Goal: Task Accomplishment & Management: Use online tool/utility

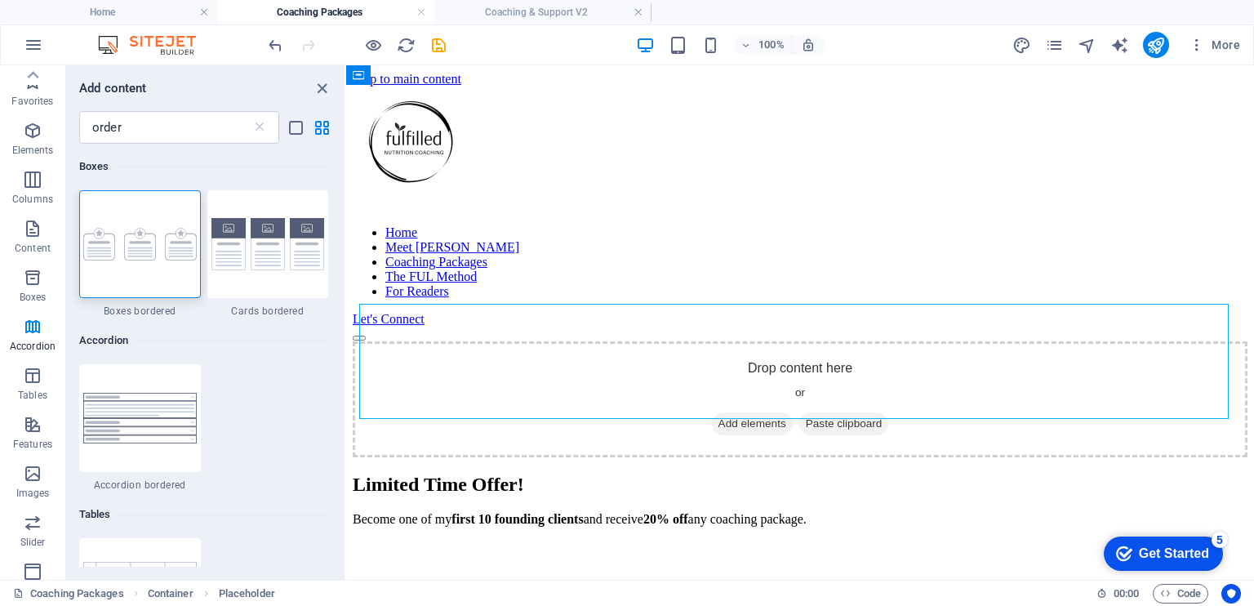
scroll to position [220, 0]
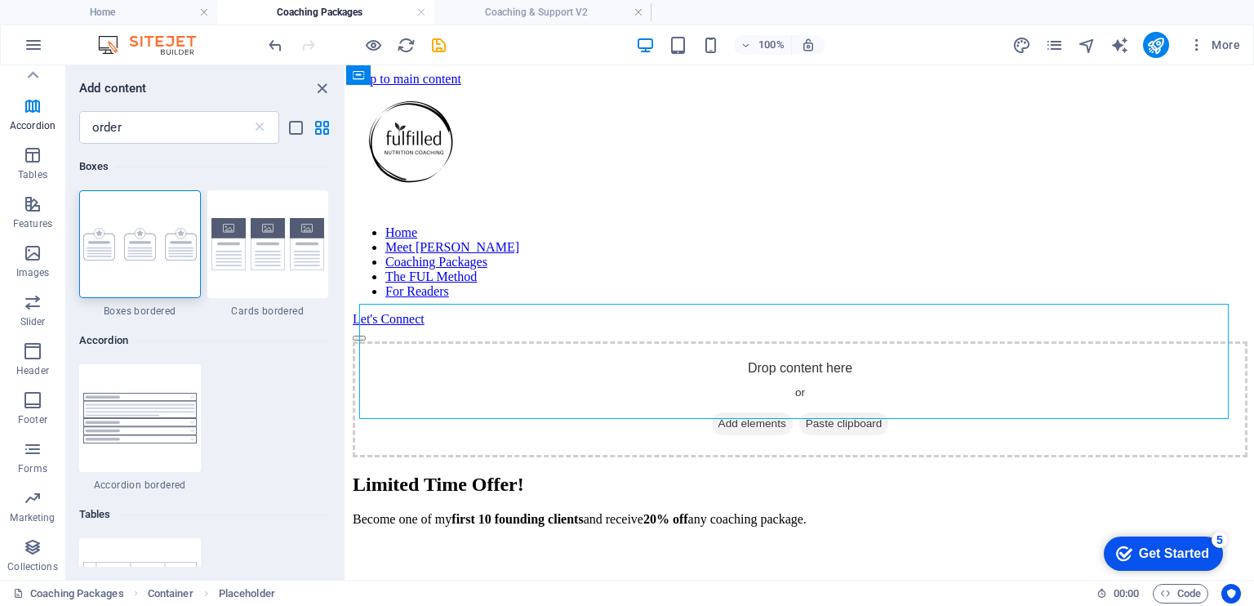
click at [346, 20] on h4 "Coaching Packages" at bounding box center [325, 12] width 217 height 18
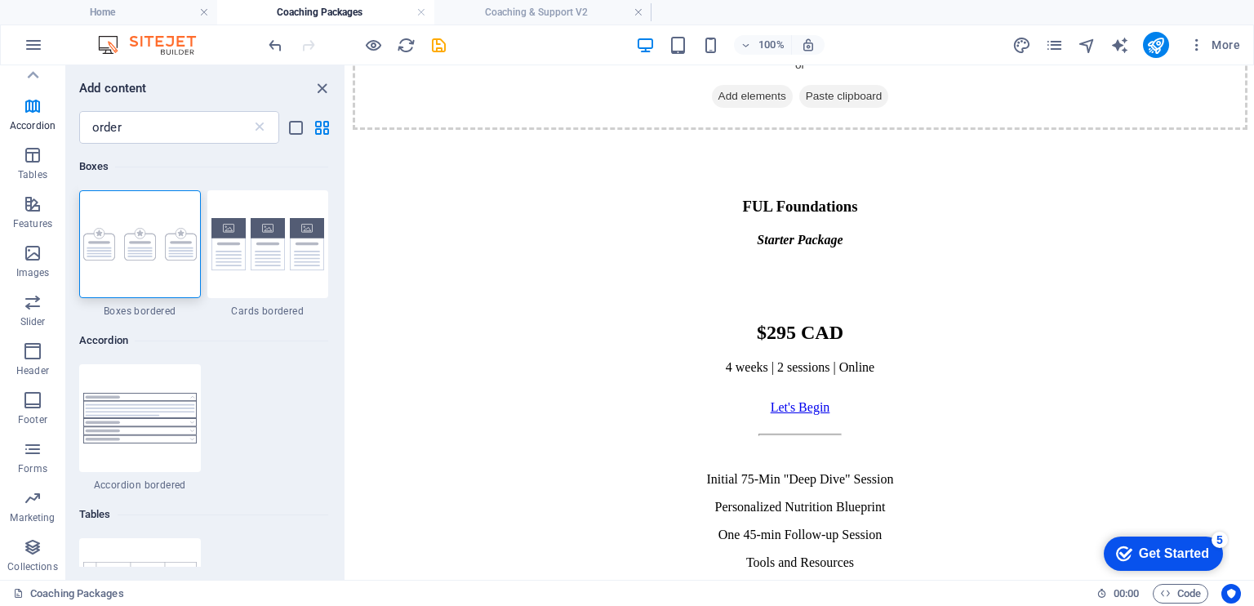
scroll to position [756, 0]
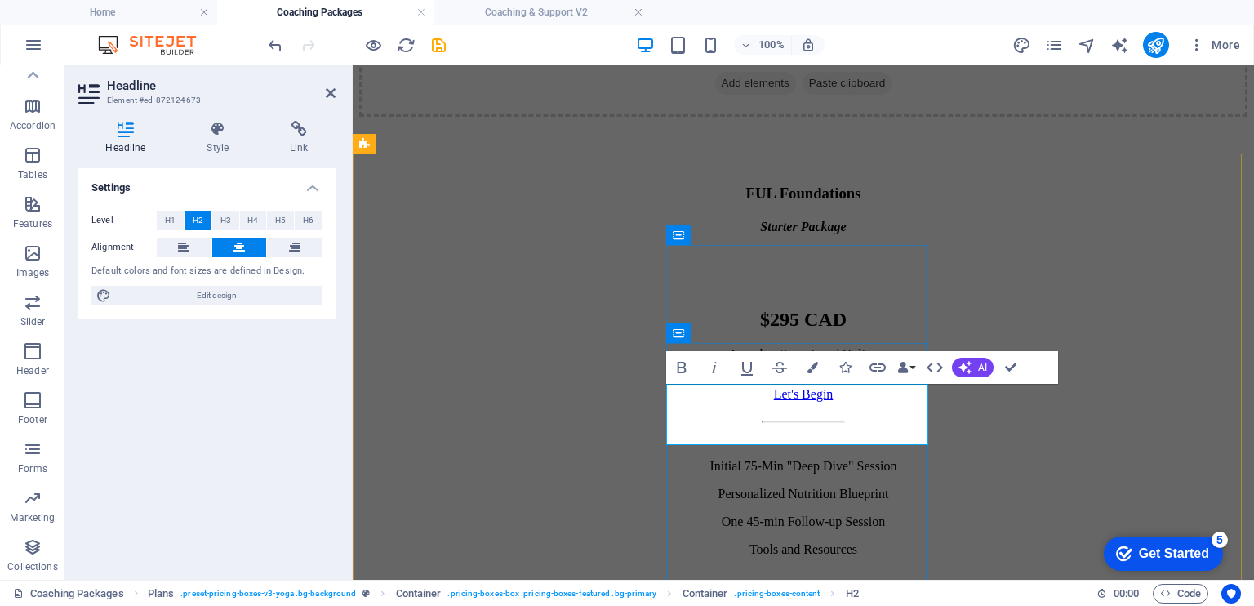
drag, startPoint x: 794, startPoint y: 412, endPoint x: 725, endPoint y: 416, distance: 69.5
drag, startPoint x: 724, startPoint y: 412, endPoint x: 789, endPoint y: 411, distance: 65.3
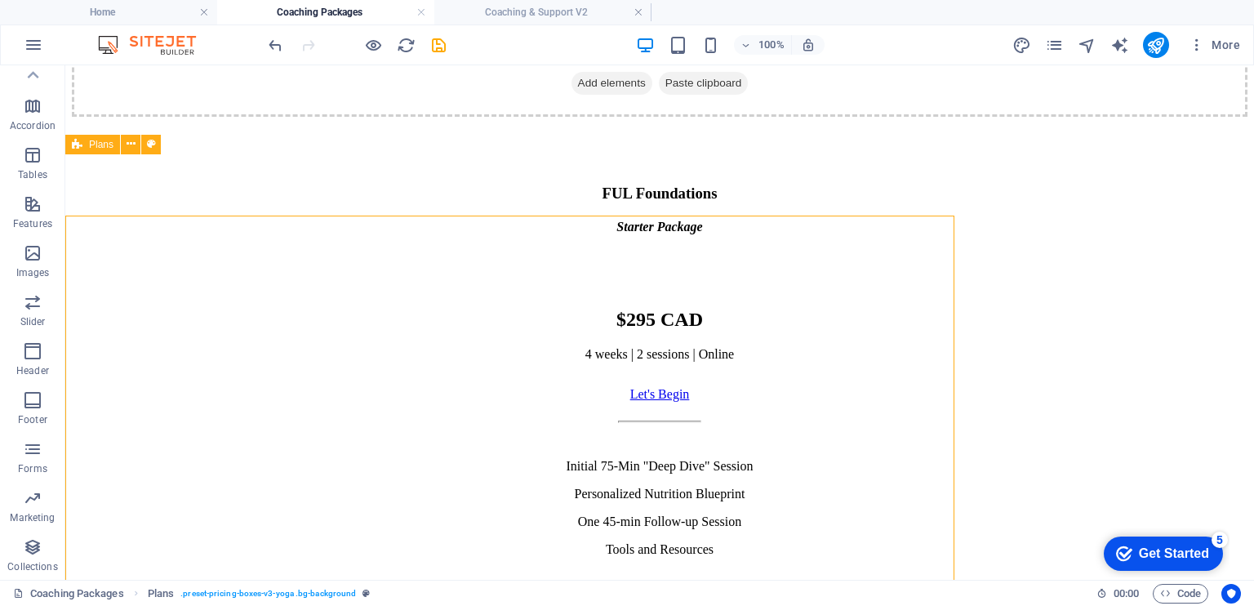
scroll to position [695, 0]
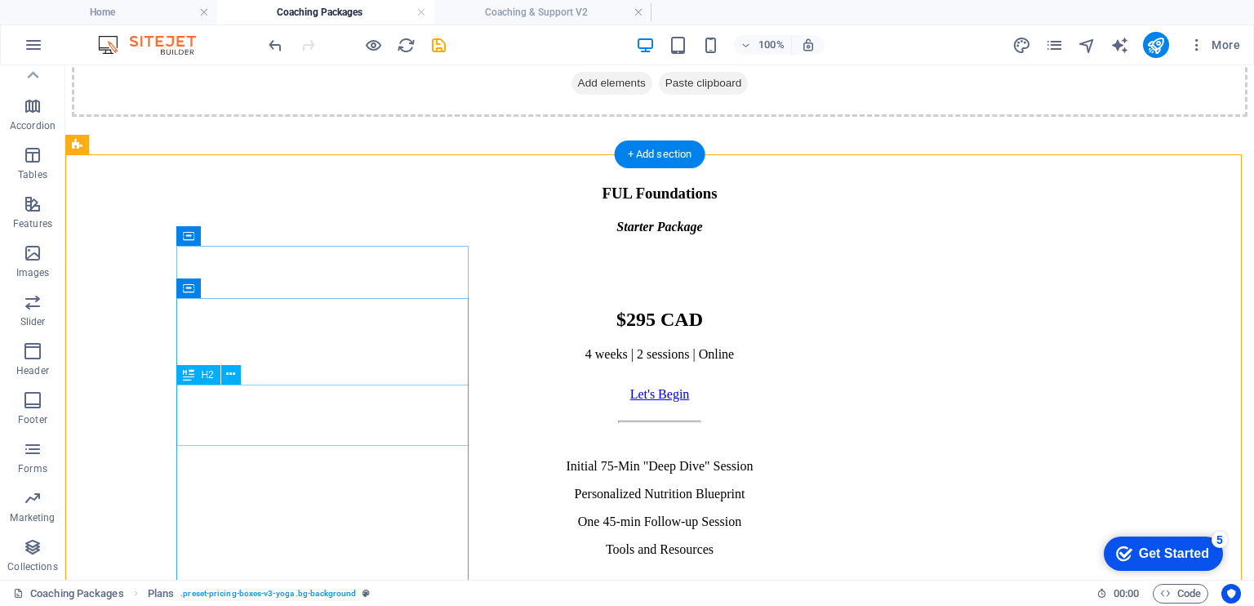
click at [300, 331] on div "$295 CAD" at bounding box center [660, 320] width 1176 height 22
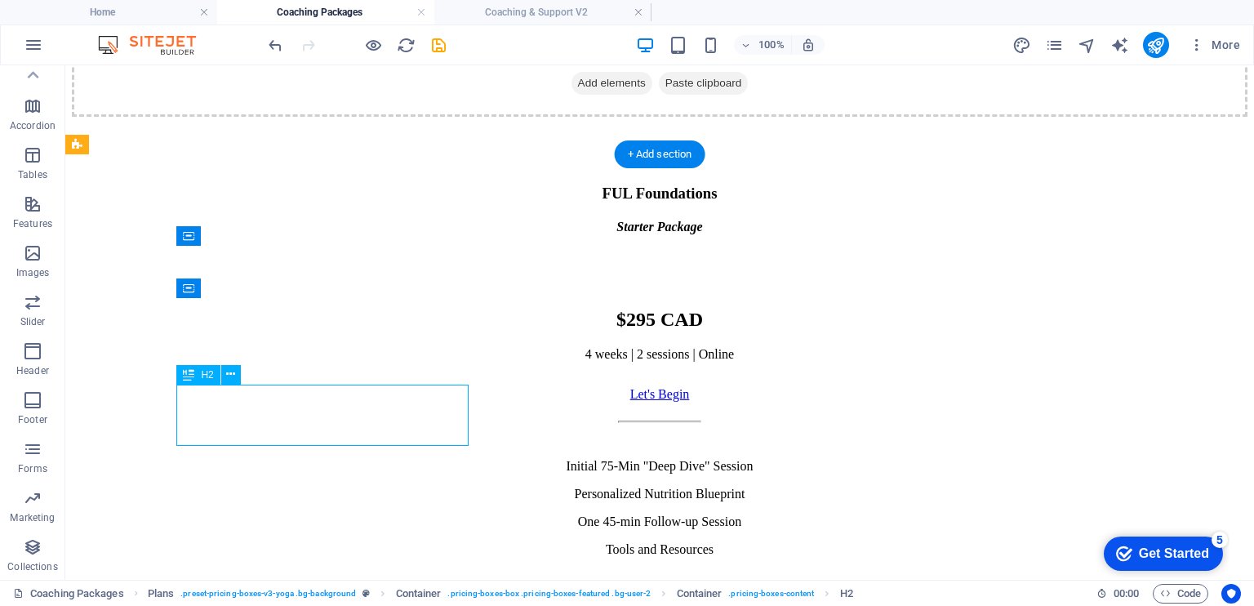
click at [300, 331] on div "$295 CAD" at bounding box center [660, 320] width 1176 height 22
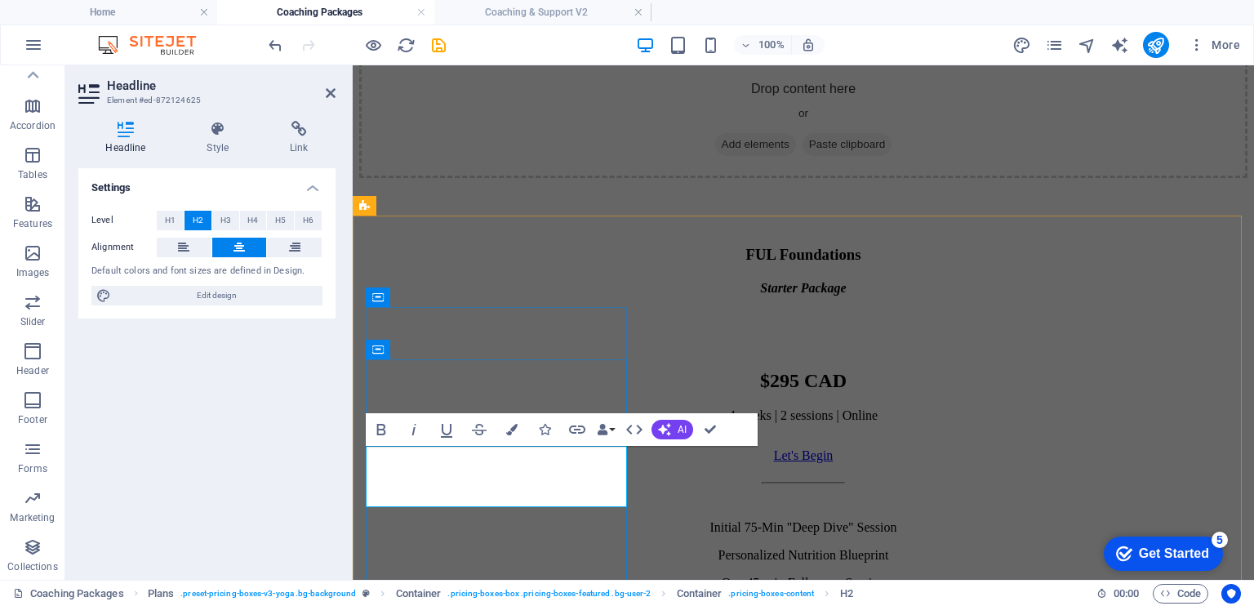
click at [760, 391] on span "$295 CAD" at bounding box center [803, 380] width 87 height 21
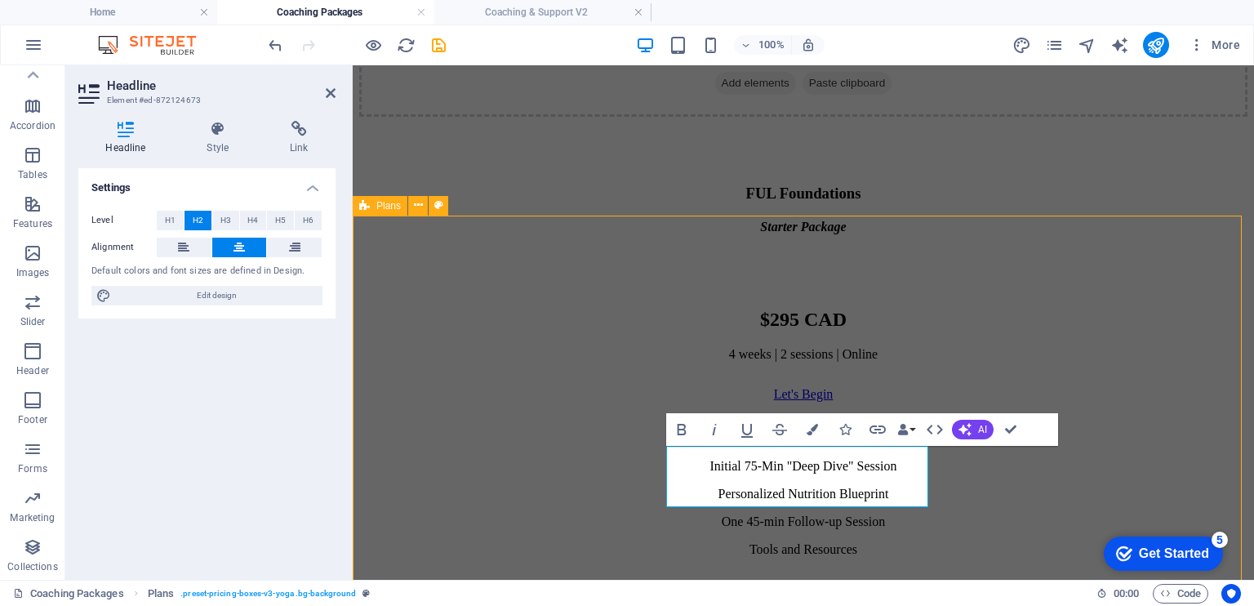
scroll to position [634, 0]
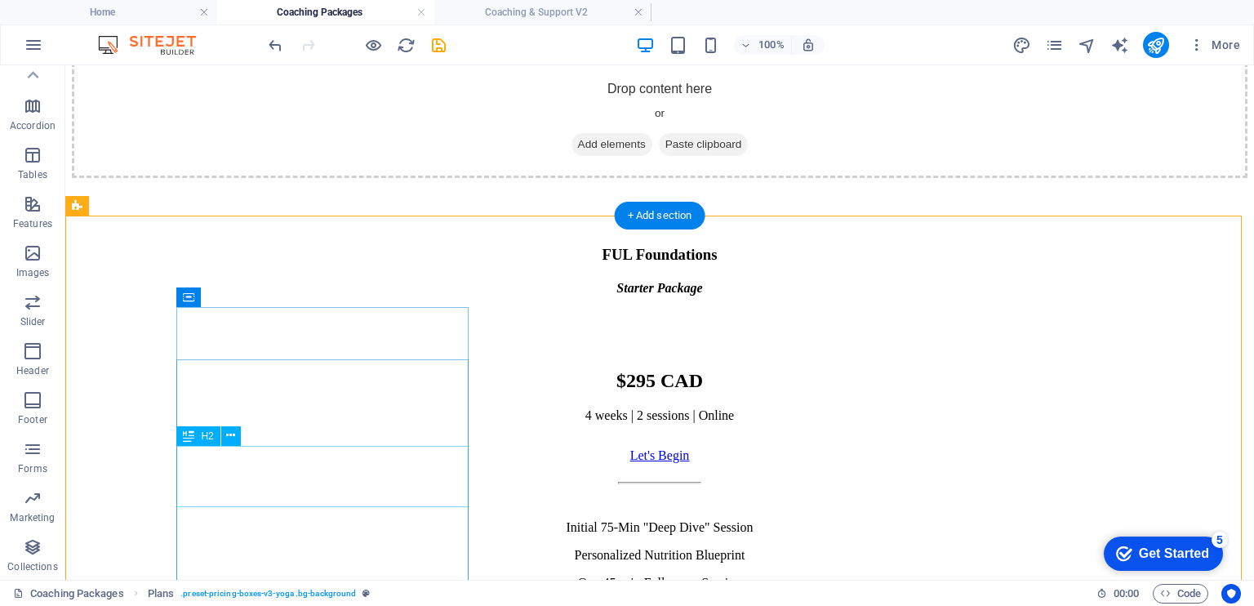
click at [315, 392] on div "$295 CAD" at bounding box center [660, 381] width 1176 height 22
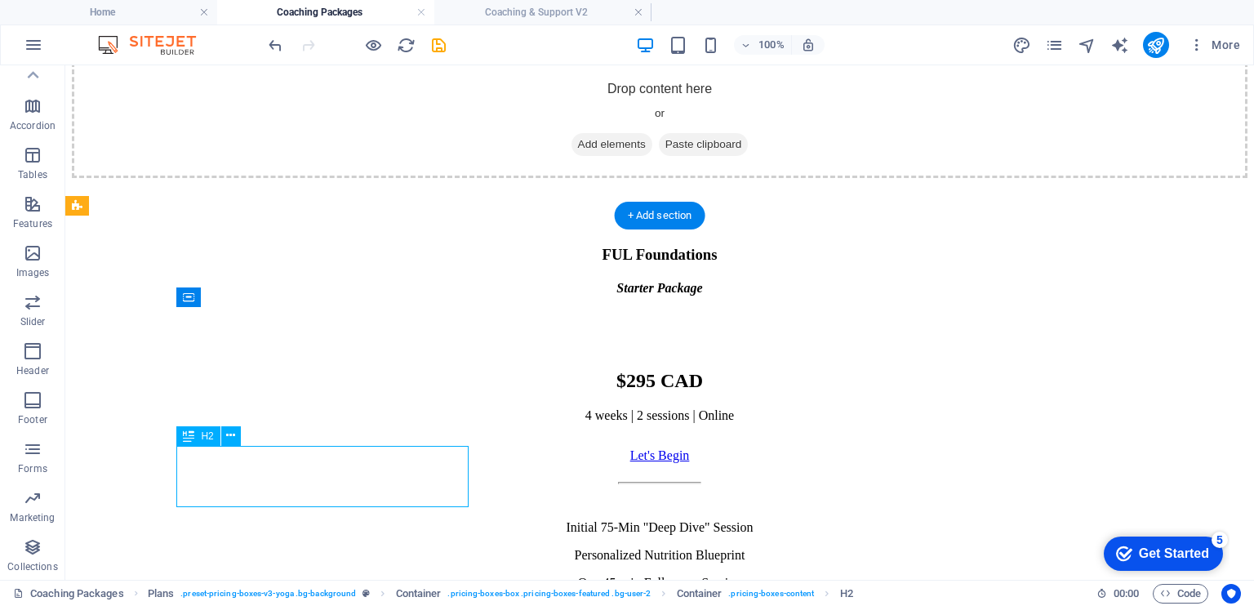
click at [315, 392] on div "$295 CAD" at bounding box center [660, 381] width 1176 height 22
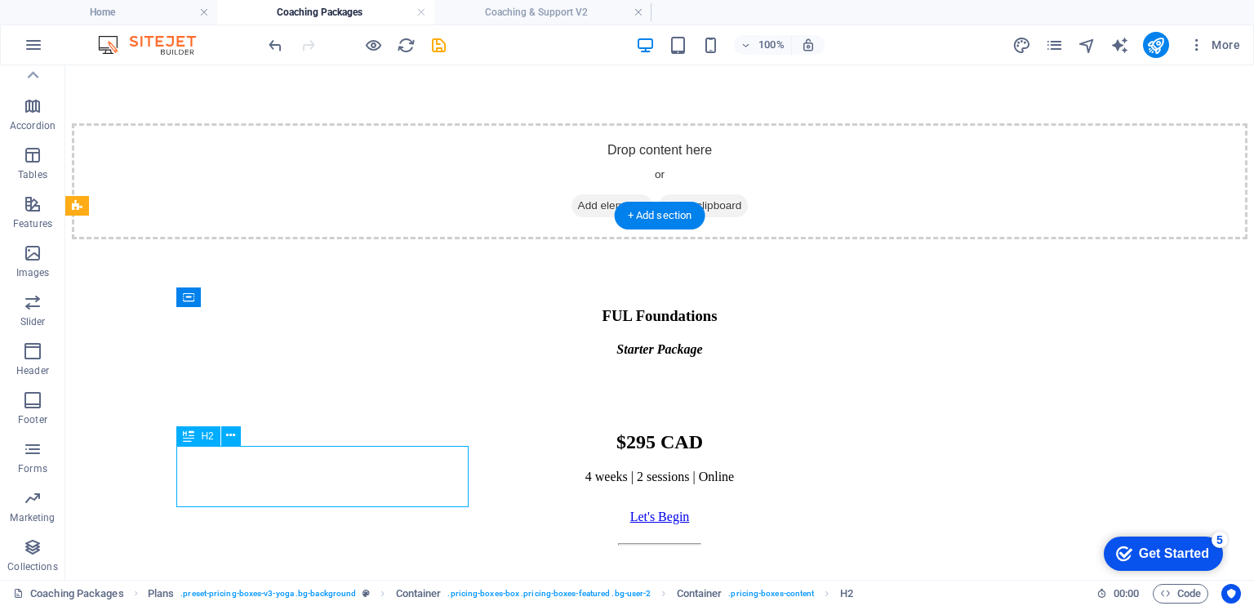
scroll to position [695, 0]
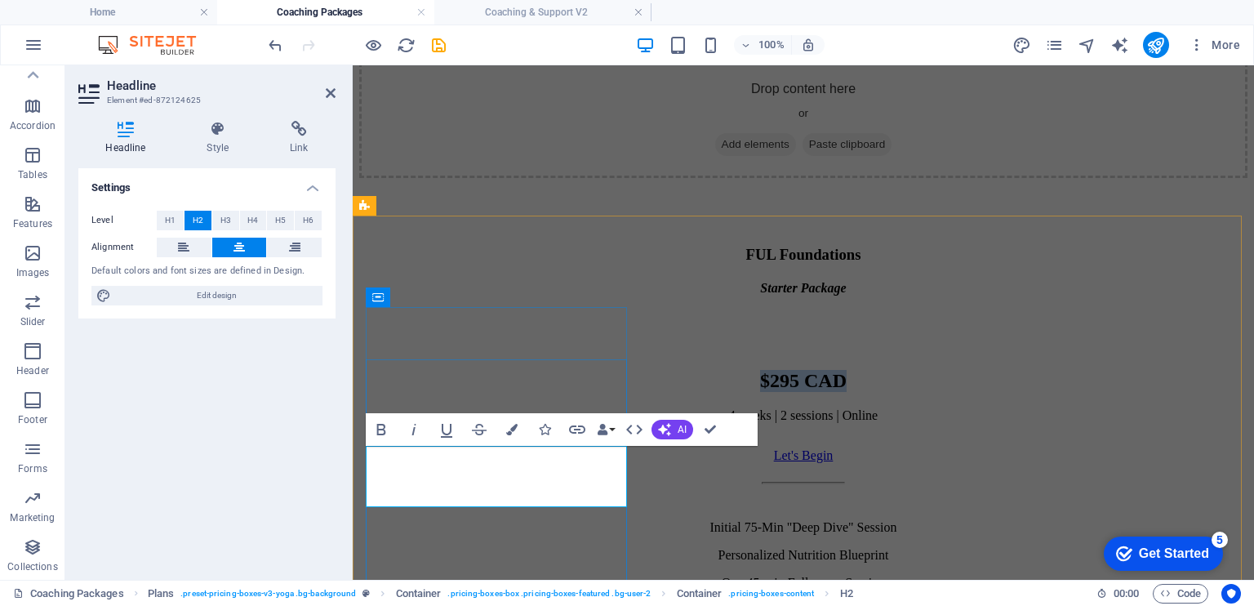
click at [760, 391] on span "$295 CAD" at bounding box center [803, 380] width 87 height 21
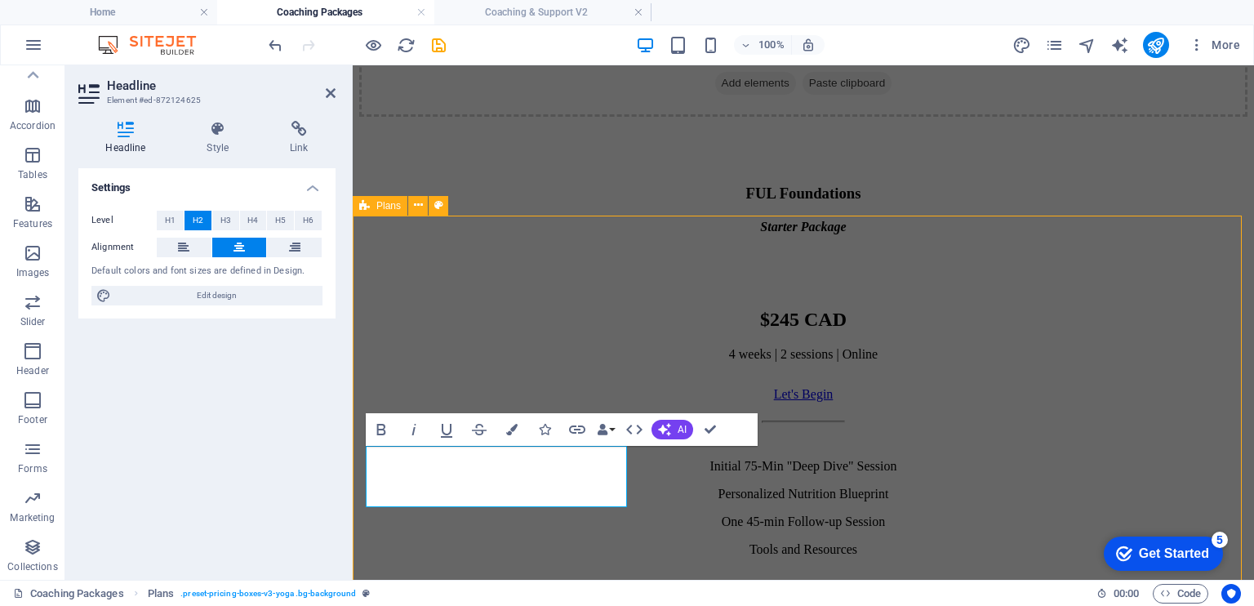
scroll to position [634, 0]
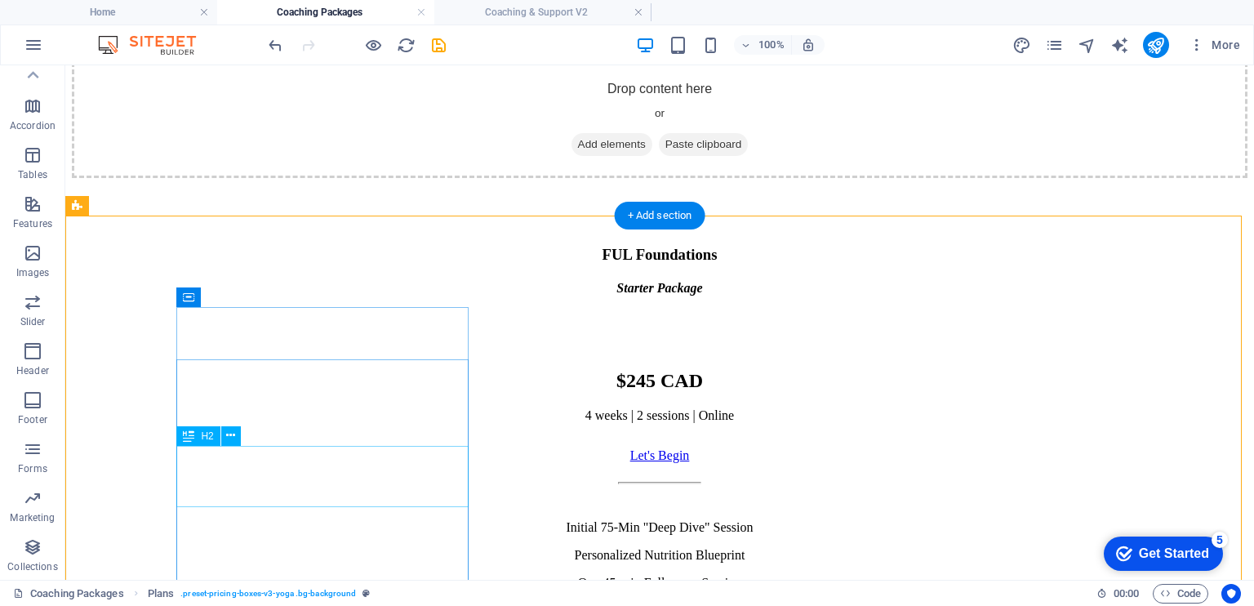
click at [309, 392] on div "$245 CAD" at bounding box center [660, 381] width 1176 height 22
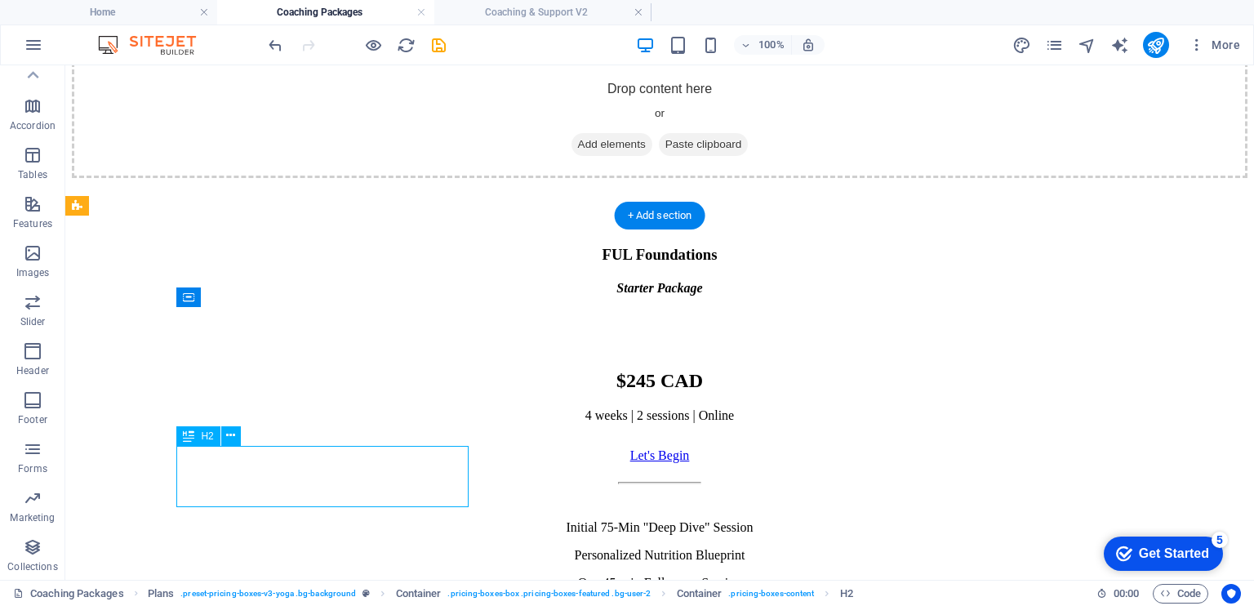
click at [309, 392] on div "$245 CAD" at bounding box center [660, 381] width 1176 height 22
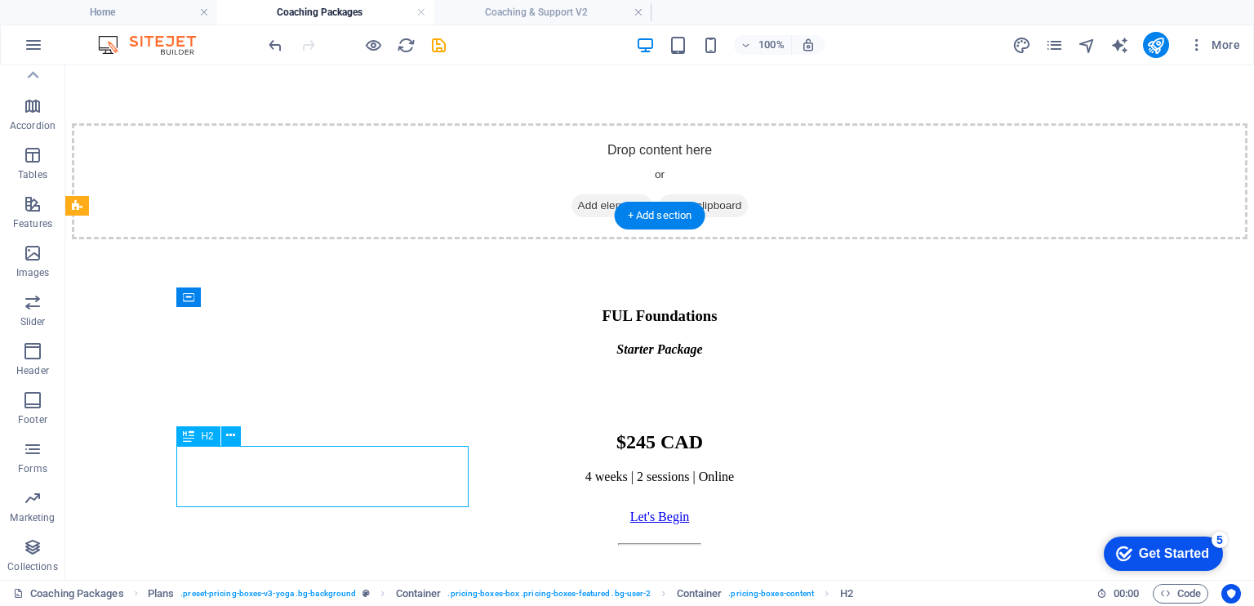
scroll to position [695, 0]
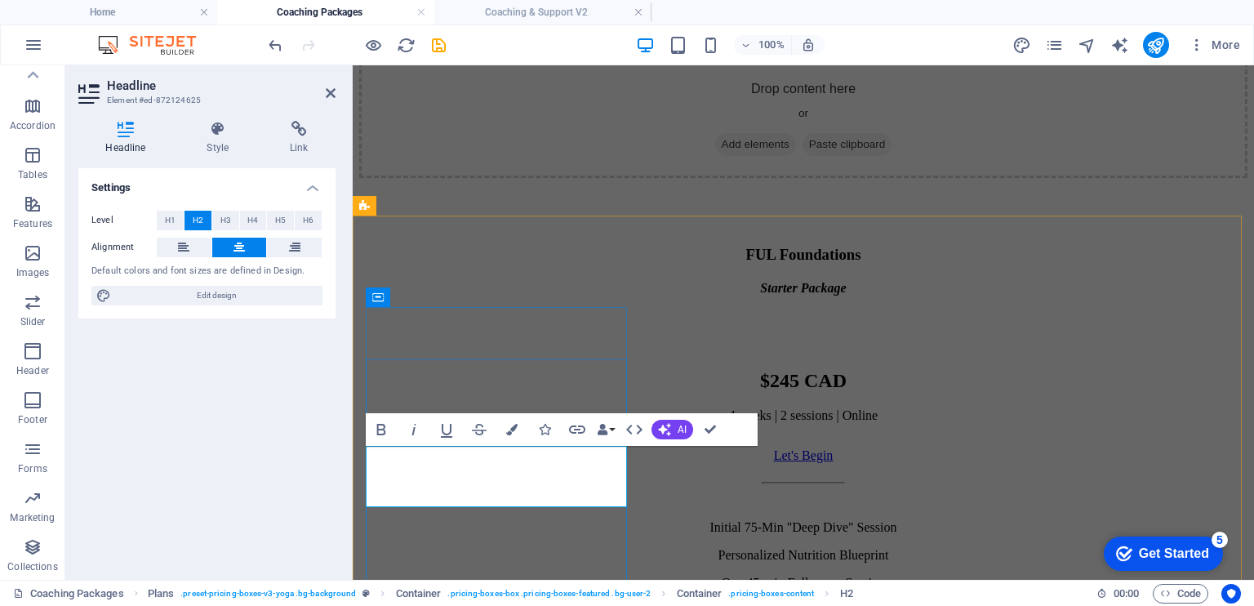
click at [760, 391] on span "$245 CAD" at bounding box center [803, 380] width 87 height 21
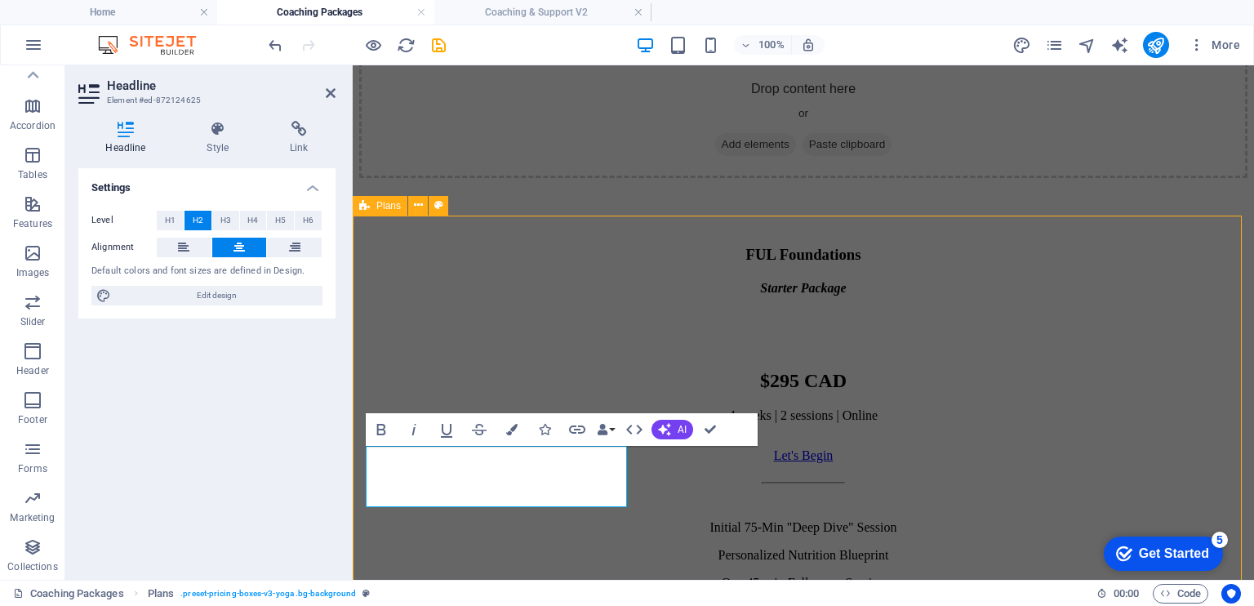
scroll to position [634, 0]
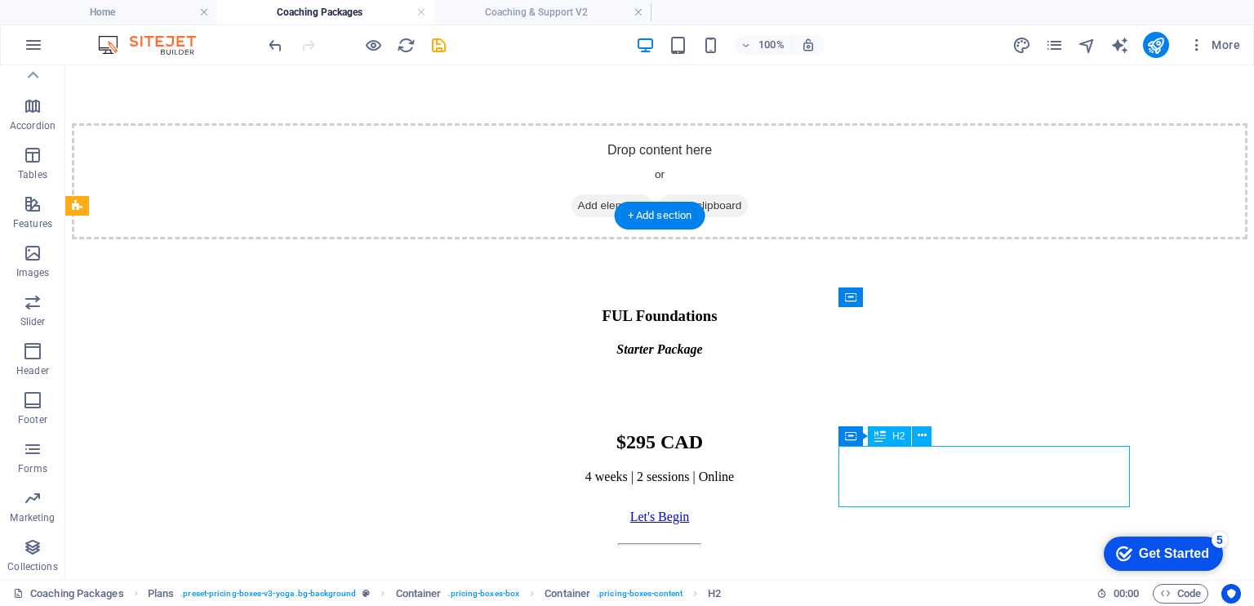
scroll to position [695, 0]
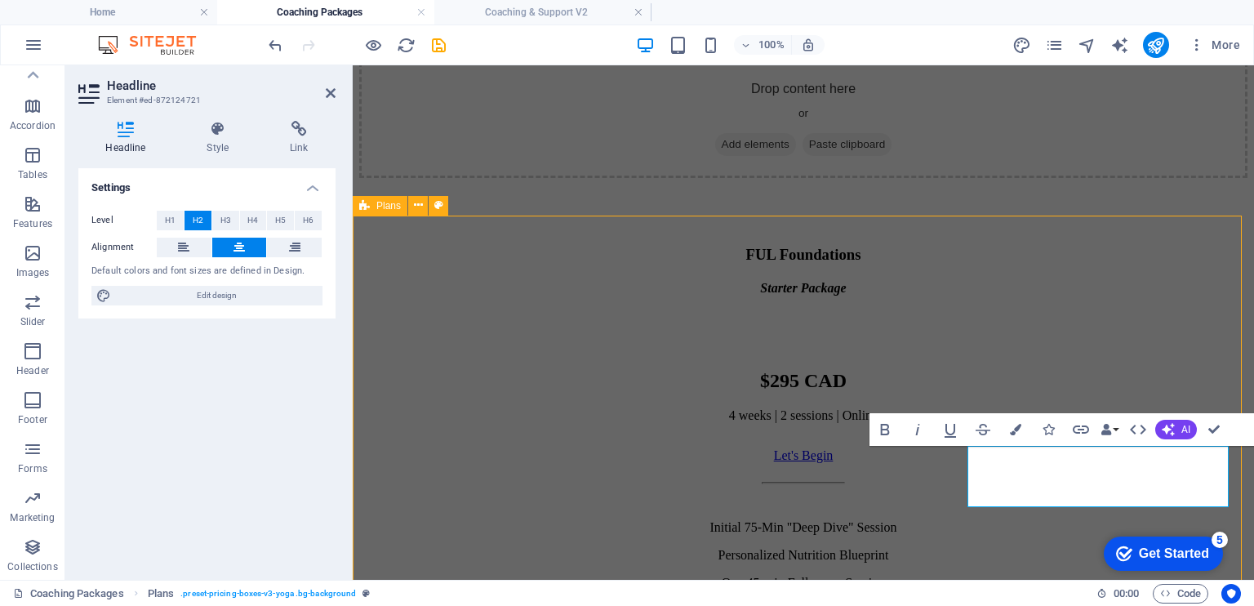
scroll to position [634, 0]
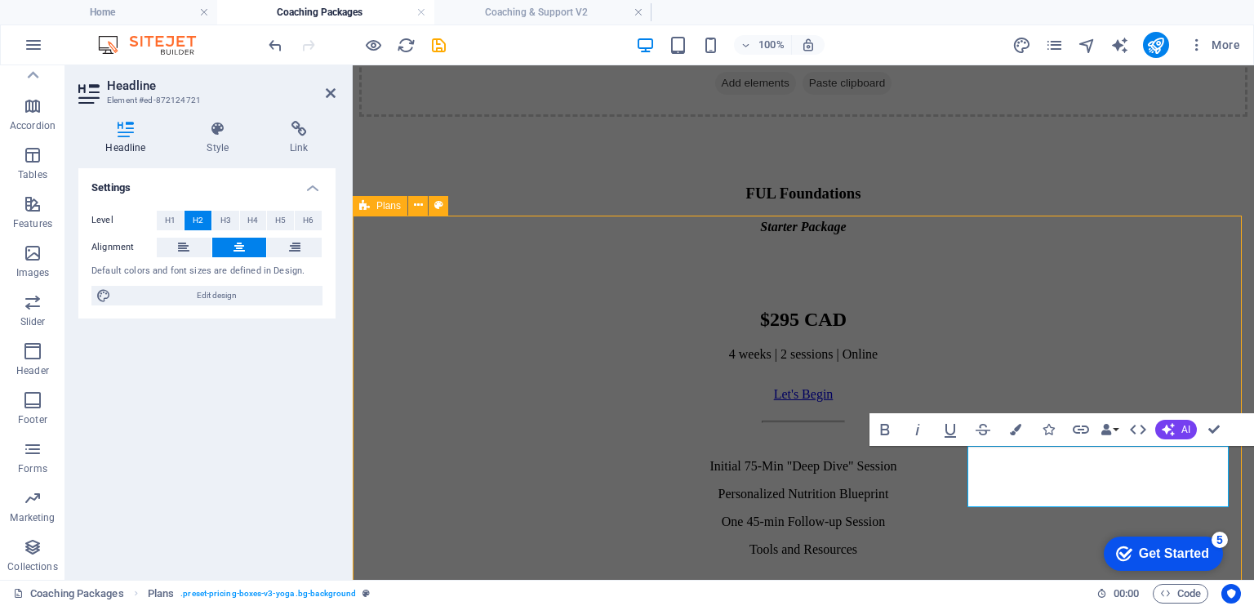
scroll to position [634, 0]
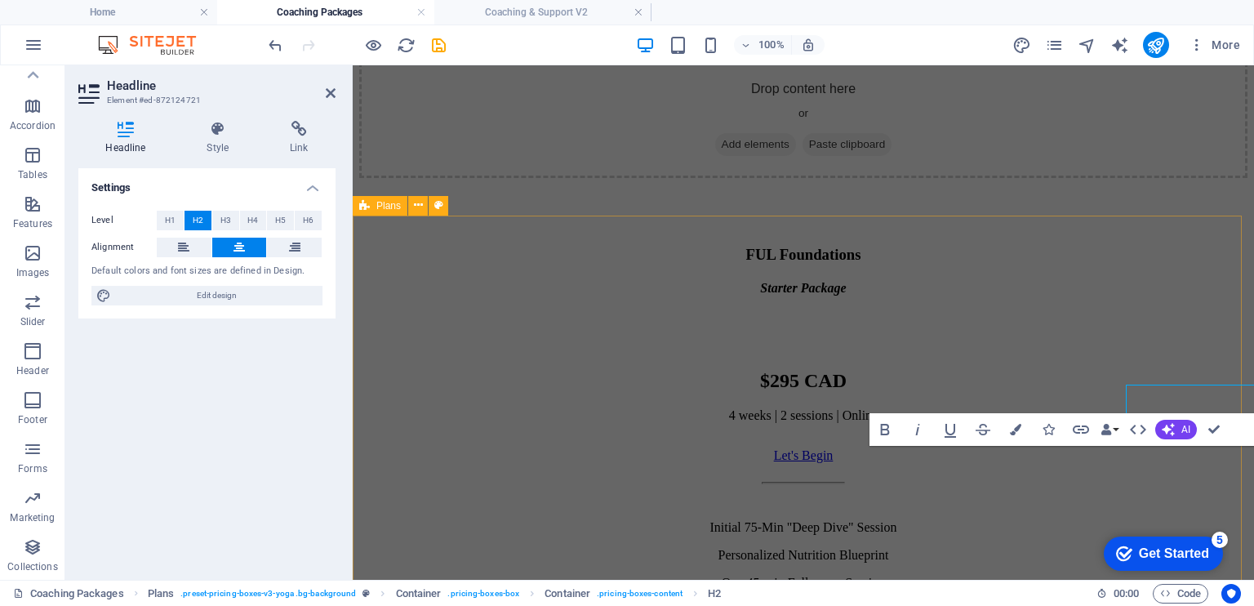
scroll to position [695, 0]
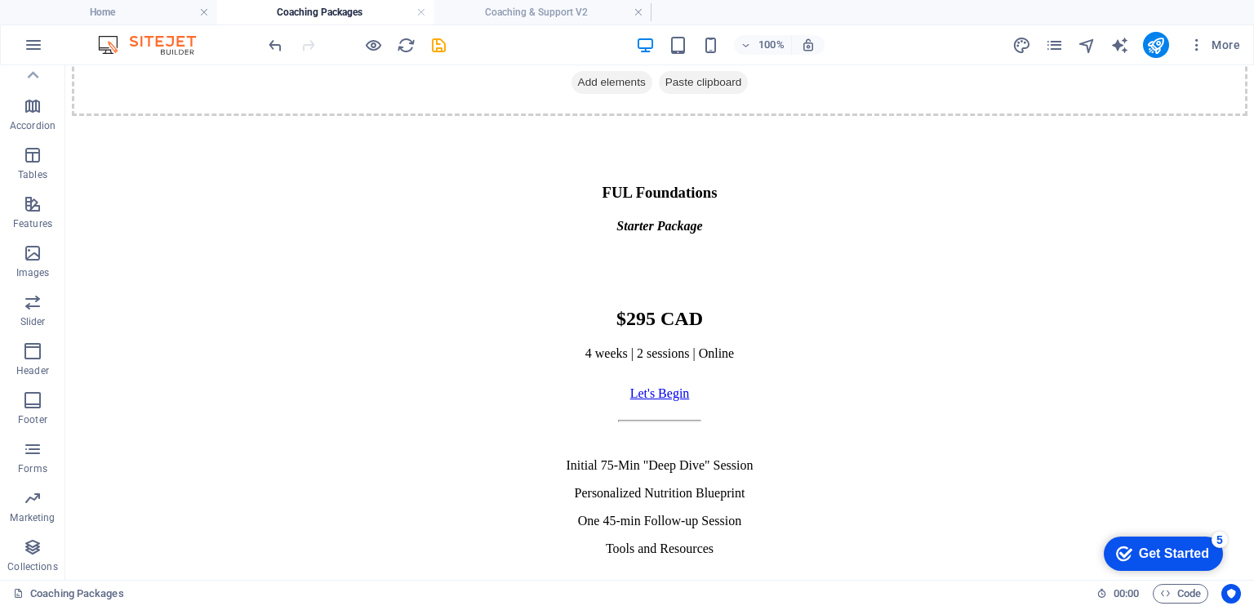
scroll to position [686, 0]
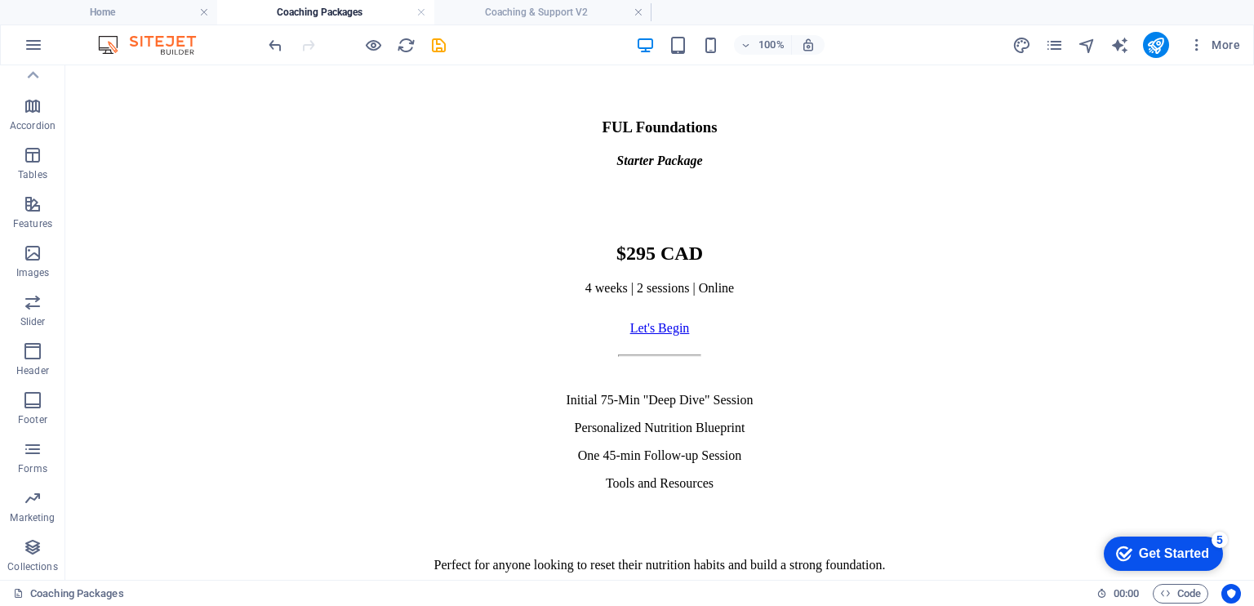
scroll to position [729, 0]
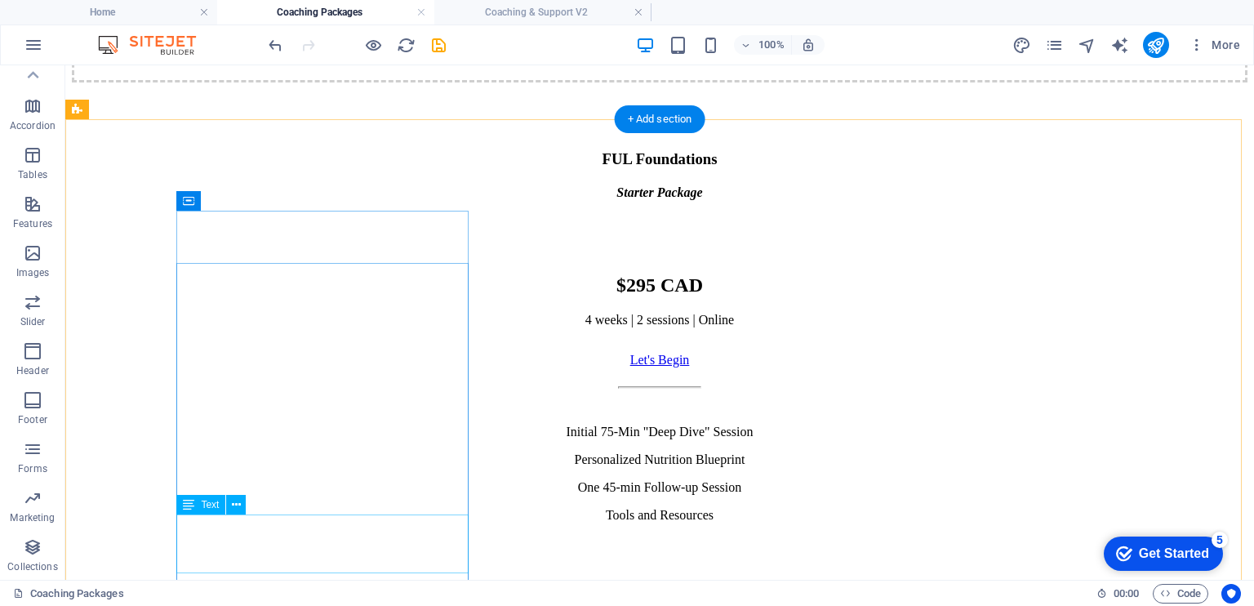
click at [280, 520] on div "Initial 75-Min "Deep Dive" Session Personalized Nutrition Blueprint One 45-min …" at bounding box center [660, 474] width 1176 height 98
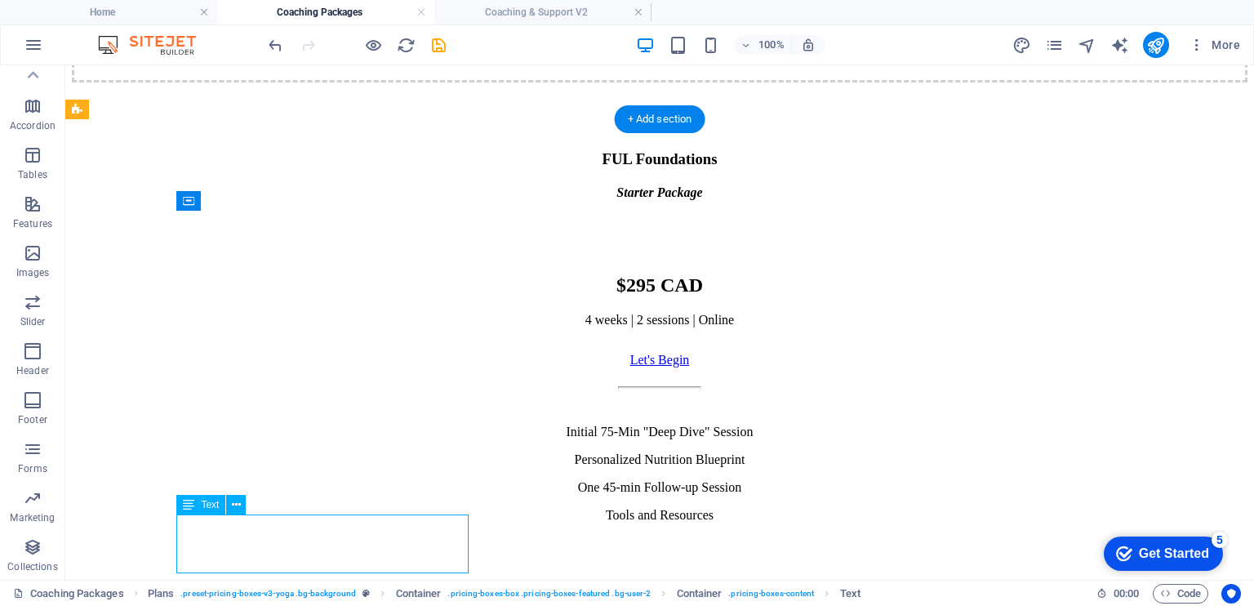
click at [280, 520] on div "Initial 75-Min "Deep Dive" Session Personalized Nutrition Blueprint One 45-min …" at bounding box center [660, 474] width 1176 height 98
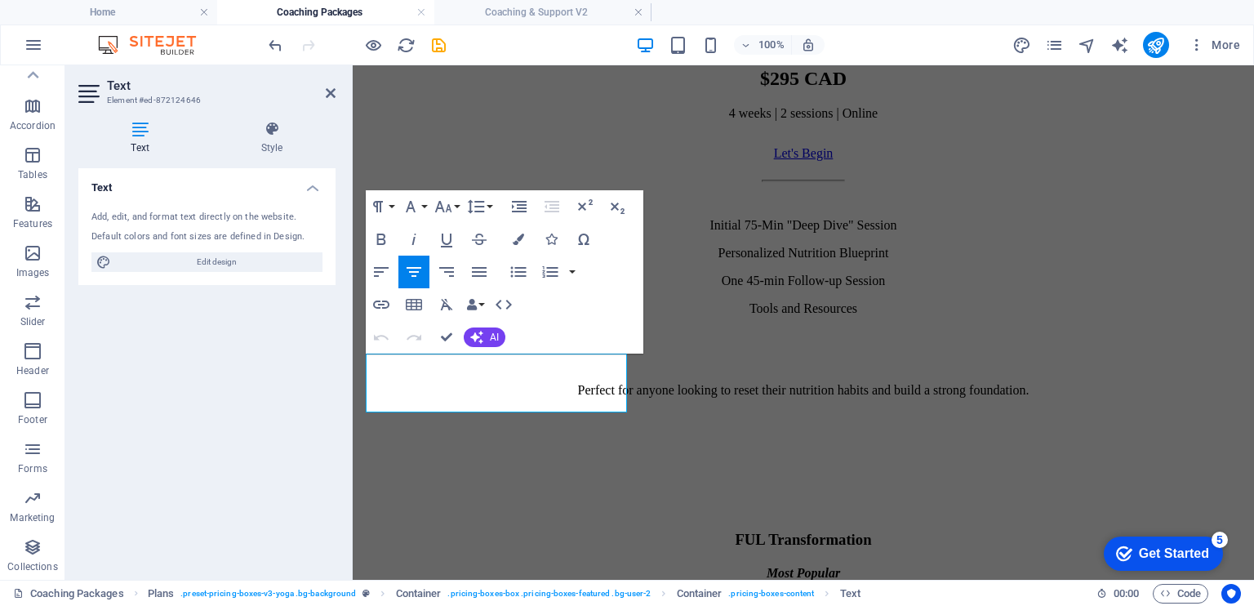
scroll to position [999, 0]
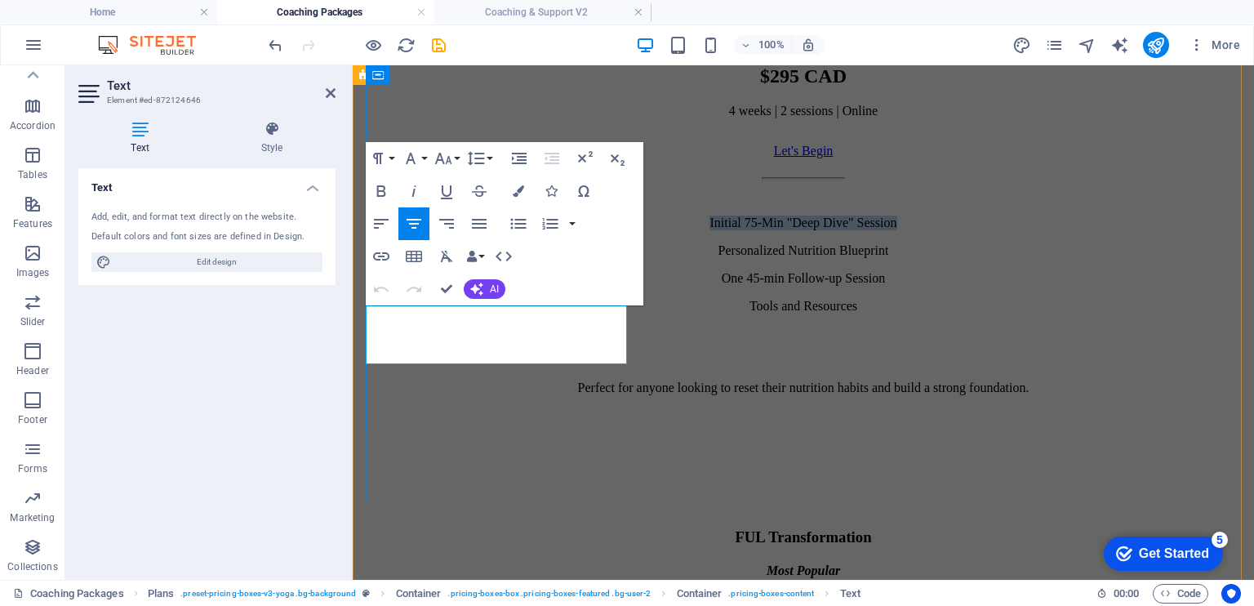
drag, startPoint x: 418, startPoint y: 313, endPoint x: 577, endPoint y: 313, distance: 159.2
click at [577, 230] on p "Initial 75-Min "Deep Dive" Session" at bounding box center [803, 223] width 888 height 15
click at [493, 258] on p "Personalized Nutrition Blueprint" at bounding box center [803, 250] width 888 height 15
drag, startPoint x: 422, startPoint y: 340, endPoint x: 570, endPoint y: 348, distance: 147.9
click at [570, 286] on p "One 45-min Follow-up Session" at bounding box center [803, 278] width 888 height 15
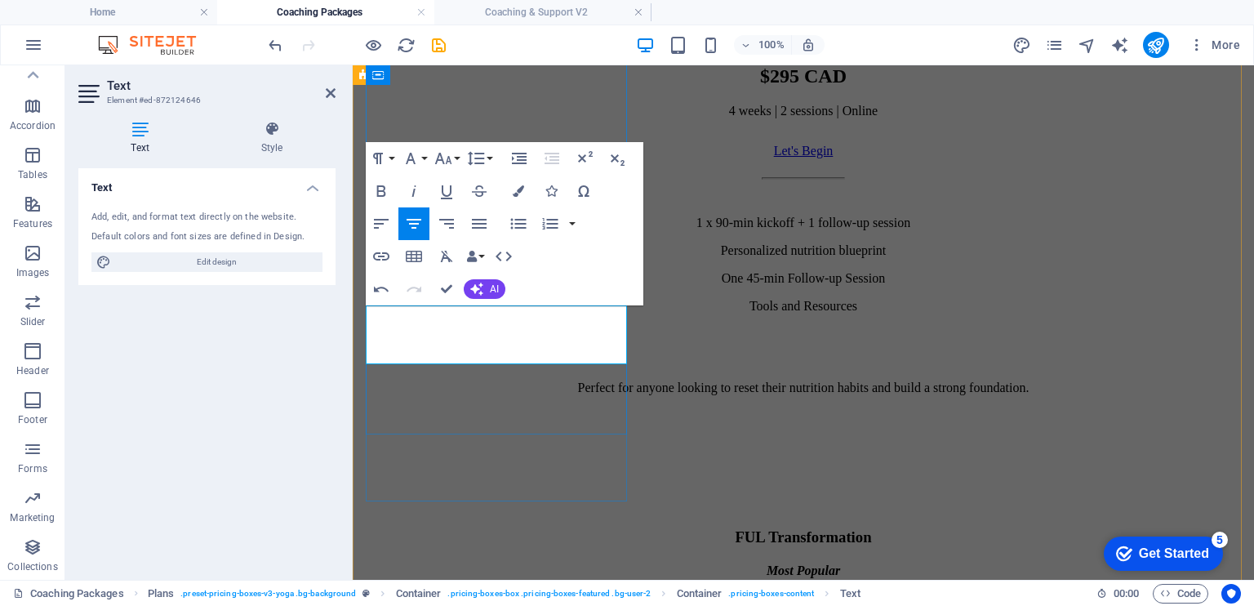
click at [562, 313] on p "Tools and Resources" at bounding box center [803, 306] width 888 height 15
drag, startPoint x: 421, startPoint y: 325, endPoint x: 582, endPoint y: 334, distance: 161.1
click at [582, 313] on div "1 x 90-min kickoff + 1 follow-up session Personalized nutrition blueprint One 4…" at bounding box center [803, 265] width 888 height 98
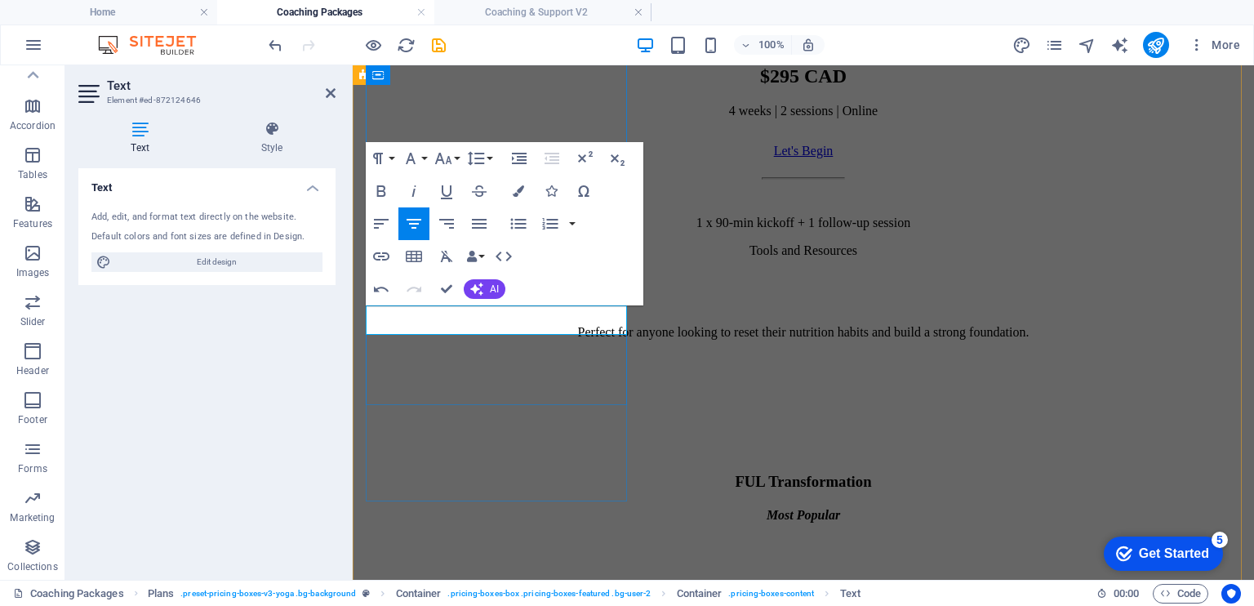
click at [440, 258] on p "Tools and Resources" at bounding box center [803, 250] width 888 height 15
click at [500, 258] on p "Tools and Resources" at bounding box center [803, 250] width 888 height 15
click at [444, 258] on p "Tools and resources" at bounding box center [803, 250] width 888 height 15
click at [496, 258] on p "Tools and resources" at bounding box center [803, 250] width 888 height 15
drag, startPoint x: 493, startPoint y: 326, endPoint x: 438, endPoint y: 327, distance: 54.7
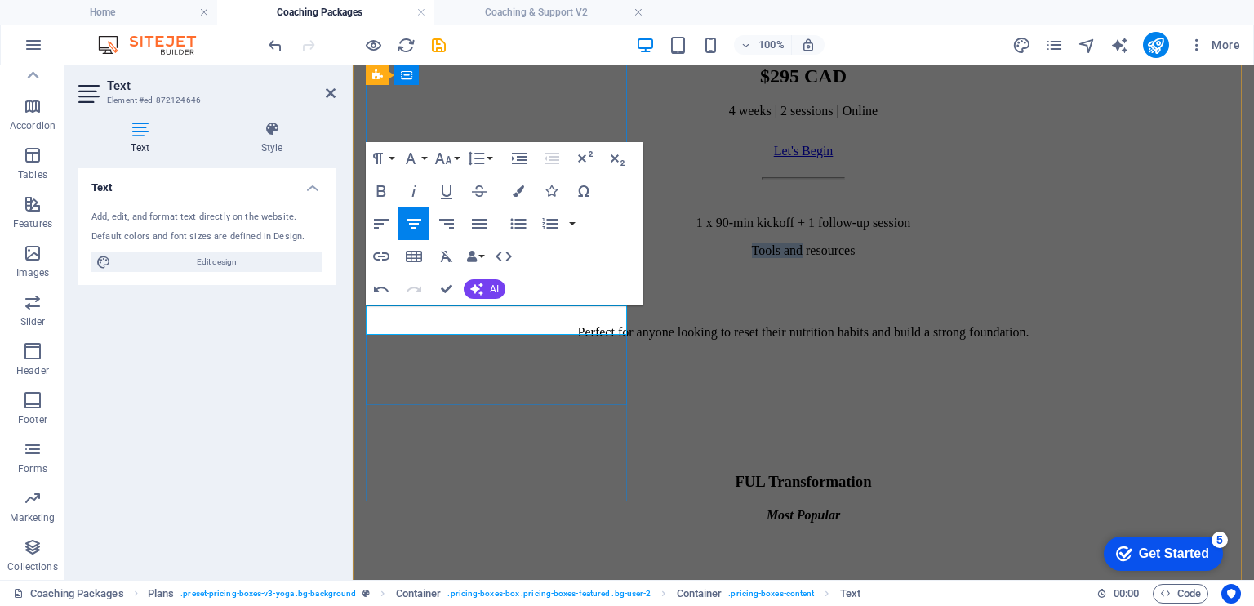
click at [438, 258] on p "Tools and resources" at bounding box center [803, 250] width 888 height 15
drag, startPoint x: 434, startPoint y: 328, endPoint x: 507, endPoint y: 331, distance: 72.7
click at [507, 258] on p "Templates and resources" at bounding box center [803, 250] width 888 height 15
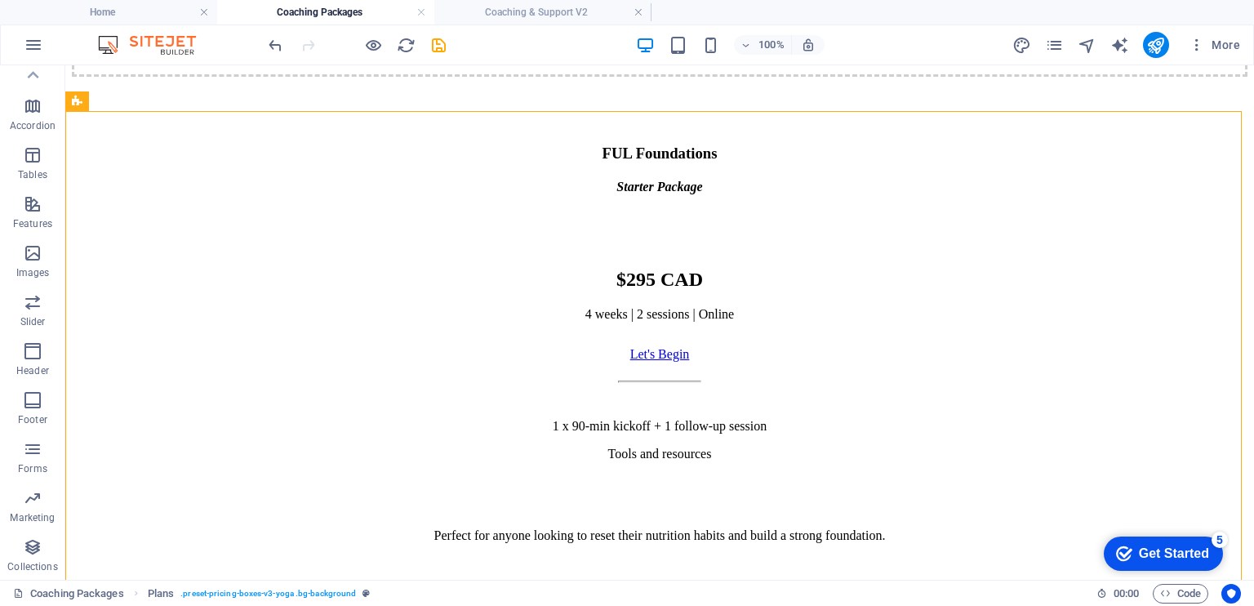
scroll to position [731, 0]
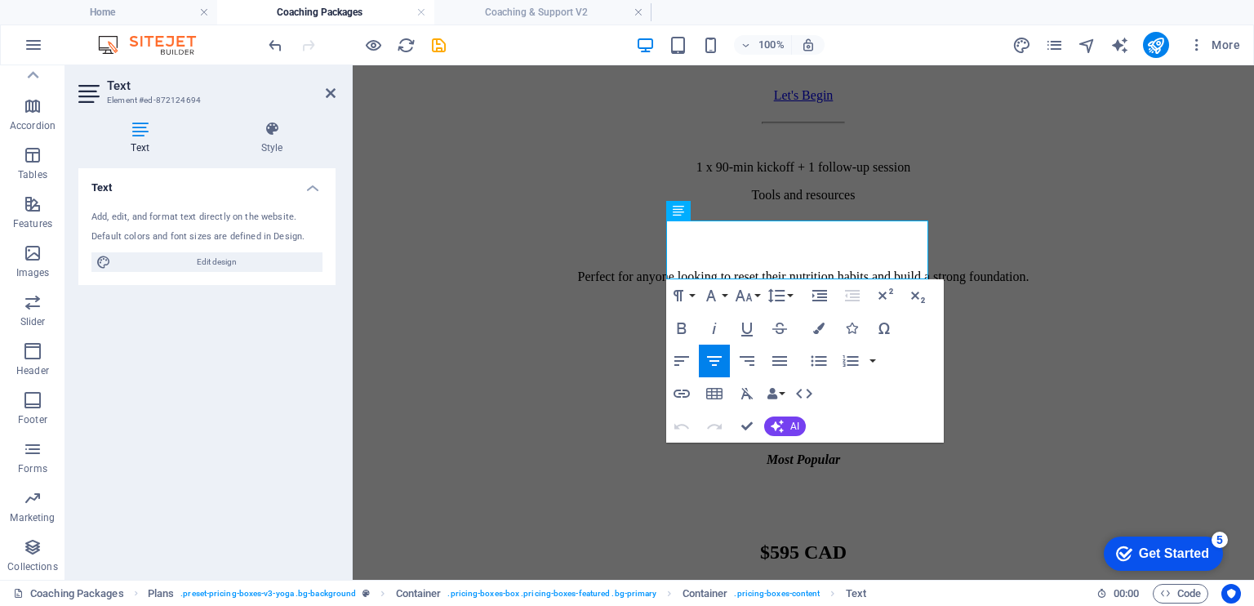
scroll to position [1048, 0]
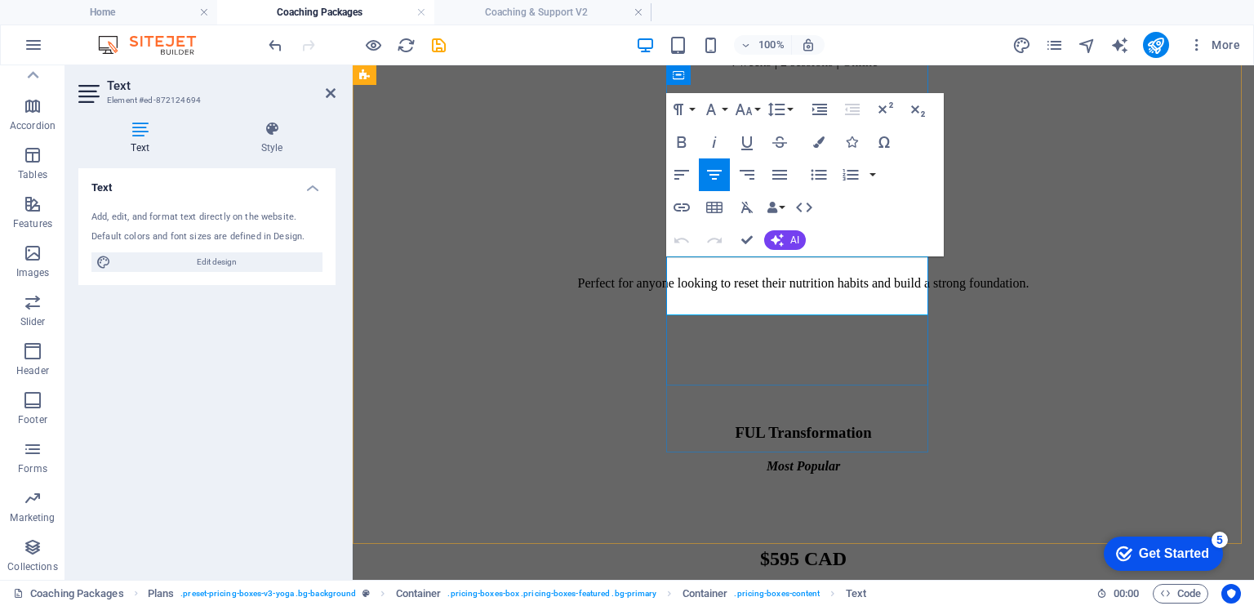
drag, startPoint x: 712, startPoint y: 265, endPoint x: 893, endPoint y: 276, distance: 181.6
drag, startPoint x: 835, startPoint y: 292, endPoint x: 760, endPoint y: 295, distance: 75.1
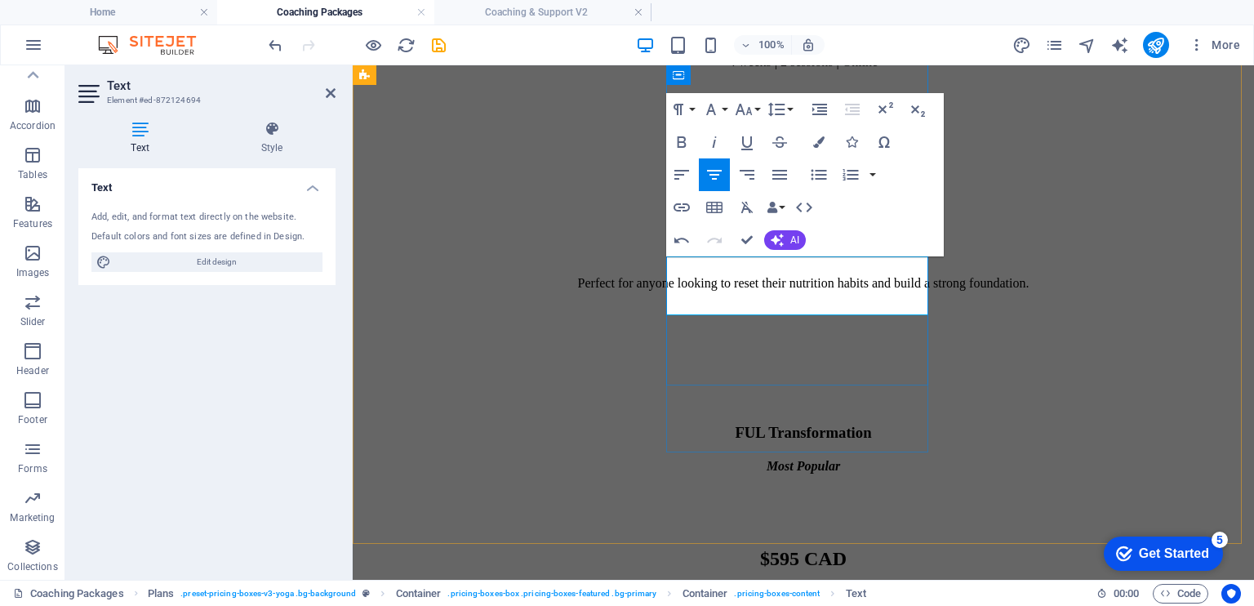
drag, startPoint x: 812, startPoint y: 291, endPoint x: 719, endPoint y: 295, distance: 93.1
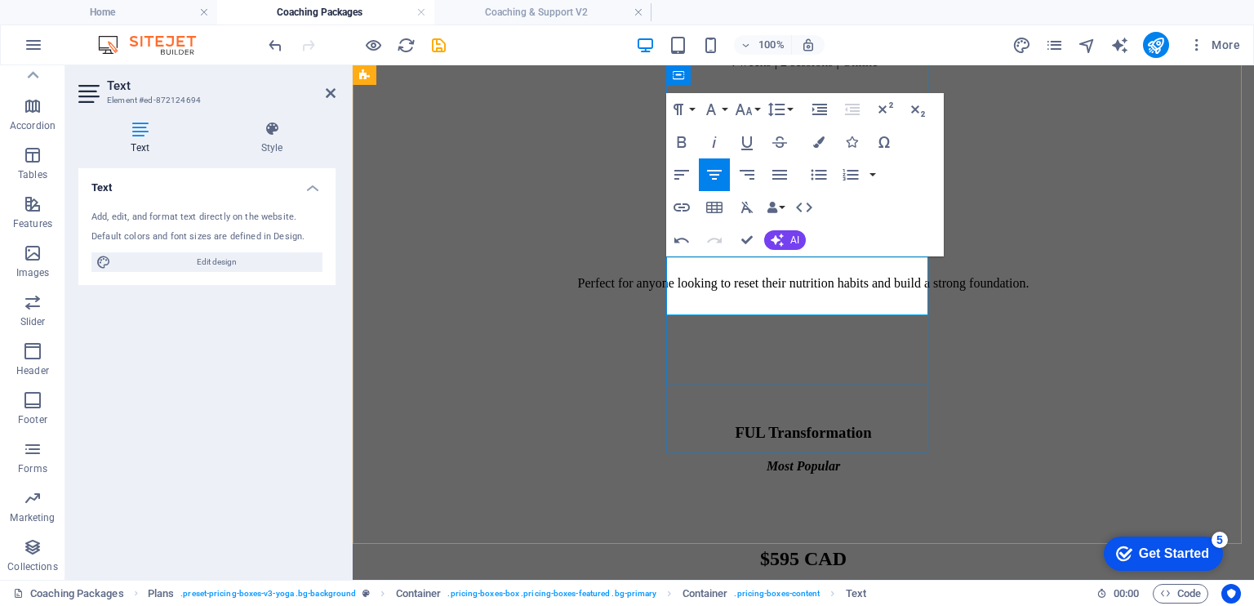
drag, startPoint x: 833, startPoint y: 308, endPoint x: 756, endPoint y: 305, distance: 76.8
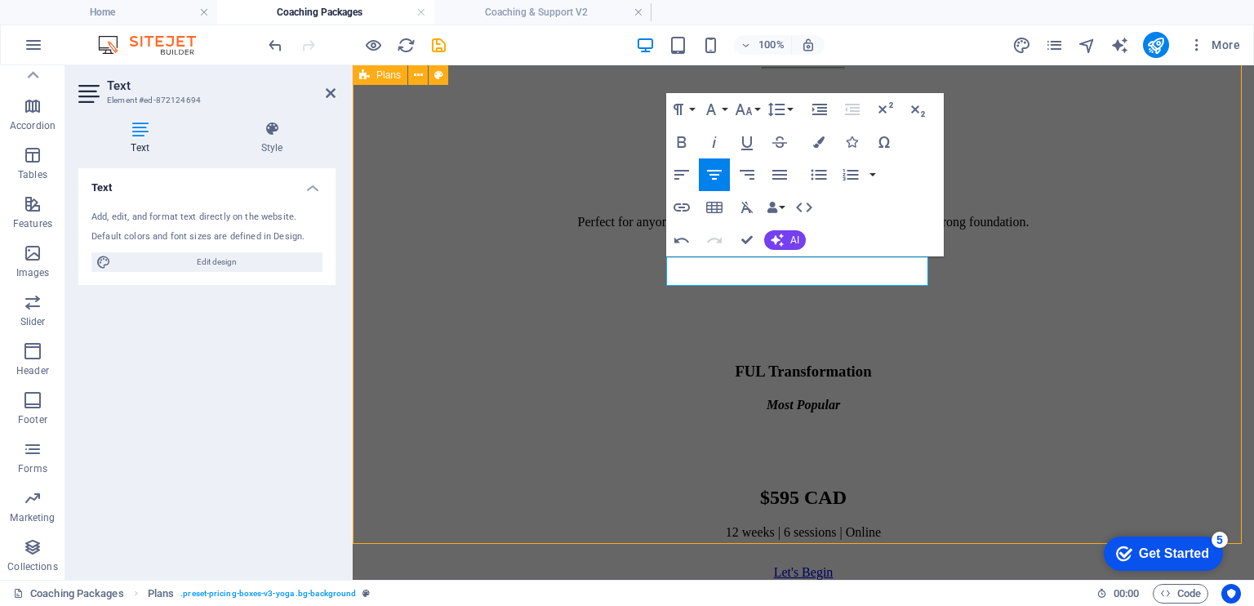
scroll to position [987, 0]
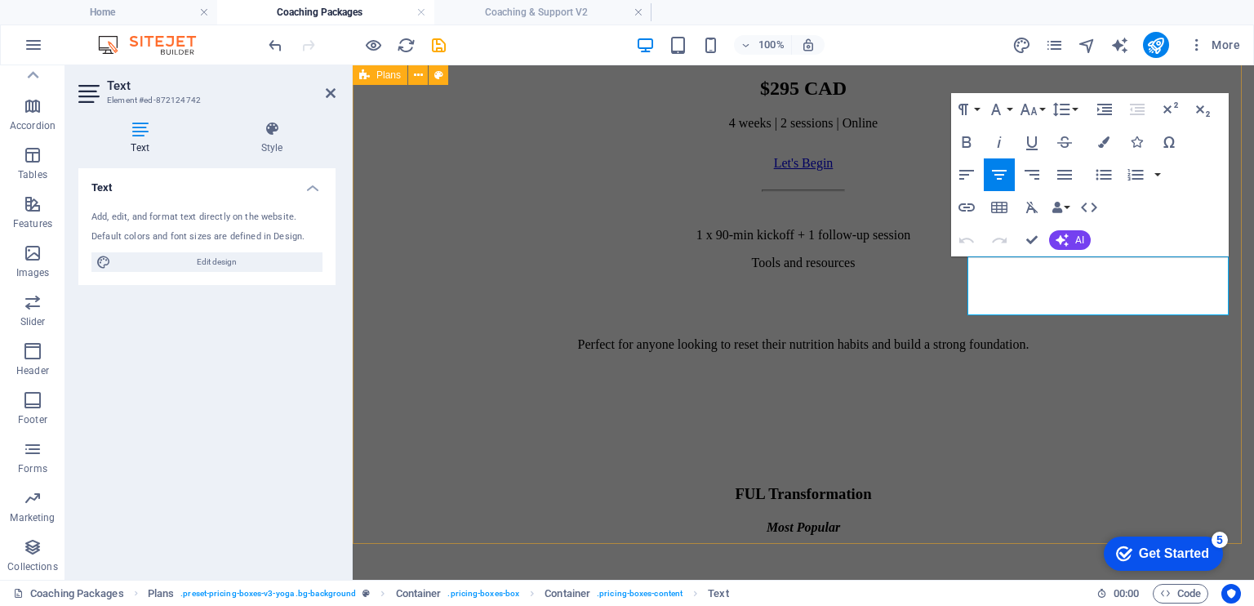
scroll to position [1048, 0]
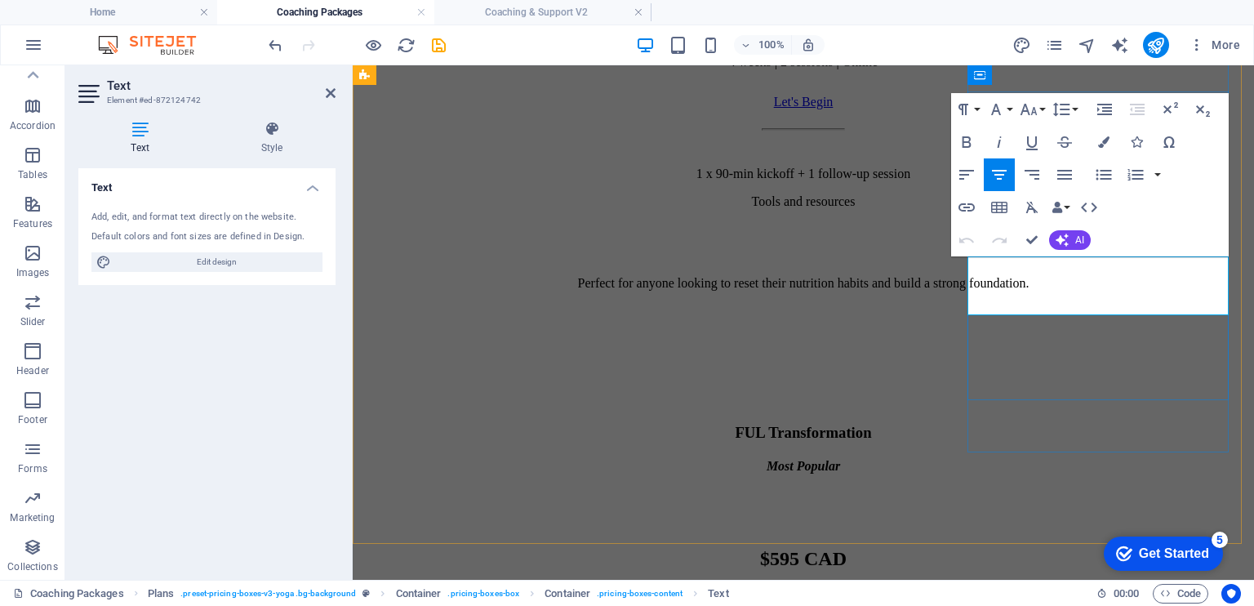
drag, startPoint x: 1006, startPoint y: 263, endPoint x: 1171, endPoint y: 280, distance: 165.8
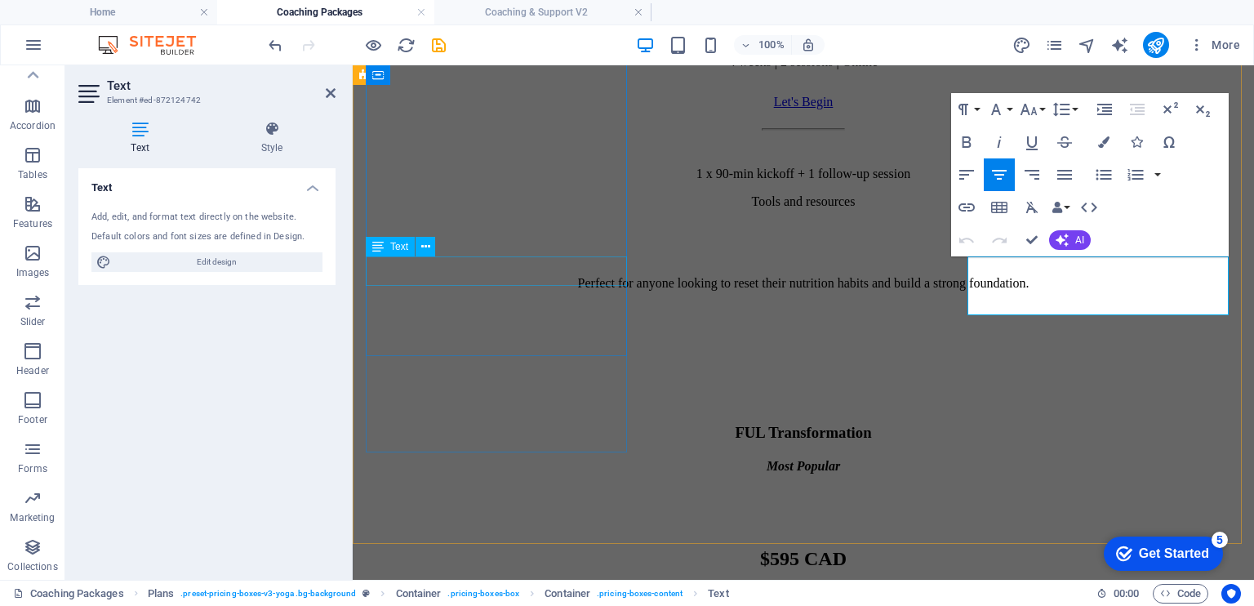
click at [529, 209] on div "1 x 90-min kickoff + 1 follow-up session Tools and resources" at bounding box center [803, 188] width 888 height 42
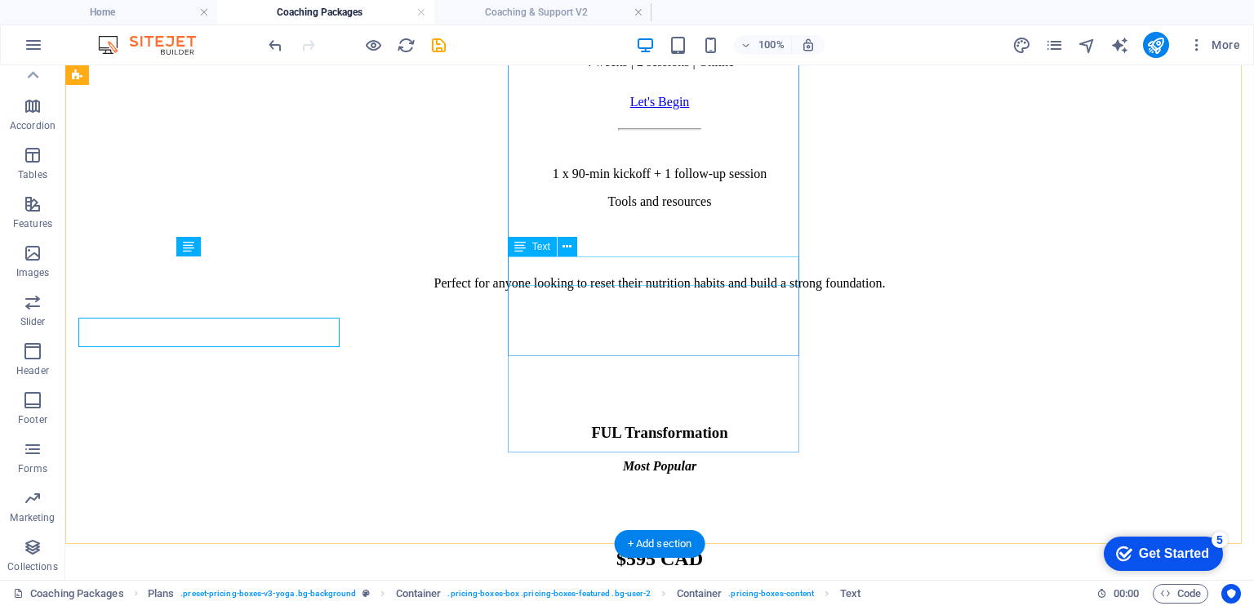
scroll to position [987, 0]
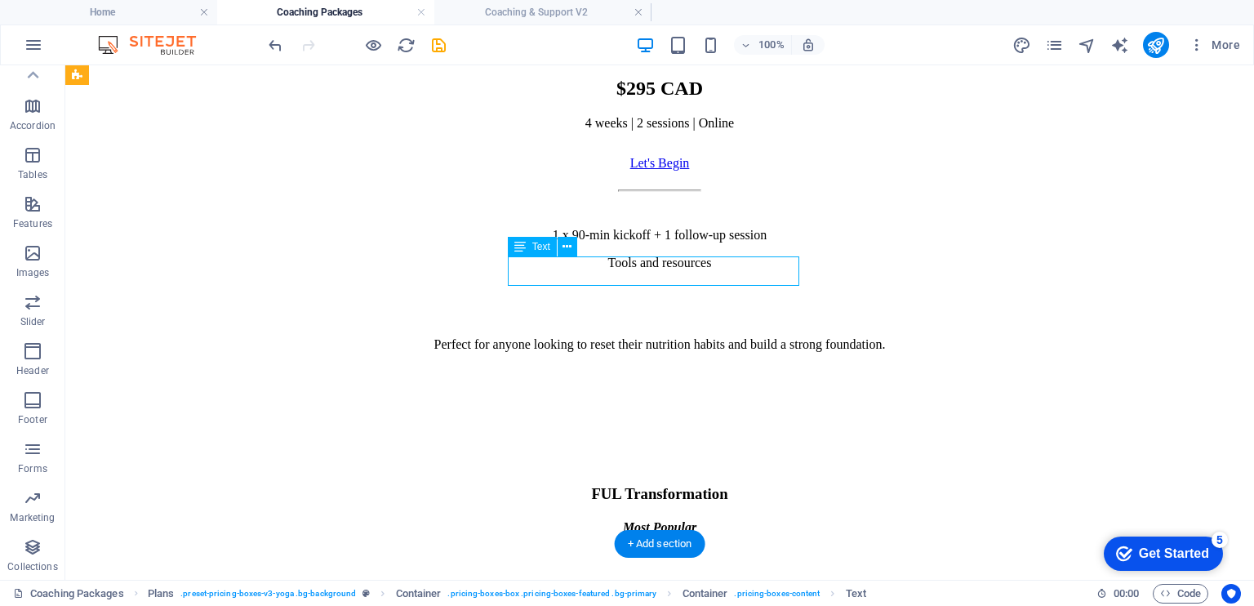
scroll to position [1048, 0]
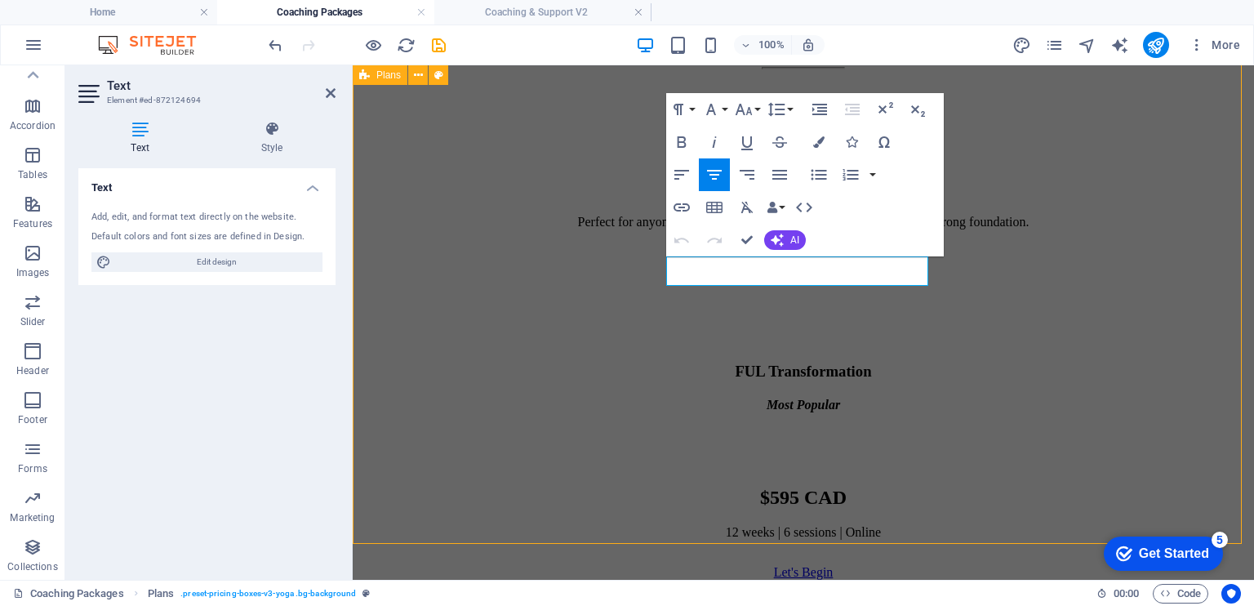
scroll to position [987, 0]
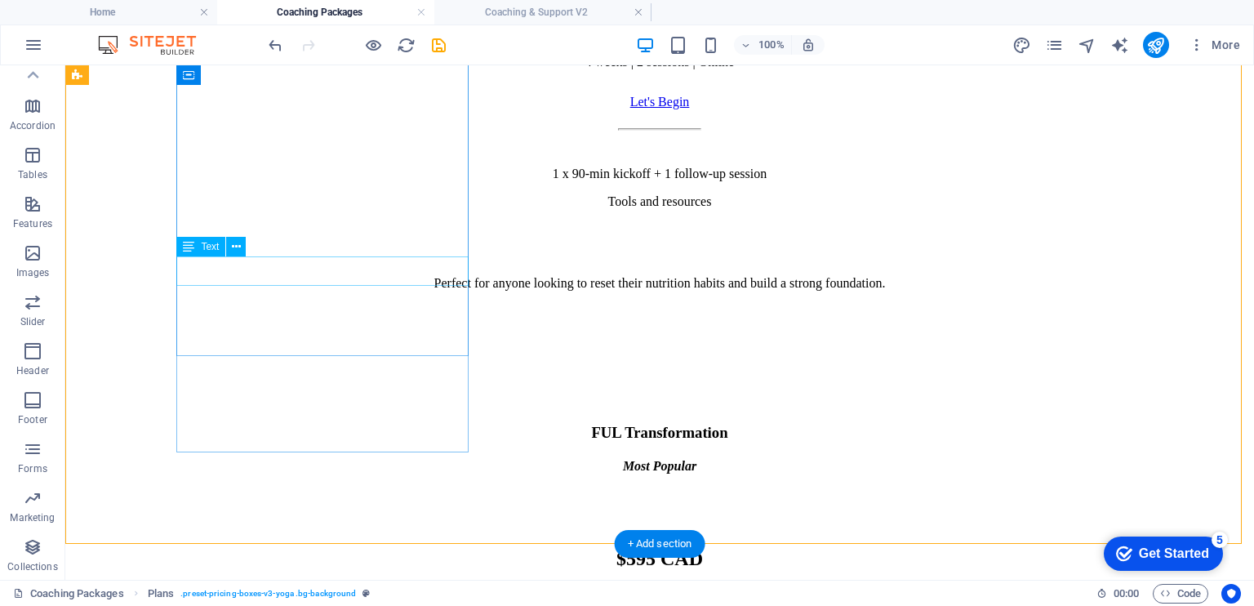
click at [380, 209] on div "1 x 90-min kickoff + 1 follow-up session Tools and resources" at bounding box center [660, 188] width 1176 height 42
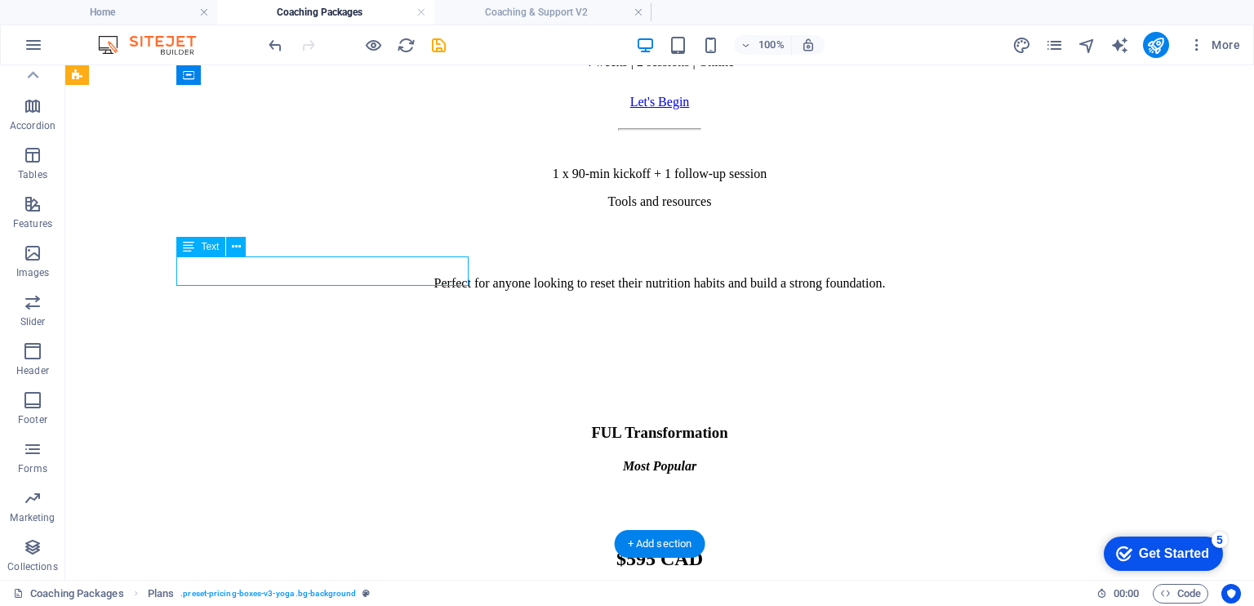
click at [380, 209] on div "1 x 90-min kickoff + 1 follow-up session Tools and resources" at bounding box center [660, 188] width 1176 height 42
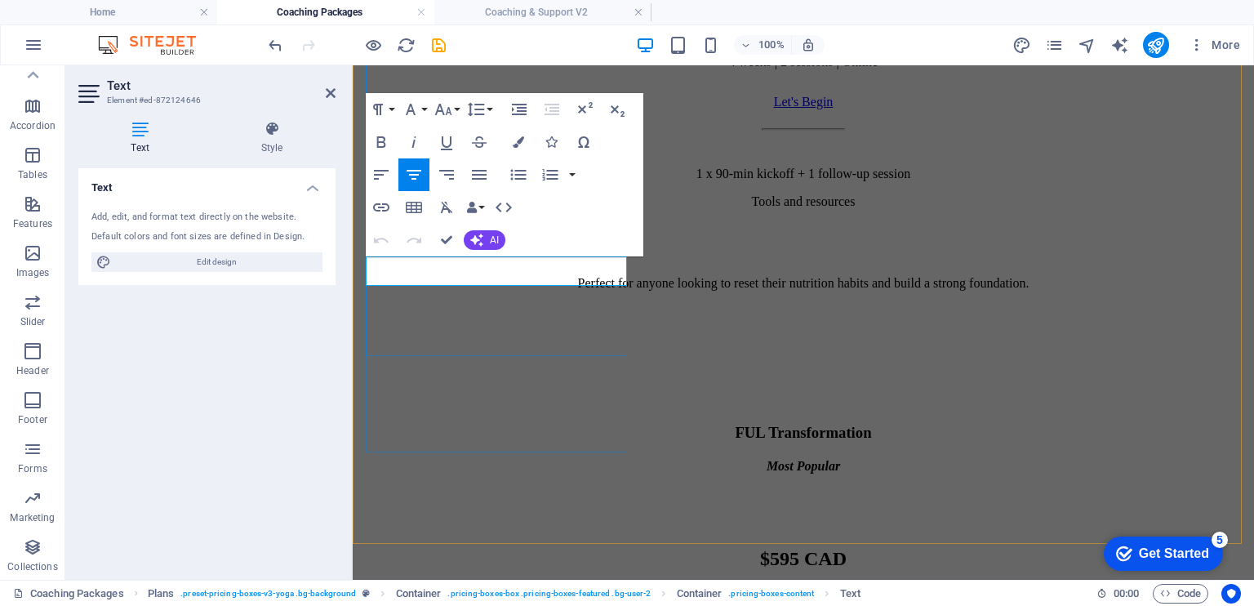
click at [505, 181] on p "1 x 90-min kickoff + 1 follow-up session" at bounding box center [803, 174] width 888 height 15
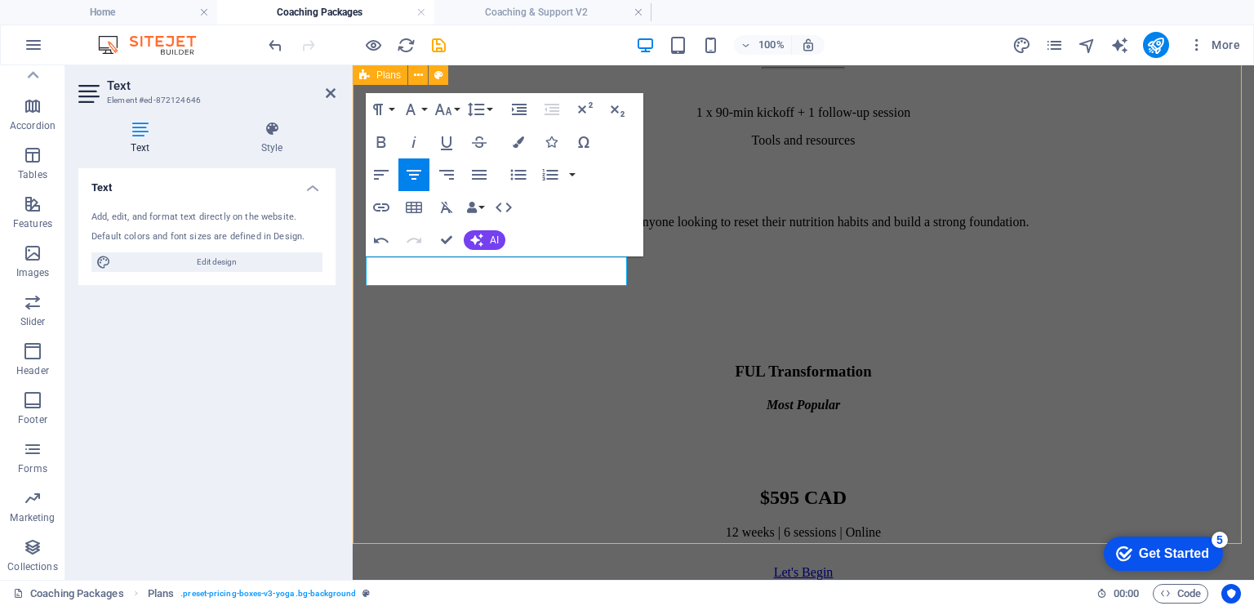
scroll to position [987, 0]
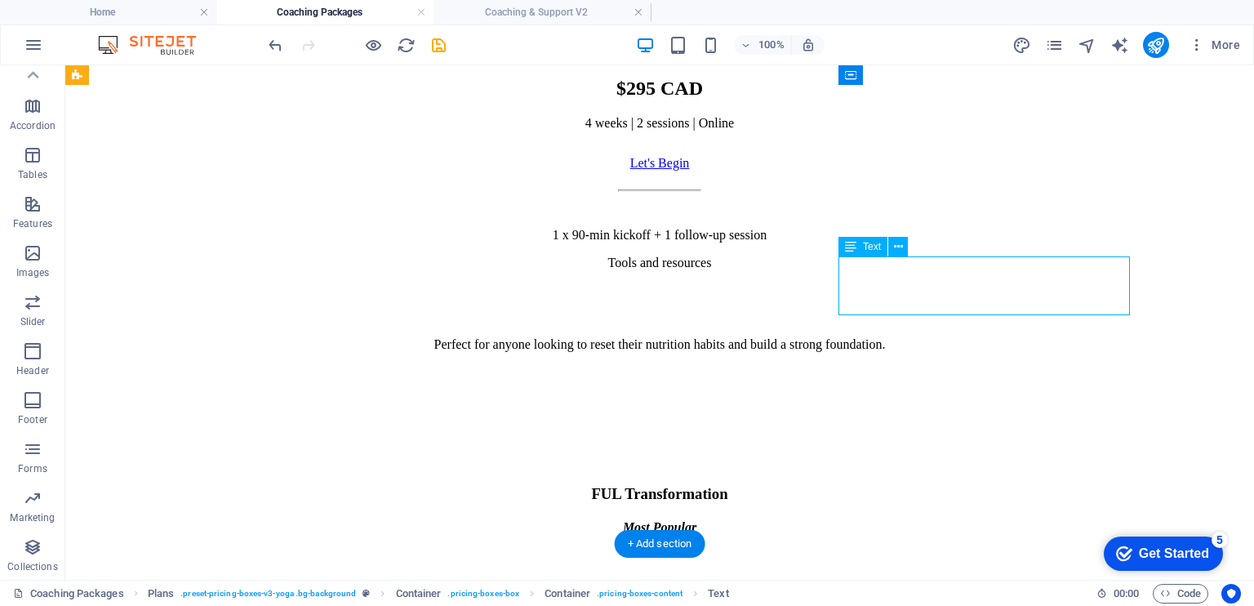
scroll to position [1048, 0]
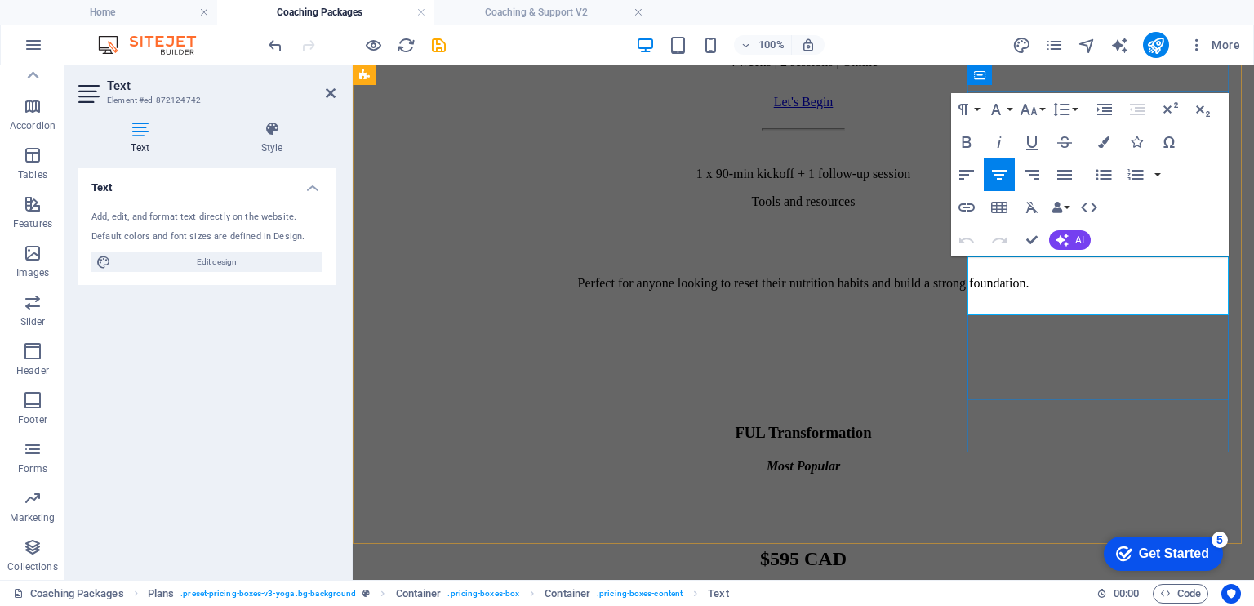
drag, startPoint x: 1006, startPoint y: 264, endPoint x: 1187, endPoint y: 275, distance: 181.6
drag, startPoint x: 1004, startPoint y: 278, endPoint x: 1192, endPoint y: 281, distance: 187.8
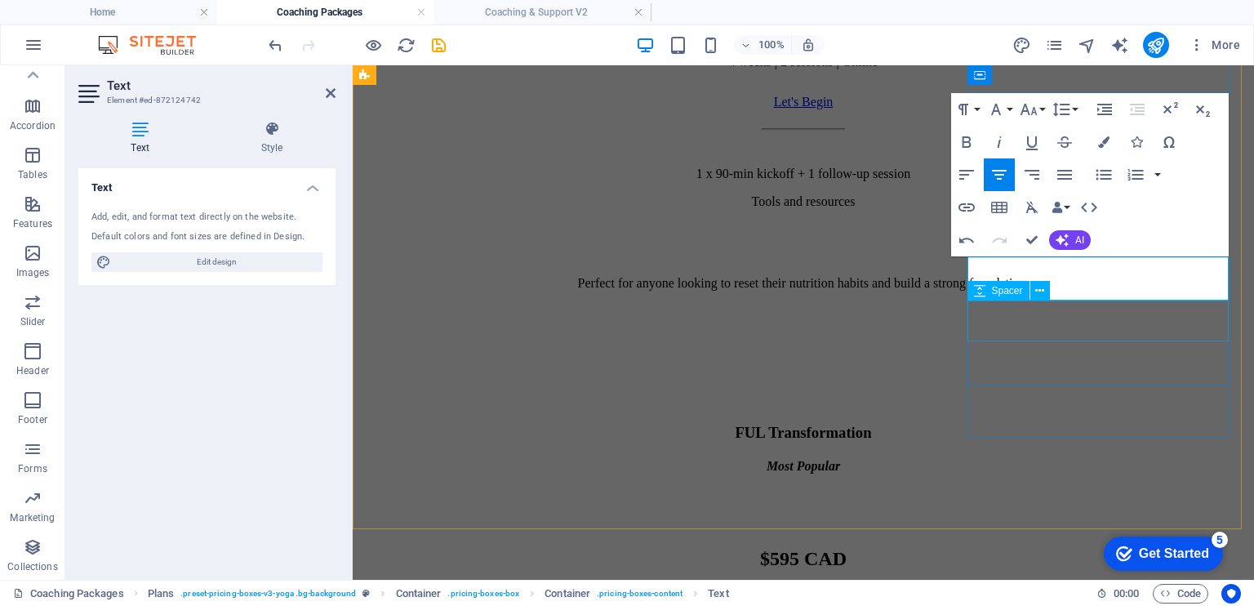
drag, startPoint x: 1185, startPoint y: 290, endPoint x: 1008, endPoint y: 301, distance: 177.5
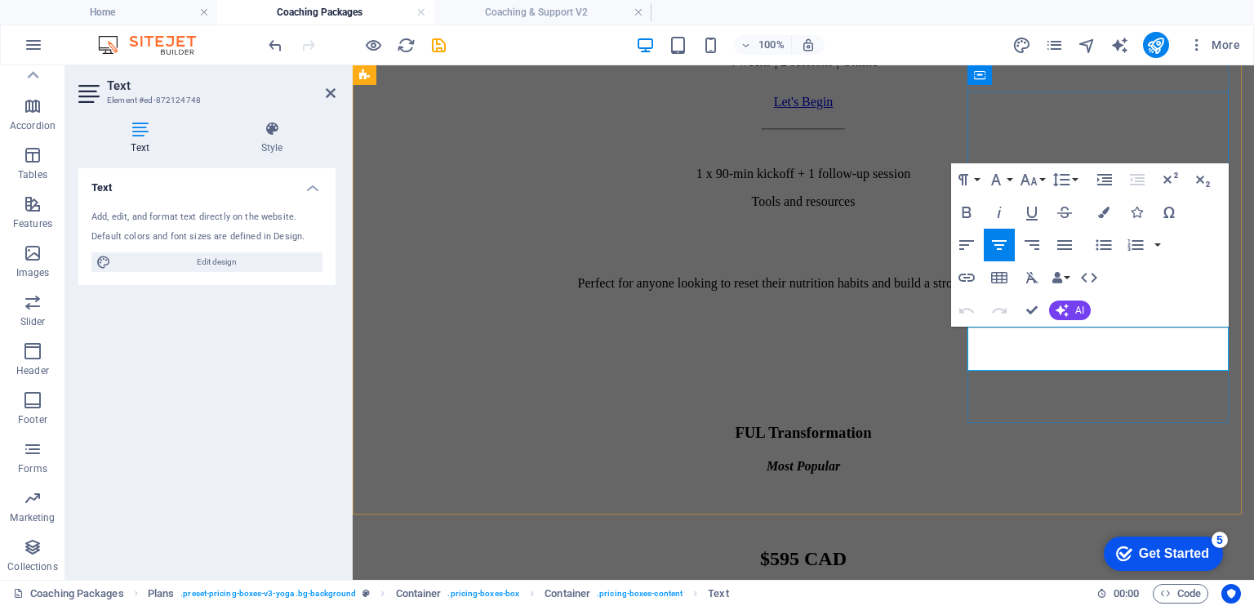
scroll to position [1048, 0]
drag, startPoint x: 1151, startPoint y: 357, endPoint x: 1149, endPoint y: 349, distance: 8.5
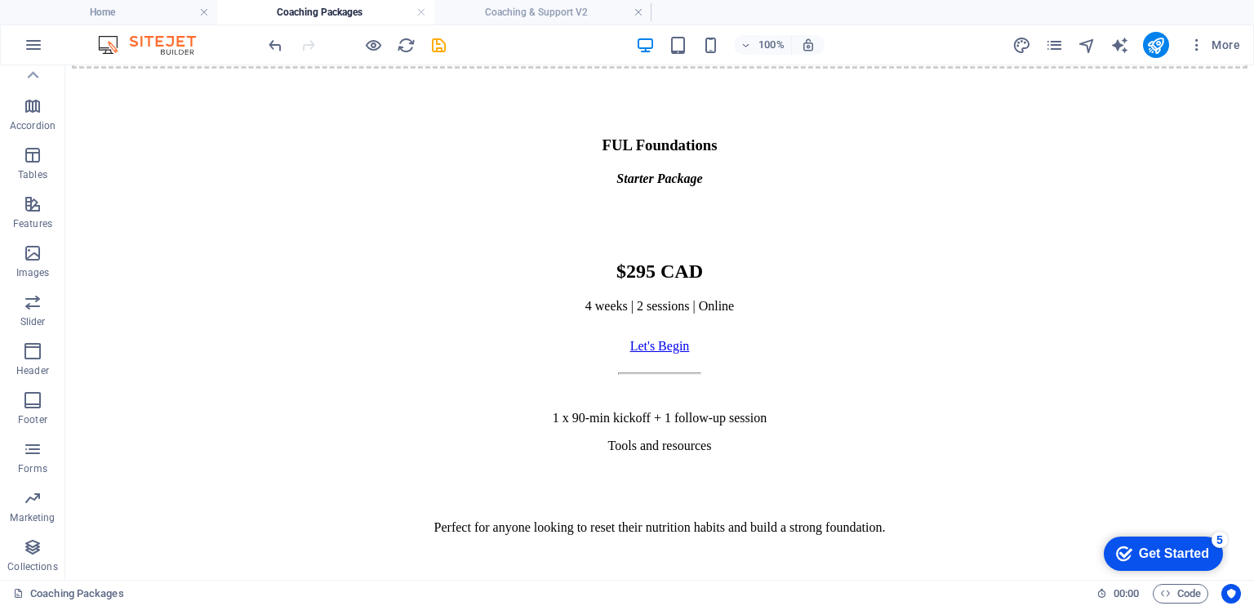
scroll to position [737, 0]
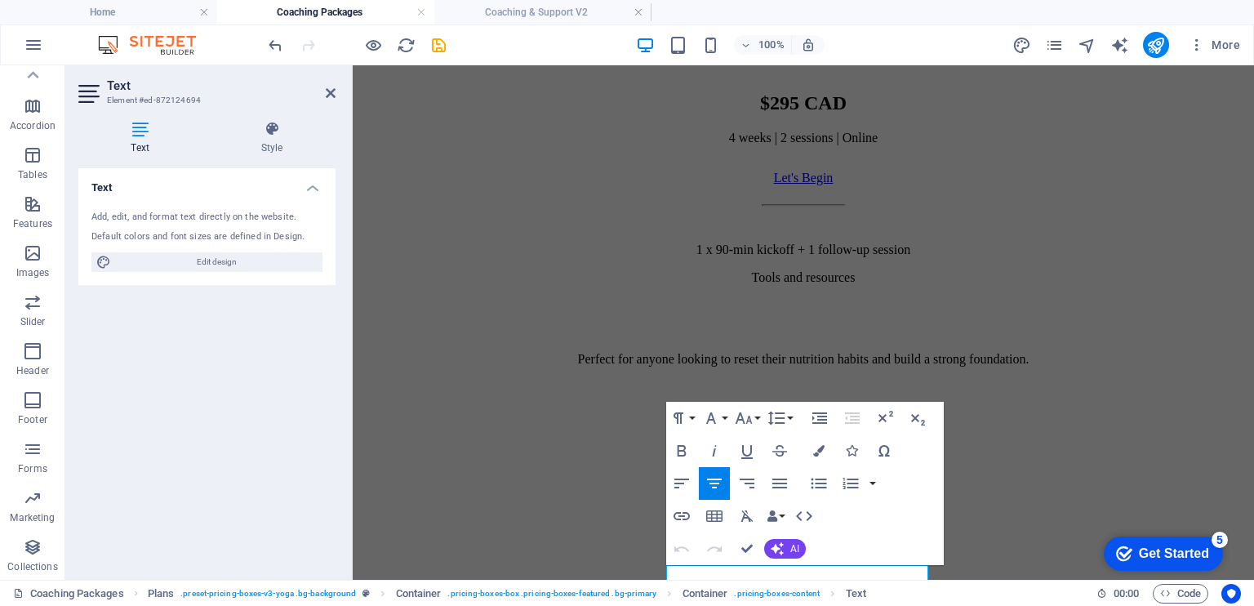
scroll to position [985, 0]
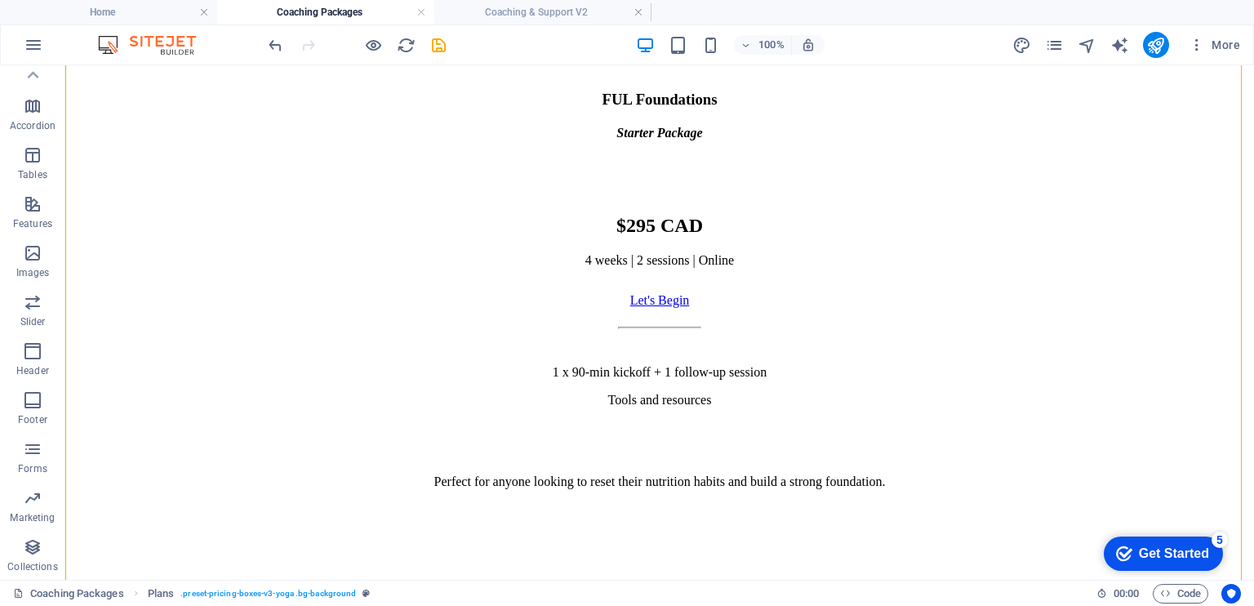
scroll to position [773, 0]
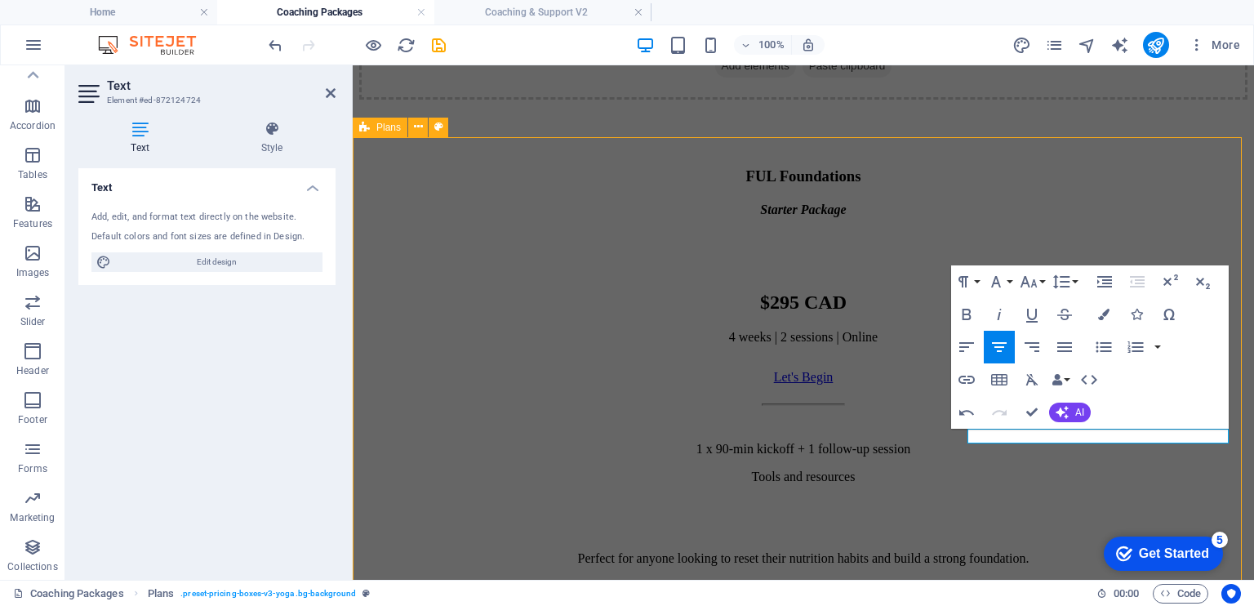
scroll to position [712, 0]
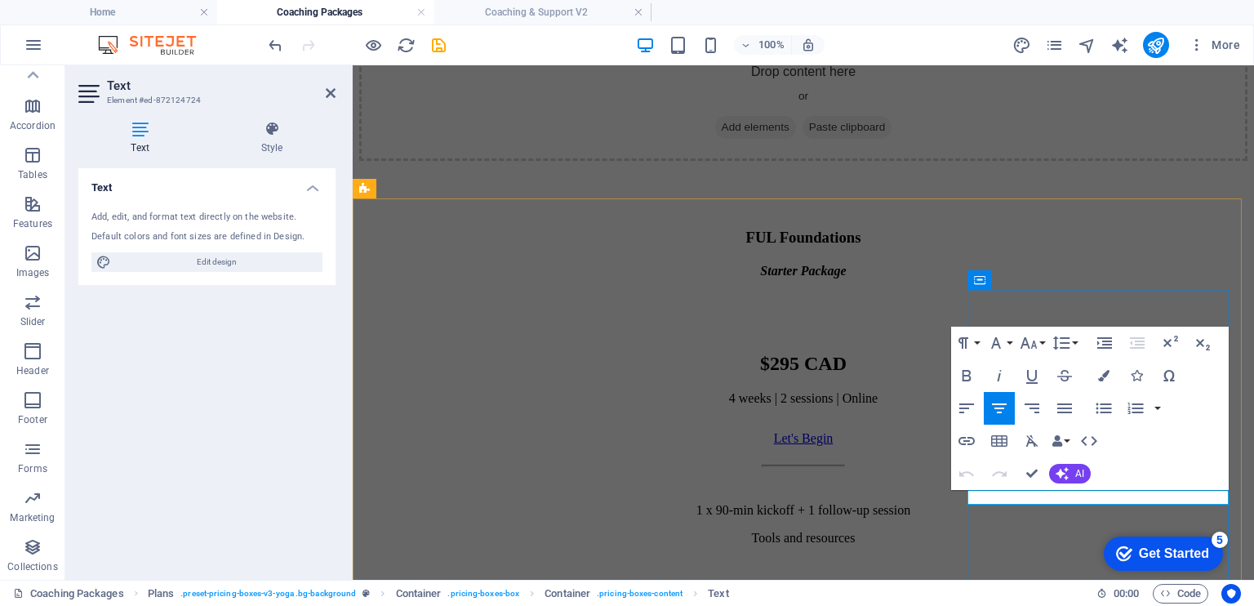
drag, startPoint x: 1071, startPoint y: 499, endPoint x: 1022, endPoint y: 500, distance: 49.0
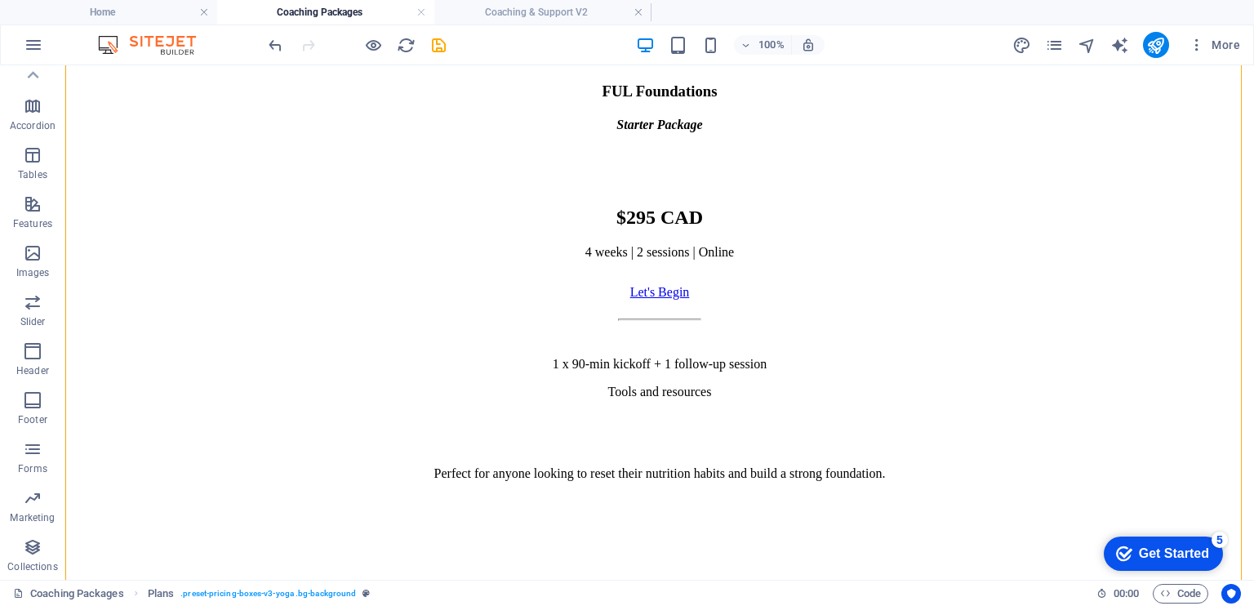
scroll to position [769, 0]
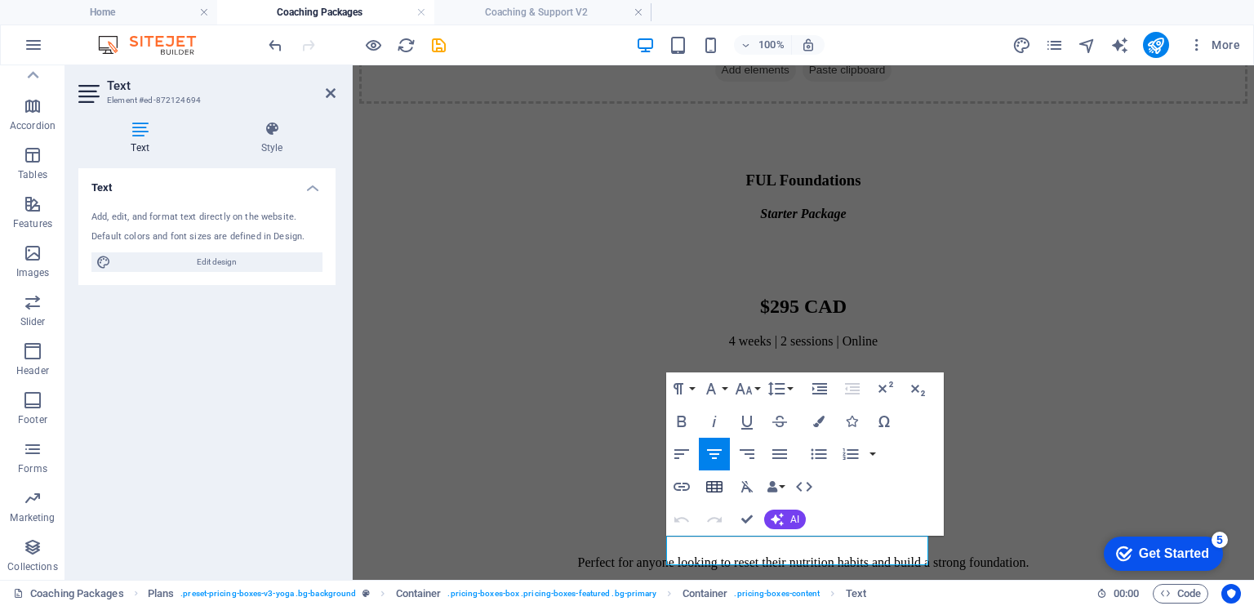
drag, startPoint x: 650, startPoint y: 434, endPoint x: 715, endPoint y: 499, distance: 92.4
click at [715, 499] on button "Insert Table" at bounding box center [714, 486] width 31 height 33
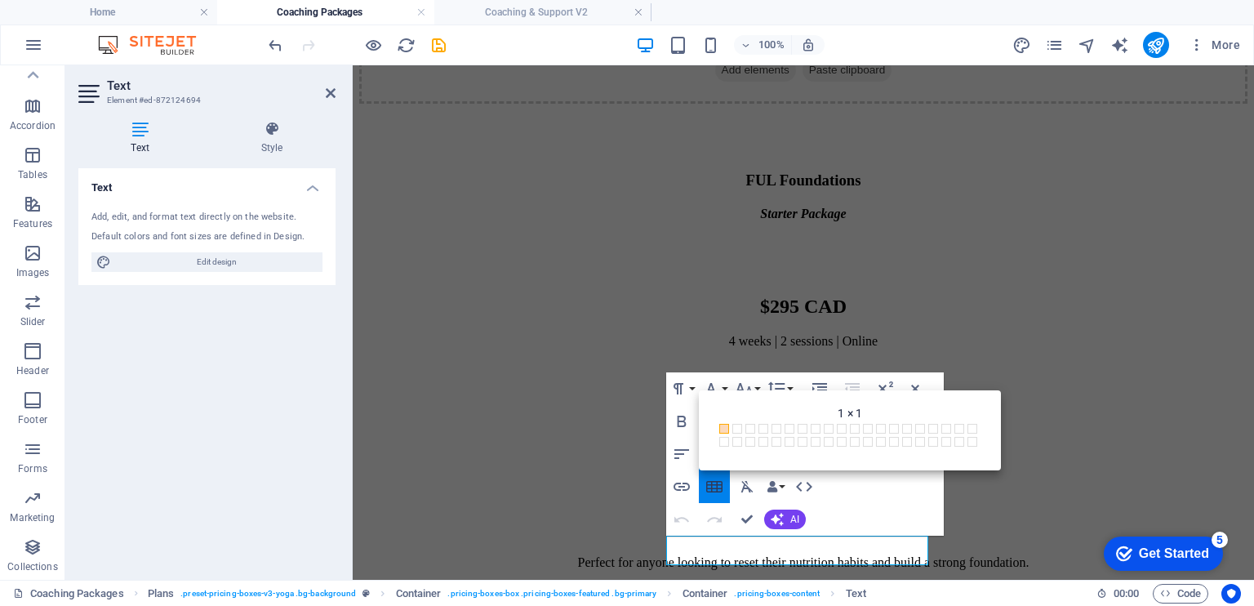
click at [715, 499] on button "Insert Table" at bounding box center [714, 486] width 31 height 33
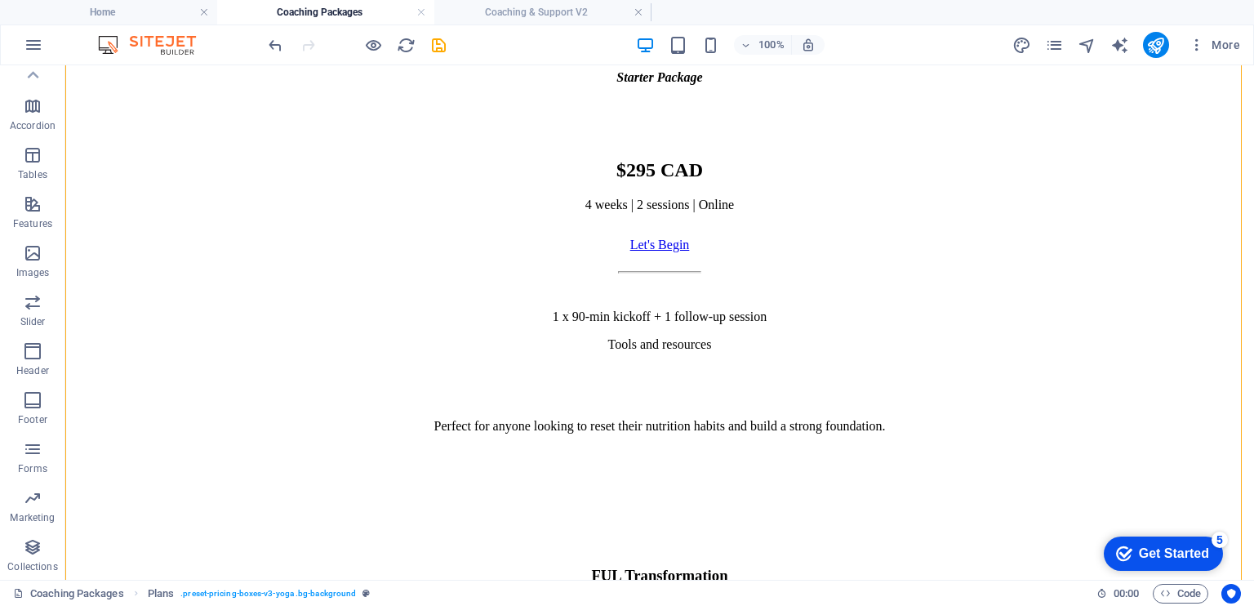
scroll to position [856, 0]
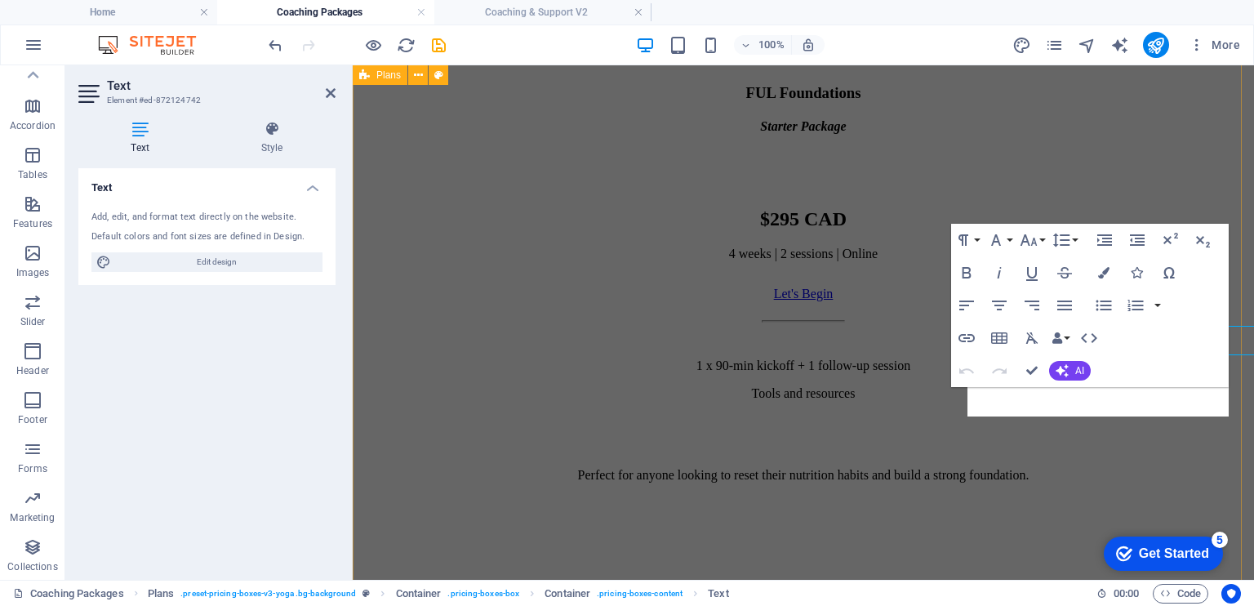
scroll to position [918, 0]
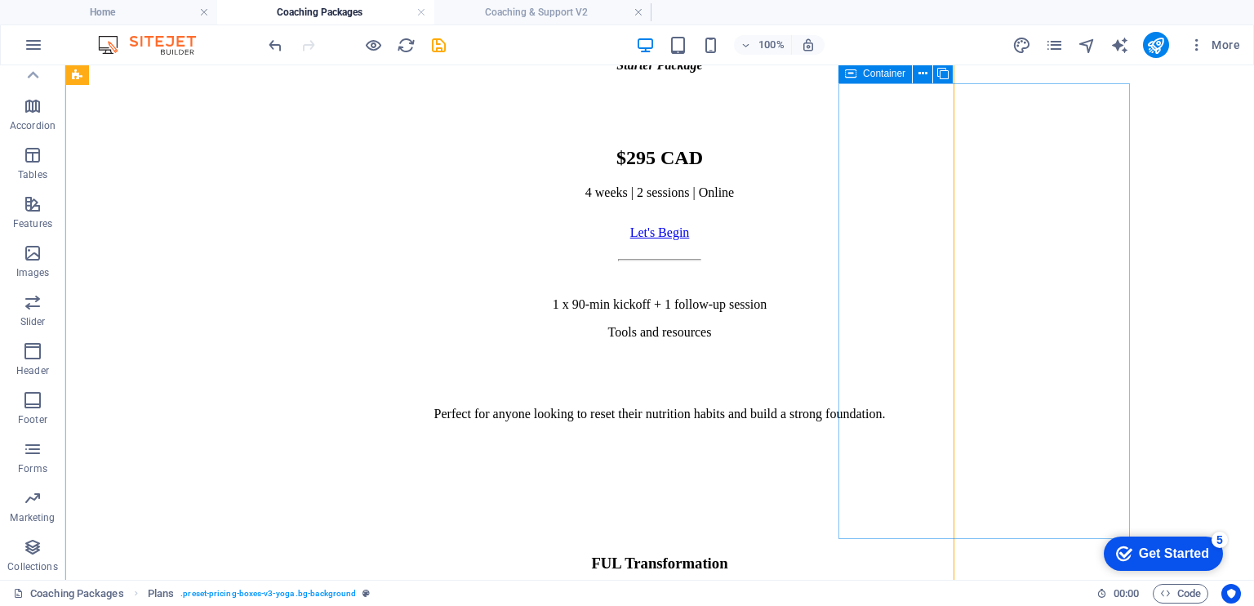
scroll to position [856, 0]
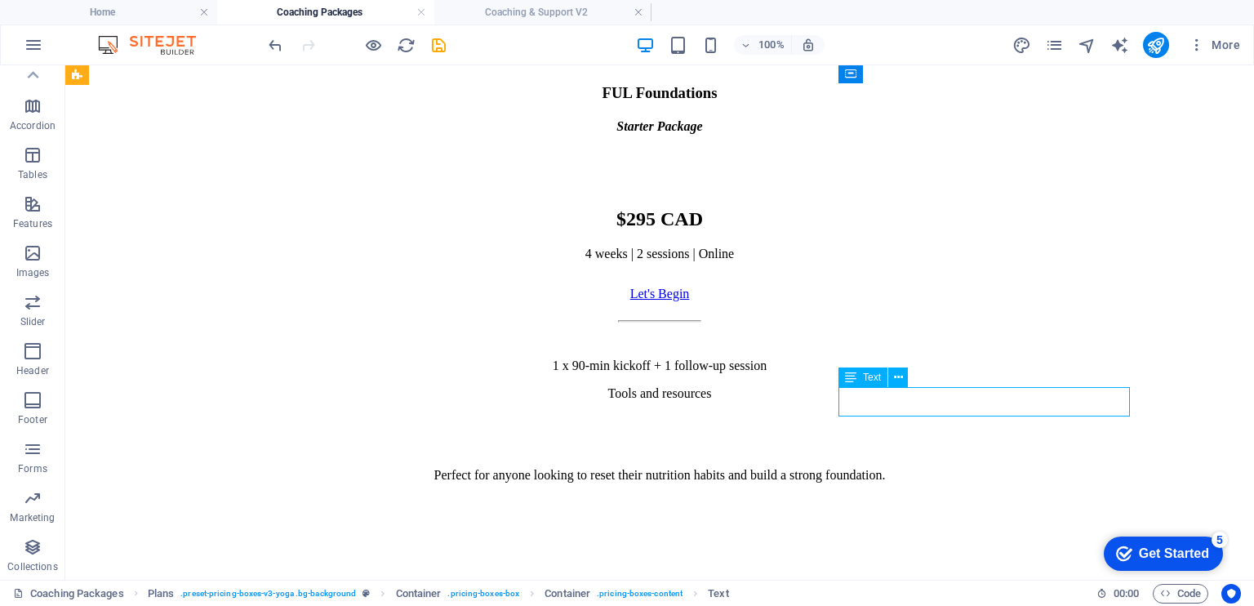
scroll to position [918, 0]
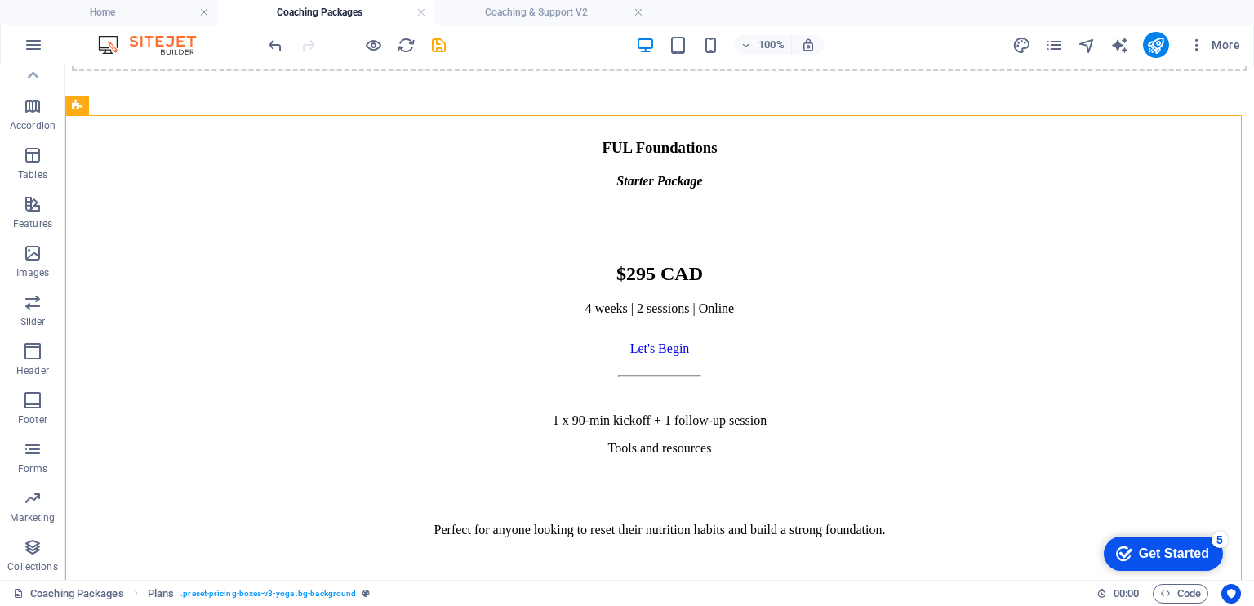
scroll to position [725, 0]
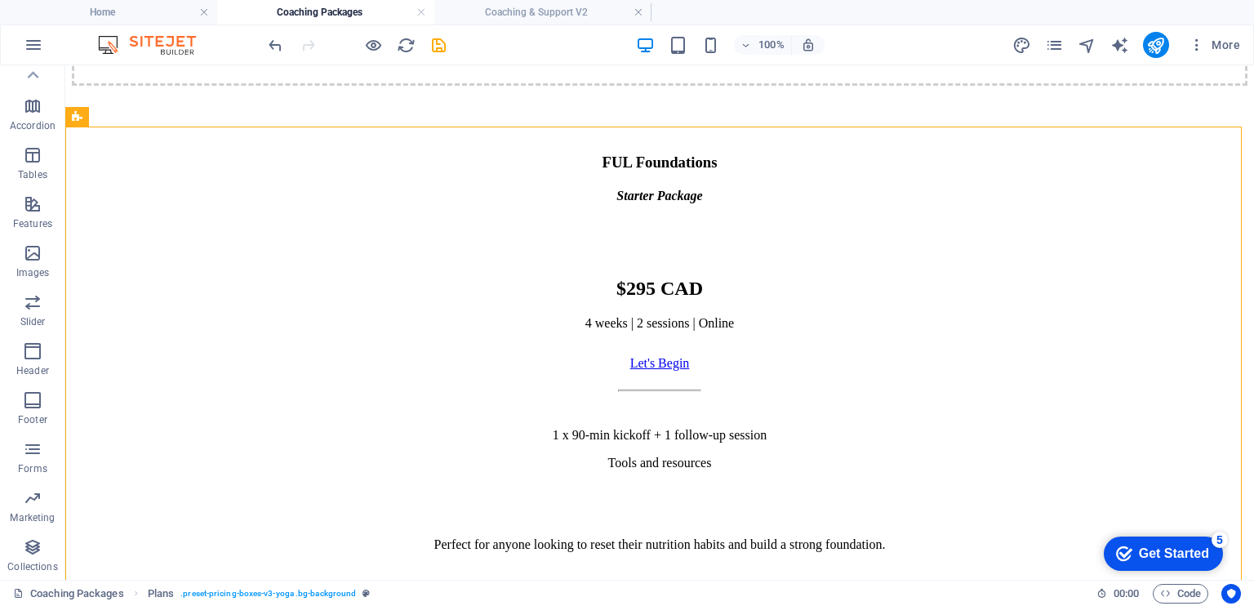
scroll to position [722, 0]
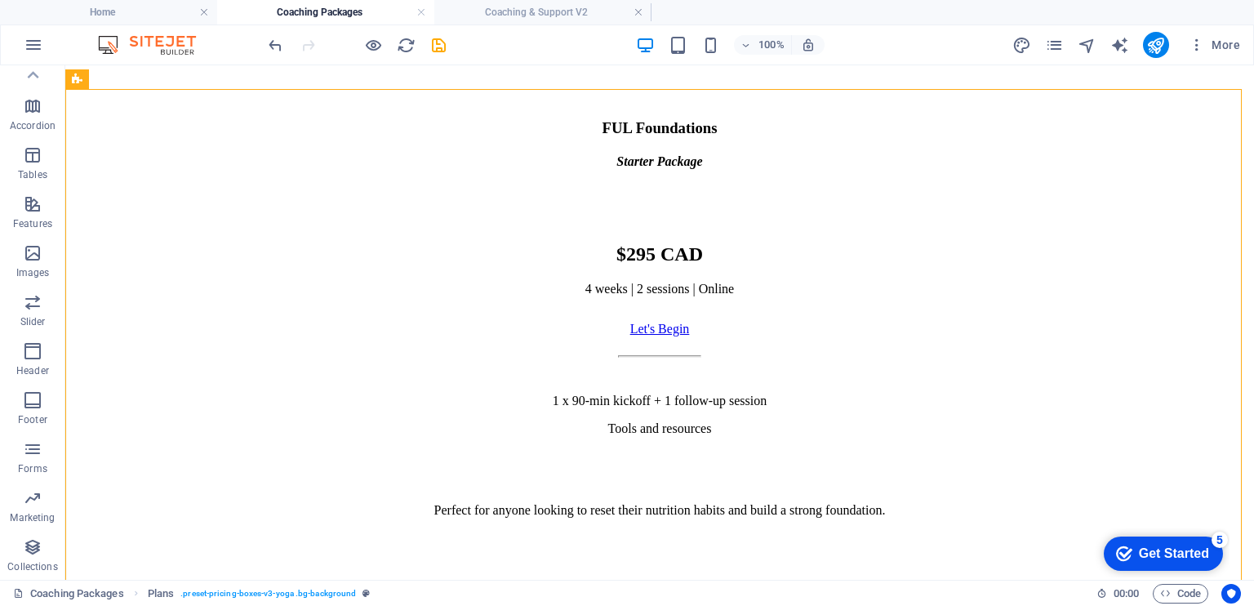
scroll to position [763, 0]
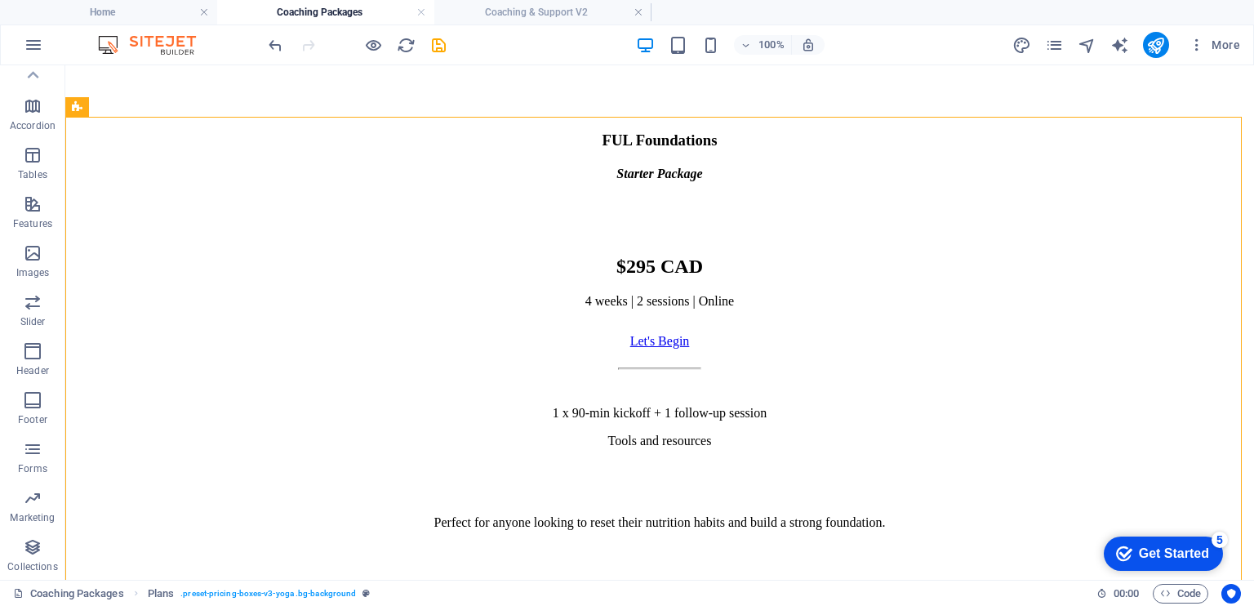
scroll to position [763, 0]
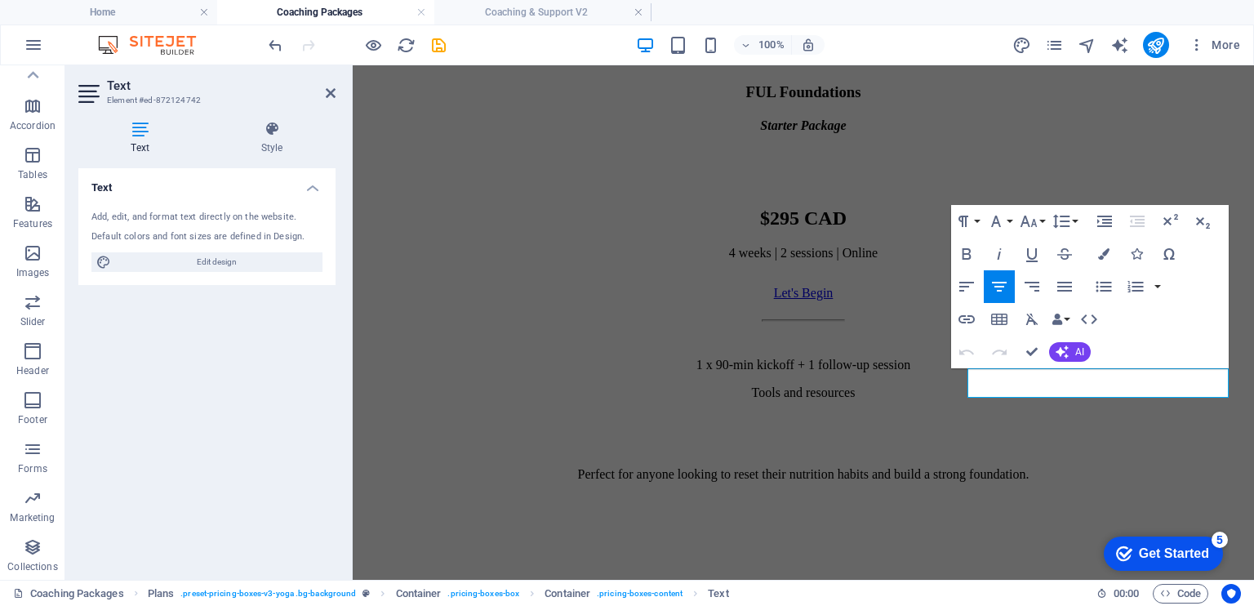
scroll to position [940, 0]
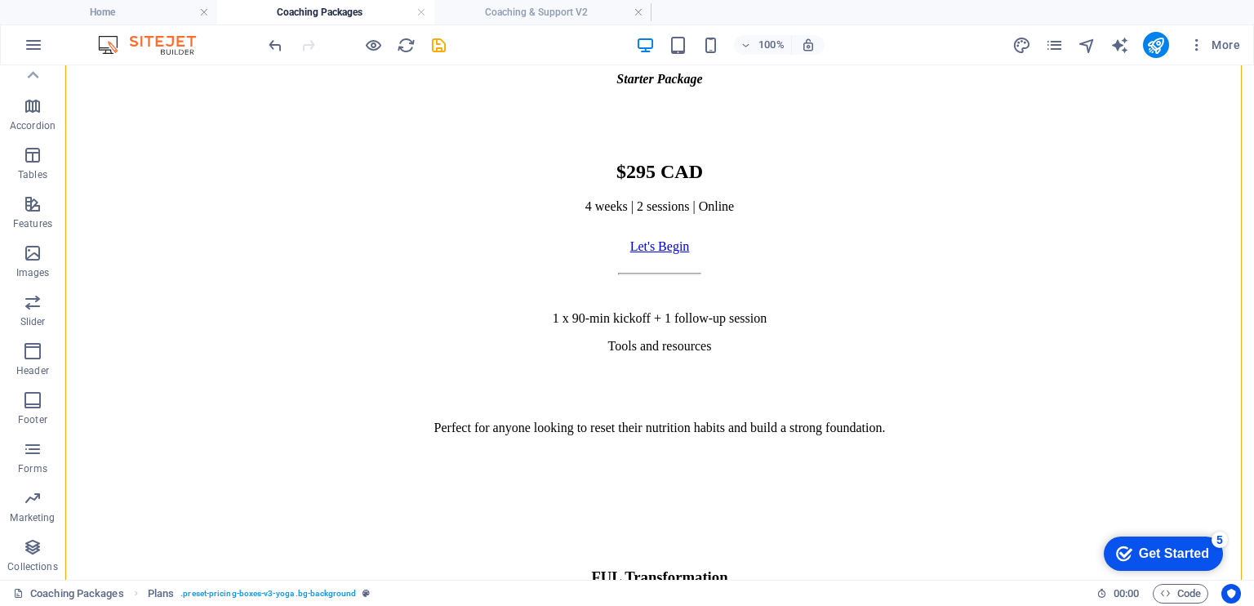
scroll to position [846, 0]
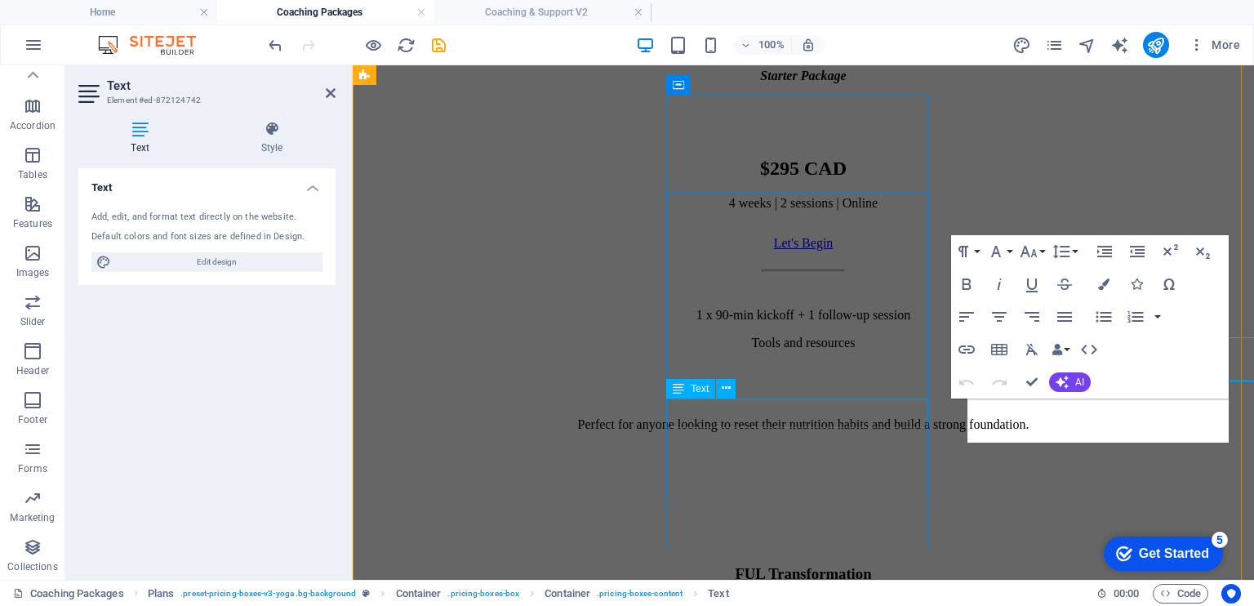
scroll to position [907, 0]
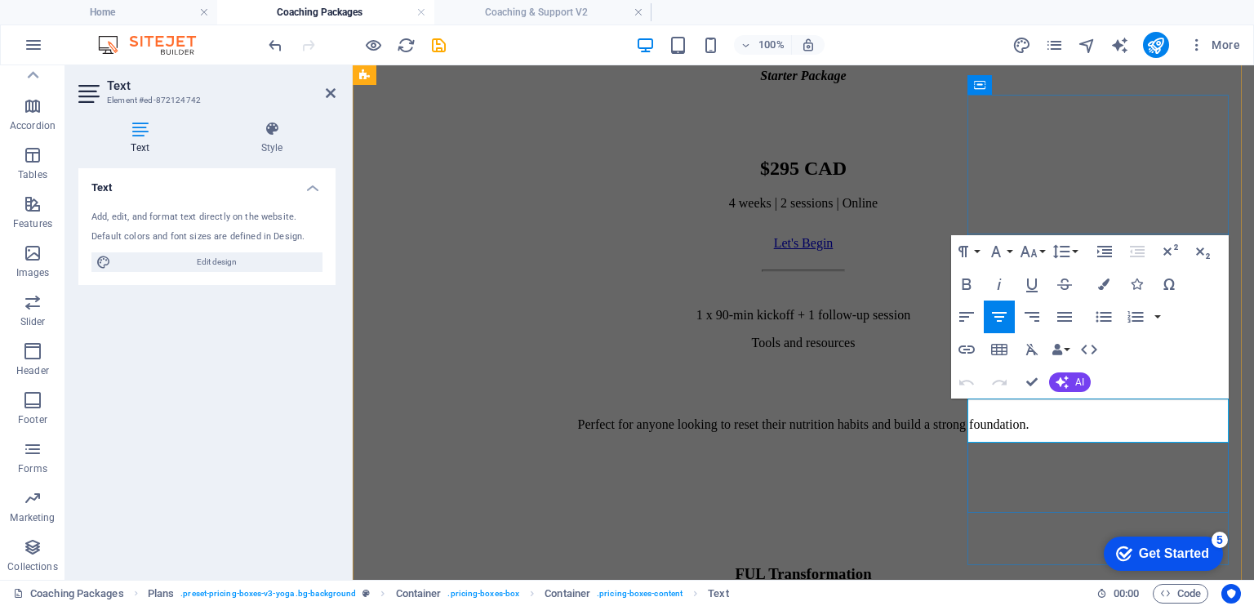
drag, startPoint x: 1020, startPoint y: 407, endPoint x: 991, endPoint y: 408, distance: 29.4
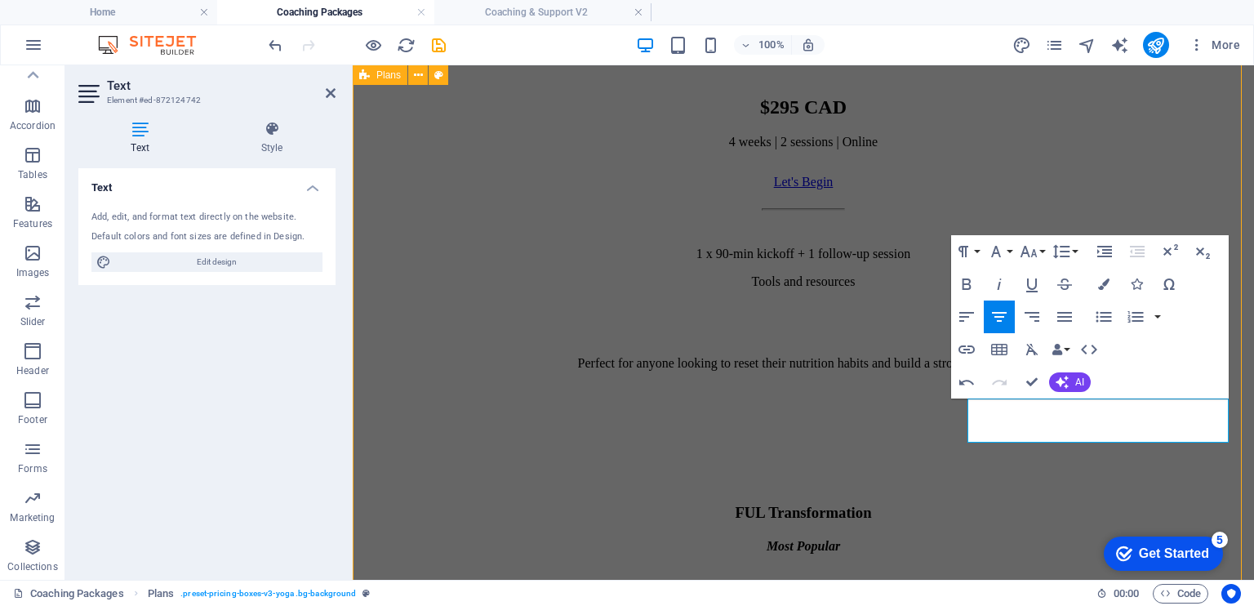
scroll to position [846, 0]
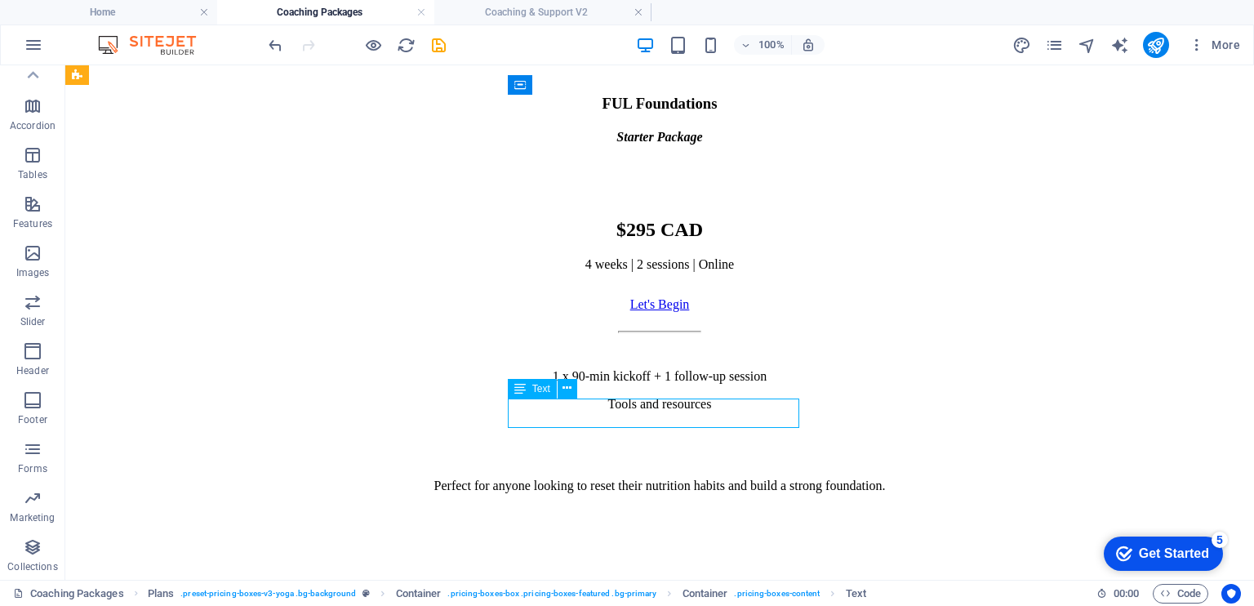
scroll to position [907, 0]
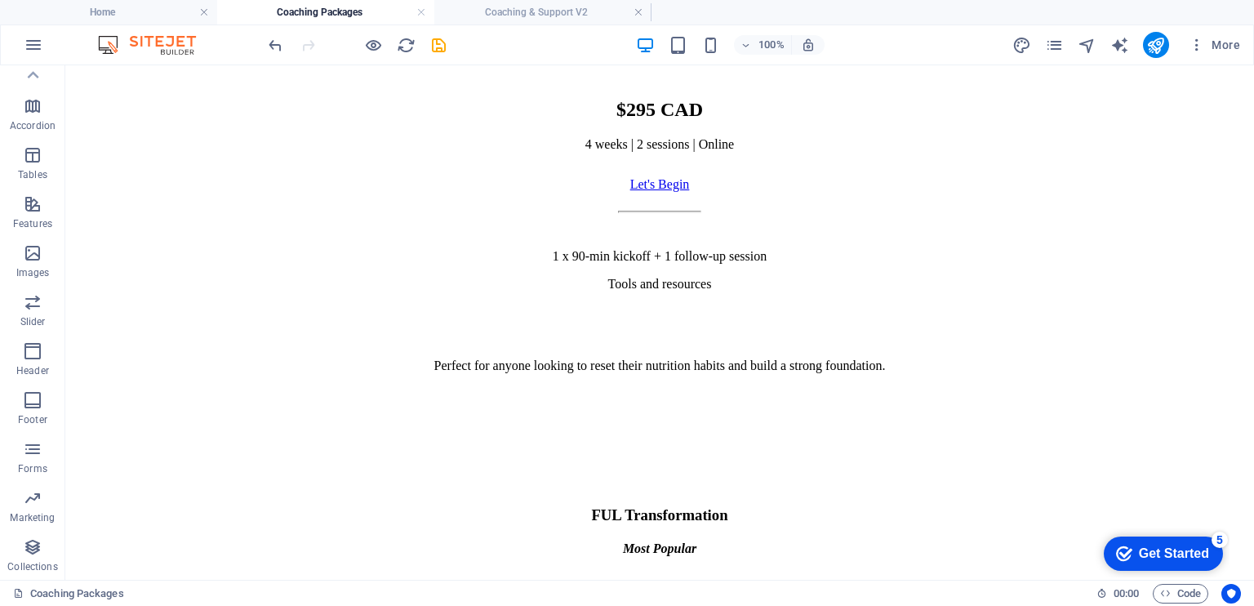
scroll to position [842, 0]
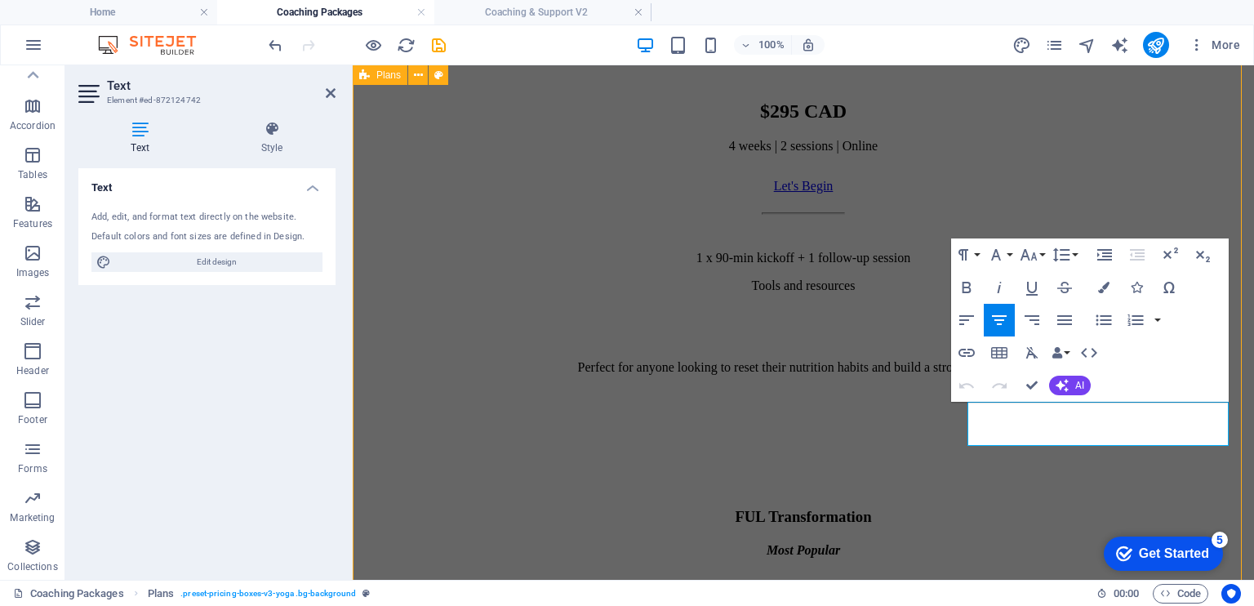
scroll to position [842, 0]
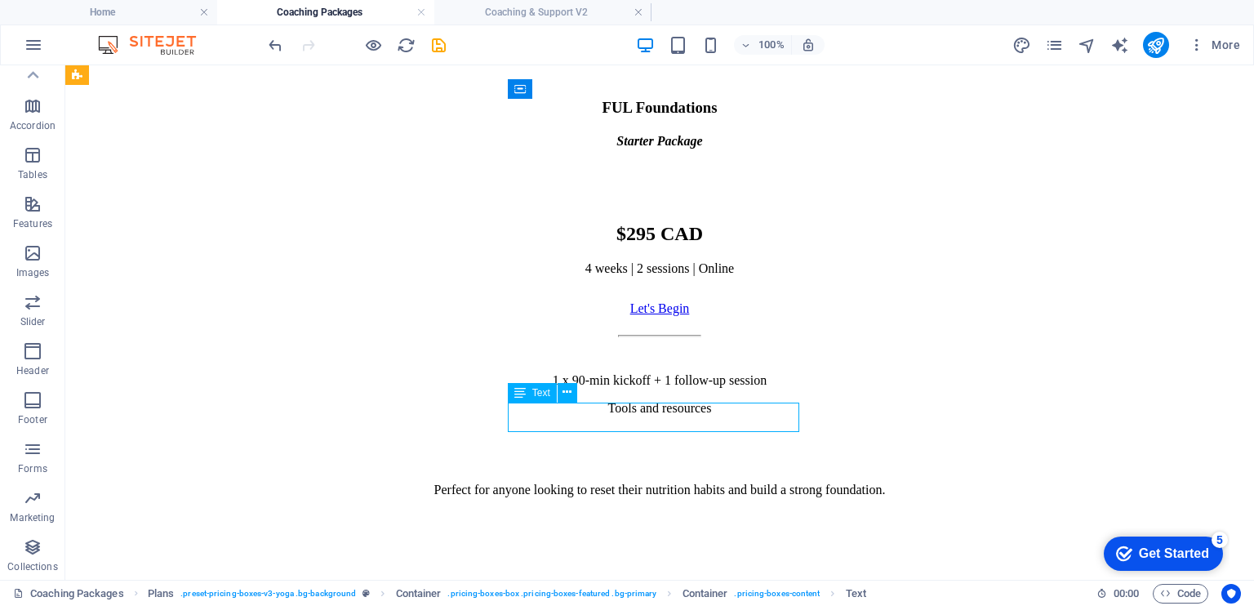
scroll to position [903, 0]
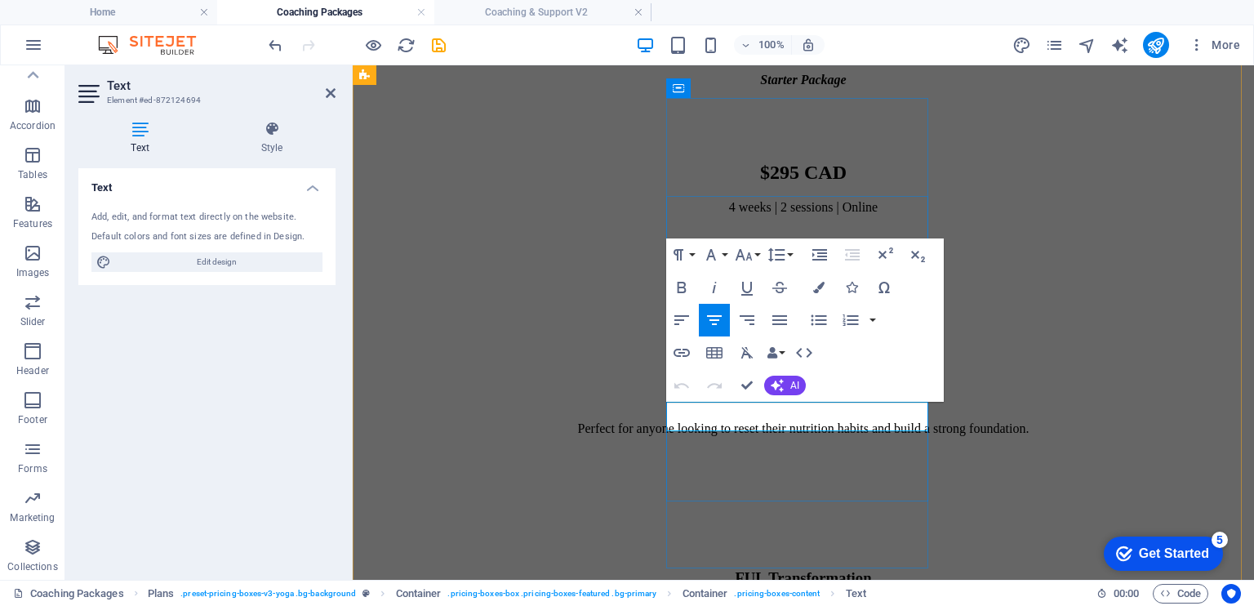
drag, startPoint x: 709, startPoint y: 421, endPoint x: 887, endPoint y: 429, distance: 178.1
drag, startPoint x: 757, startPoint y: 440, endPoint x: 859, endPoint y: 439, distance: 102.1
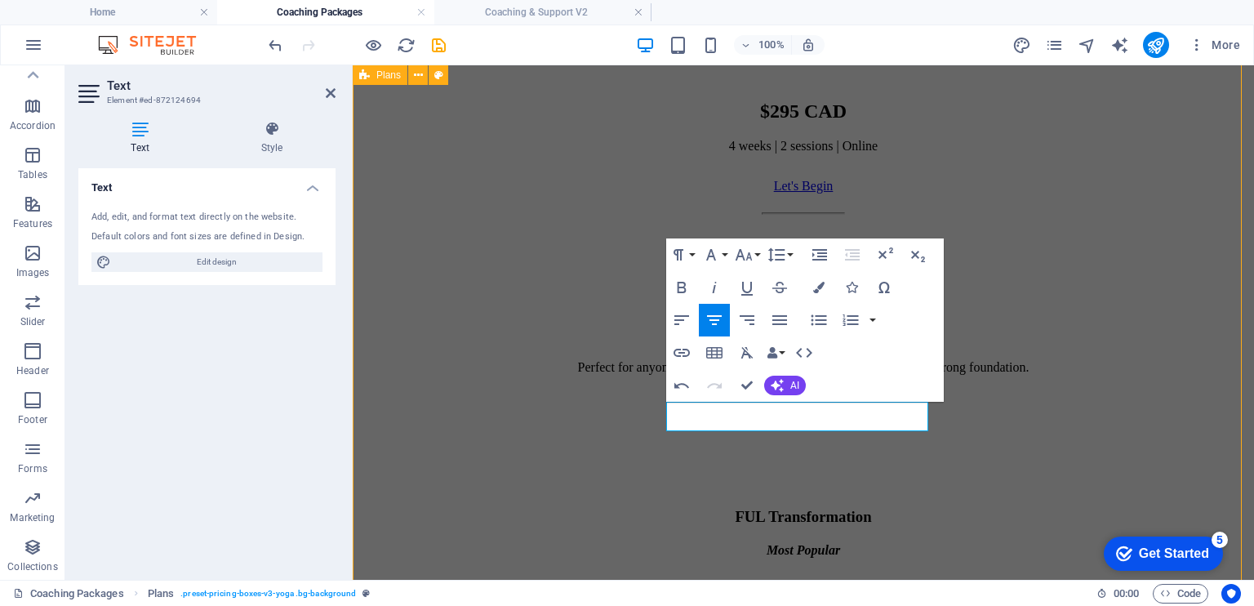
scroll to position [842, 0]
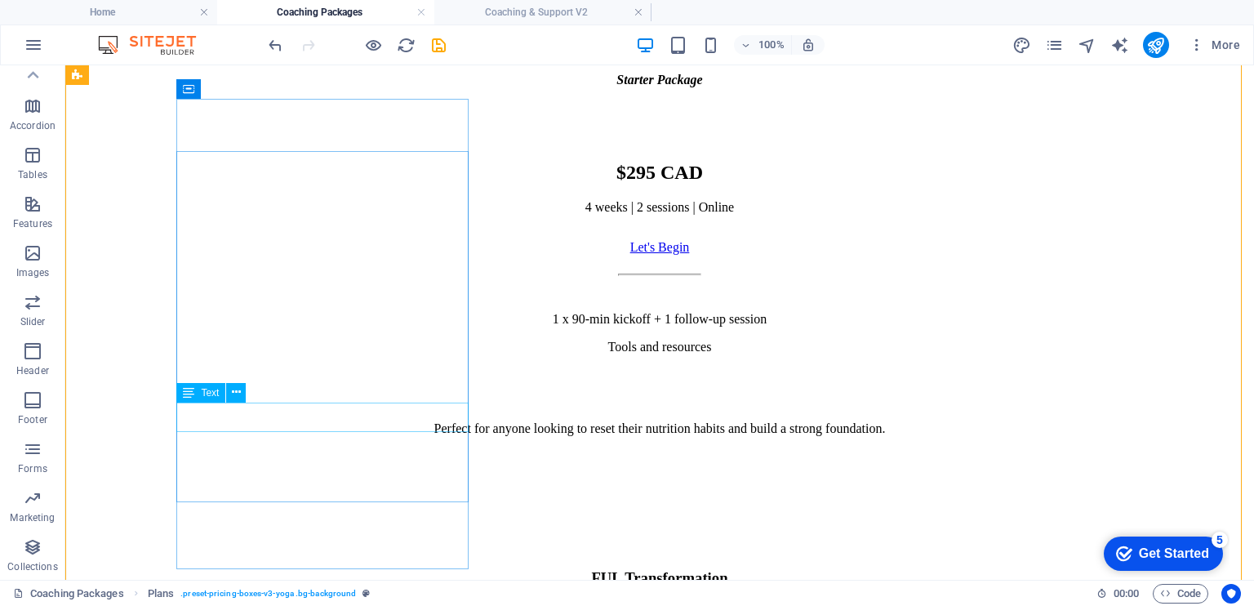
click at [291, 354] on div "1 x 90-min kickoff + 1 follow-up session Tools and resources" at bounding box center [660, 333] width 1176 height 42
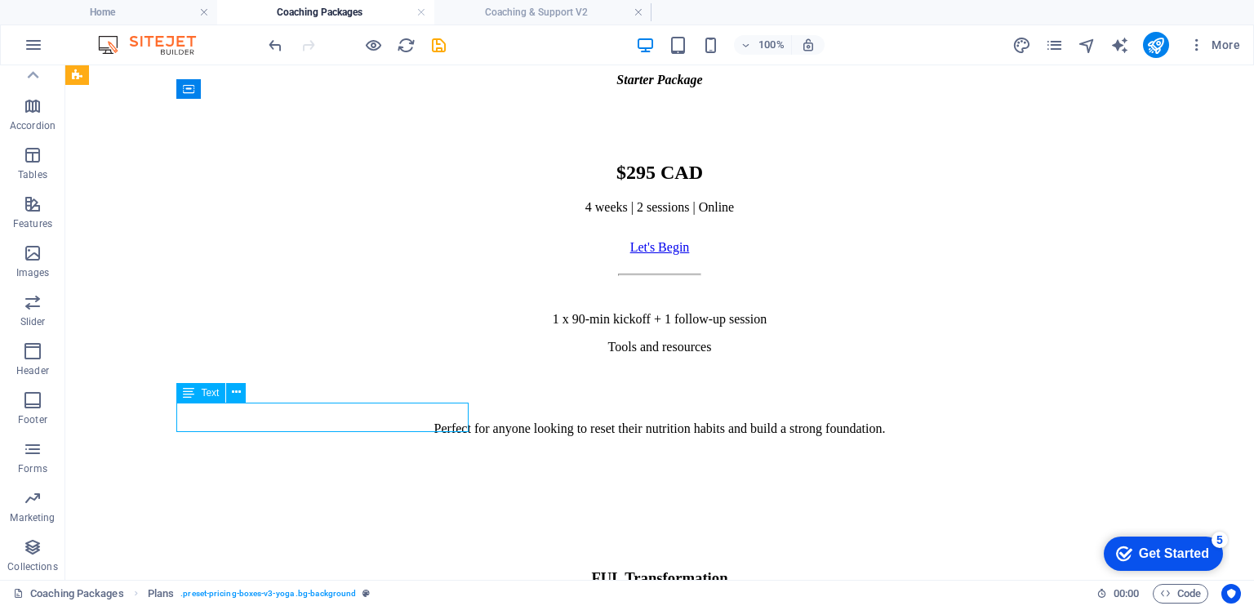
click at [291, 354] on div "1 x 90-min kickoff + 1 follow-up session Tools and resources" at bounding box center [660, 333] width 1176 height 42
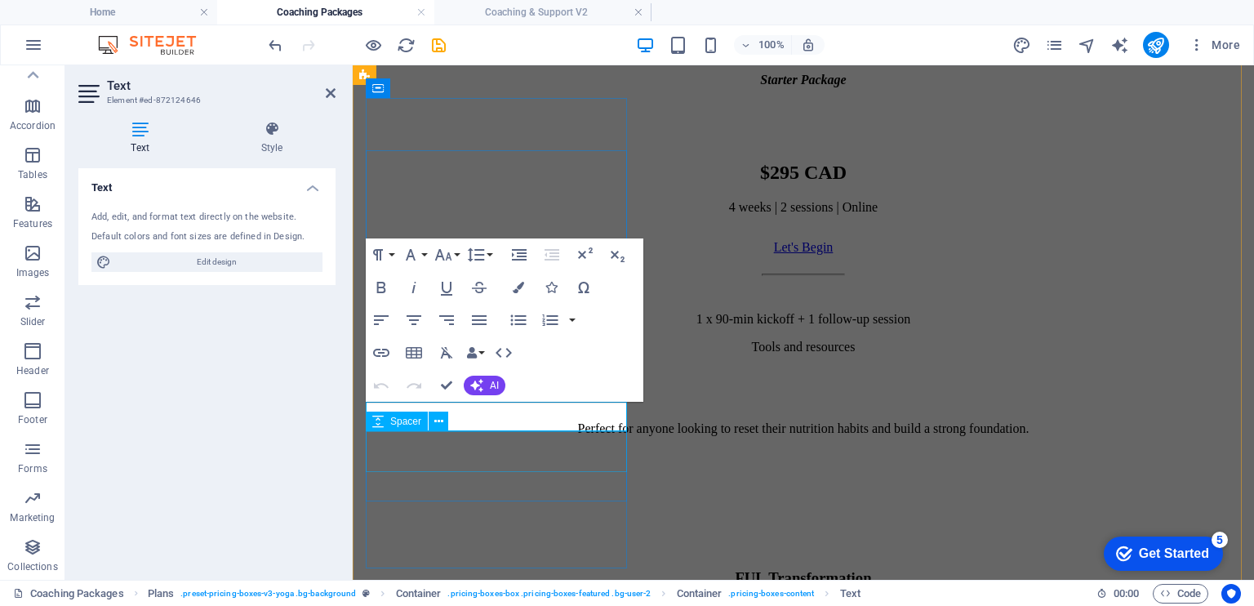
click at [451, 422] on div "Spacer" at bounding box center [412, 421] width 93 height 20
click at [453, 354] on p "Tools and resources" at bounding box center [803, 347] width 888 height 15
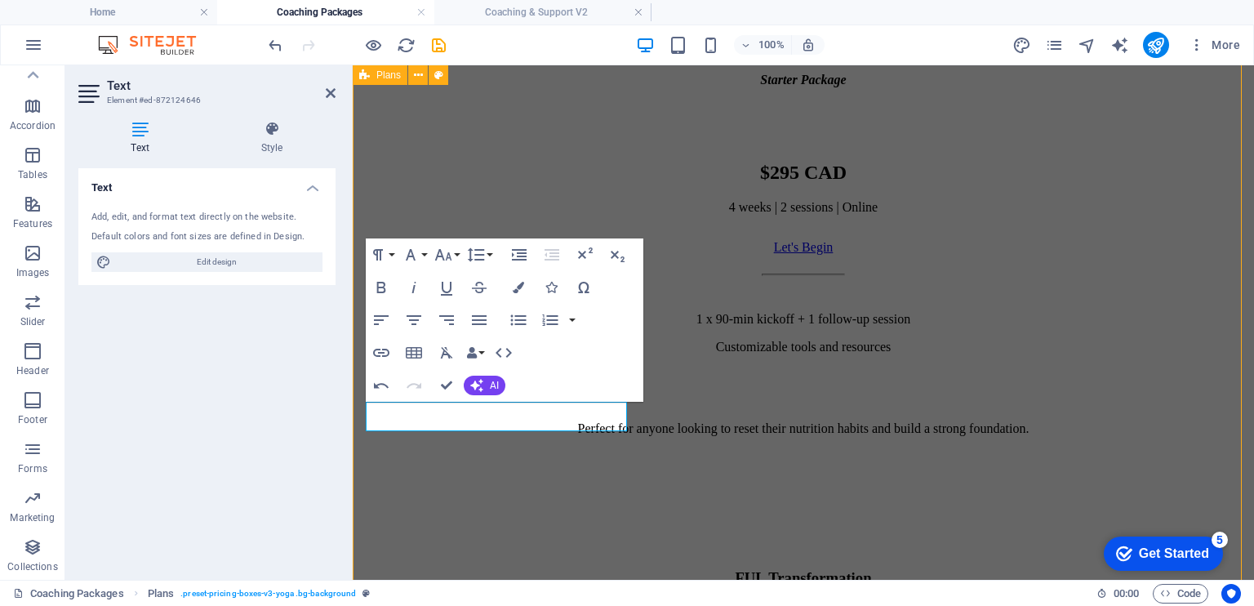
scroll to position [842, 0]
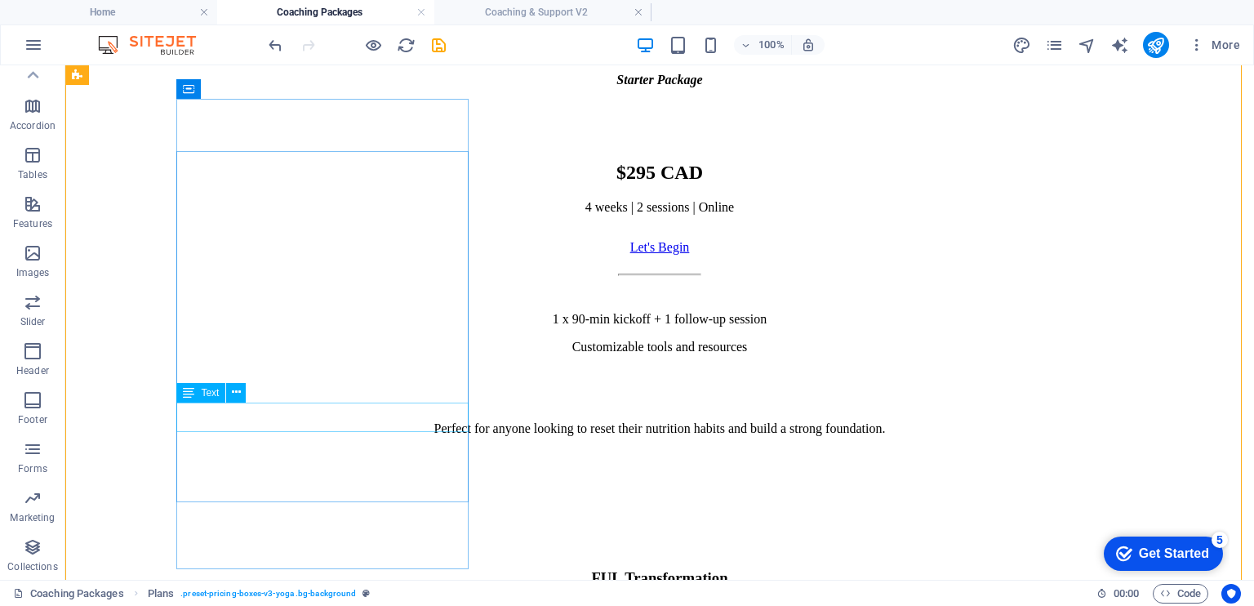
click at [376, 354] on div "1 x 90-min kickoff + 1 follow-up session Customizable tools and resources" at bounding box center [660, 333] width 1176 height 42
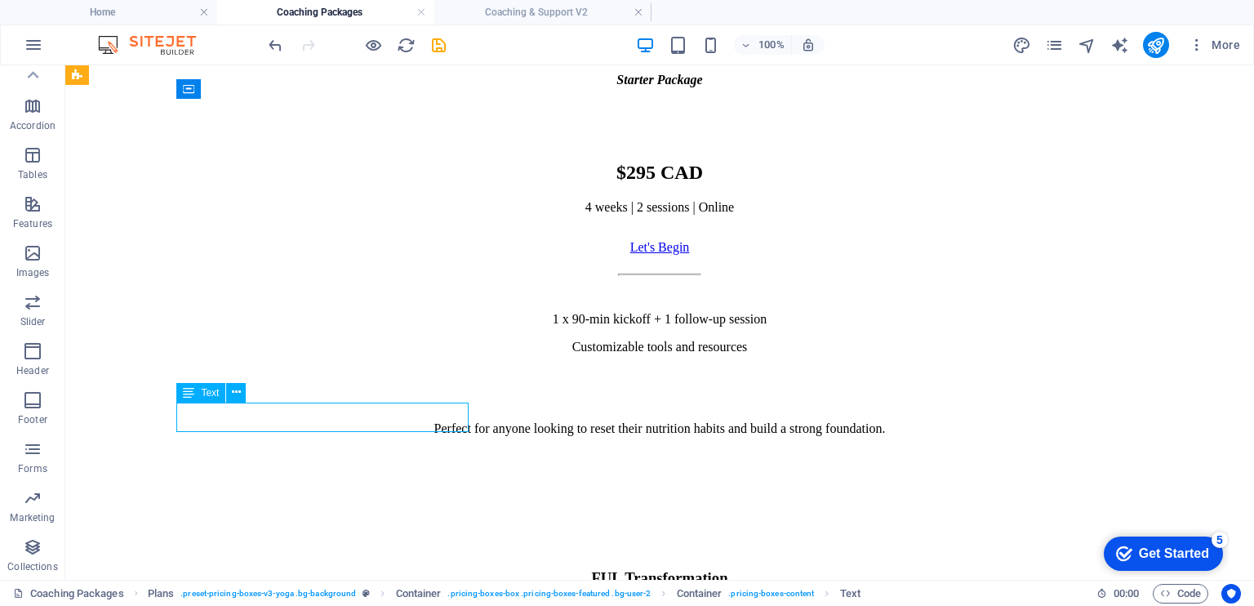
click at [376, 354] on div "1 x 90-min kickoff + 1 follow-up session Customizable tools and resources" at bounding box center [660, 333] width 1176 height 42
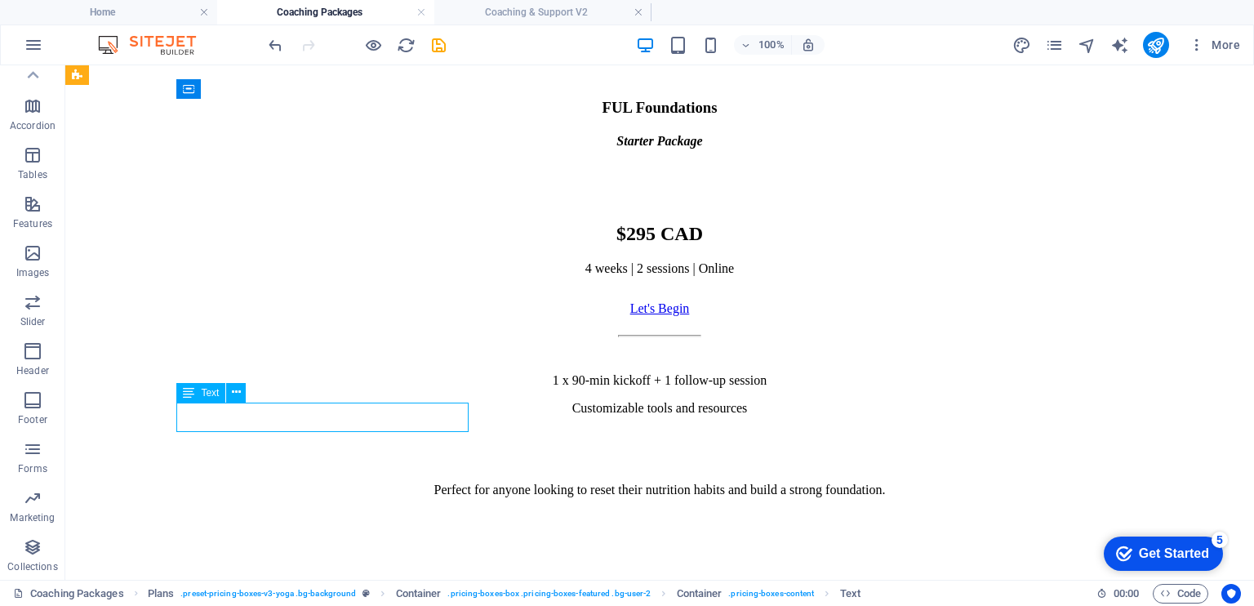
scroll to position [903, 0]
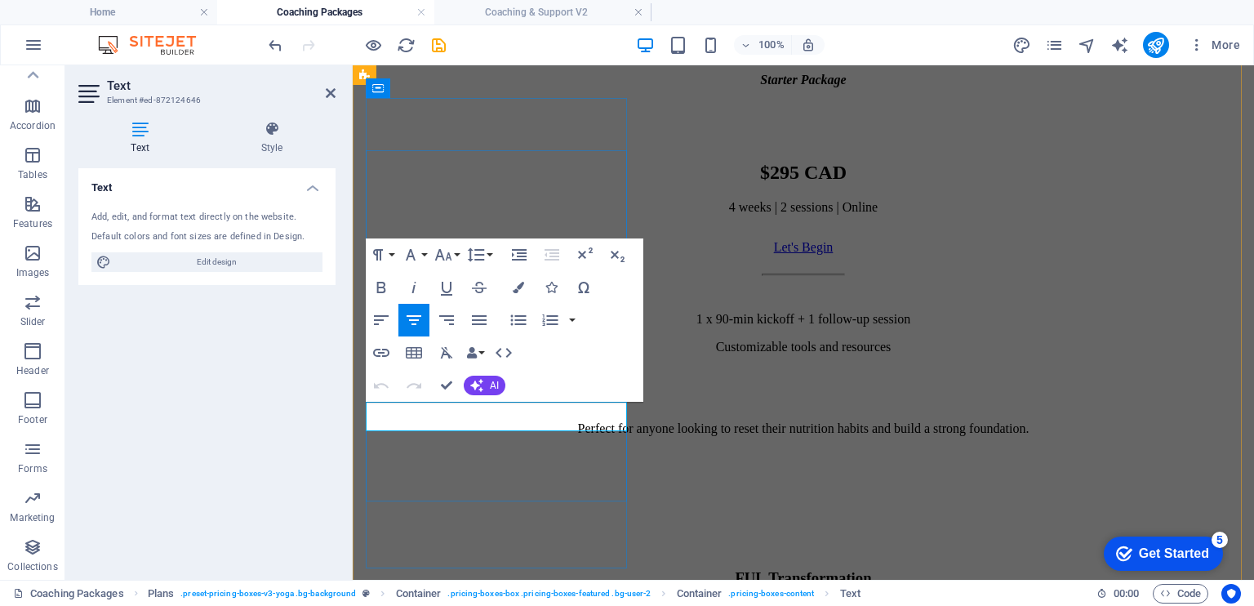
click at [487, 354] on p "Customizable tools and resources" at bounding box center [803, 347] width 888 height 15
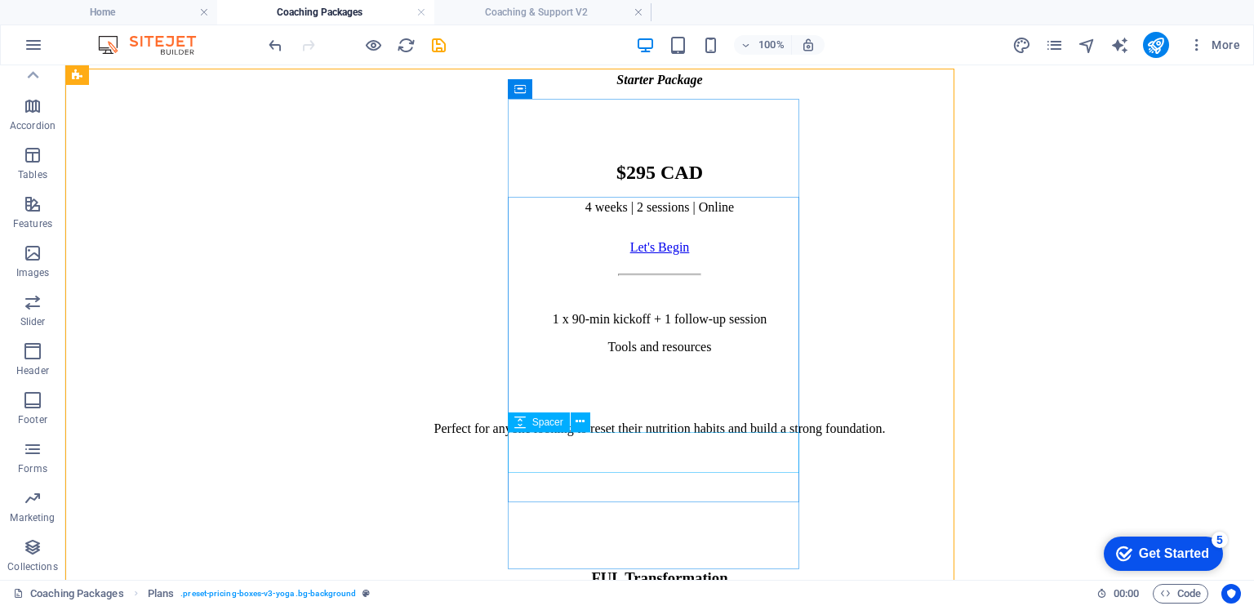
scroll to position [842, 0]
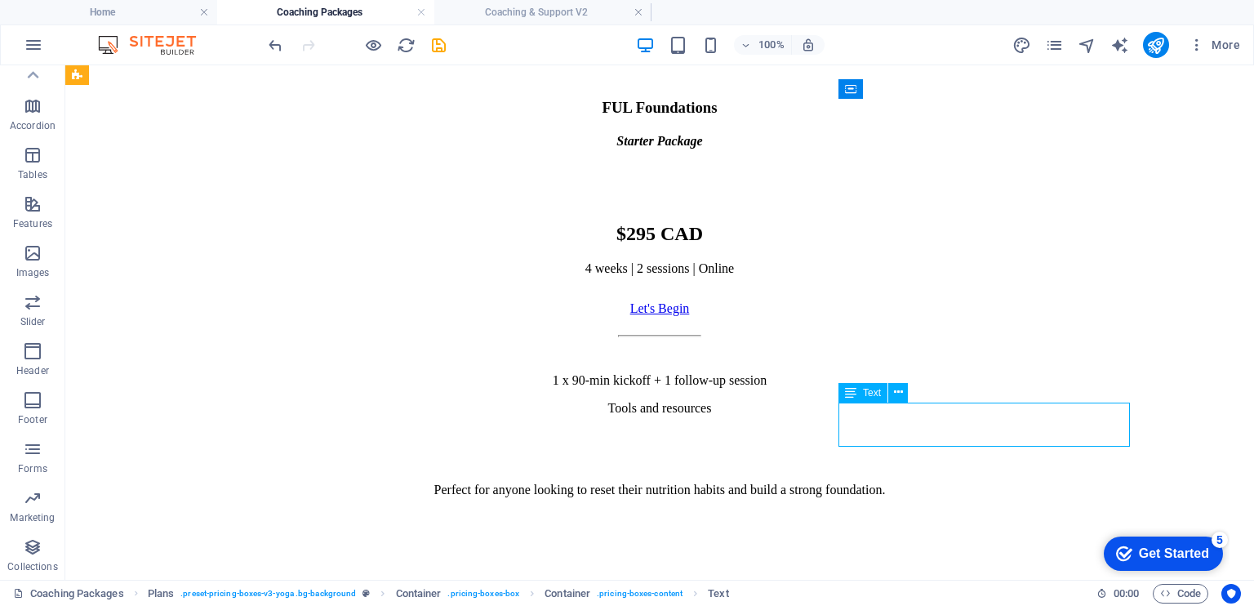
scroll to position [903, 0]
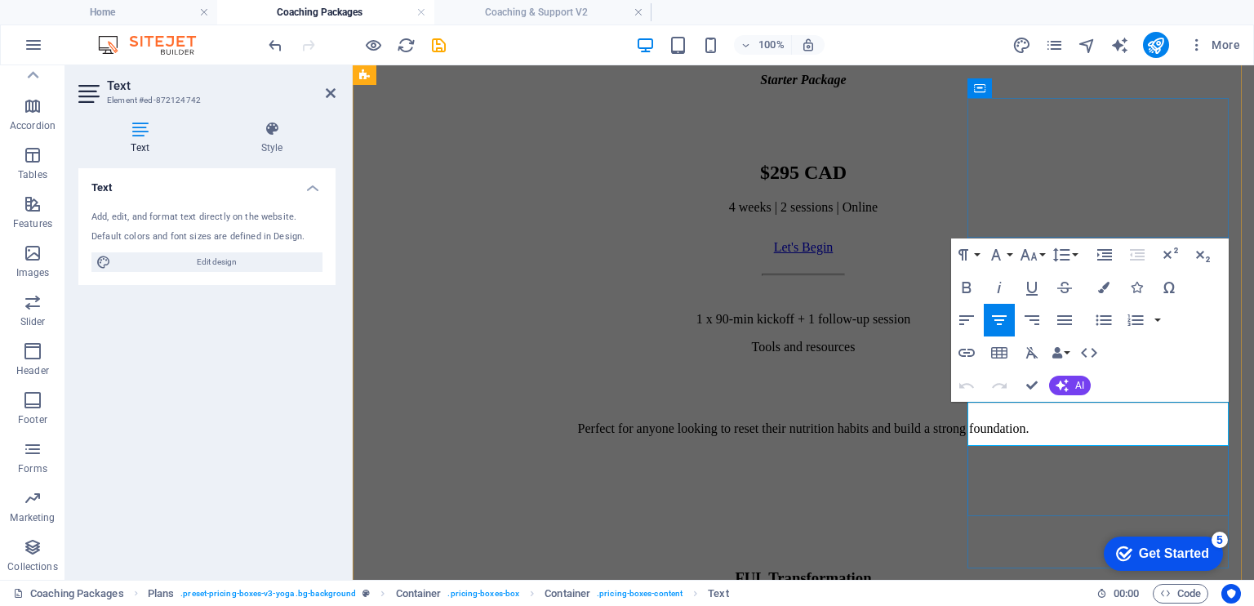
drag, startPoint x: 1019, startPoint y: 426, endPoint x: 1090, endPoint y: 429, distance: 71.1
drag, startPoint x: 1147, startPoint y: 441, endPoint x: 1214, endPoint y: 439, distance: 67.0
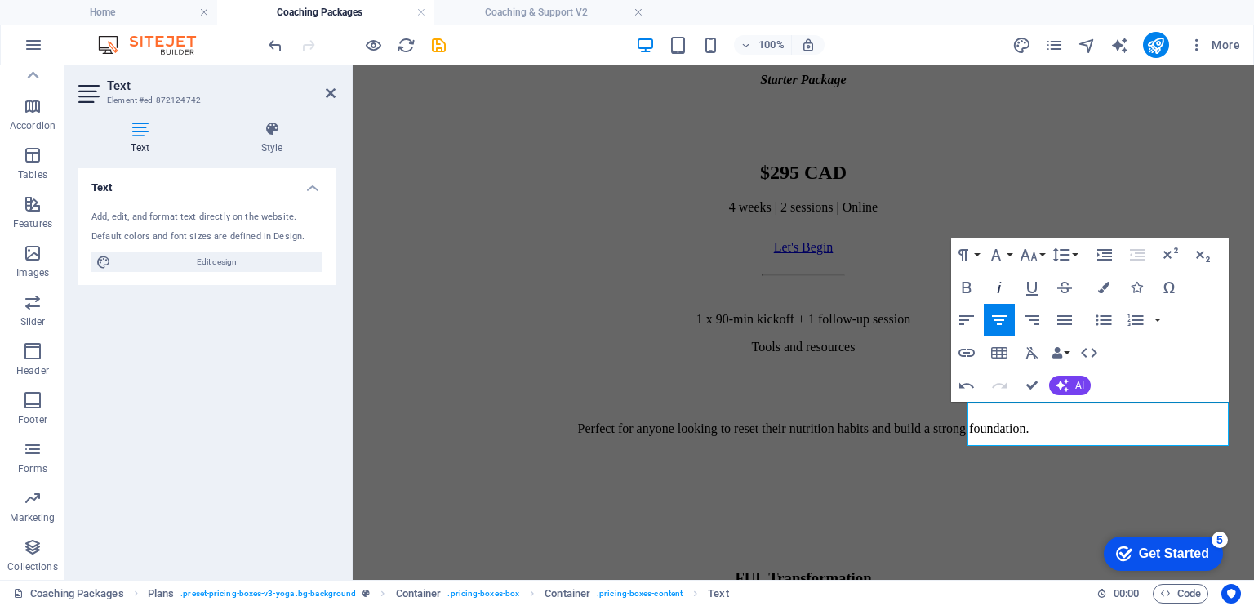
click at [996, 288] on icon "button" at bounding box center [999, 288] width 20 height 20
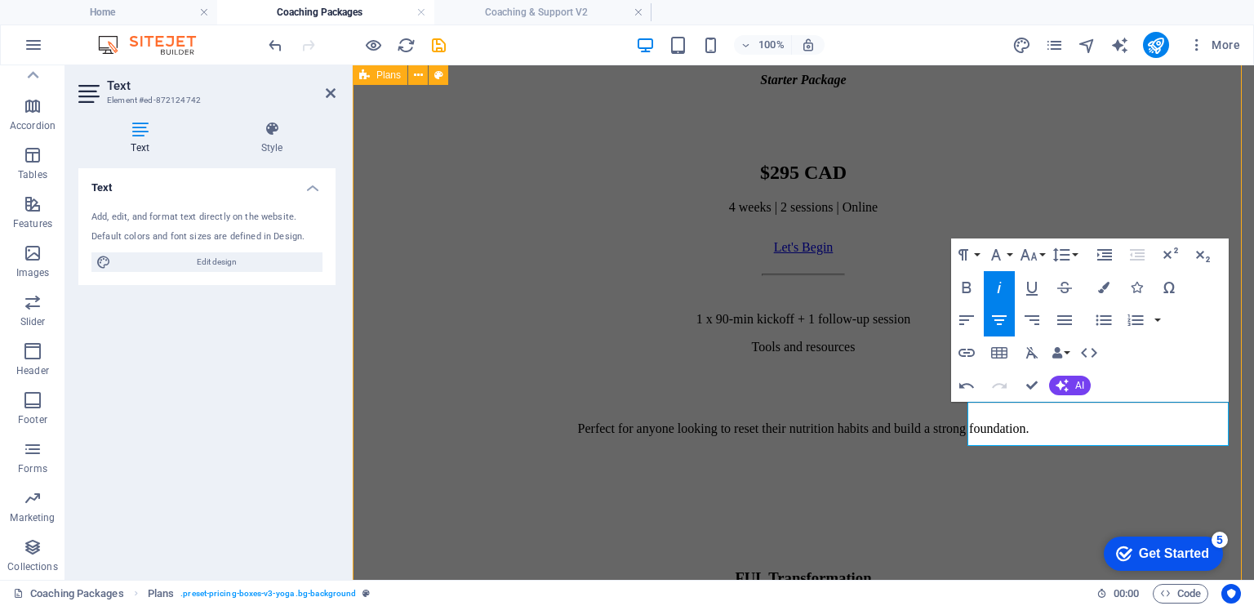
scroll to position [842, 0]
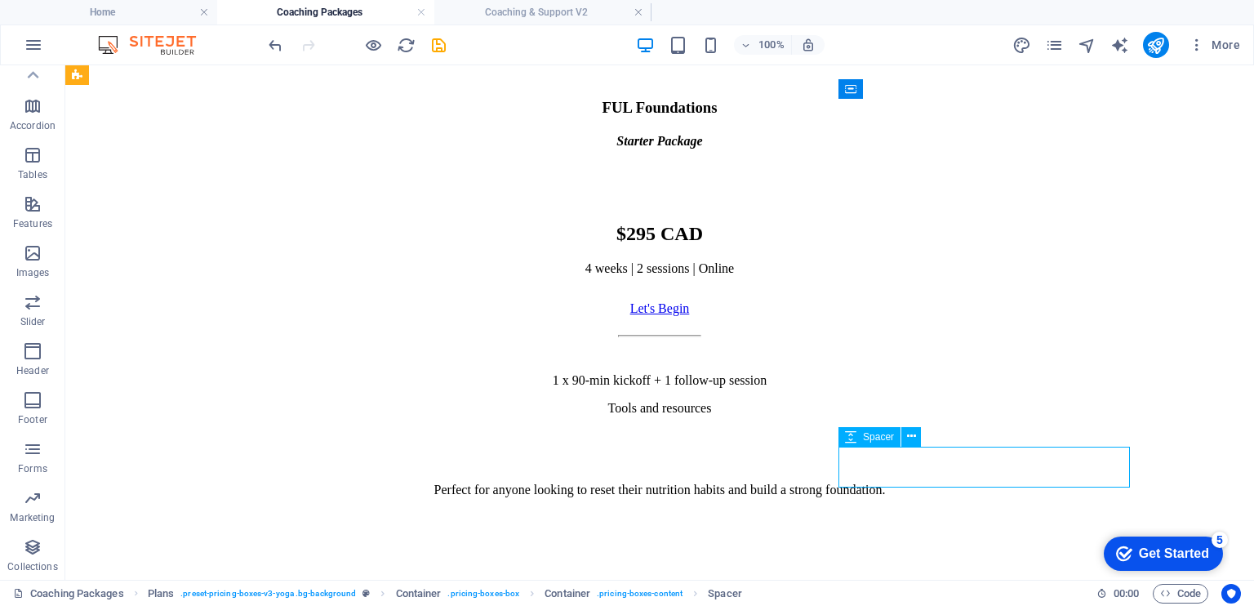
scroll to position [903, 0]
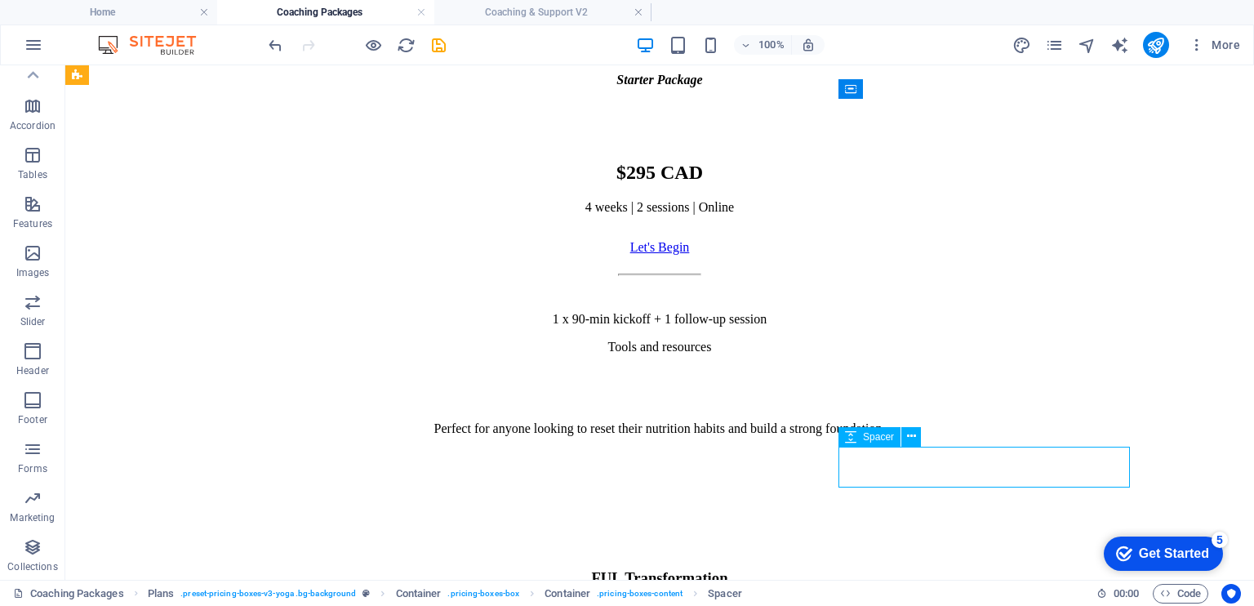
select select "px"
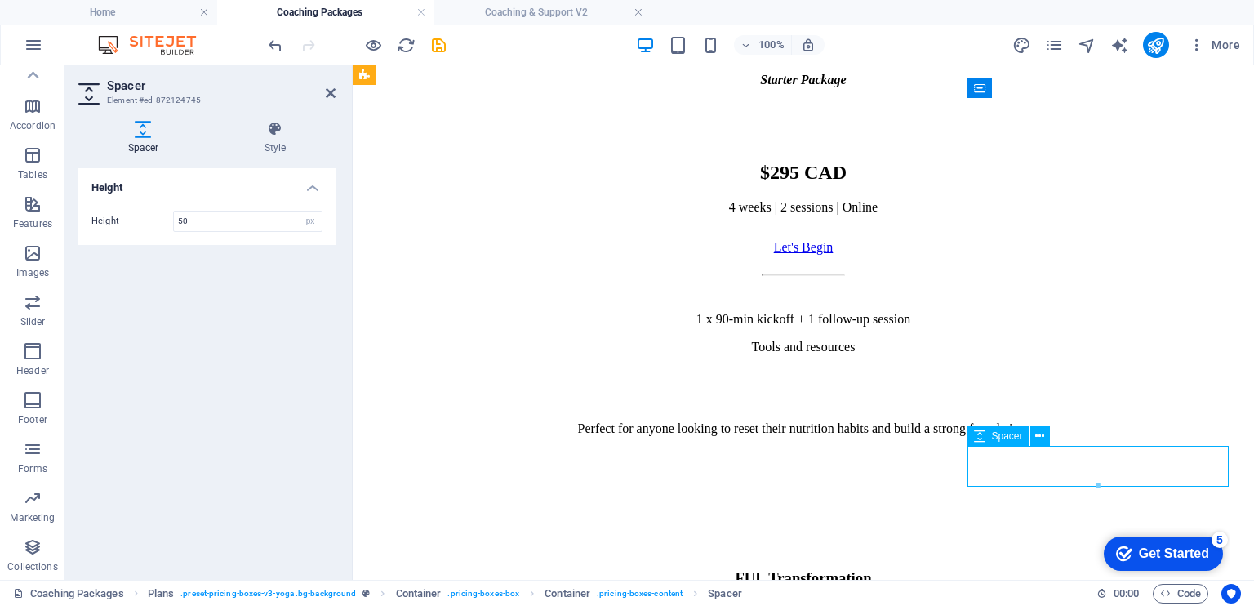
drag, startPoint x: 1095, startPoint y: 482, endPoint x: 1094, endPoint y: 468, distance: 14.7
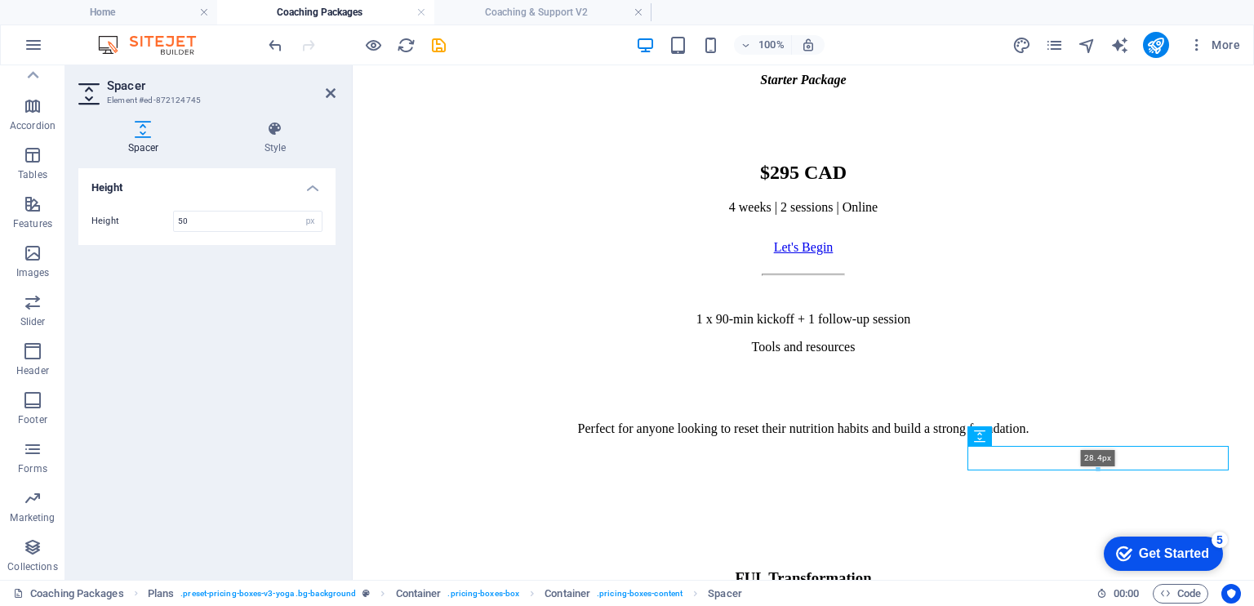
drag, startPoint x: 1098, startPoint y: 487, endPoint x: 1098, endPoint y: 468, distance: 18.8
click at [1098, 468] on div at bounding box center [1098, 470] width 260 height 6
type input "28"
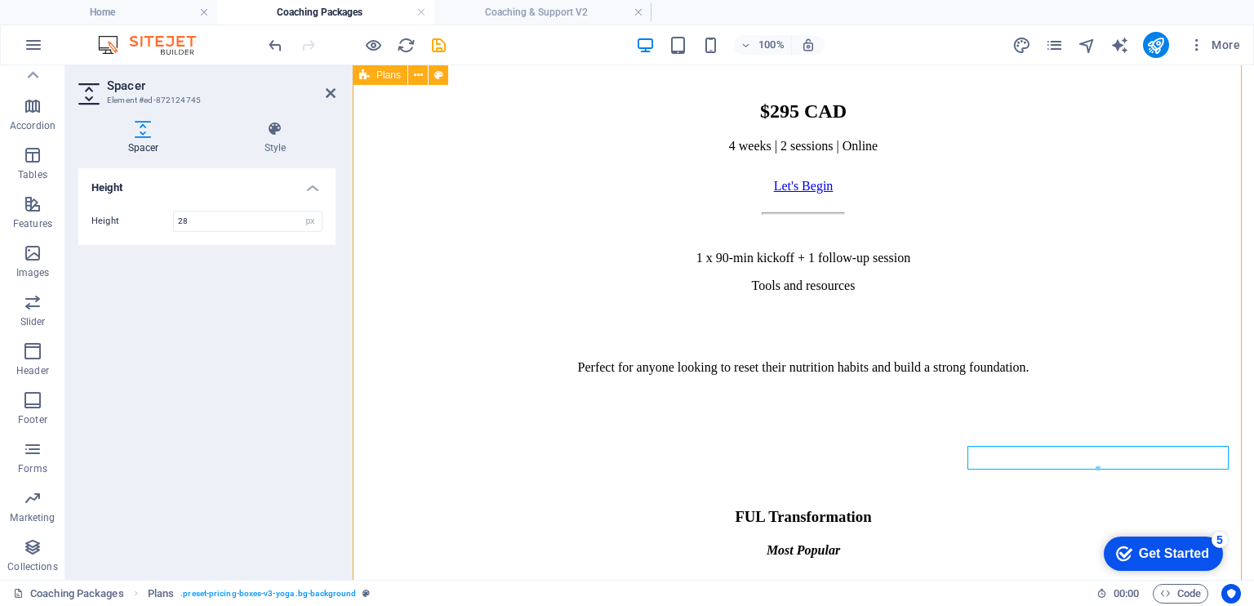
scroll to position [842, 0]
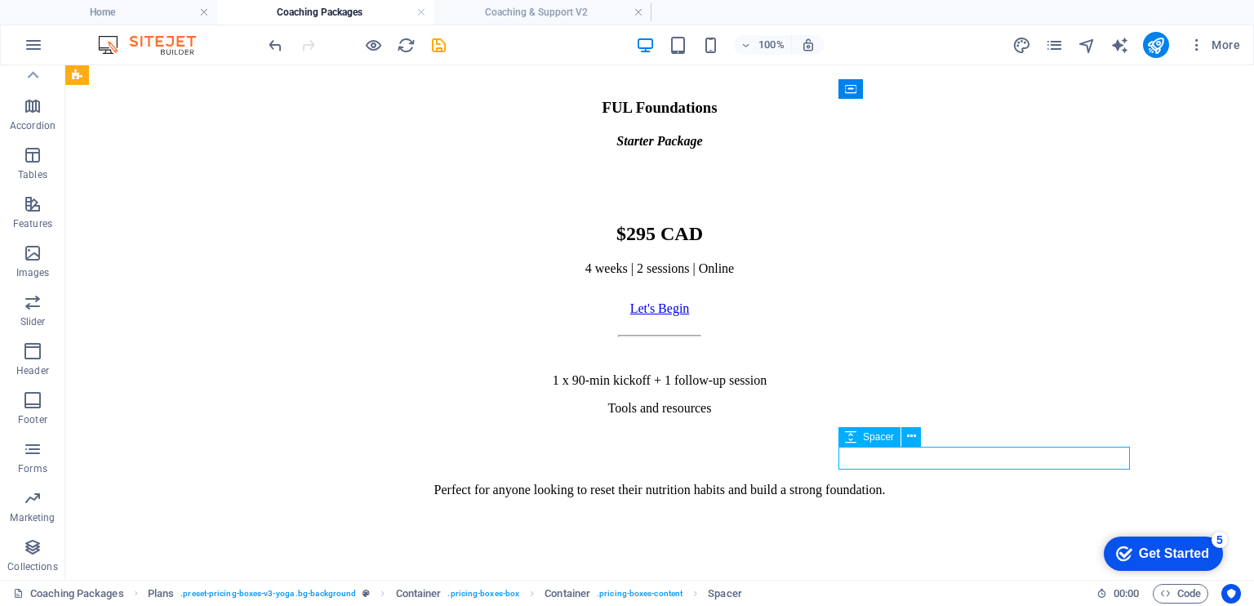
scroll to position [903, 0]
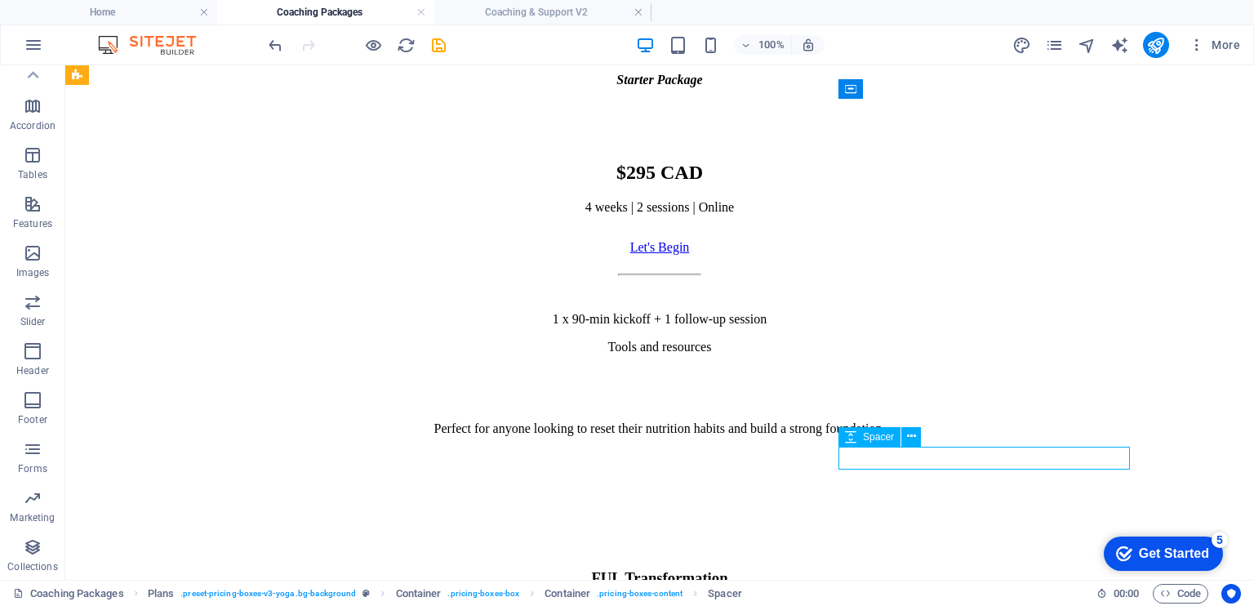
select select "px"
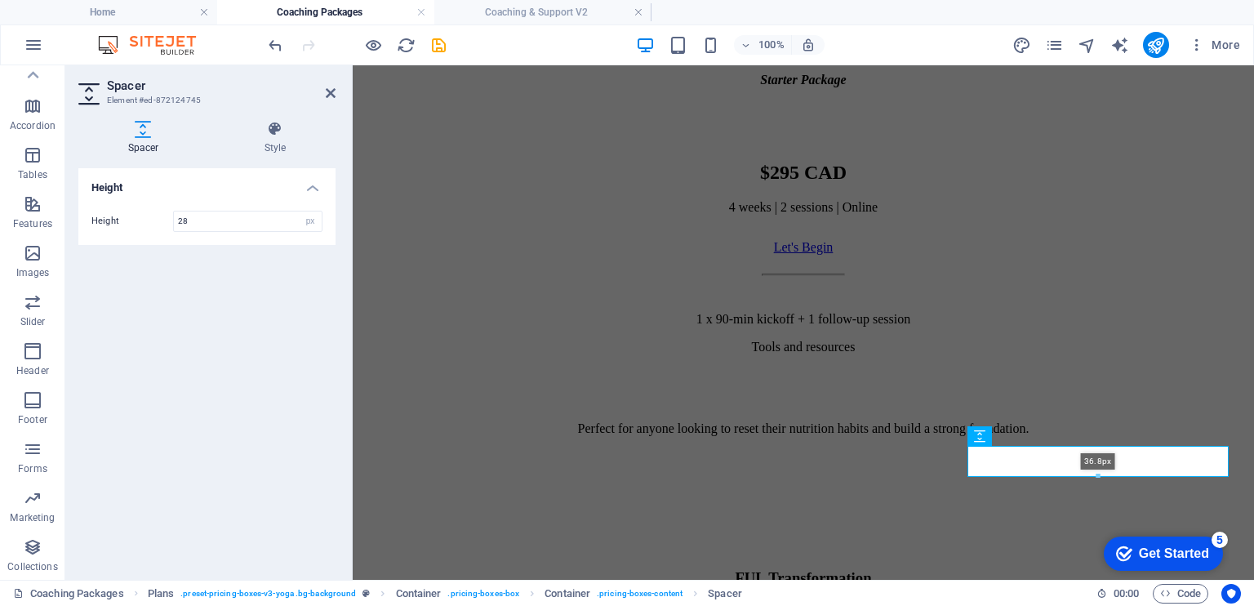
click at [1096, 476] on div at bounding box center [1098, 477] width 260 height 6
type input "36"
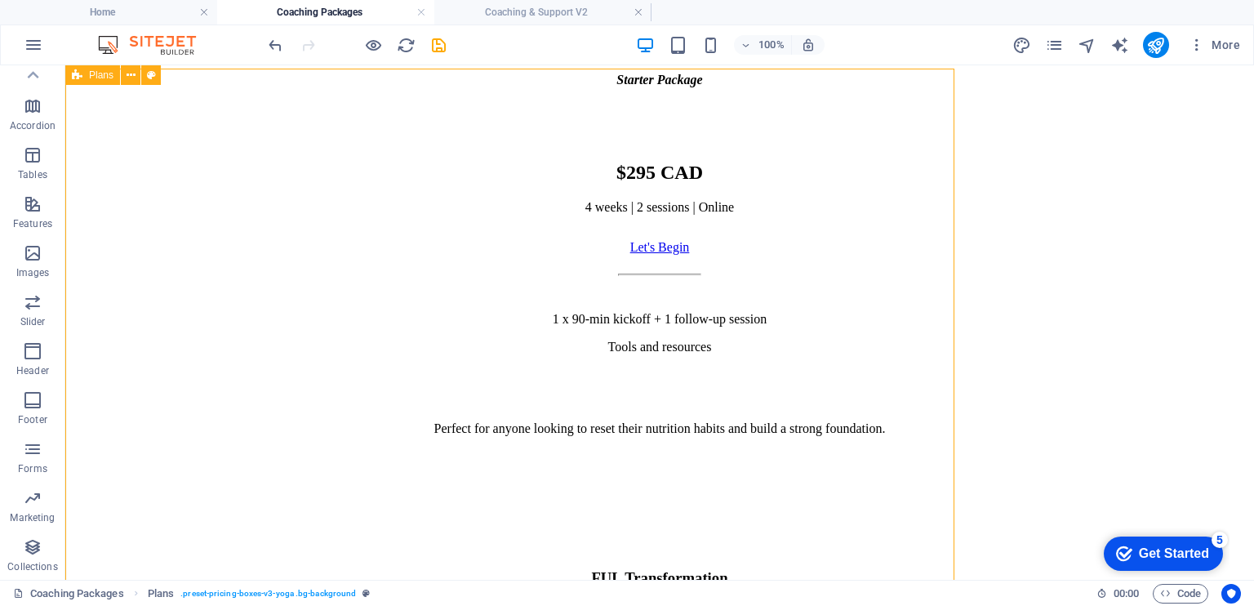
scroll to position [842, 0]
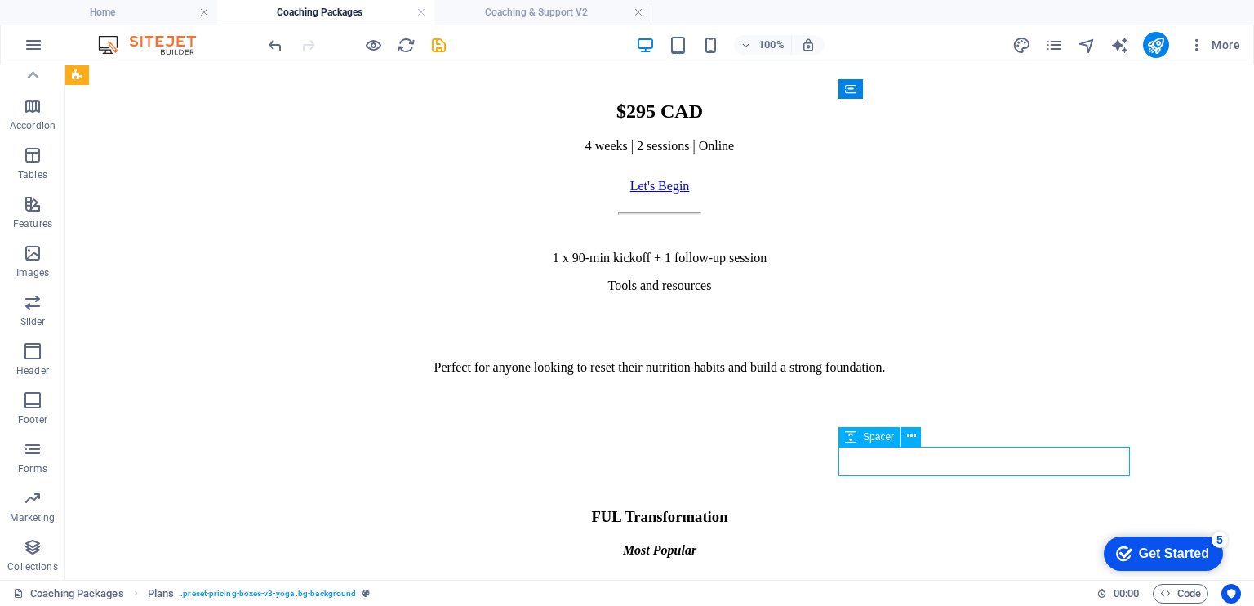
select select "px"
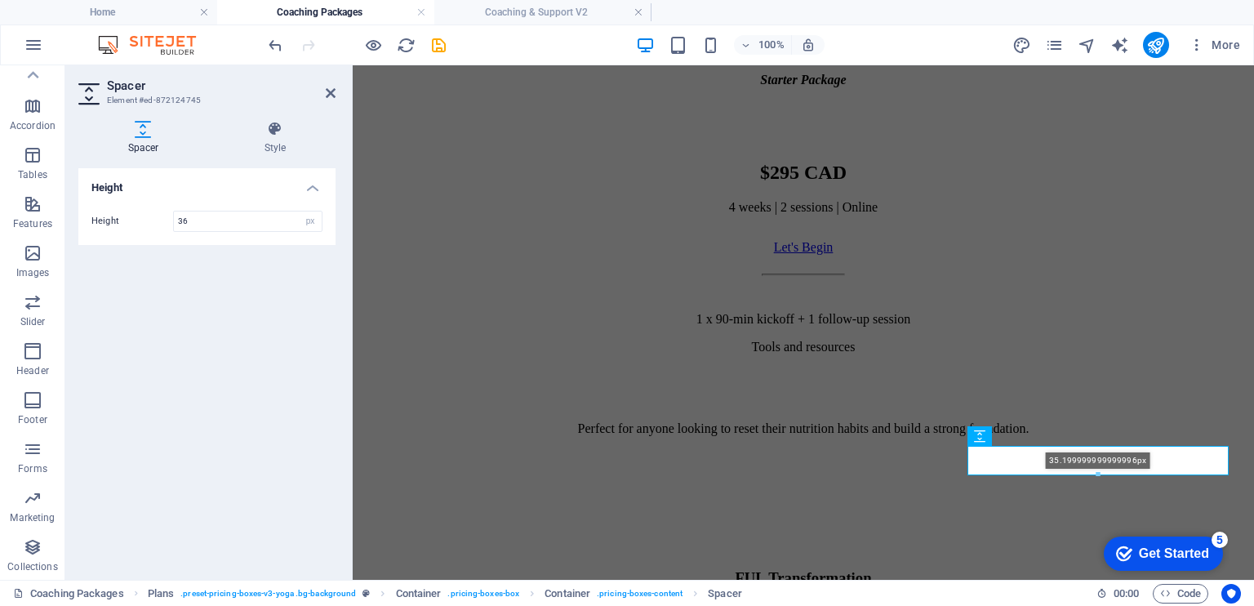
click at [1097, 471] on div "35.199999999999996px" at bounding box center [1097, 460] width 261 height 29
type input "35"
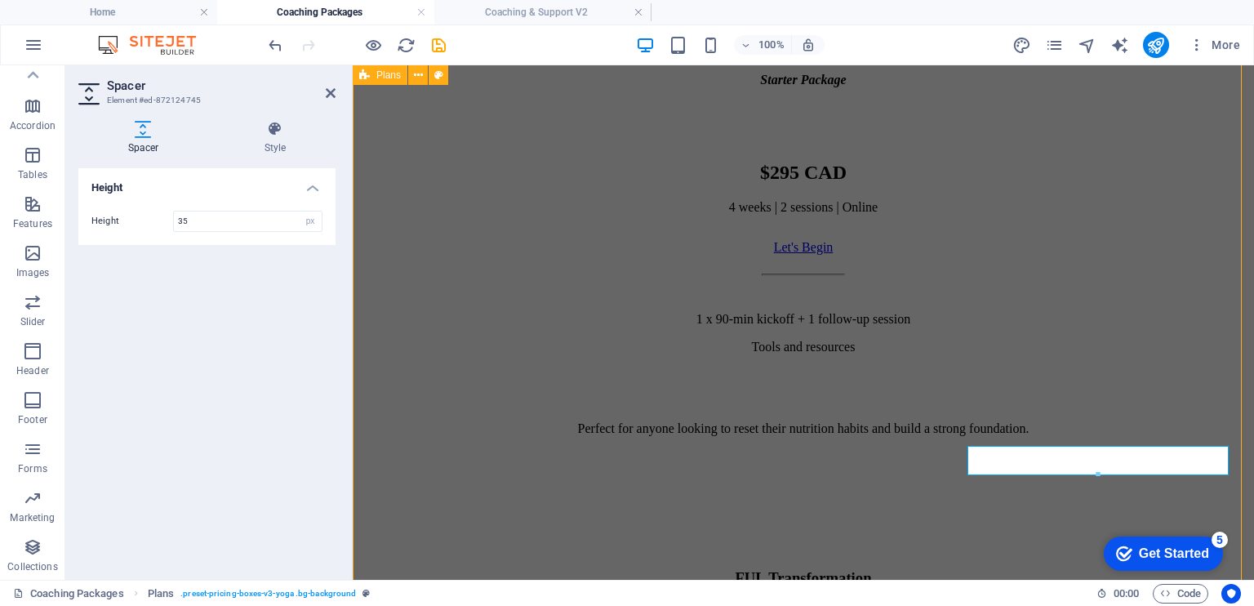
scroll to position [842, 0]
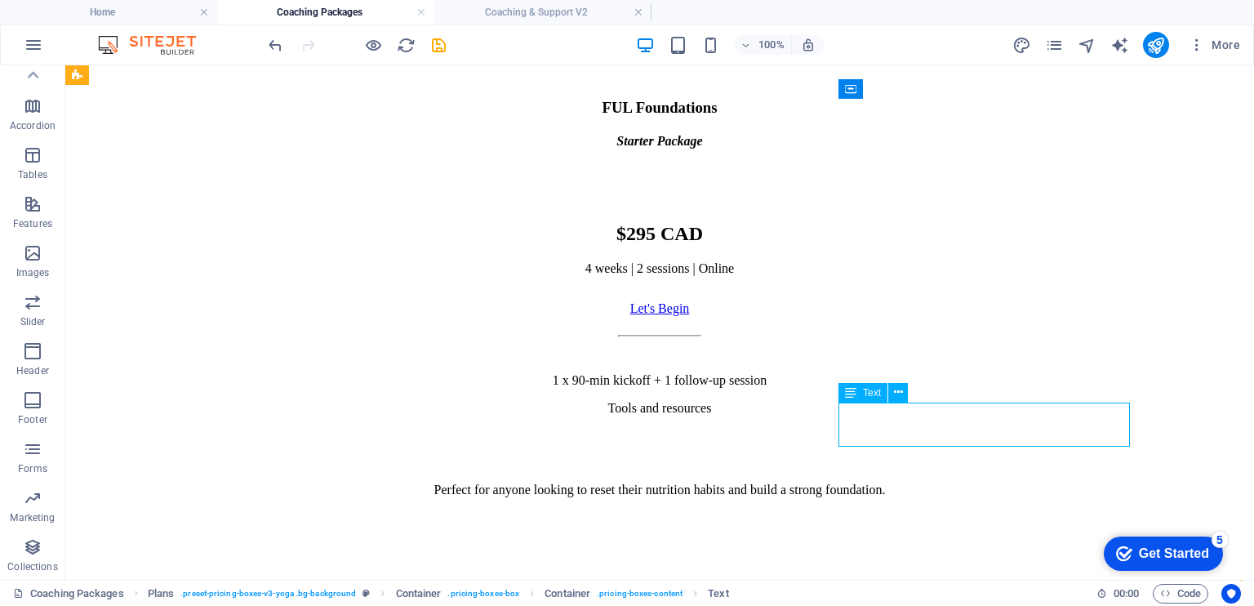
scroll to position [903, 0]
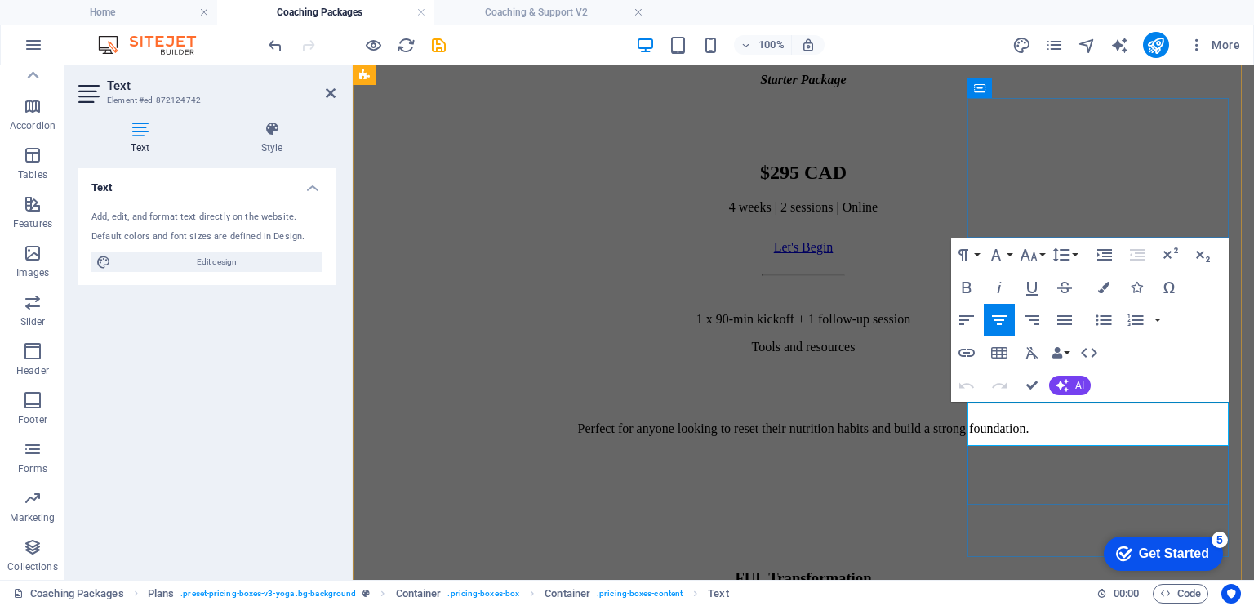
drag, startPoint x: 976, startPoint y: 442, endPoint x: 1218, endPoint y: 440, distance: 241.7
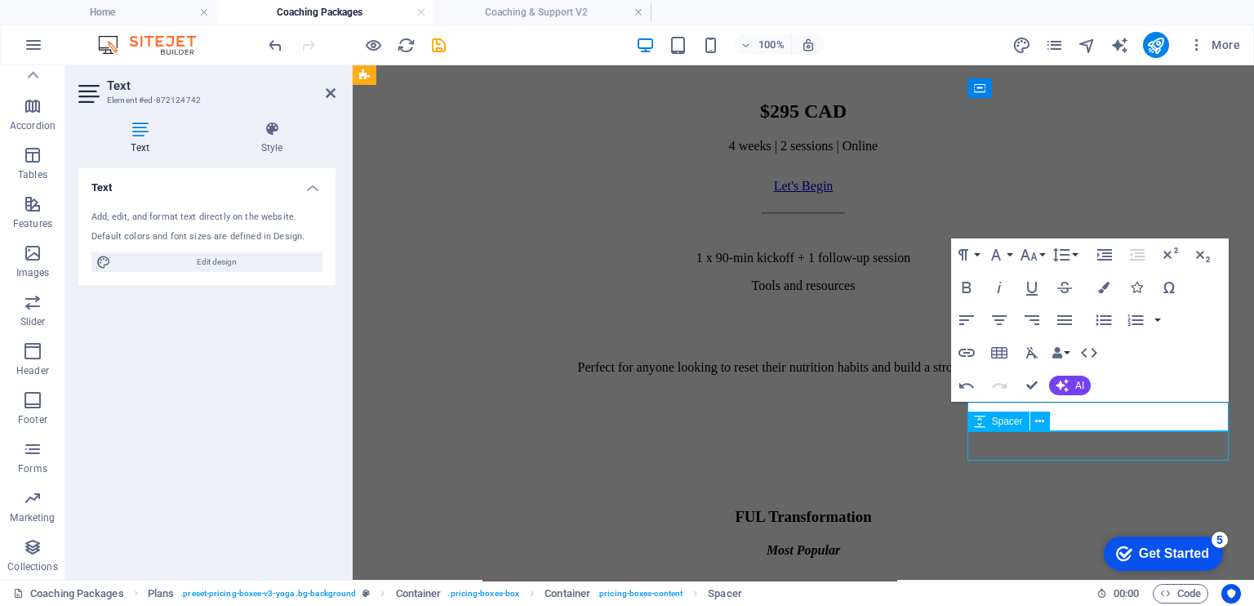
scroll to position [842, 0]
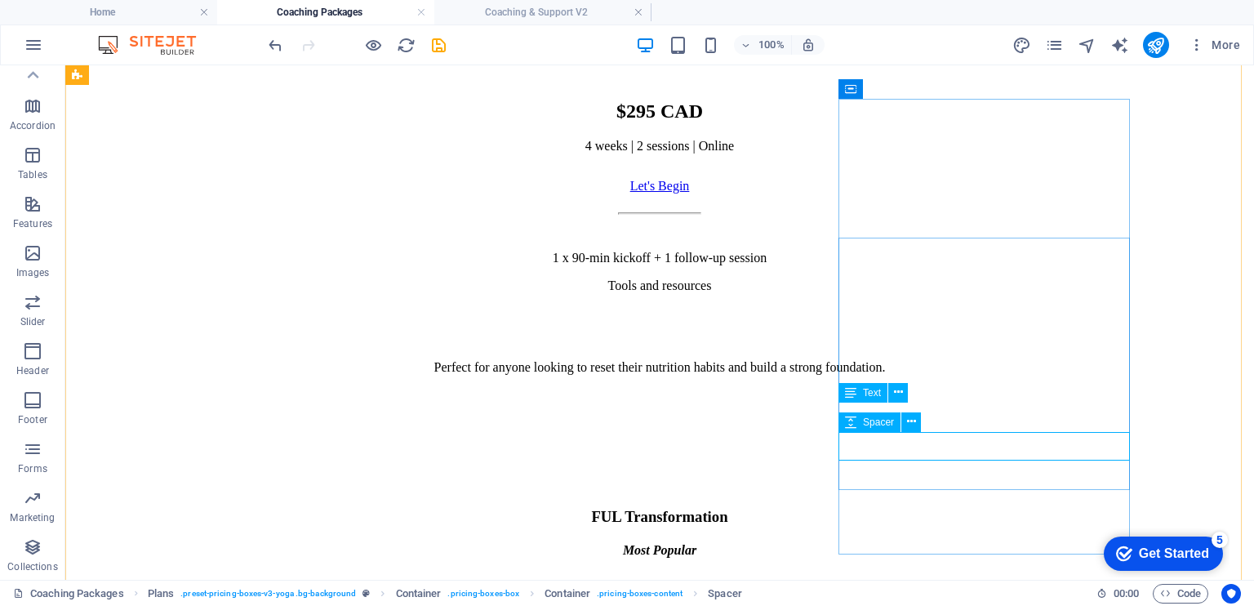
select select "px"
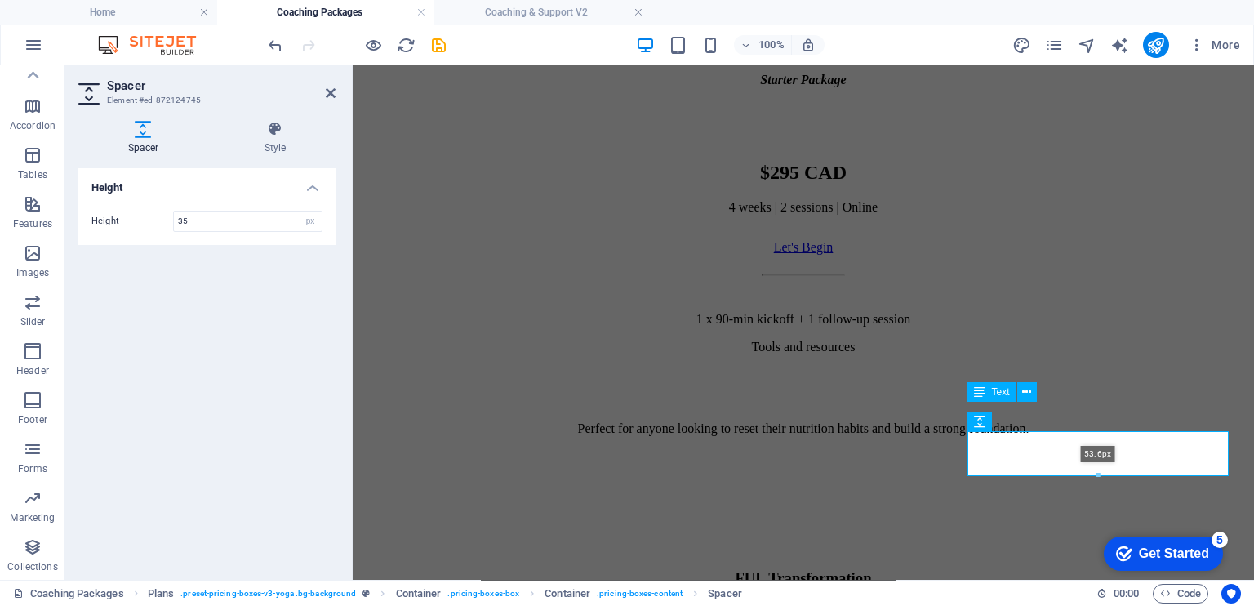
drag, startPoint x: 1095, startPoint y: 460, endPoint x: 1096, endPoint y: 474, distance: 14.7
click at [1096, 474] on div at bounding box center [1098, 476] width 260 height 6
type input "53"
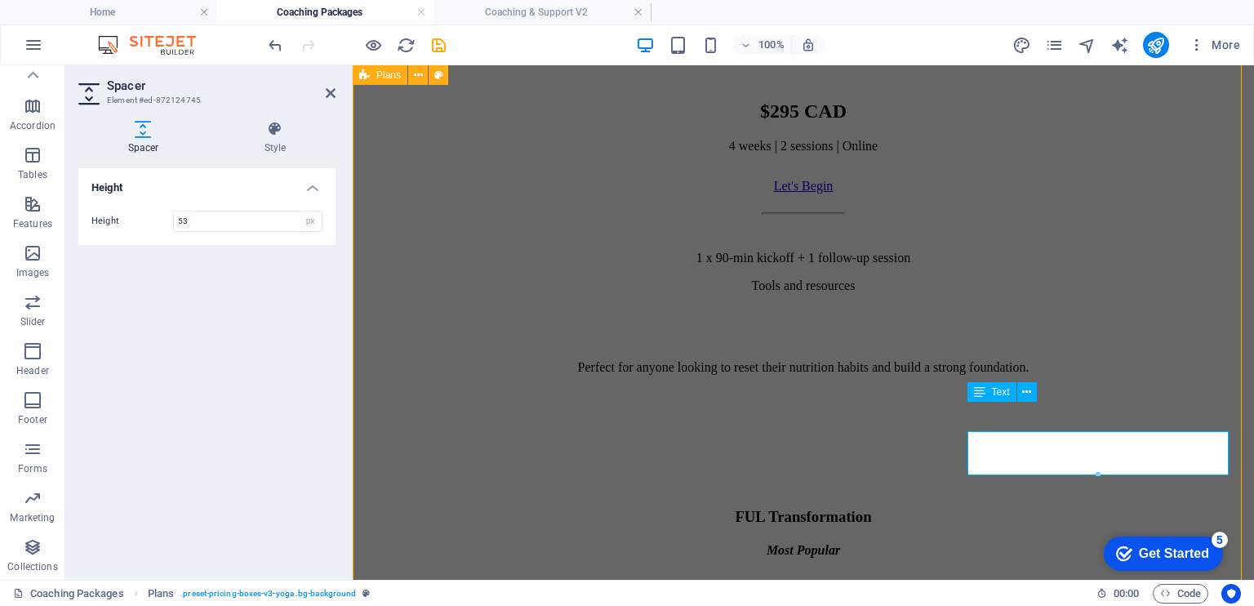
scroll to position [842, 0]
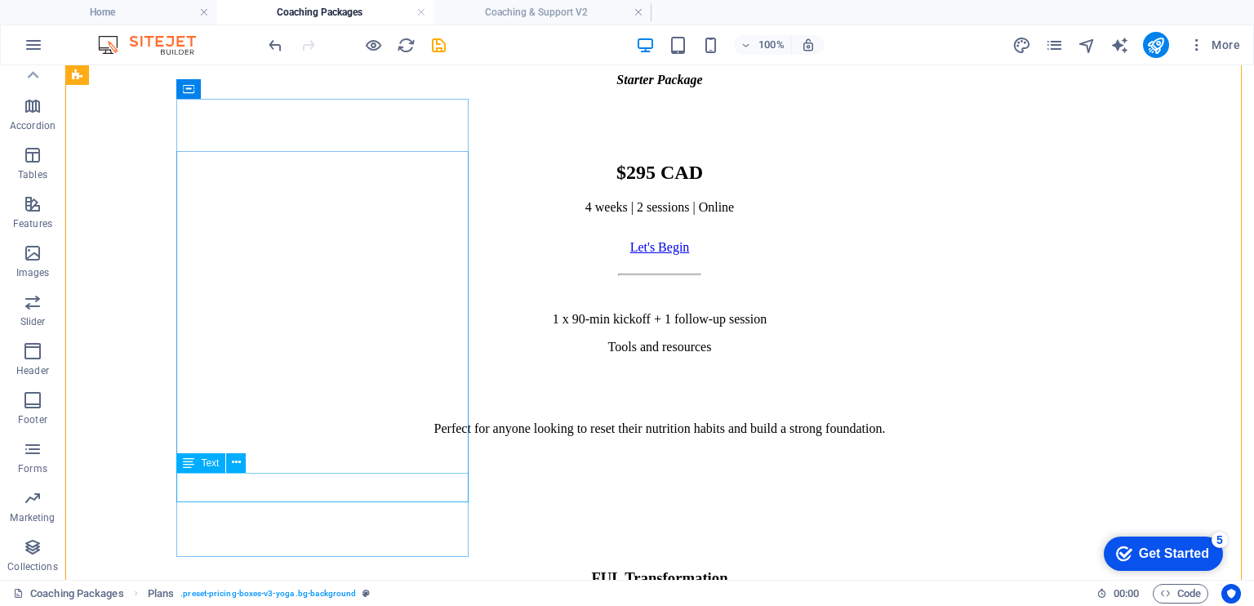
click at [421, 436] on div "Perfect for anyone looking to reset their nutrition habits and build a strong f…" at bounding box center [660, 428] width 1176 height 15
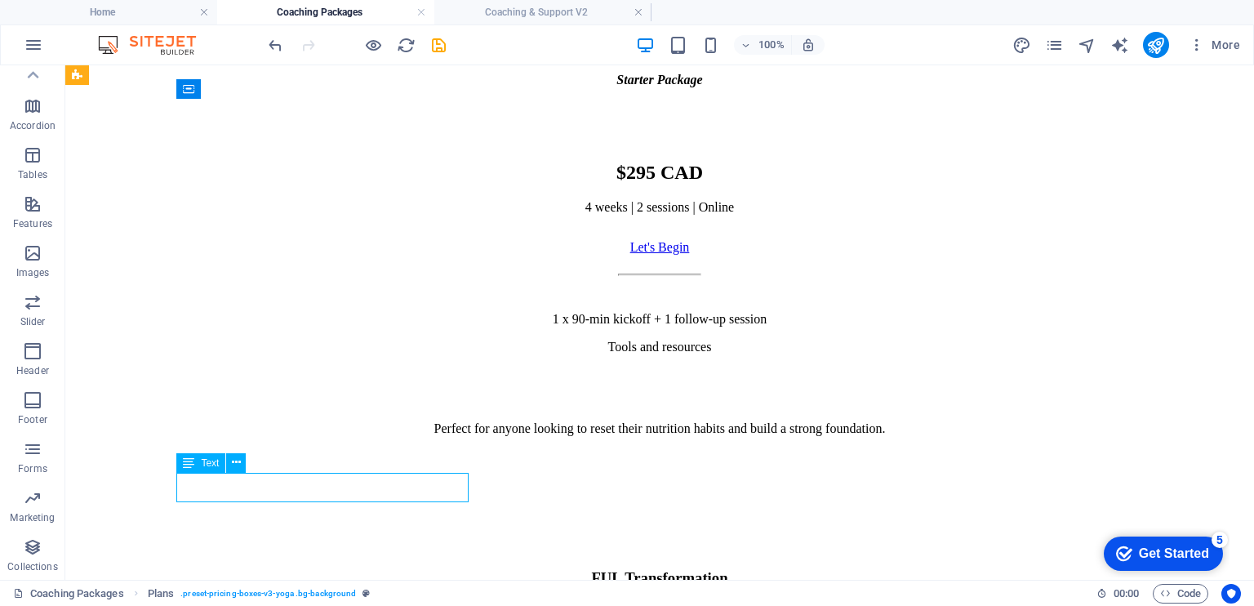
click at [421, 436] on div "Perfect for anyone looking to reset their nutrition habits and build a strong f…" at bounding box center [660, 428] width 1176 height 15
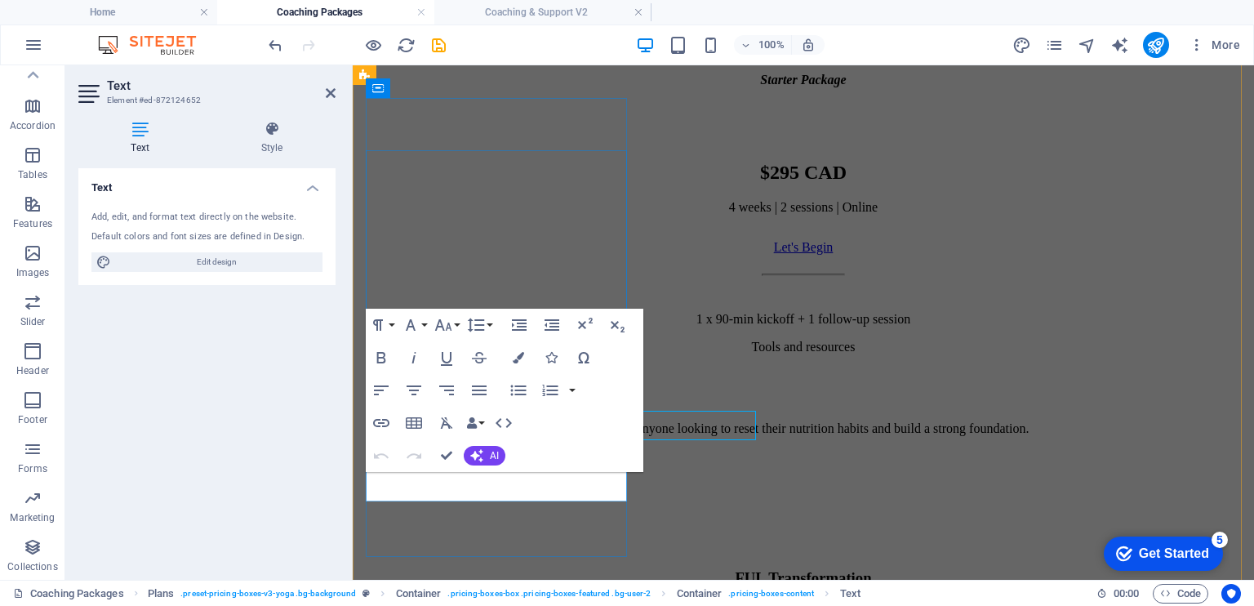
scroll to position [903, 0]
click at [438, 436] on p "Perfect for anyone looking to reset their nutrition habits and build a strong f…" at bounding box center [803, 428] width 888 height 15
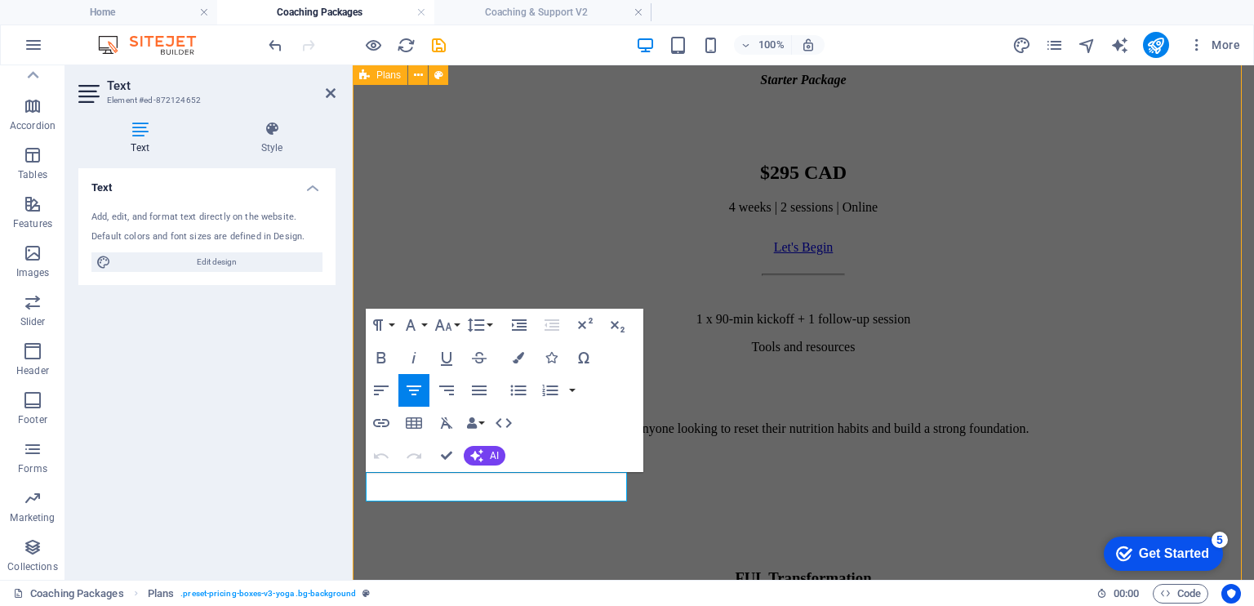
scroll to position [842, 0]
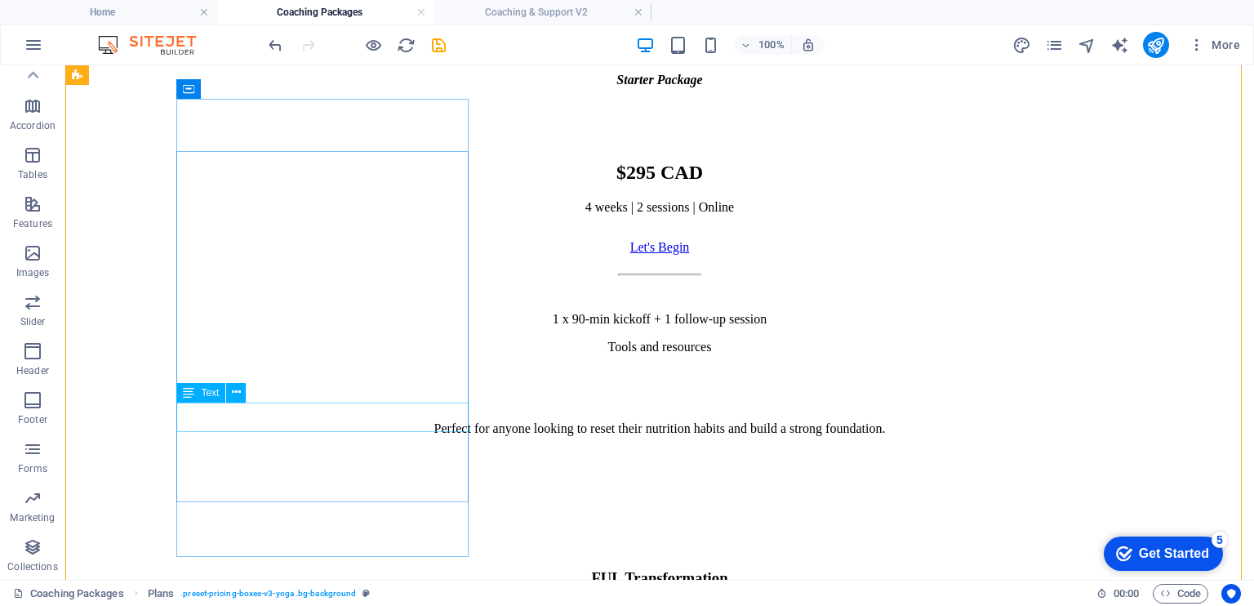
click at [281, 354] on div "1 x 90-min kickoff + 1 follow-up session Tools and resources" at bounding box center [660, 333] width 1176 height 42
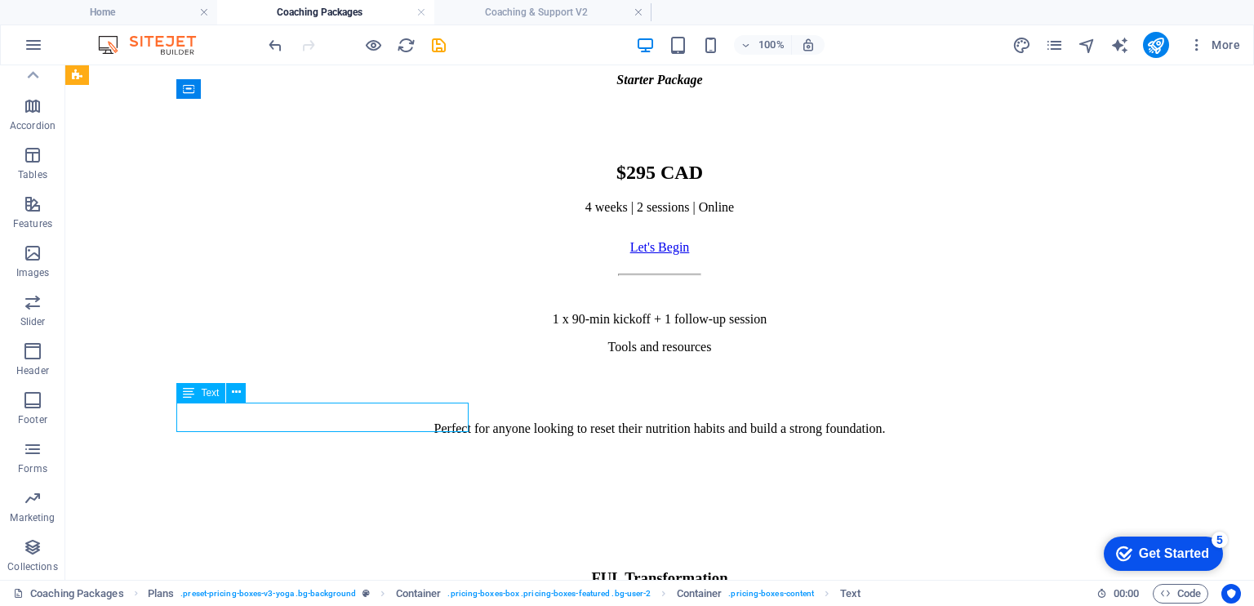
click at [281, 354] on div "1 x 90-min kickoff + 1 follow-up session Tools and resources" at bounding box center [660, 333] width 1176 height 42
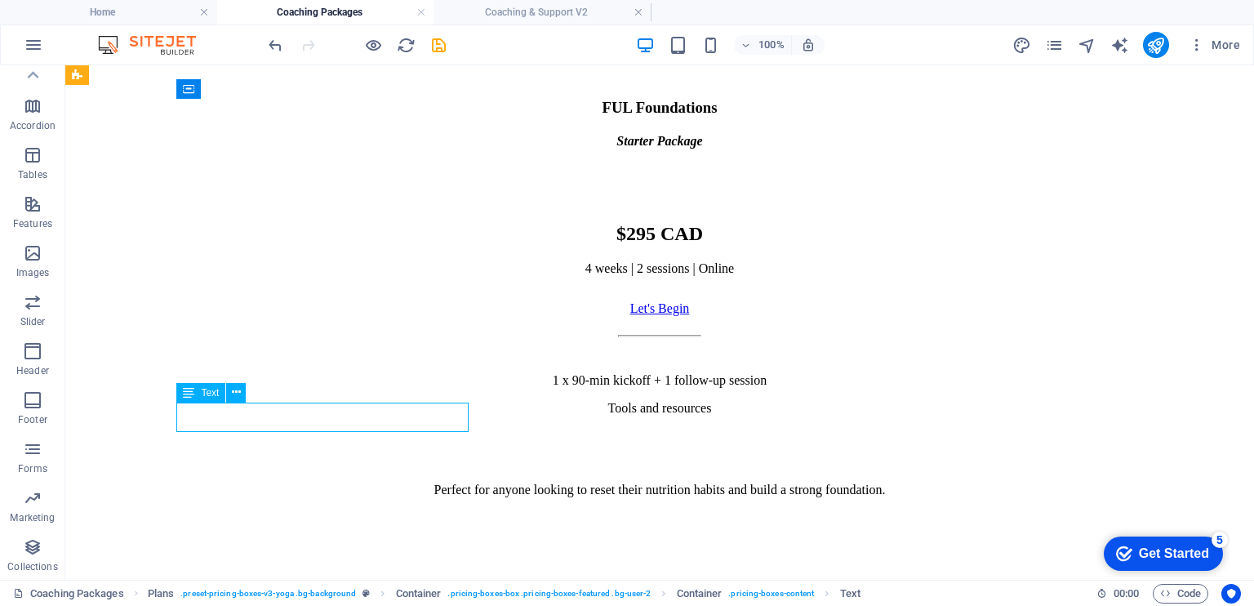
scroll to position [903, 0]
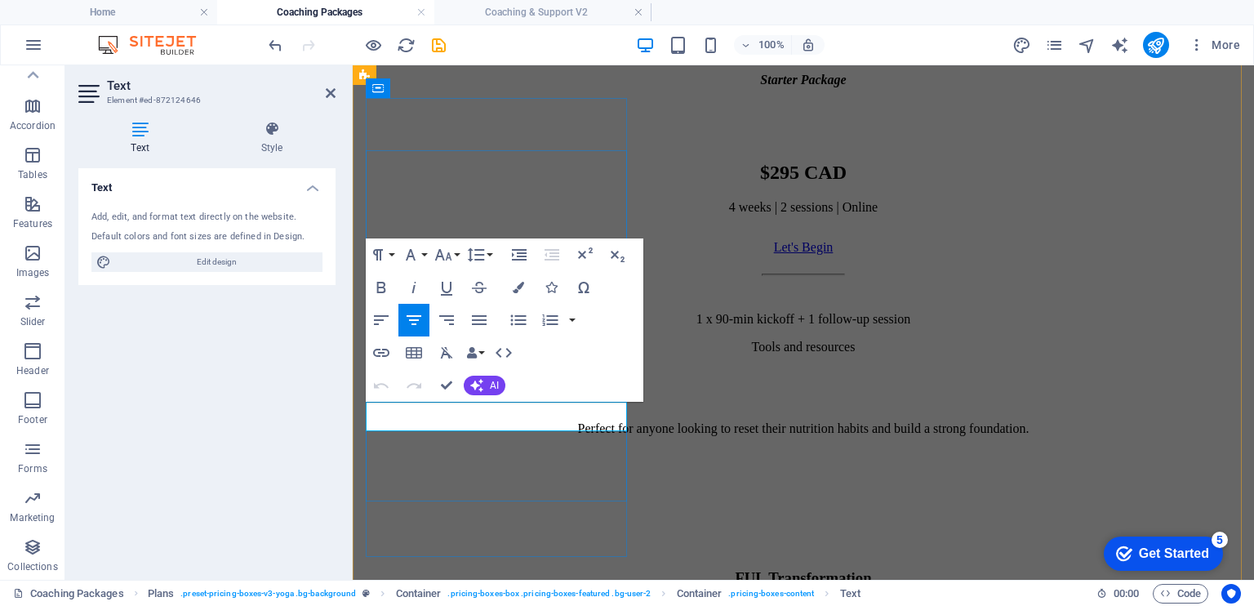
click at [452, 354] on p "Tools and resources" at bounding box center [803, 347] width 888 height 15
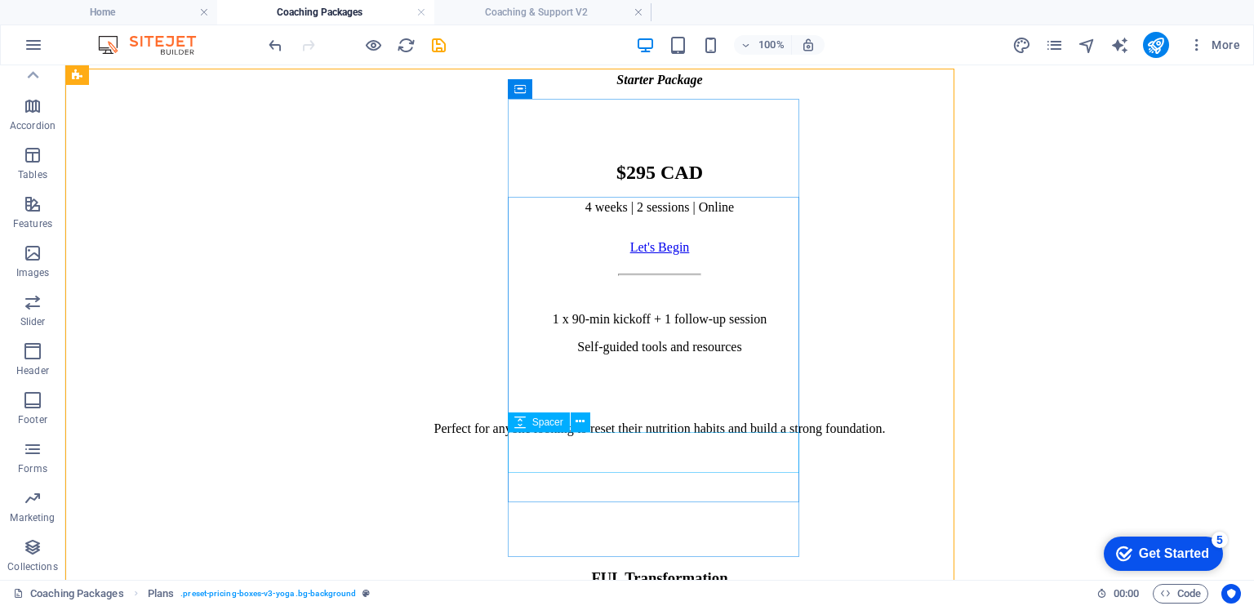
scroll to position [842, 0]
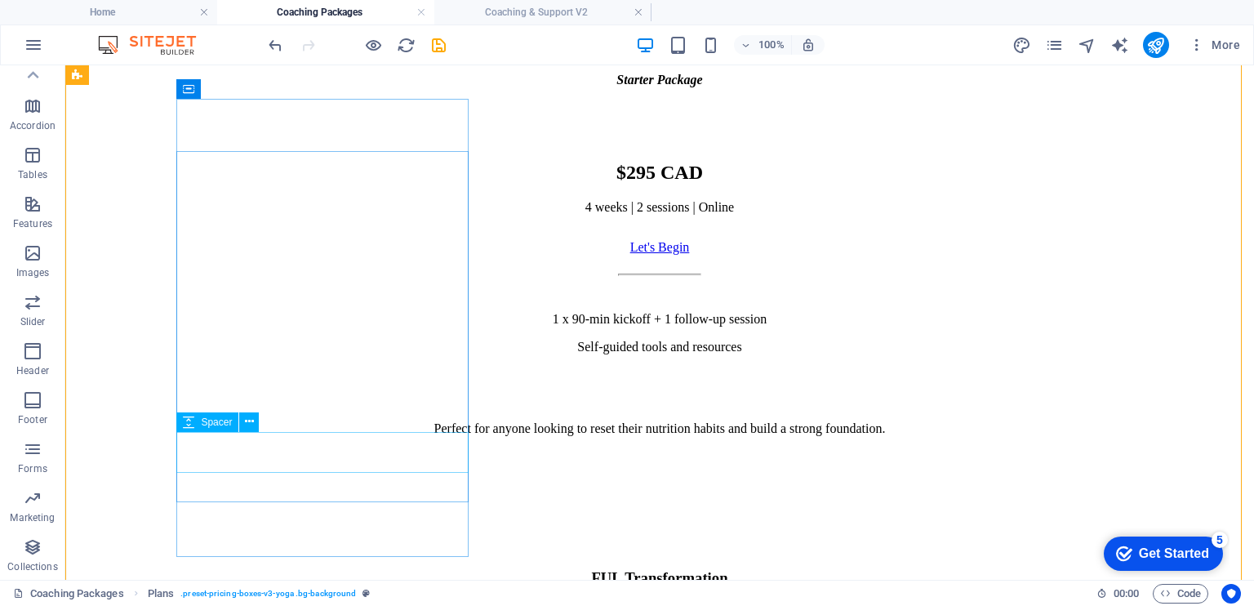
click at [291, 408] on div at bounding box center [660, 387] width 1176 height 41
select select "px"
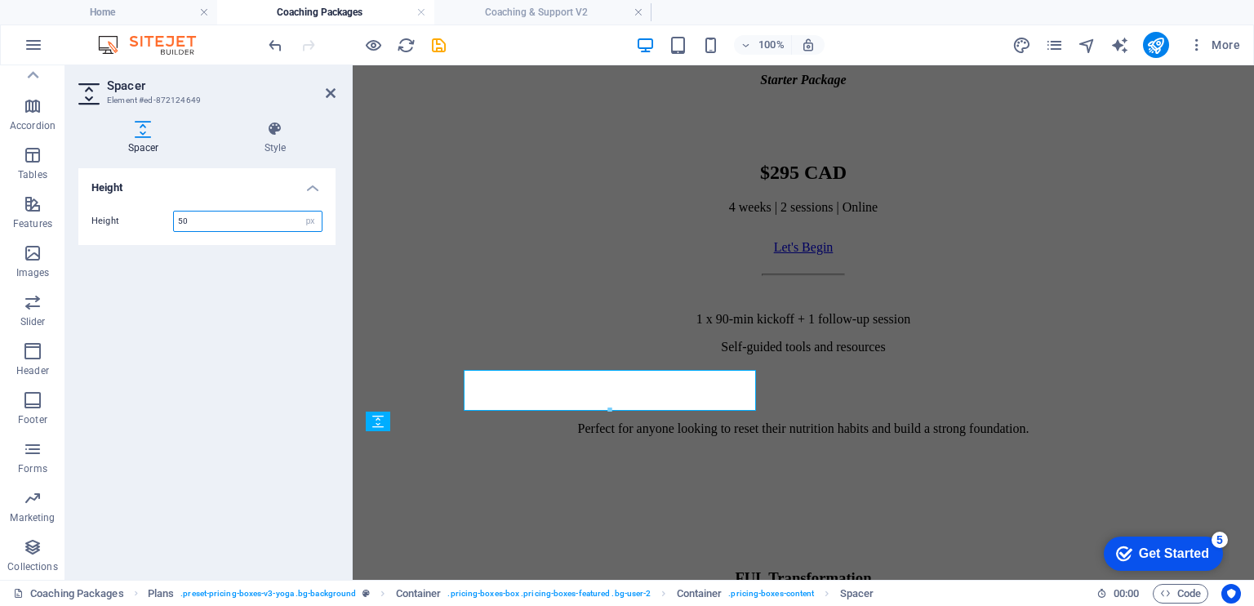
scroll to position [903, 0]
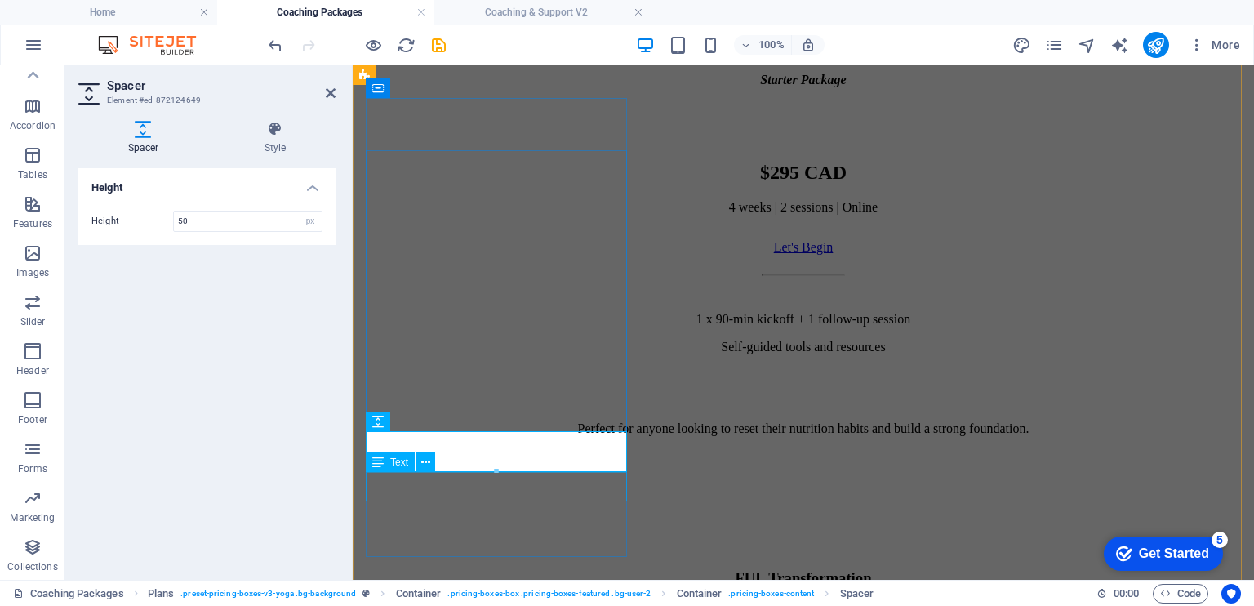
click at [473, 436] on div "Perfect for anyone looking to reset their nutrition habits and build a strong f…" at bounding box center [803, 428] width 888 height 15
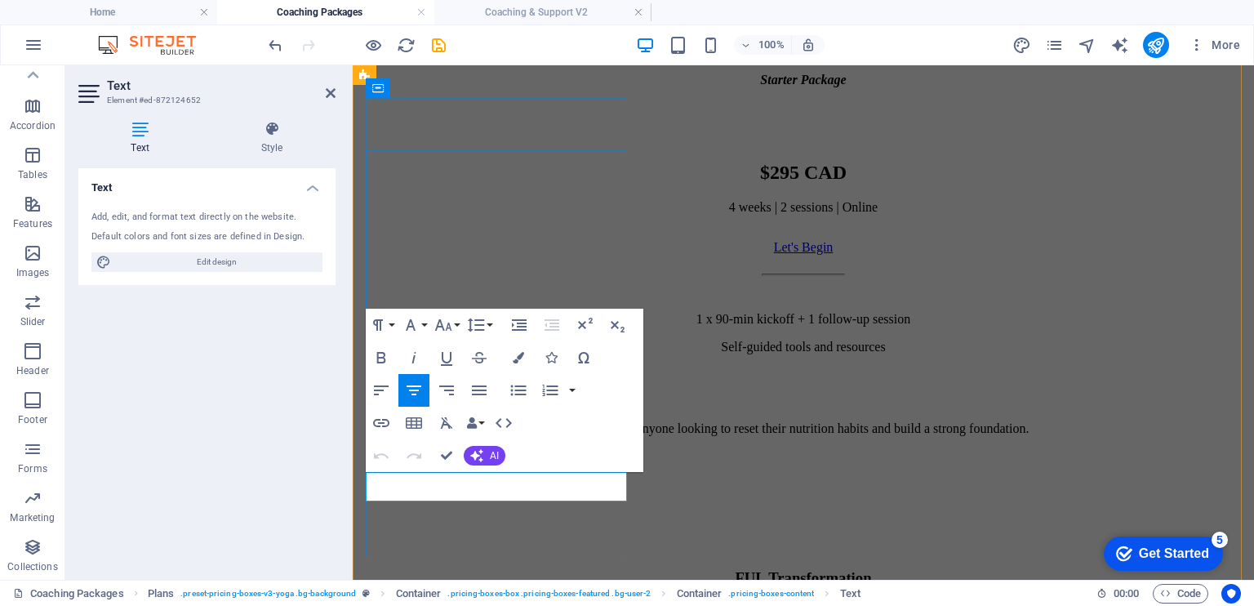
click at [472, 436] on p "Perfect for anyone looking to reset their nutrition habits and build a strong f…" at bounding box center [803, 428] width 888 height 15
drag, startPoint x: 438, startPoint y: 495, endPoint x: 600, endPoint y: 510, distance: 162.4
click at [600, 501] on div "FUL Foundations Starter Package $295 CAD 4 weeks | 2 sessions | Online Let's Be…" at bounding box center [803, 235] width 888 height 531
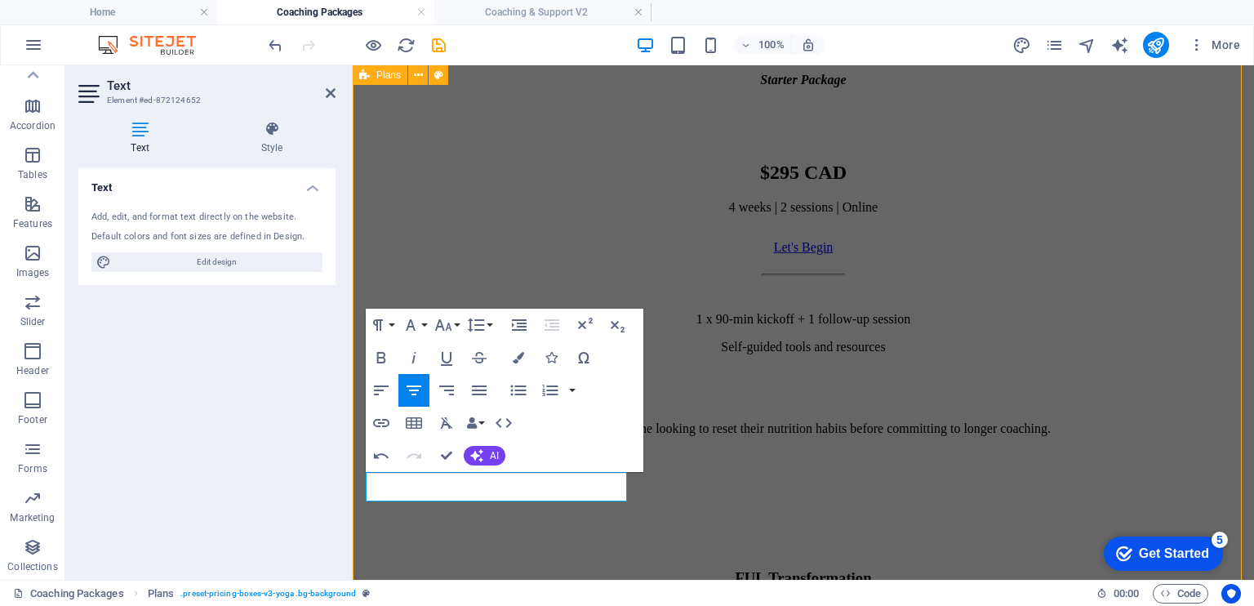
scroll to position [842, 0]
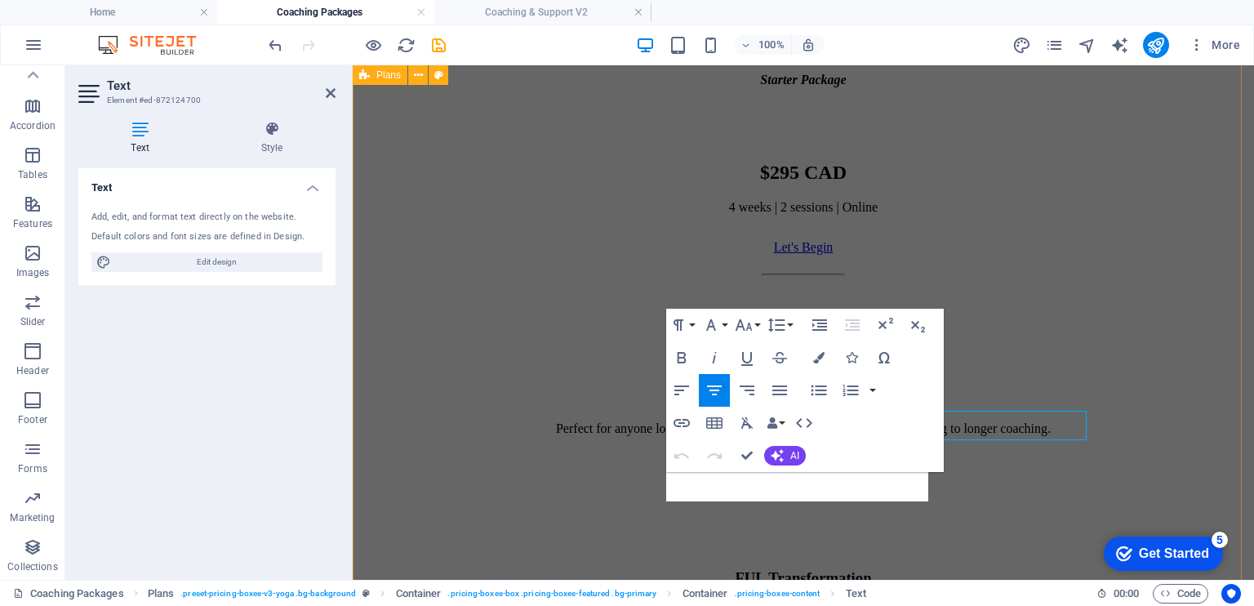
scroll to position [903, 0]
drag, startPoint x: 692, startPoint y: 497, endPoint x: 918, endPoint y: 493, distance: 225.4
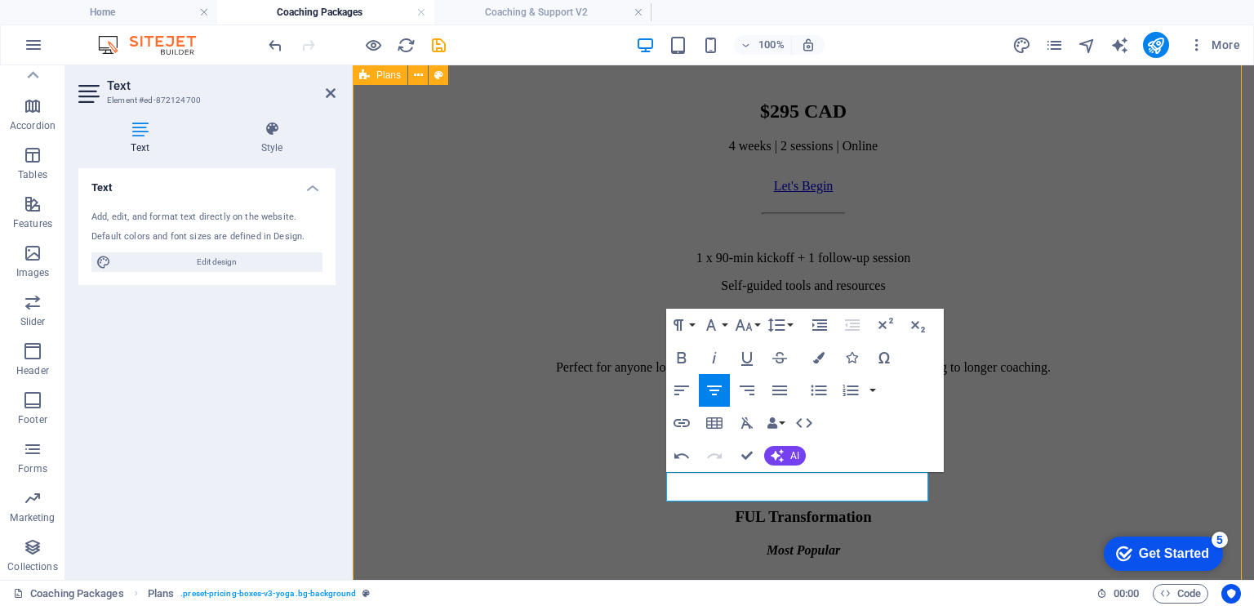
scroll to position [842, 0]
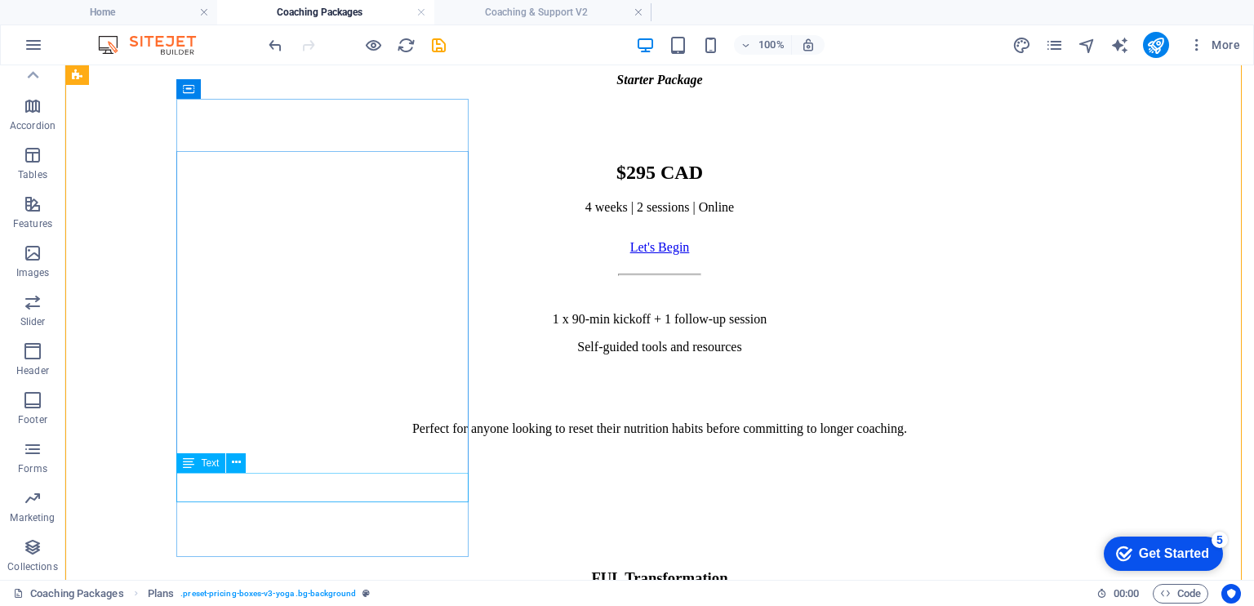
click at [372, 436] on div "Perfect for anyone looking to reset their nutrition habits before committing to…" at bounding box center [660, 428] width 1176 height 15
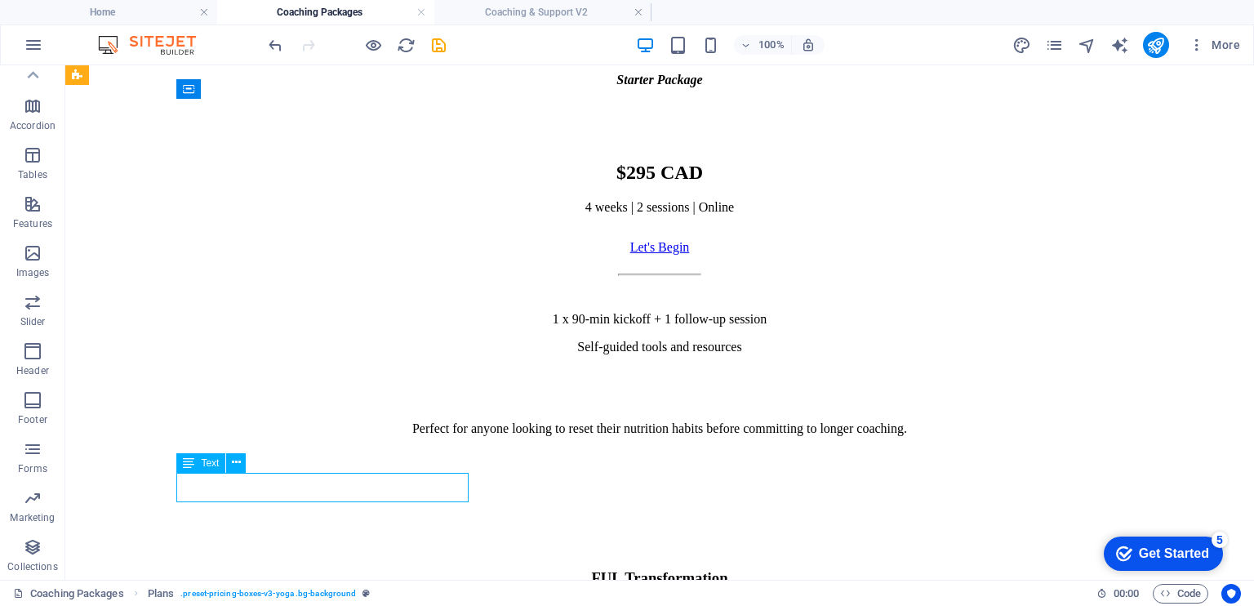
click at [372, 436] on div "Perfect for anyone looking to reset their nutrition habits before committing to…" at bounding box center [660, 428] width 1176 height 15
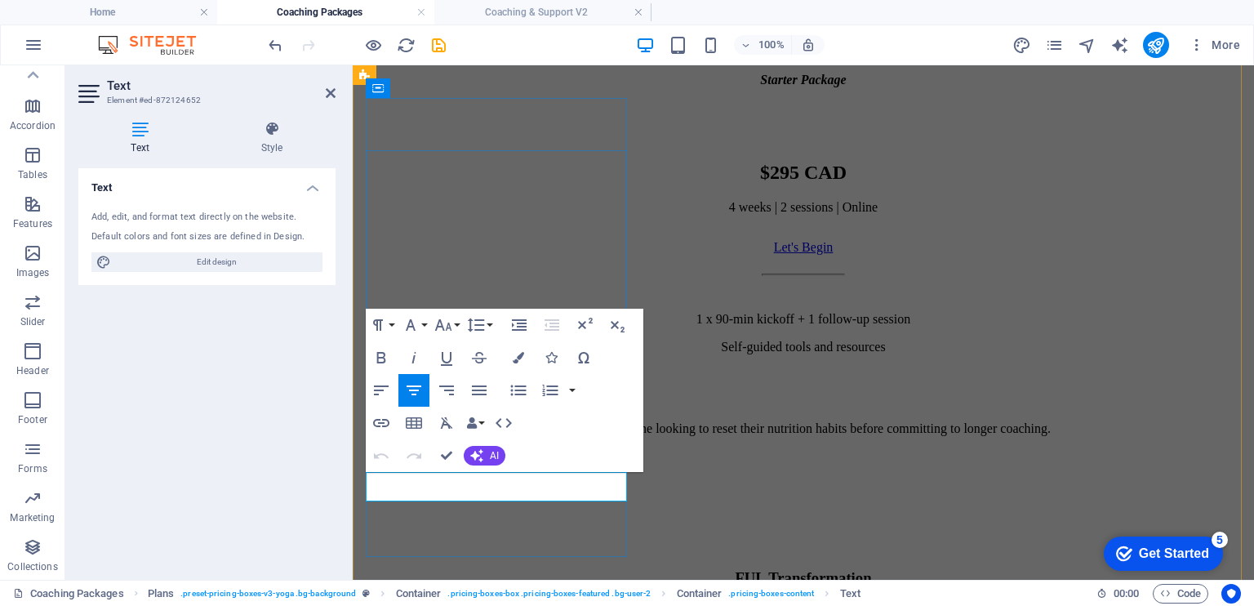
click at [558, 436] on p "Perfect for anyone looking to reset their nutrition habits before committing to…" at bounding box center [803, 428] width 888 height 15
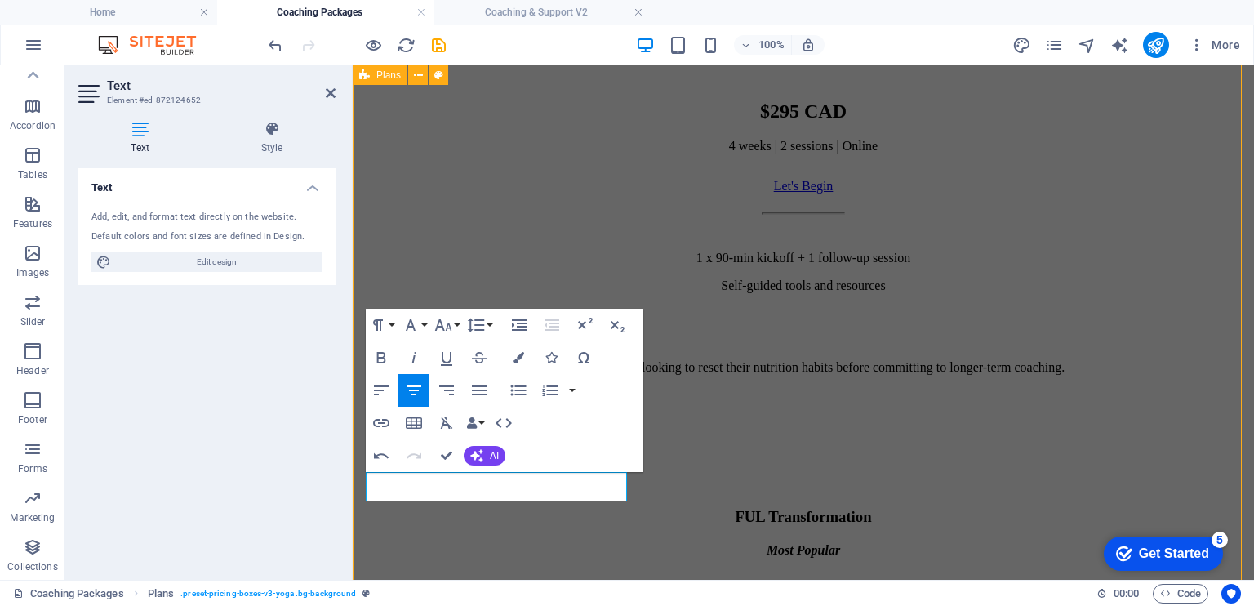
scroll to position [842, 0]
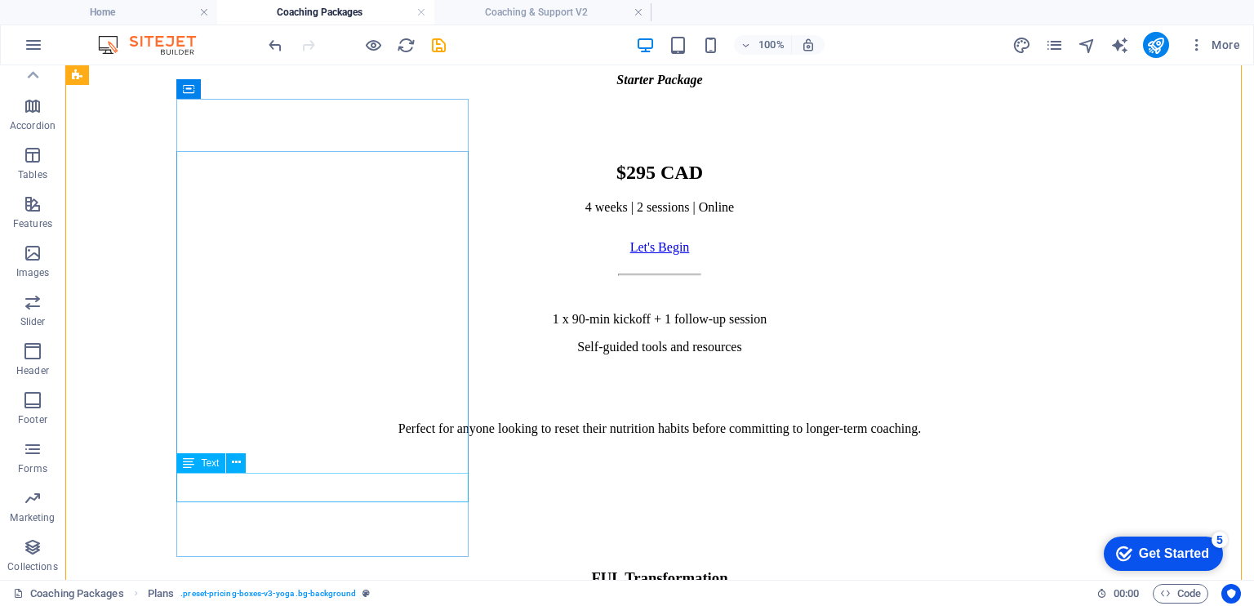
click at [239, 436] on div "Perfect for anyone looking to reset their nutrition habits before committing to…" at bounding box center [660, 428] width 1176 height 15
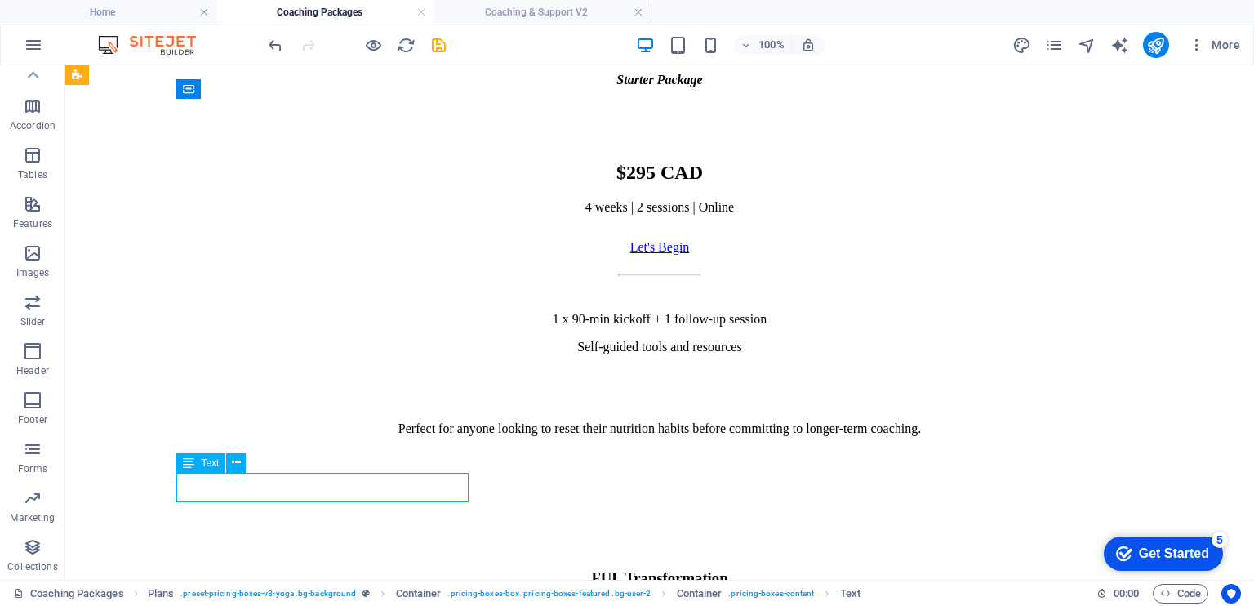
click at [239, 436] on div "Perfect for anyone looking to reset their nutrition habits before committing to…" at bounding box center [660, 428] width 1176 height 15
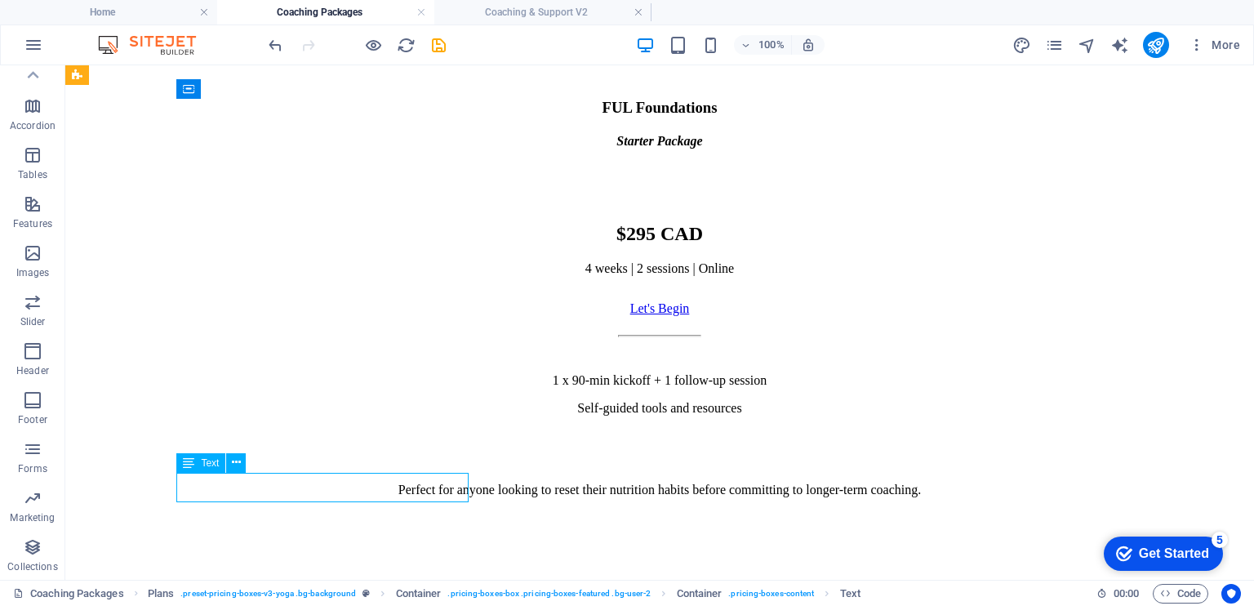
scroll to position [903, 0]
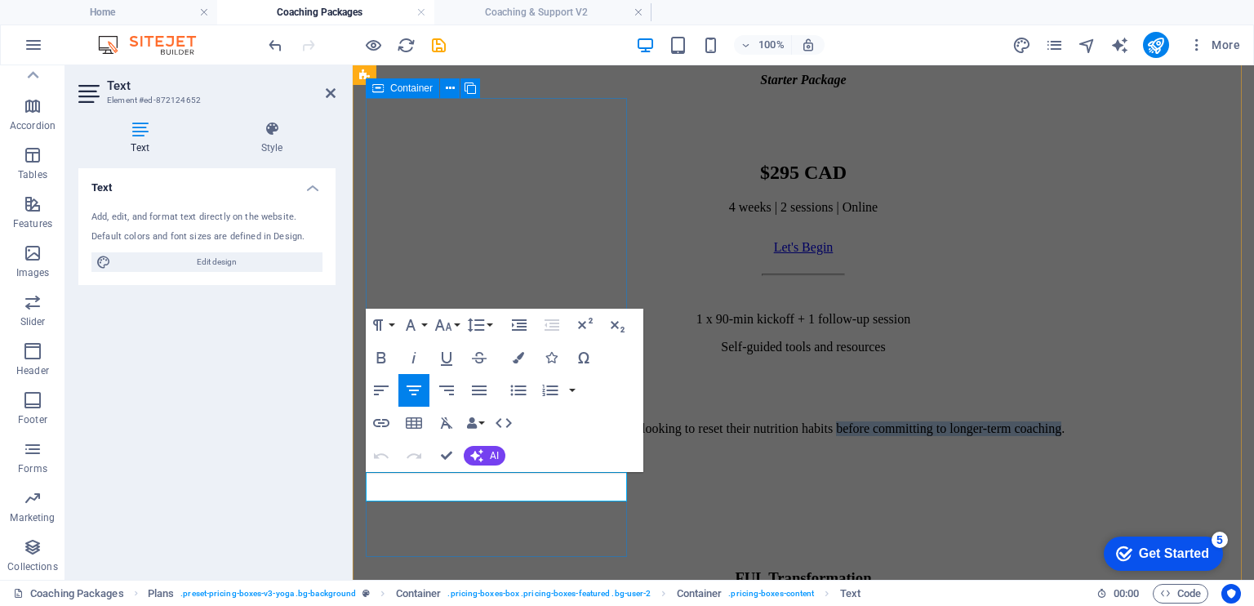
drag, startPoint x: 405, startPoint y: 495, endPoint x: 620, endPoint y: 510, distance: 215.3
click at [620, 501] on div "FUL Foundations Starter Package $295 CAD 4 weeks | 2 sessions | Online Let's Be…" at bounding box center [803, 235] width 888 height 531
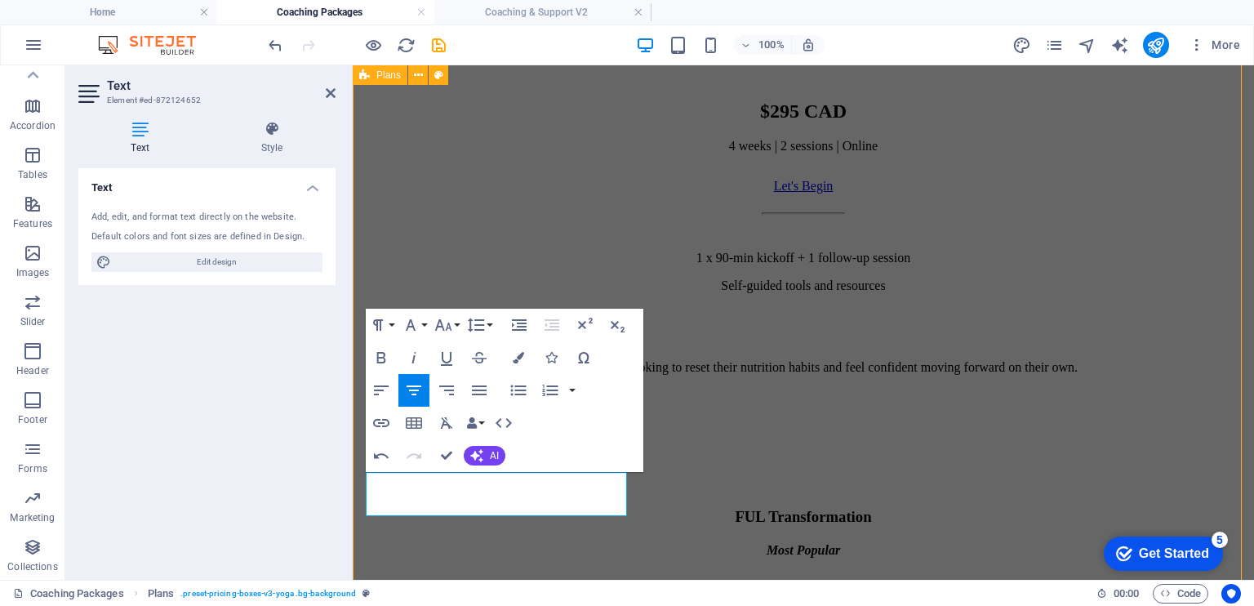
scroll to position [842, 0]
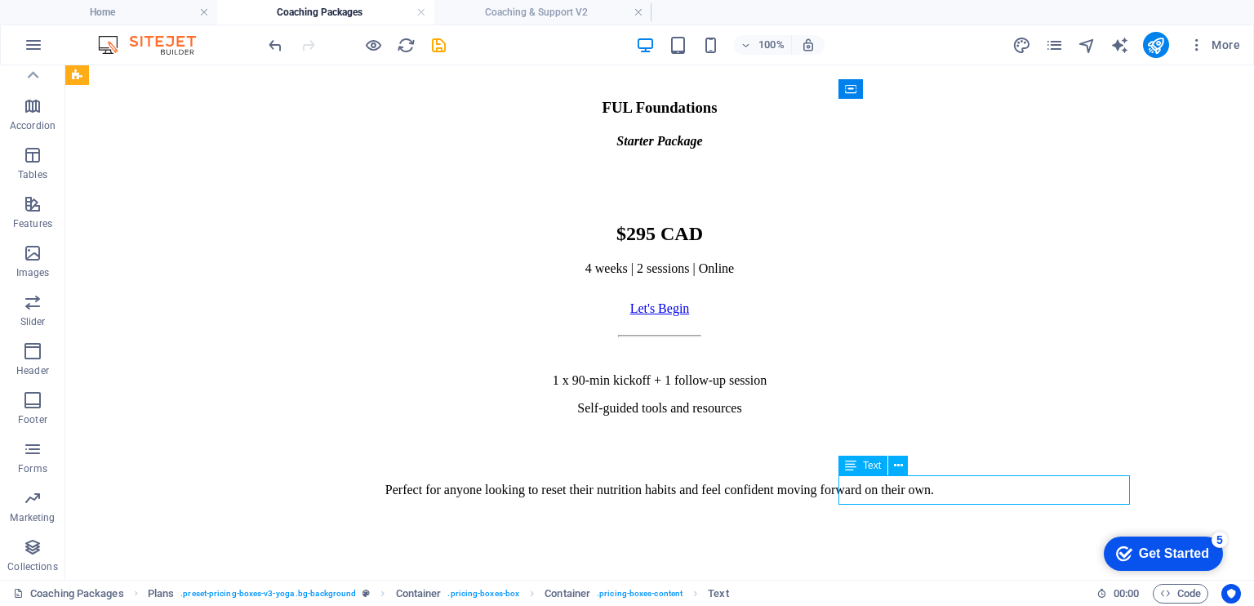
scroll to position [903, 0]
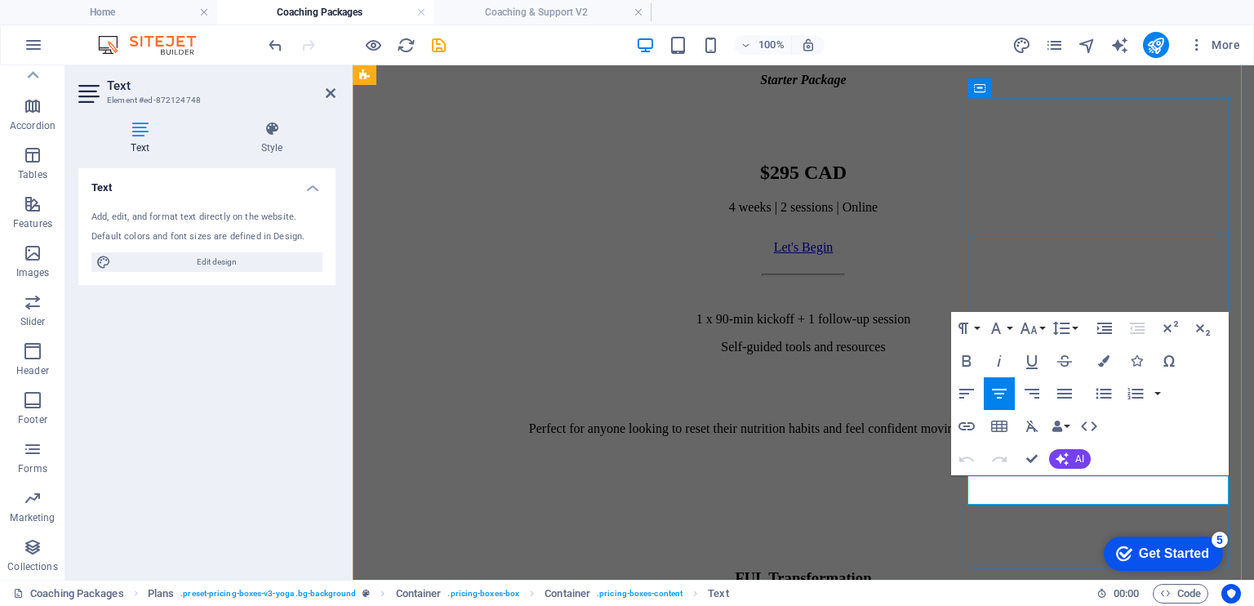
drag, startPoint x: 1022, startPoint y: 498, endPoint x: 1216, endPoint y: 500, distance: 193.5
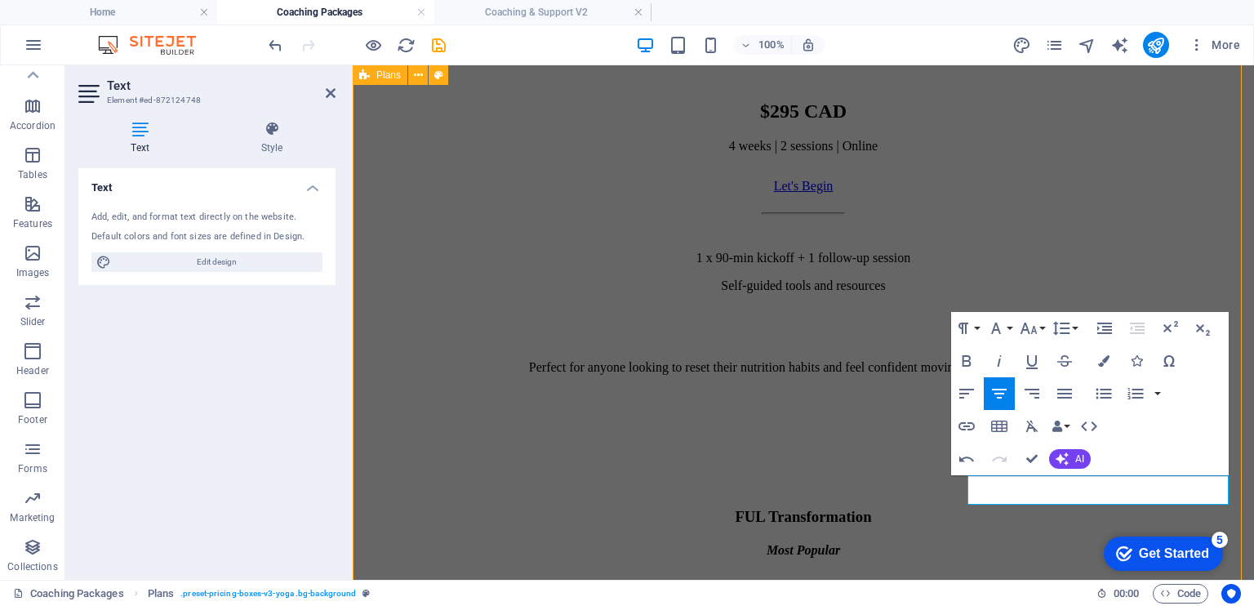
scroll to position [842, 0]
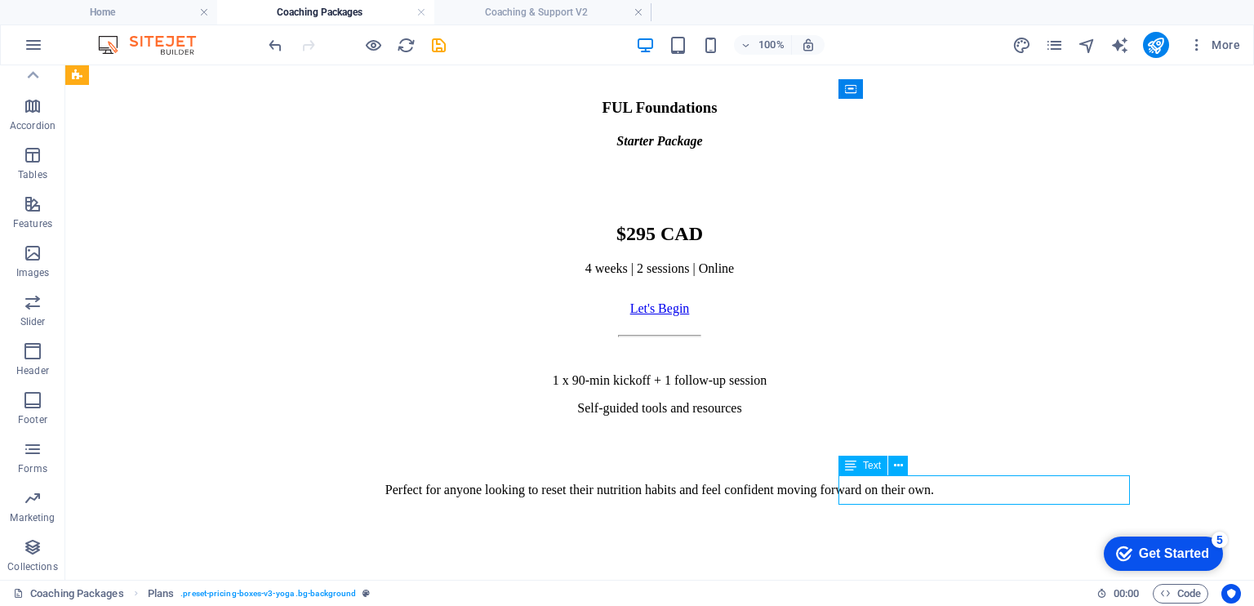
scroll to position [903, 0]
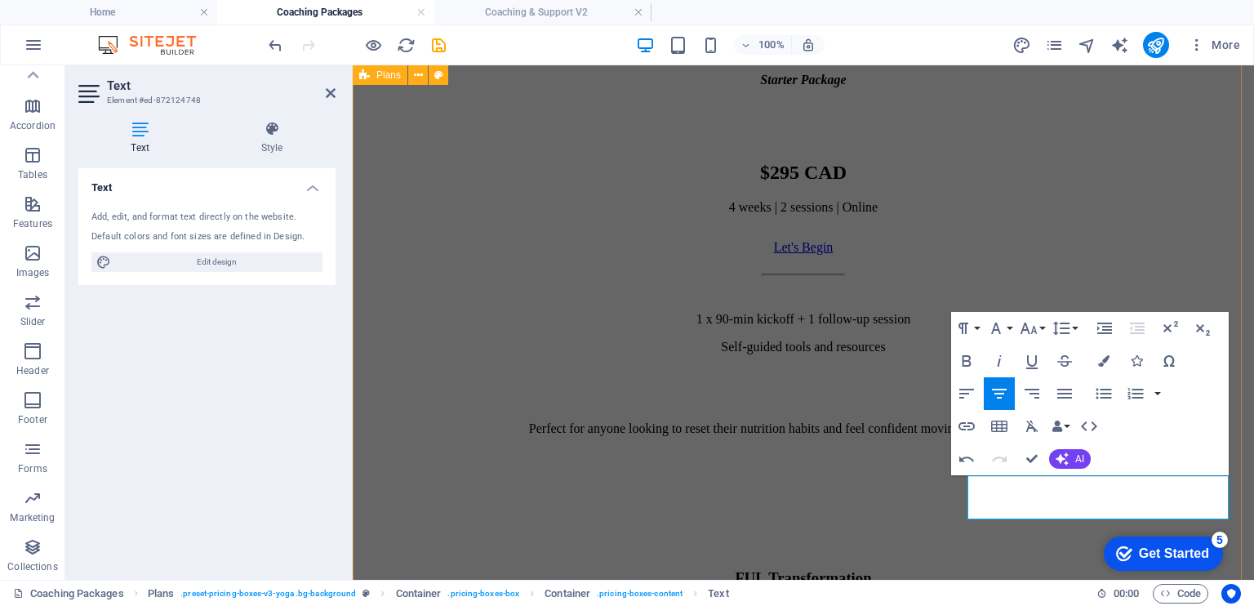
drag, startPoint x: 1019, startPoint y: 494, endPoint x: 960, endPoint y: 496, distance: 58.8
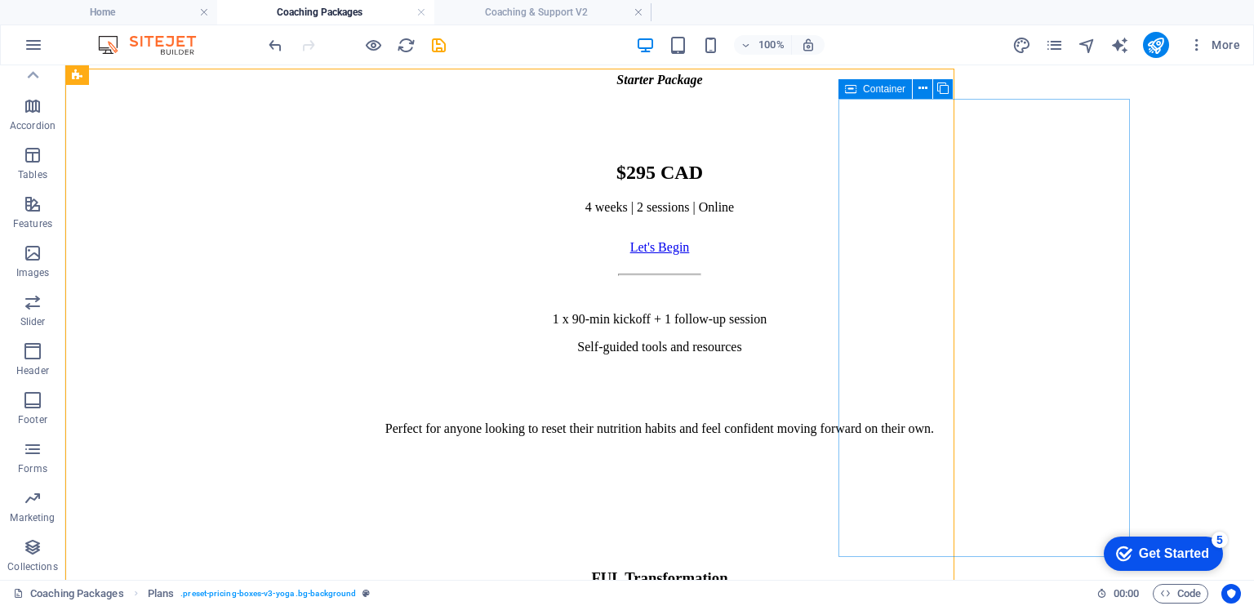
scroll to position [842, 0]
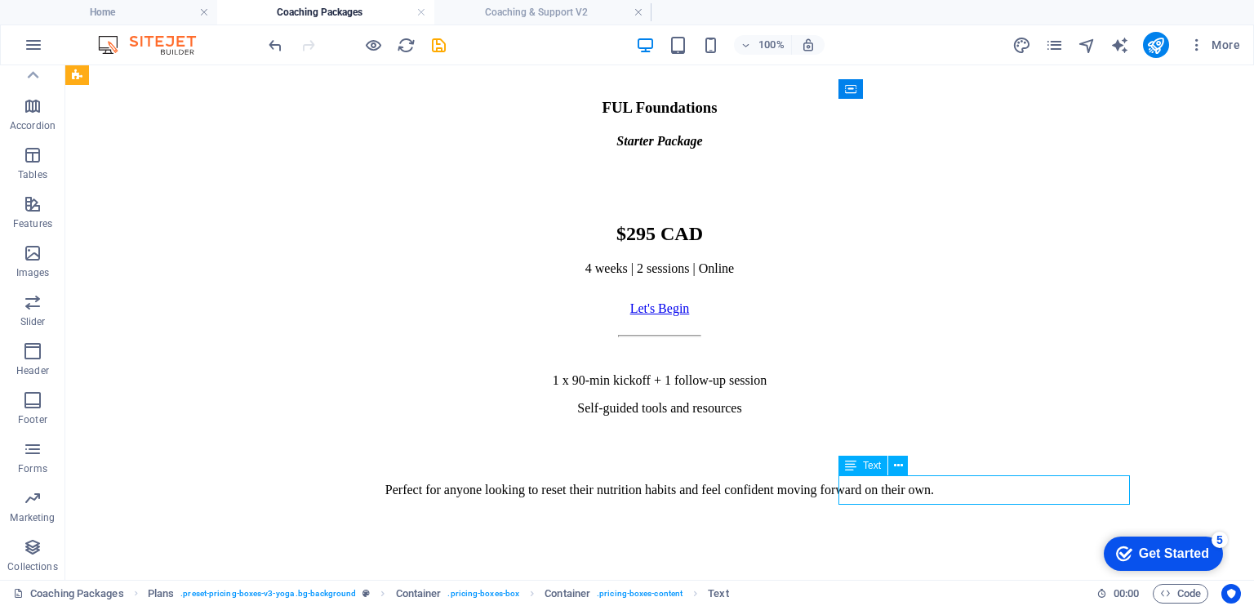
scroll to position [903, 0]
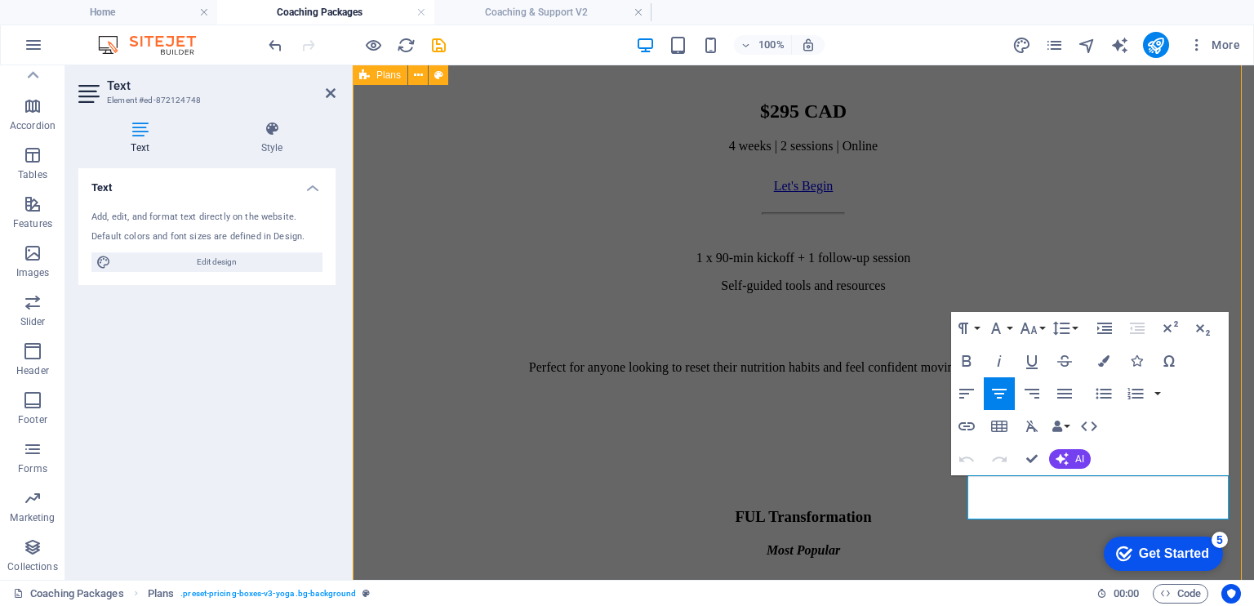
scroll to position [842, 0]
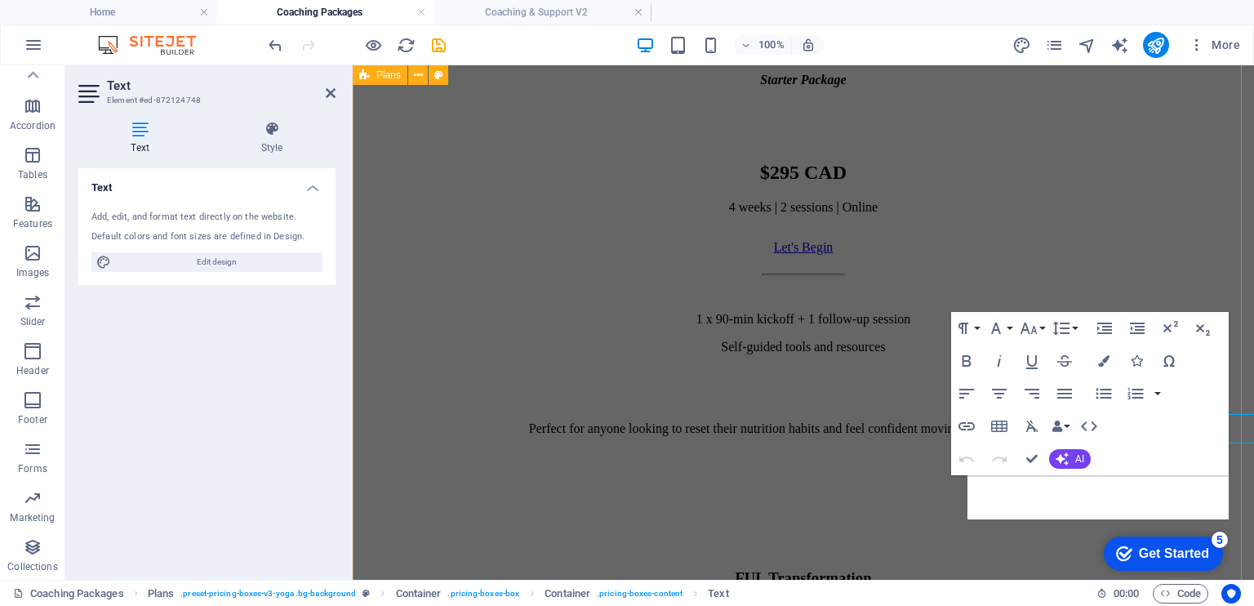
scroll to position [903, 0]
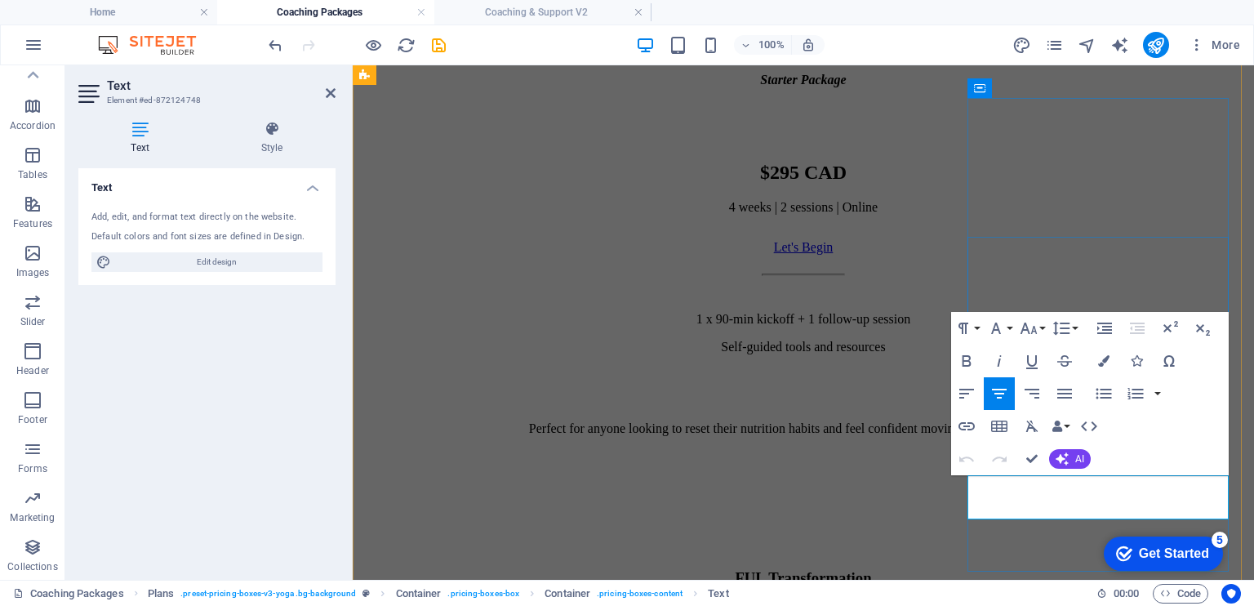
drag, startPoint x: 1159, startPoint y: 482, endPoint x: 1225, endPoint y: 481, distance: 66.1
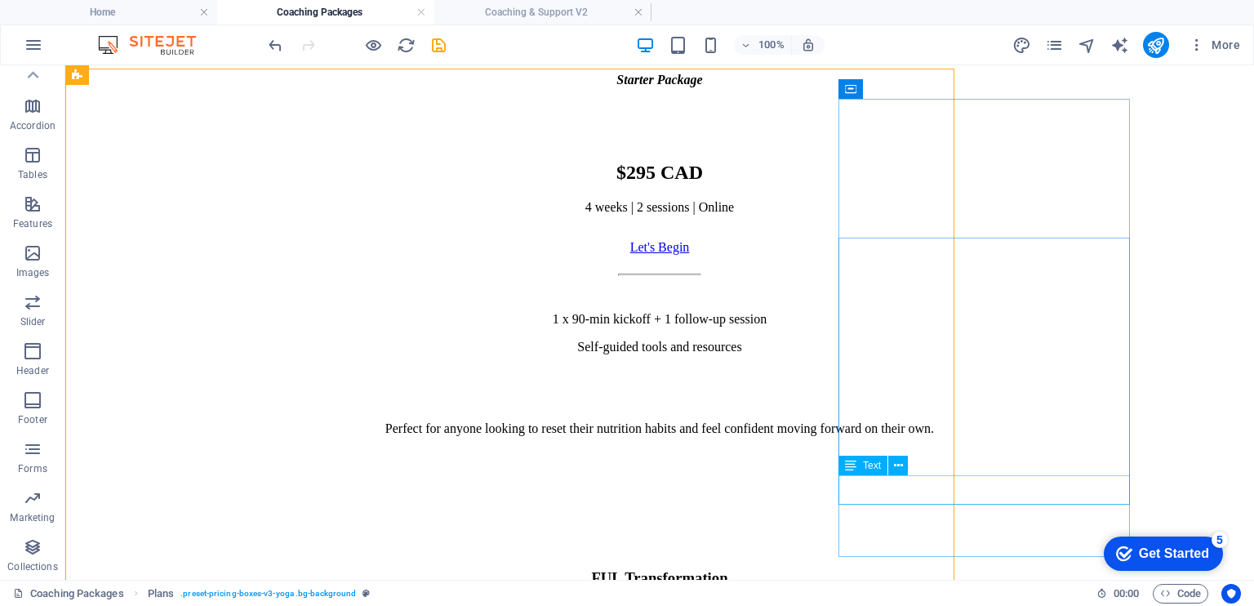
scroll to position [842, 0]
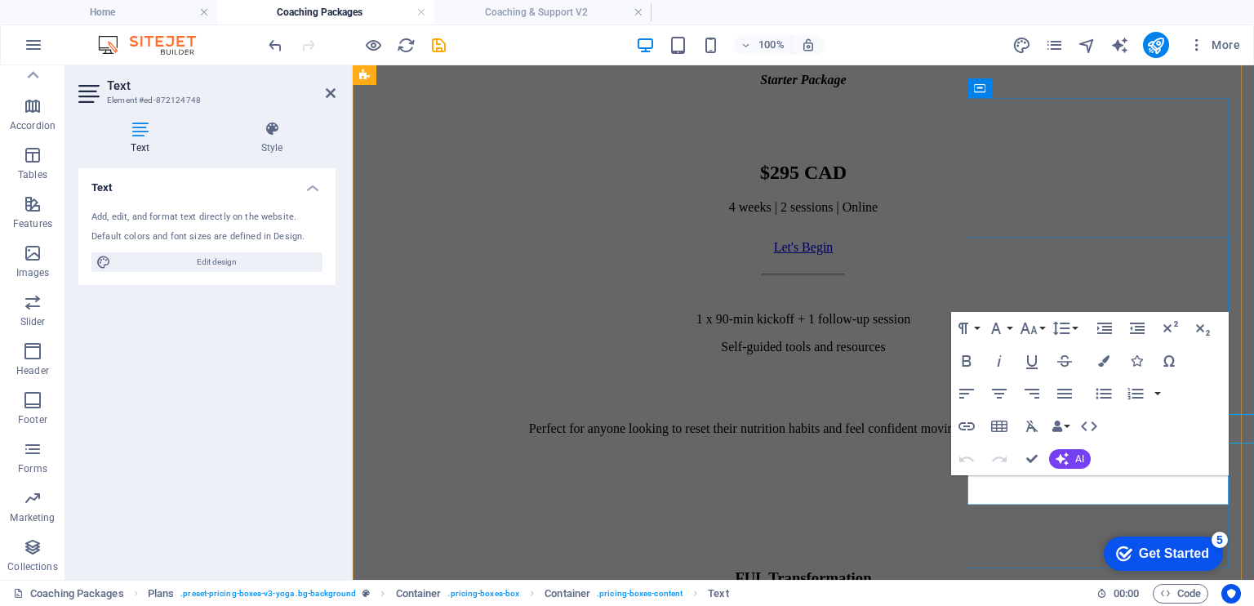
scroll to position [903, 0]
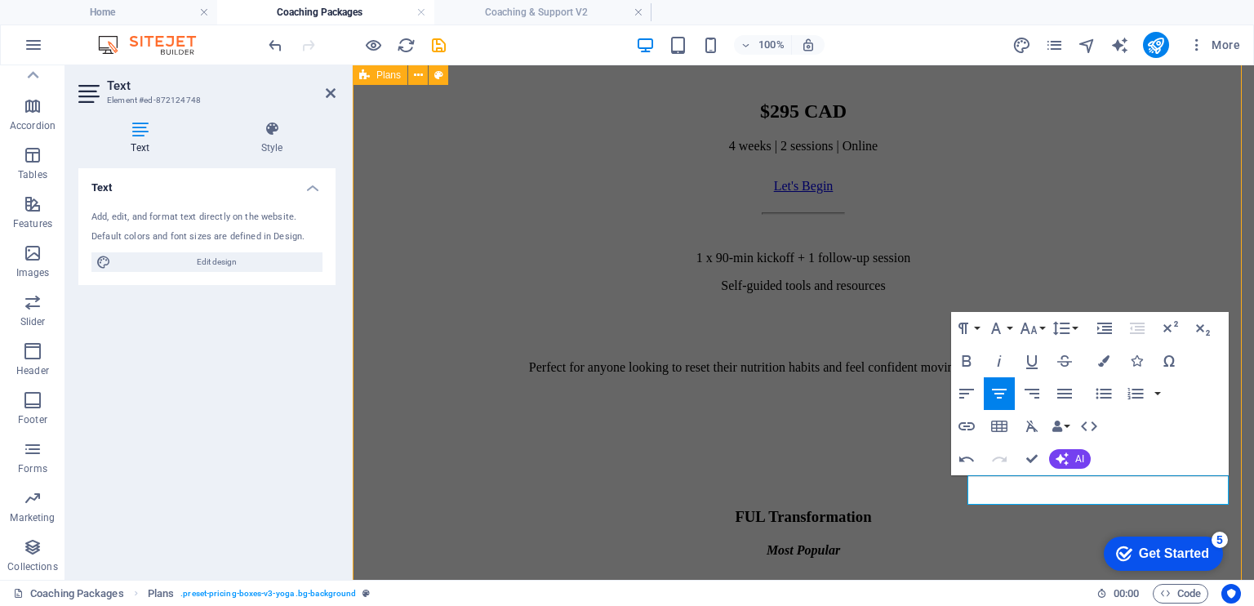
scroll to position [842, 0]
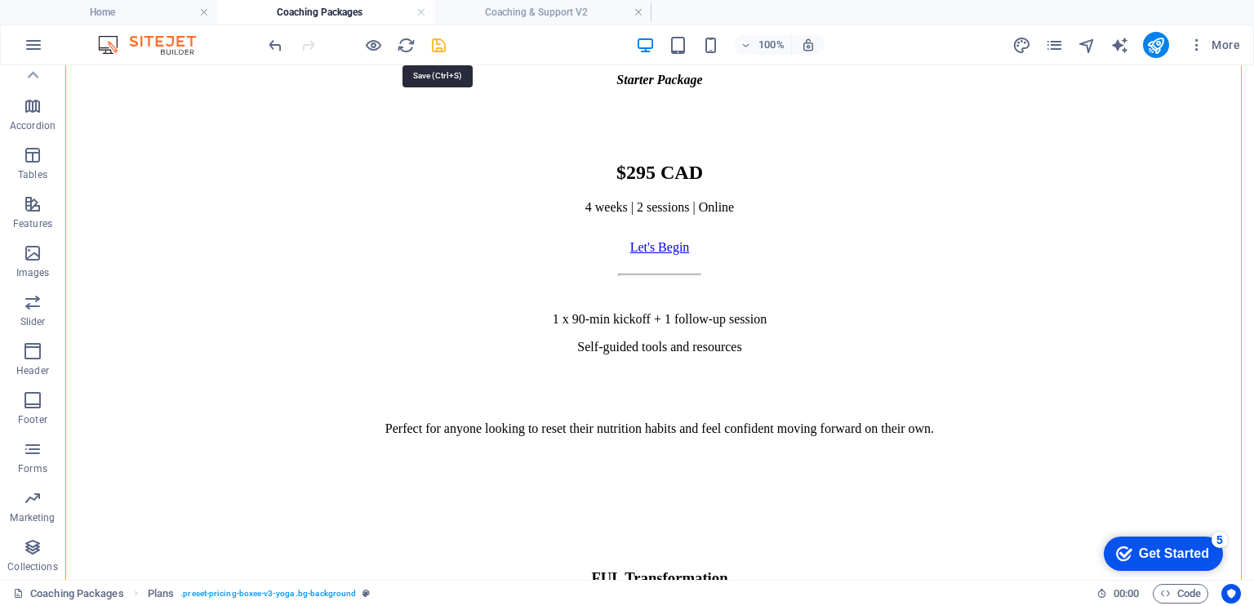
click at [441, 51] on icon "save" at bounding box center [438, 45] width 19 height 19
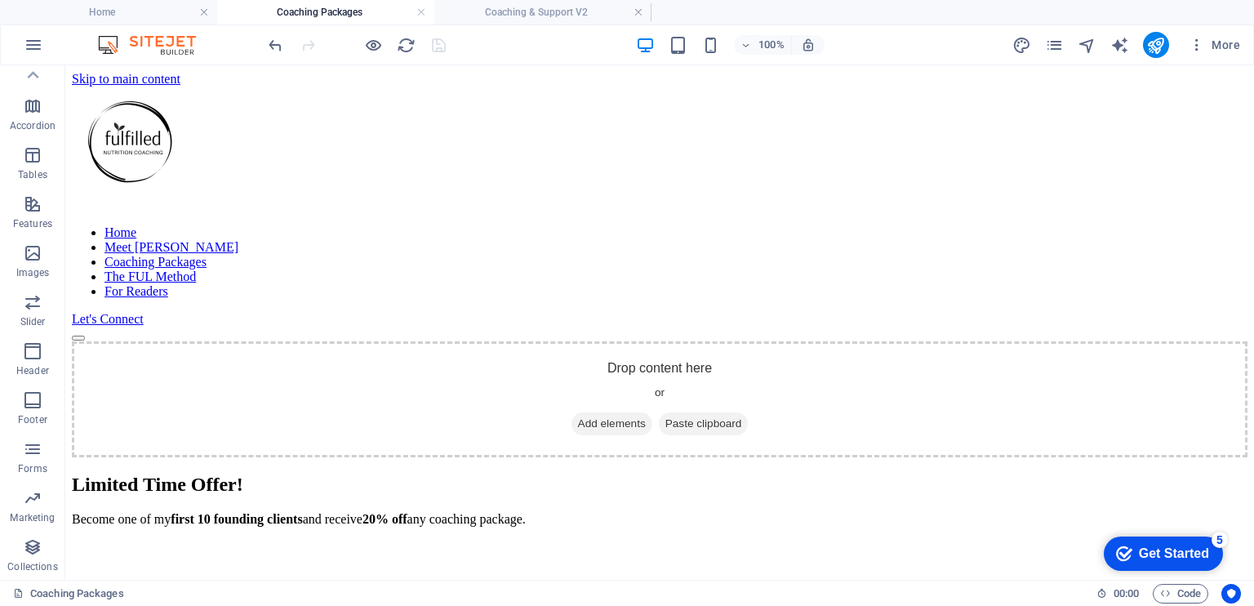
scroll to position [198, 0]
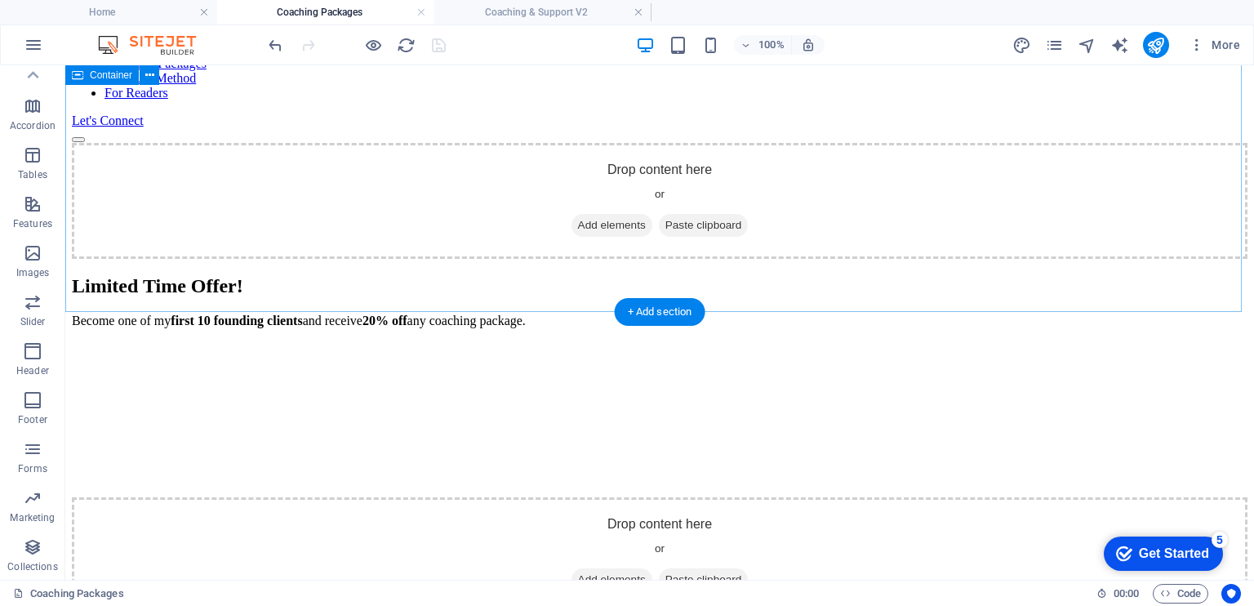
drag, startPoint x: 293, startPoint y: 454, endPoint x: 469, endPoint y: 219, distance: 293.9
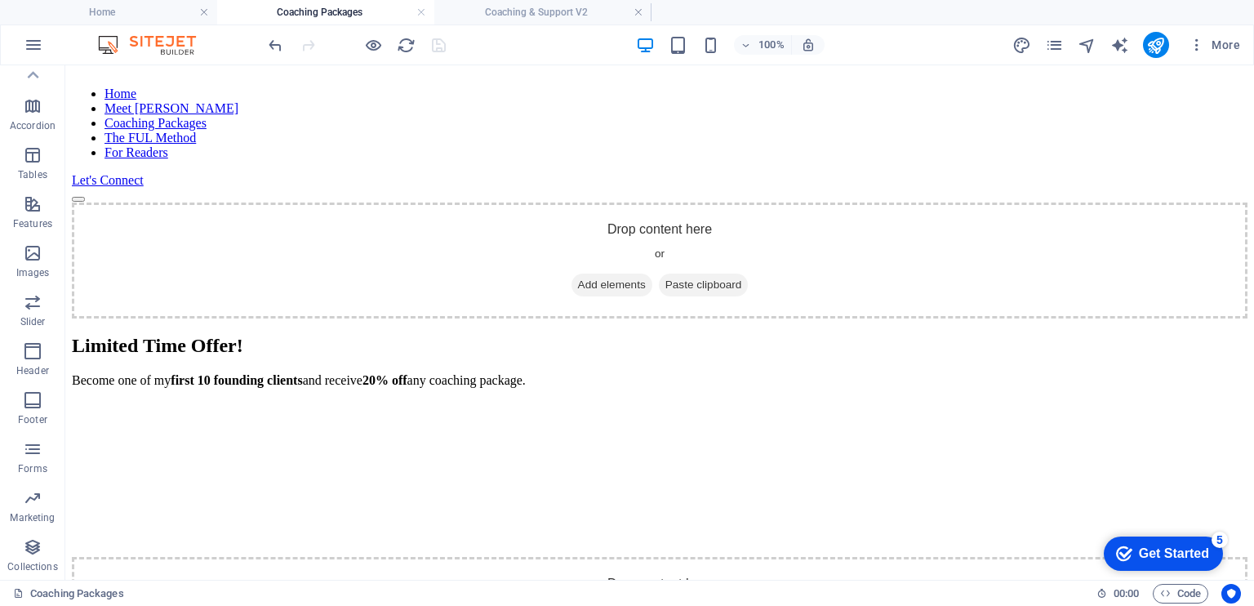
scroll to position [136, 0]
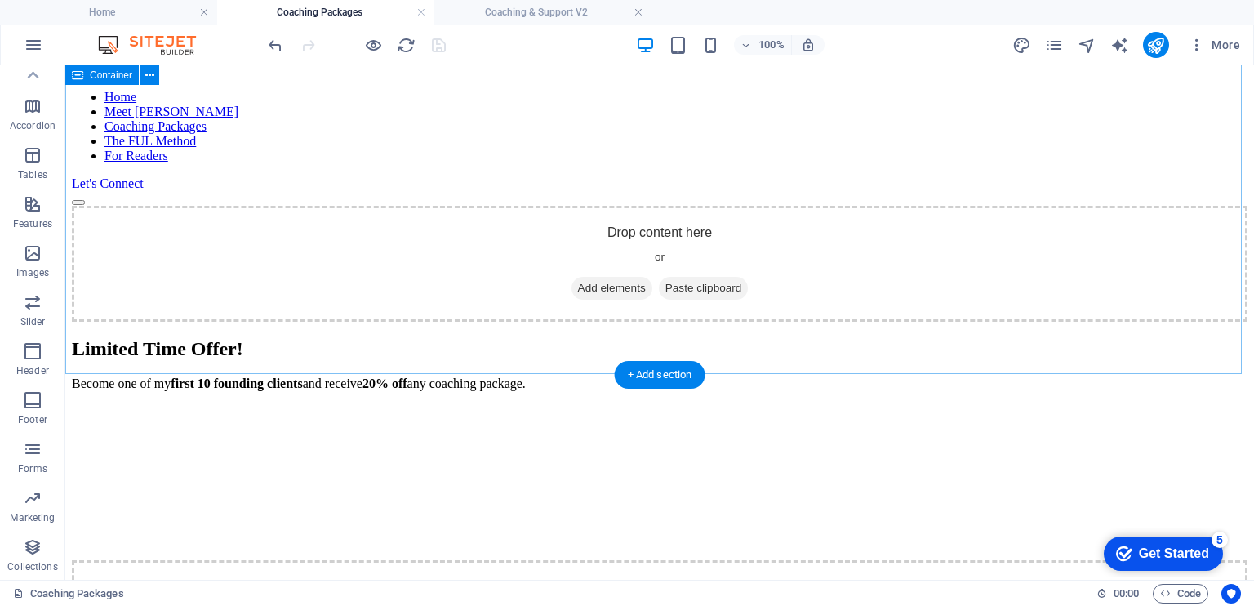
drag, startPoint x: 296, startPoint y: 525, endPoint x: 500, endPoint y: 249, distance: 342.7
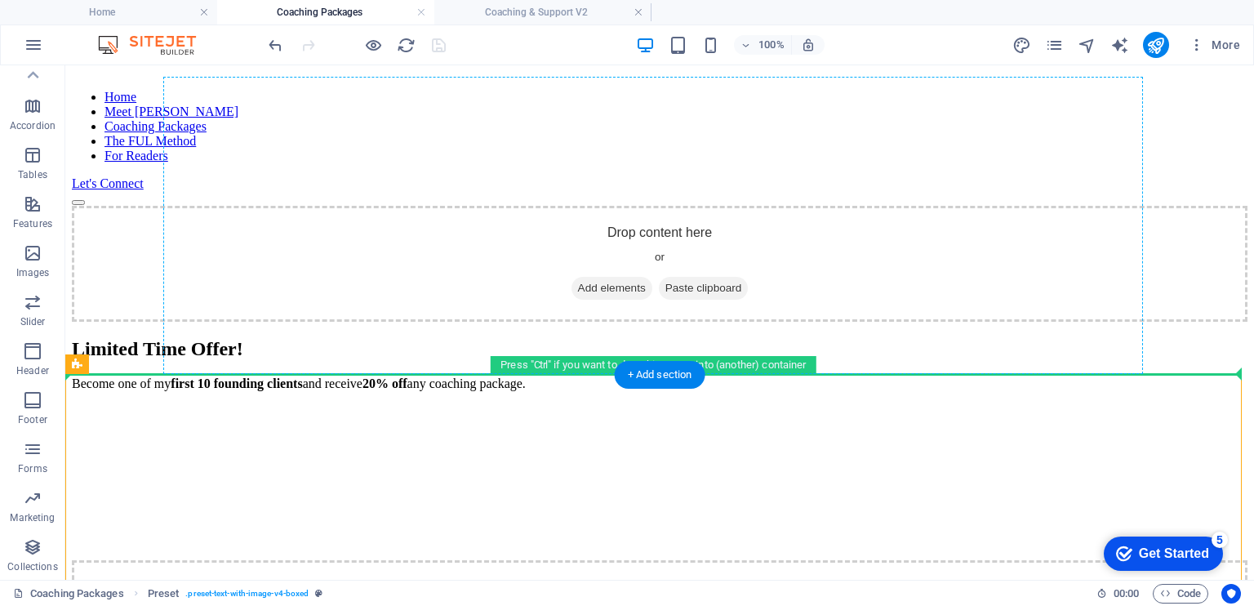
drag, startPoint x: 256, startPoint y: 482, endPoint x: 482, endPoint y: 254, distance: 321.5
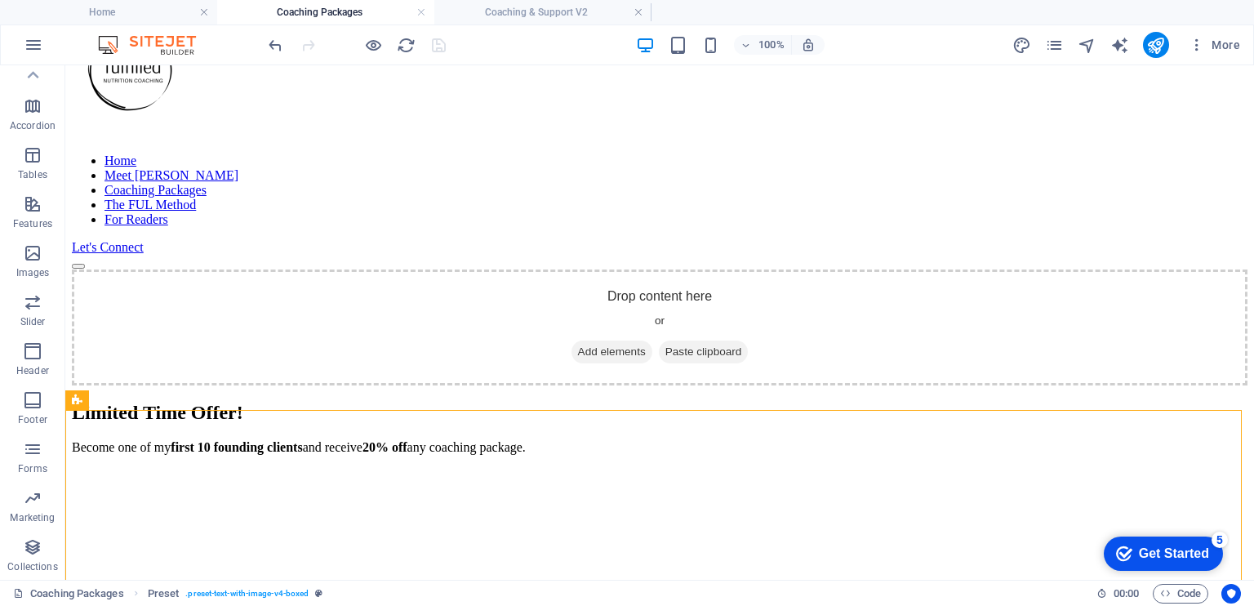
scroll to position [0, 0]
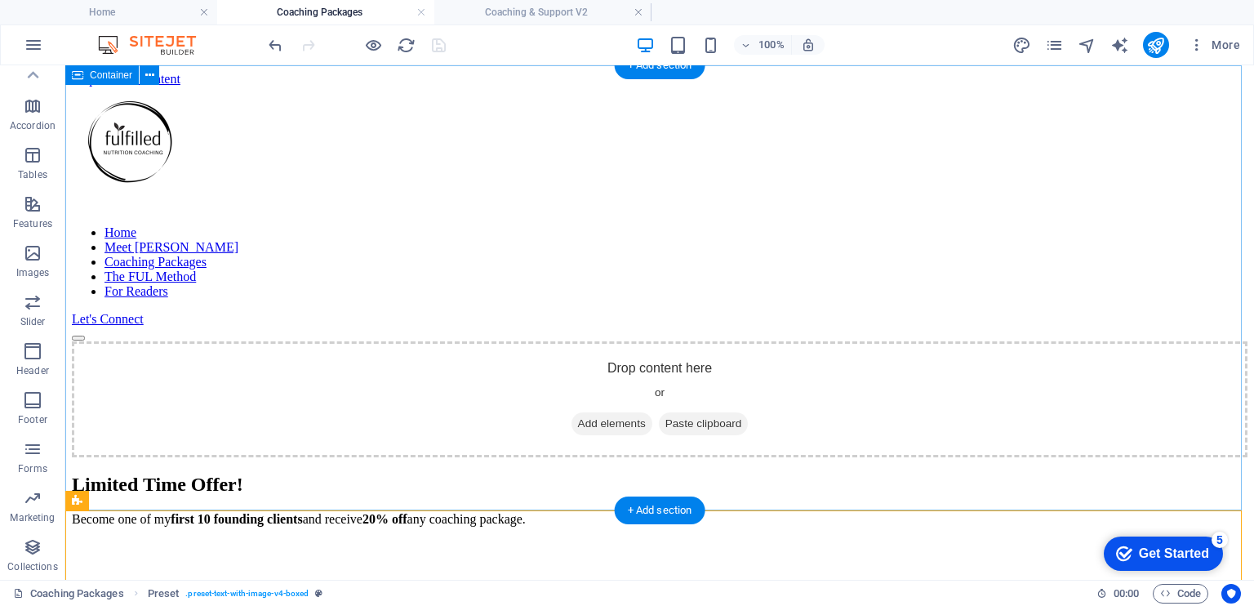
click at [415, 341] on div "Drop content here or Add elements Paste clipboard" at bounding box center [660, 399] width 1176 height 116
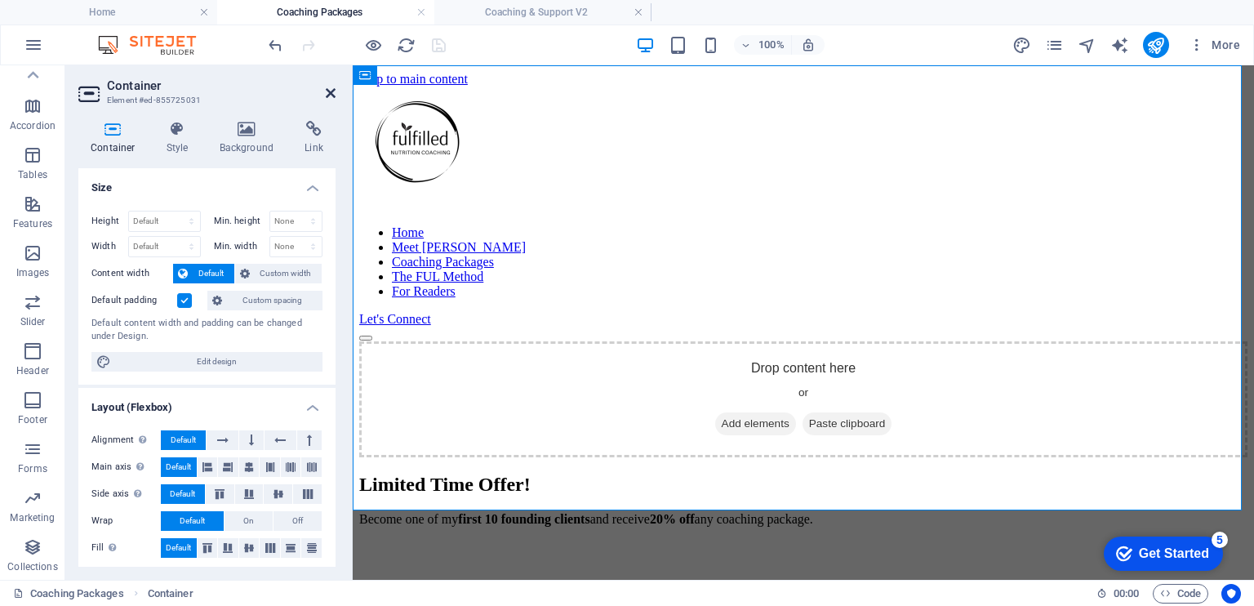
click at [331, 92] on icon at bounding box center [331, 93] width 10 height 13
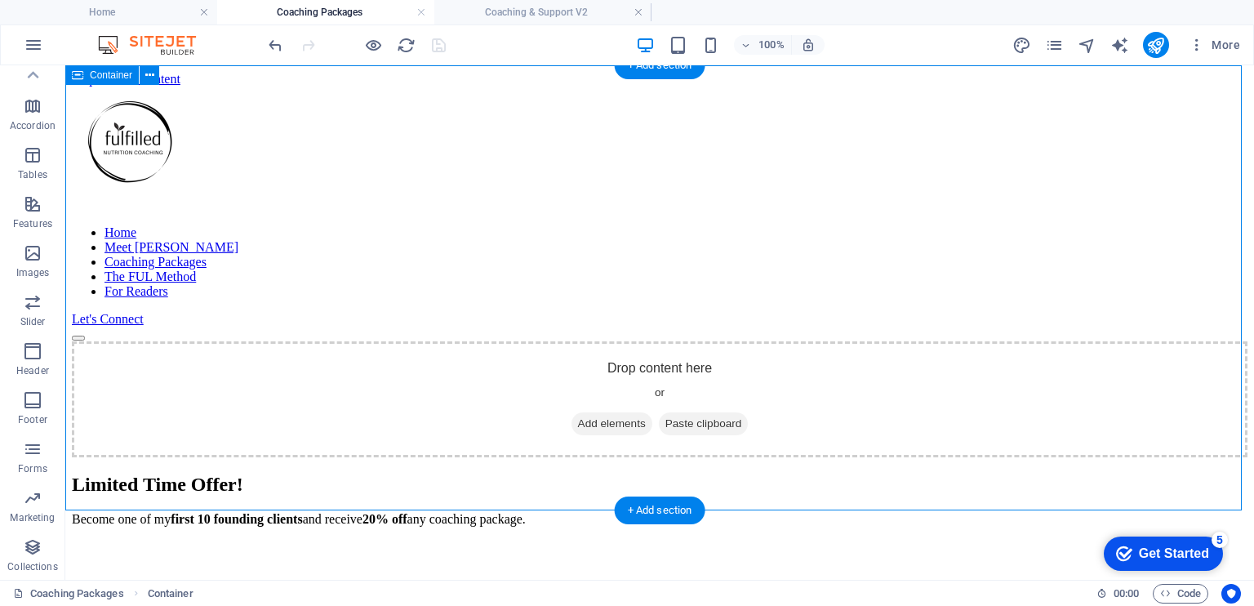
click at [588, 412] on span "Add elements" at bounding box center [611, 423] width 81 height 23
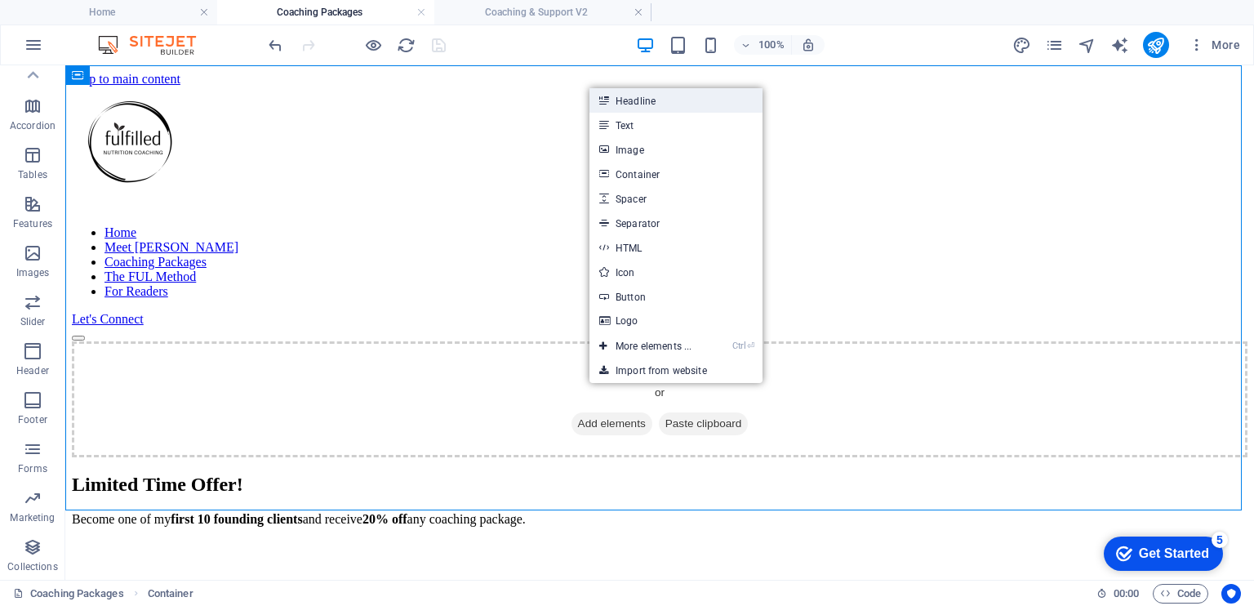
click at [642, 104] on link "Headline" at bounding box center [675, 100] width 173 height 24
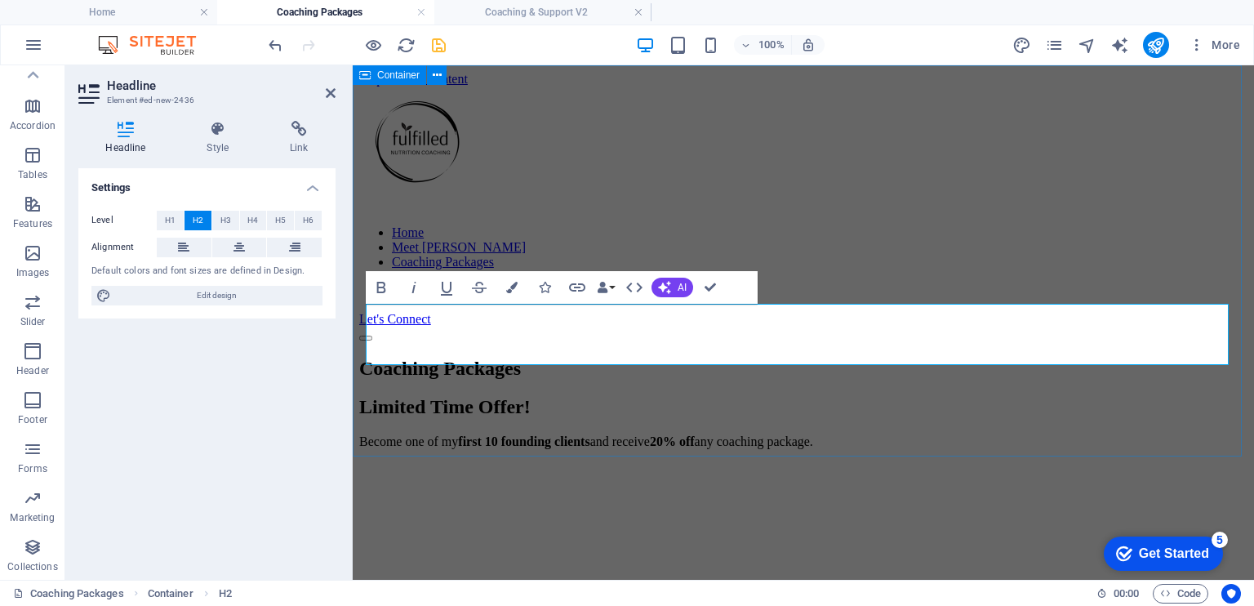
click at [453, 358] on div "Coaching Packages" at bounding box center [803, 369] width 888 height 22
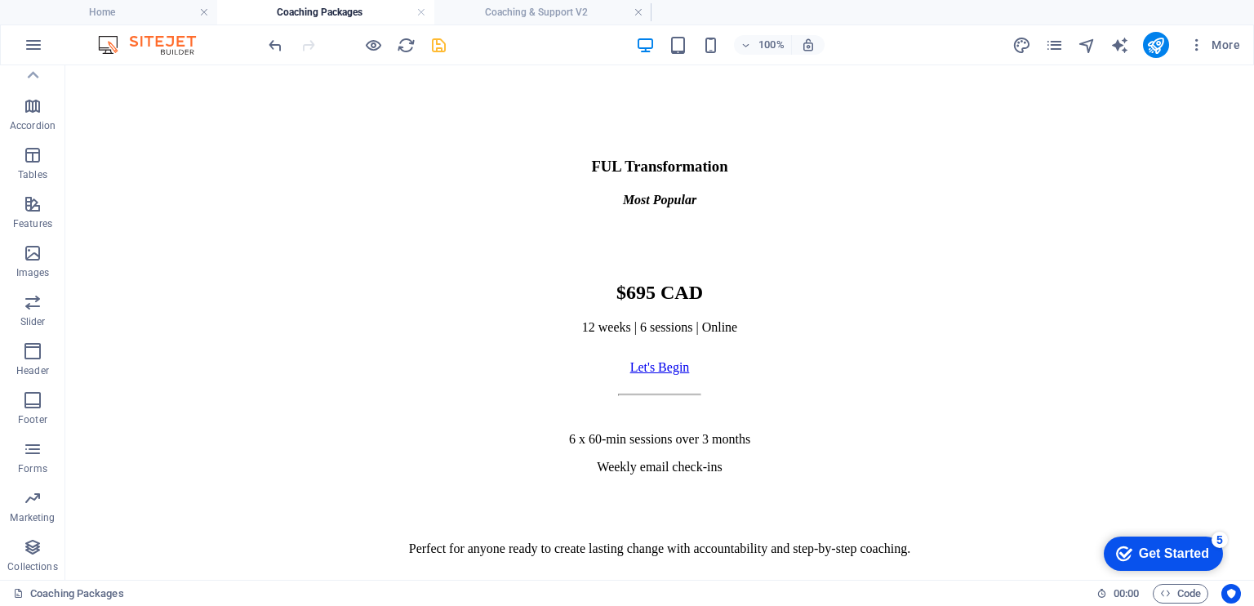
scroll to position [1188, 0]
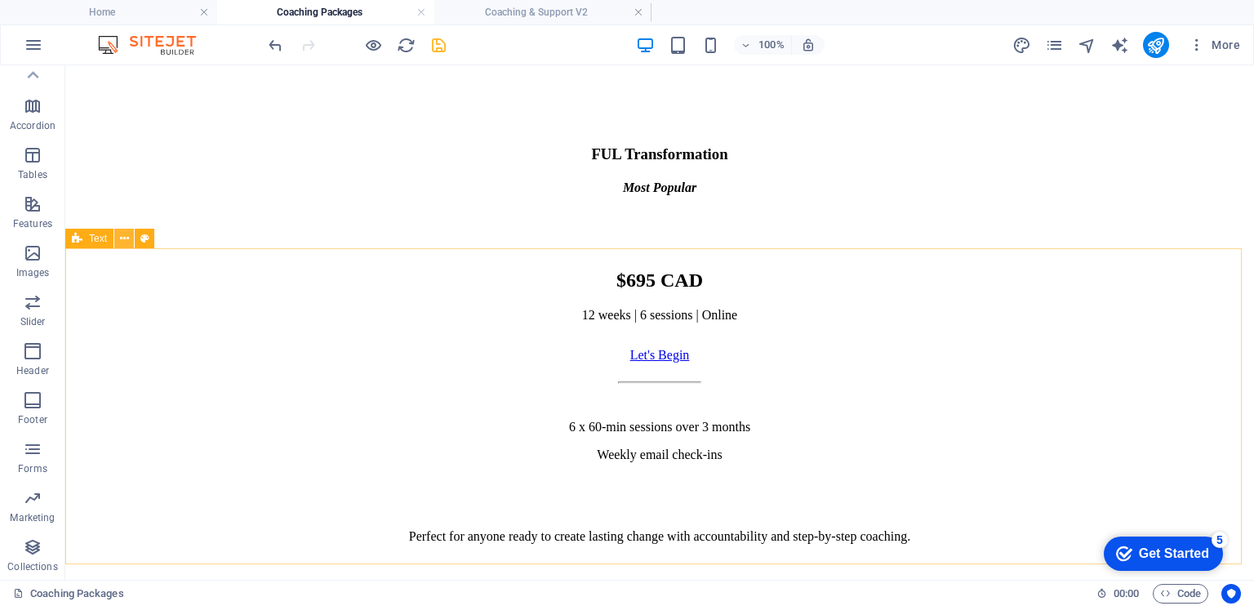
click at [126, 241] on icon at bounding box center [124, 238] width 9 height 17
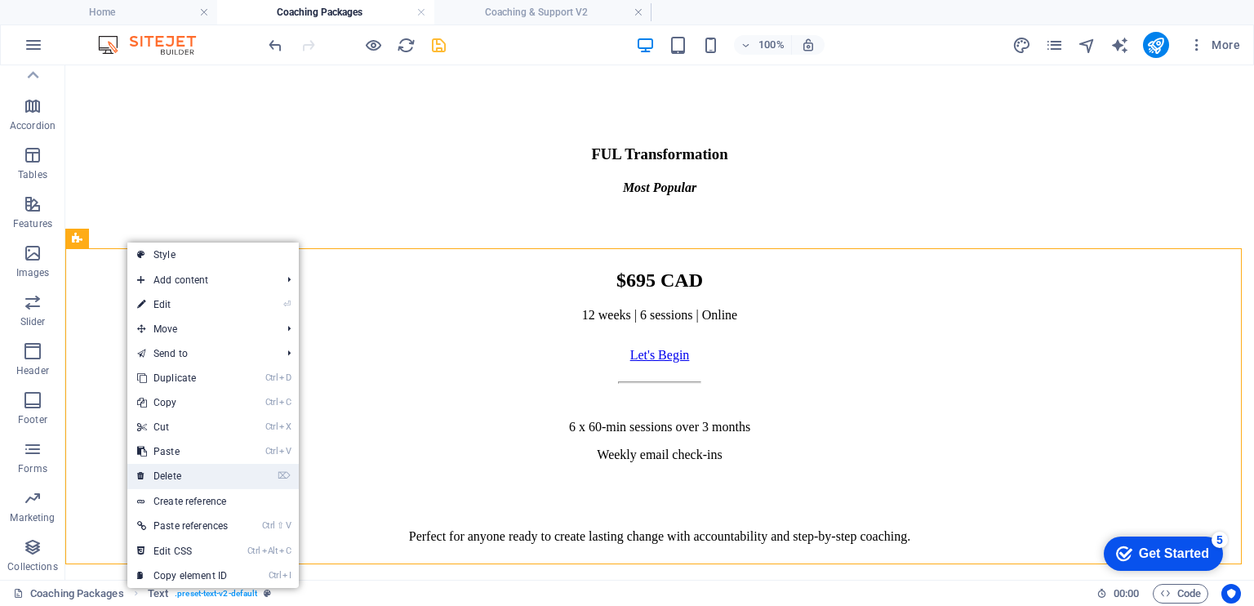
click at [195, 471] on link "⌦ Delete" at bounding box center [182, 476] width 110 height 24
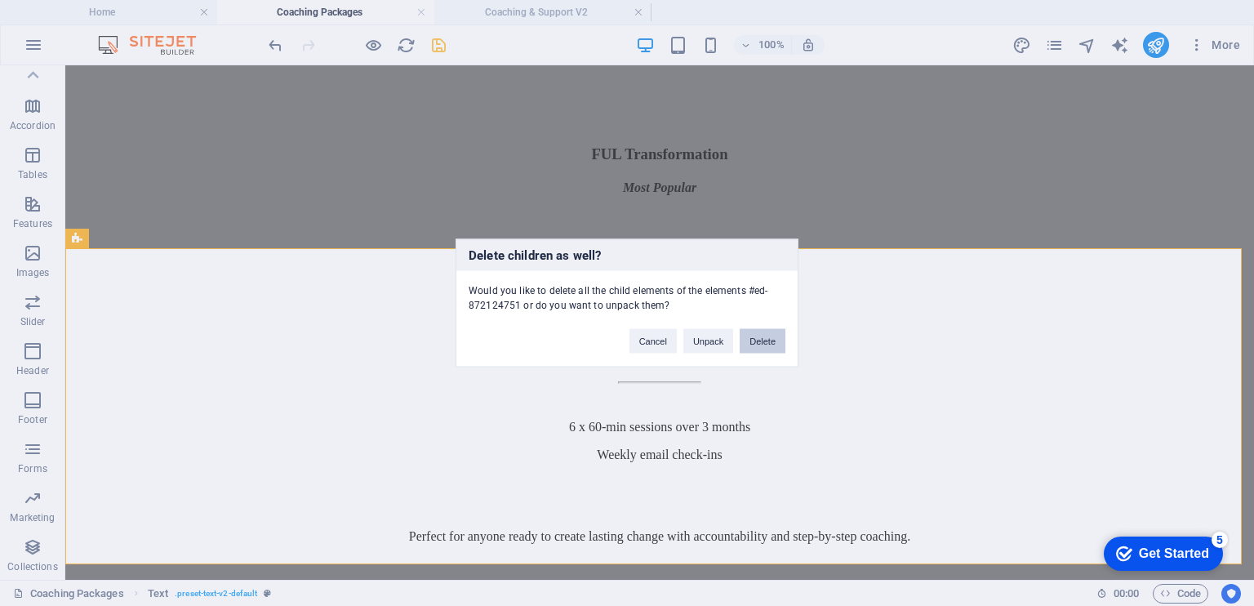
click at [767, 339] on button "Delete" at bounding box center [763, 341] width 46 height 24
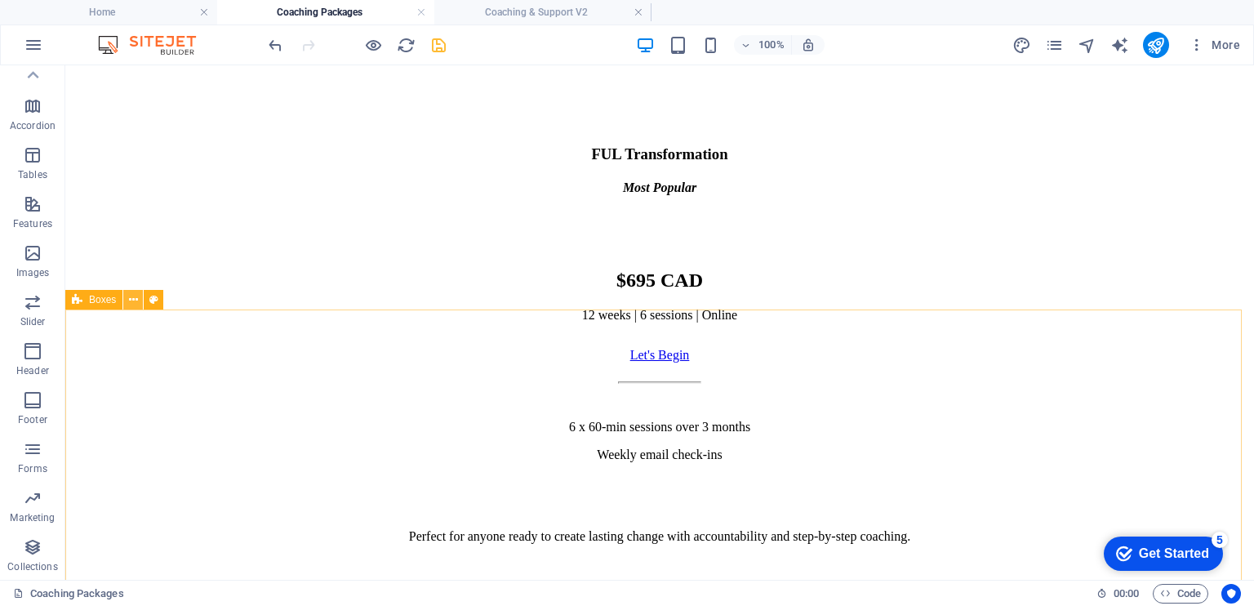
click at [131, 300] on icon at bounding box center [133, 299] width 9 height 17
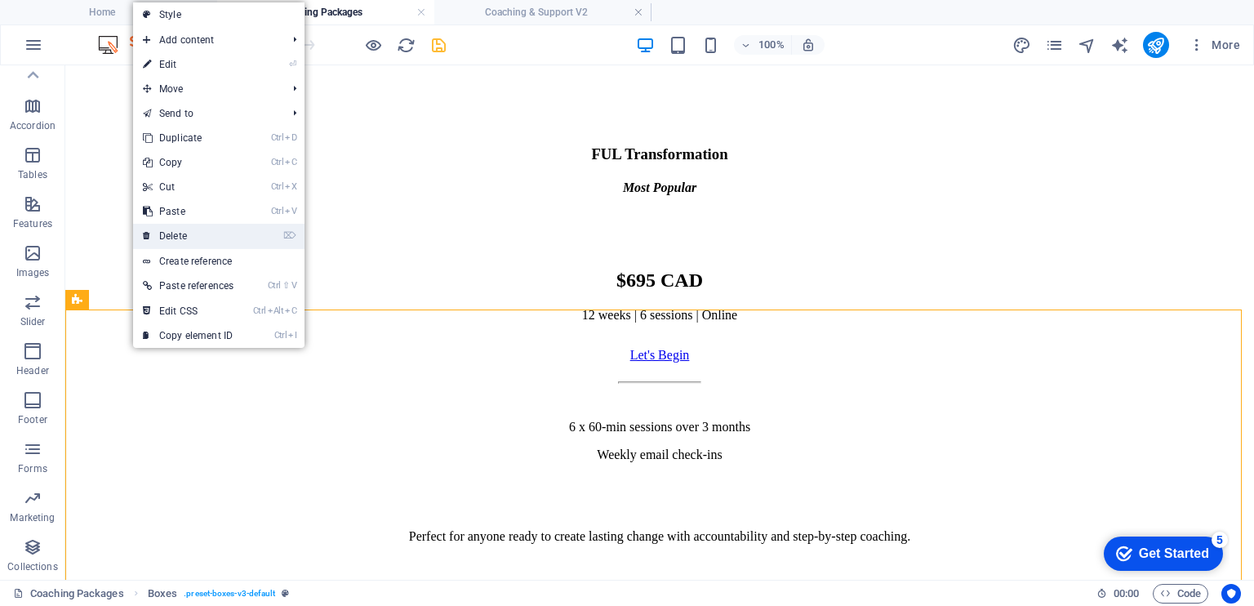
click at [202, 238] on link "⌦ Delete" at bounding box center [188, 236] width 110 height 24
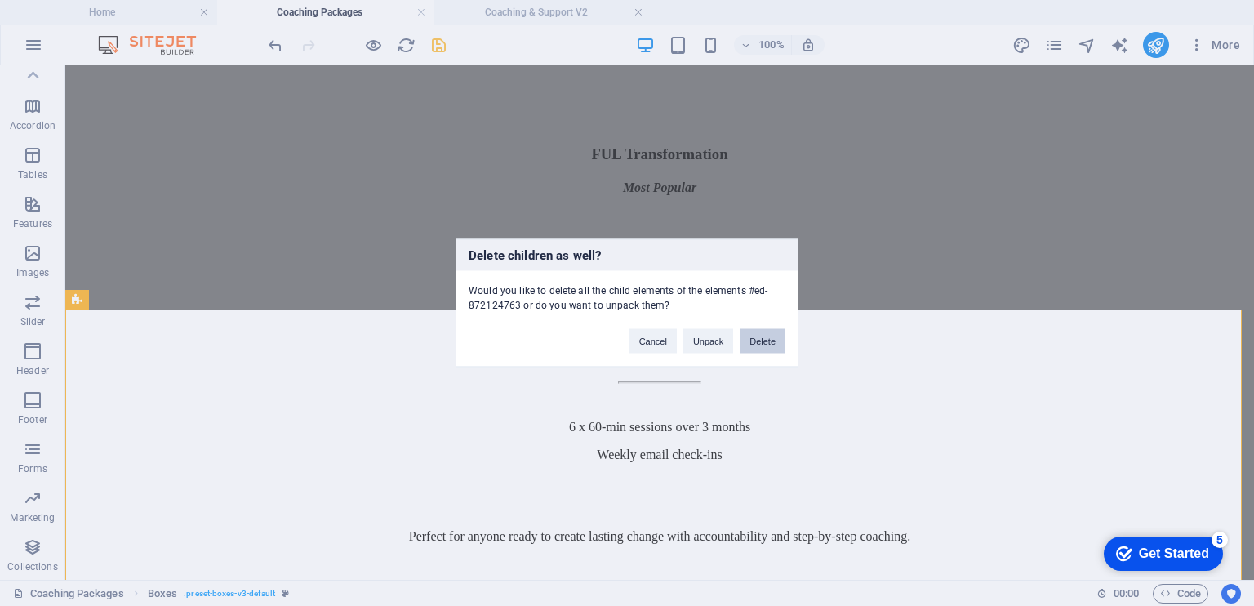
click at [761, 343] on button "Delete" at bounding box center [763, 341] width 46 height 24
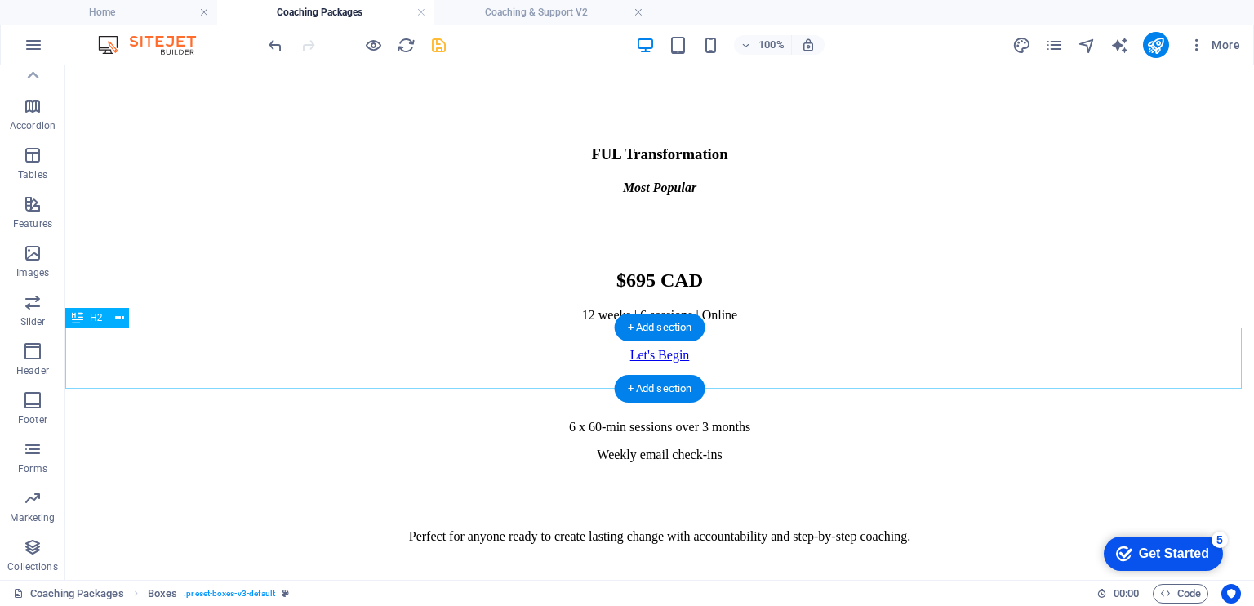
scroll to position [1109, 0]
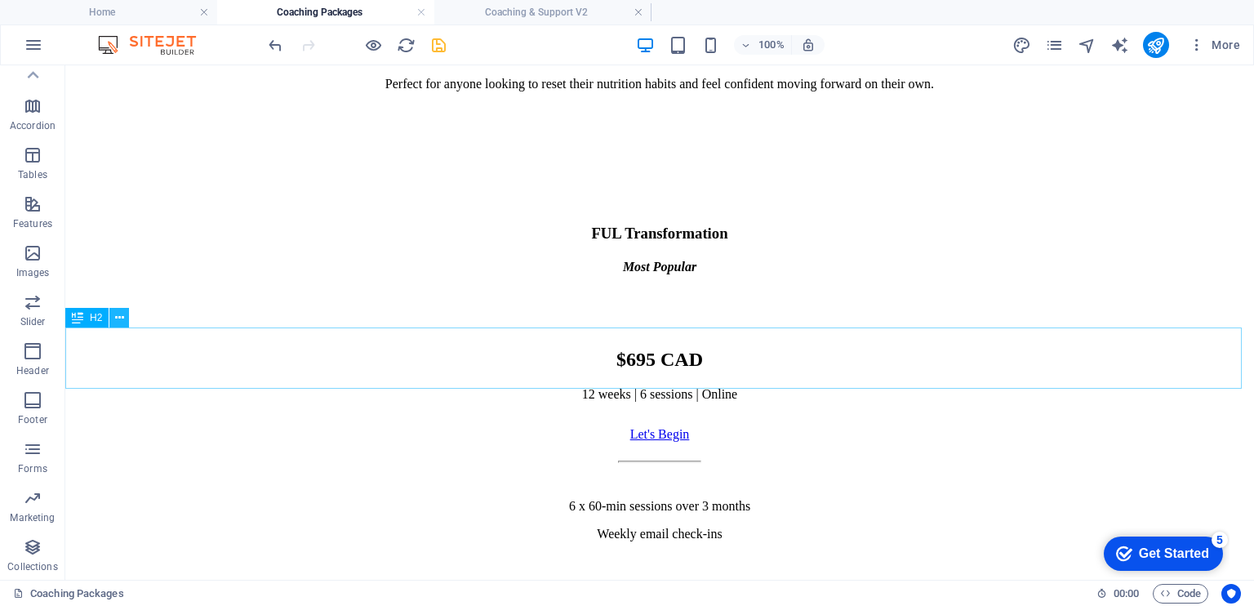
click at [118, 321] on icon at bounding box center [119, 317] width 9 height 17
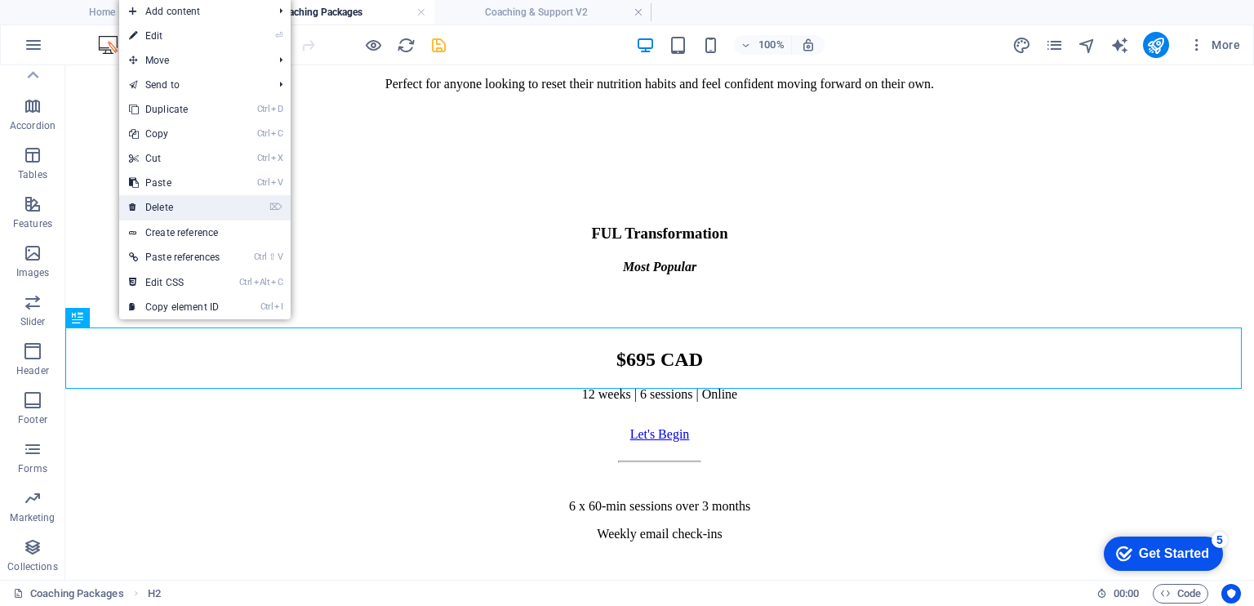
click at [192, 210] on link "⌦ Delete" at bounding box center [174, 207] width 110 height 24
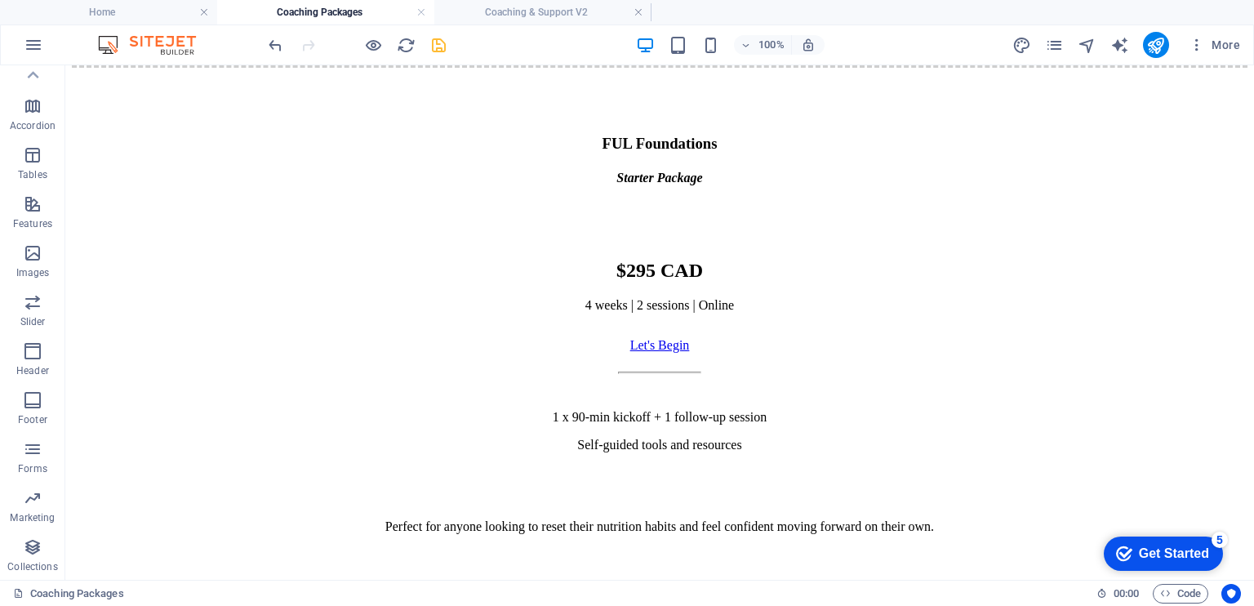
scroll to position [658, 0]
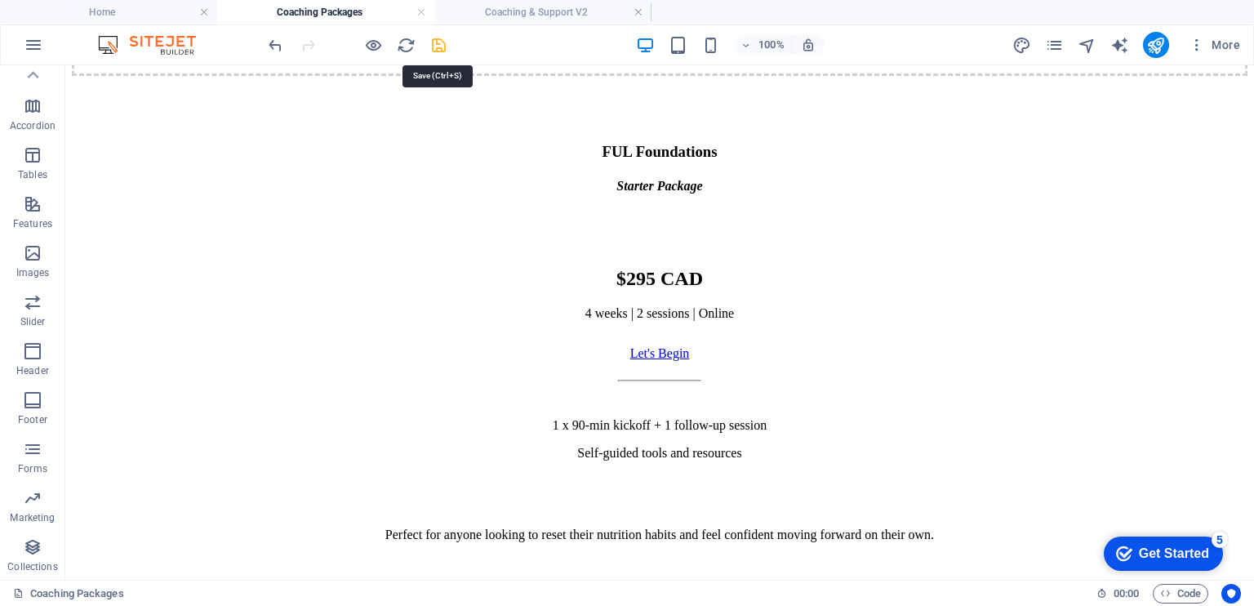
click at [439, 46] on icon "save" at bounding box center [438, 45] width 19 height 19
click at [145, 4] on h4 "Home" at bounding box center [108, 12] width 217 height 18
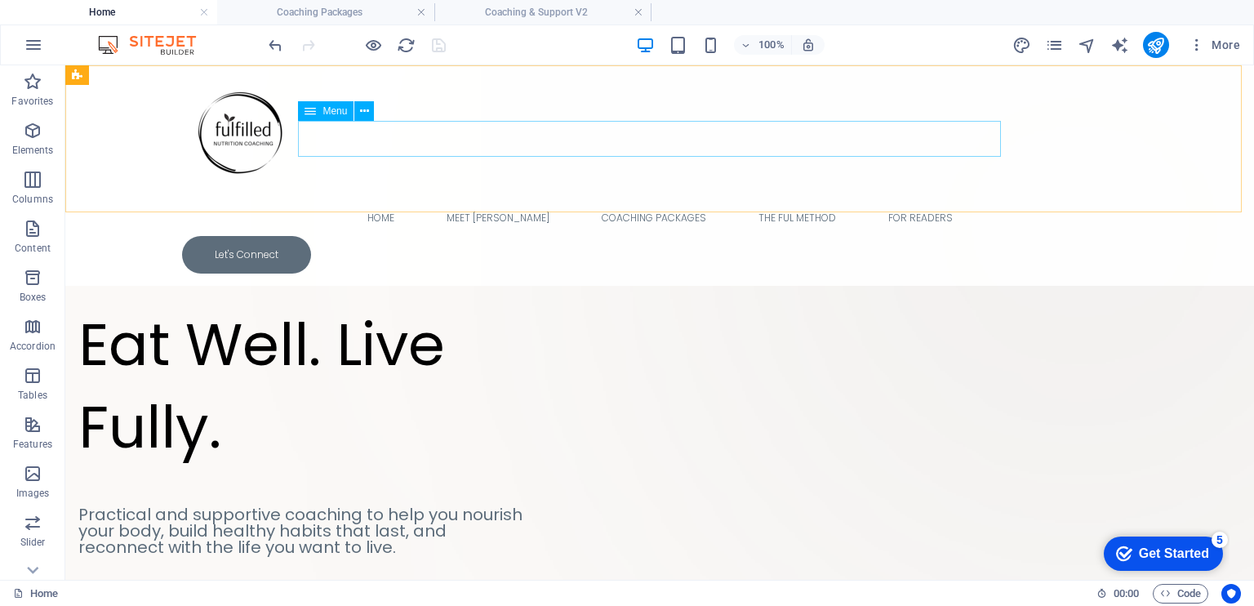
click at [634, 200] on nav "Home Meet [PERSON_NAME] Coaching Packages The FUL Method For Readers" at bounding box center [659, 218] width 955 height 36
click at [362, 111] on icon at bounding box center [364, 111] width 9 height 17
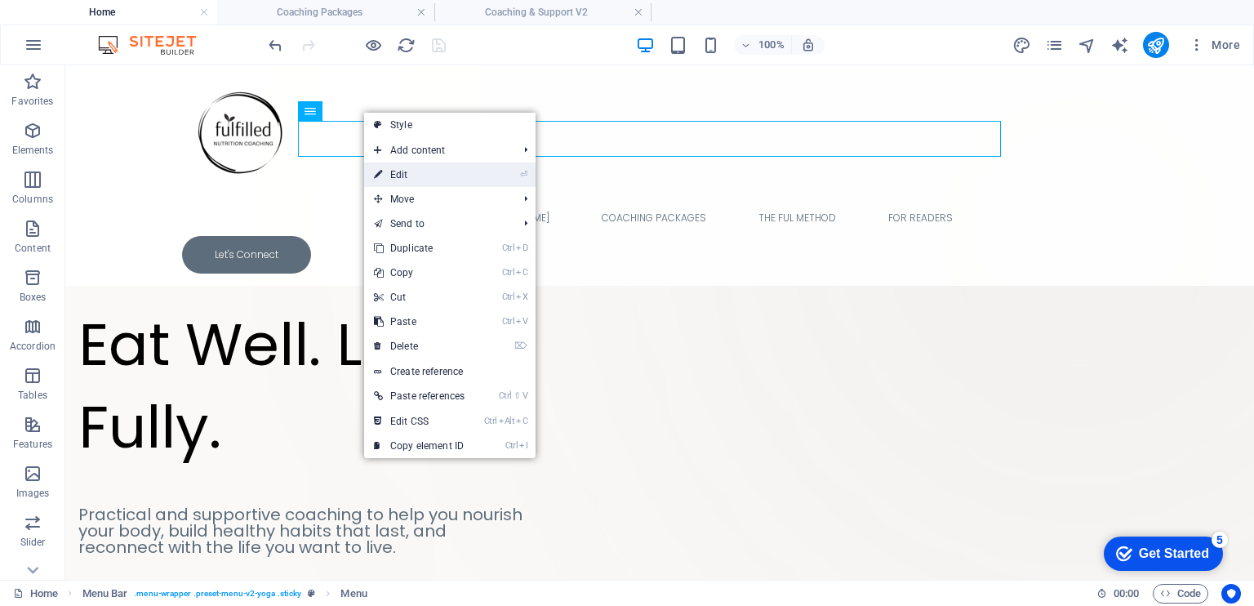
click at [417, 176] on link "⏎ Edit" at bounding box center [419, 174] width 110 height 24
select select
select select "1"
select select
select select "2"
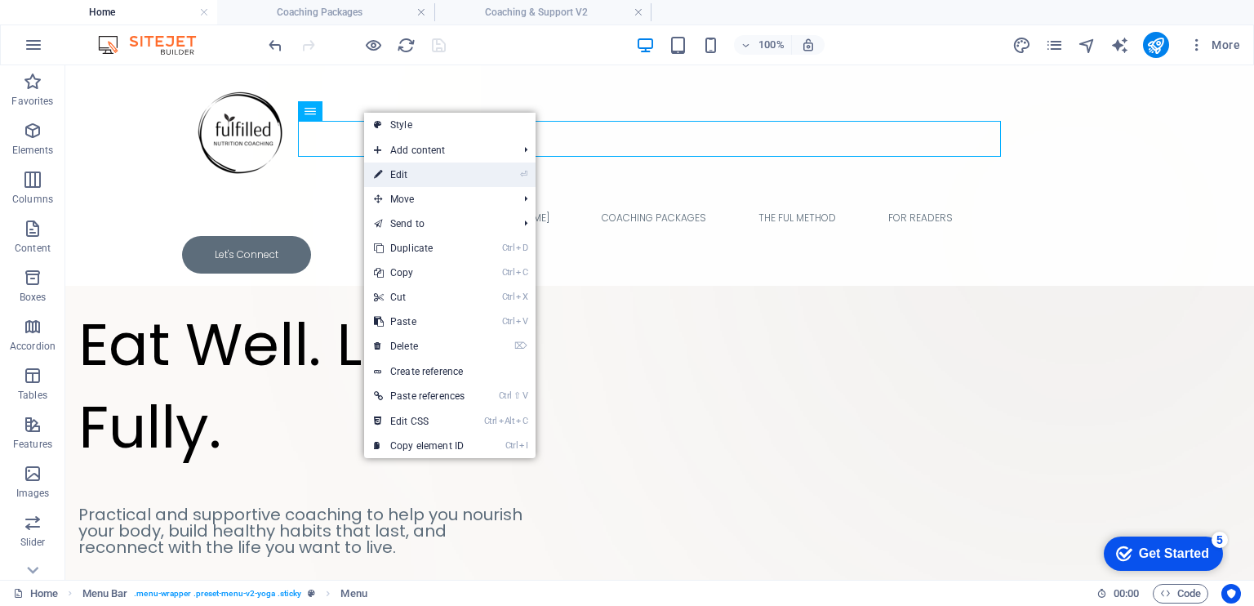
select select
select select "5"
select select
select select "6"
select select
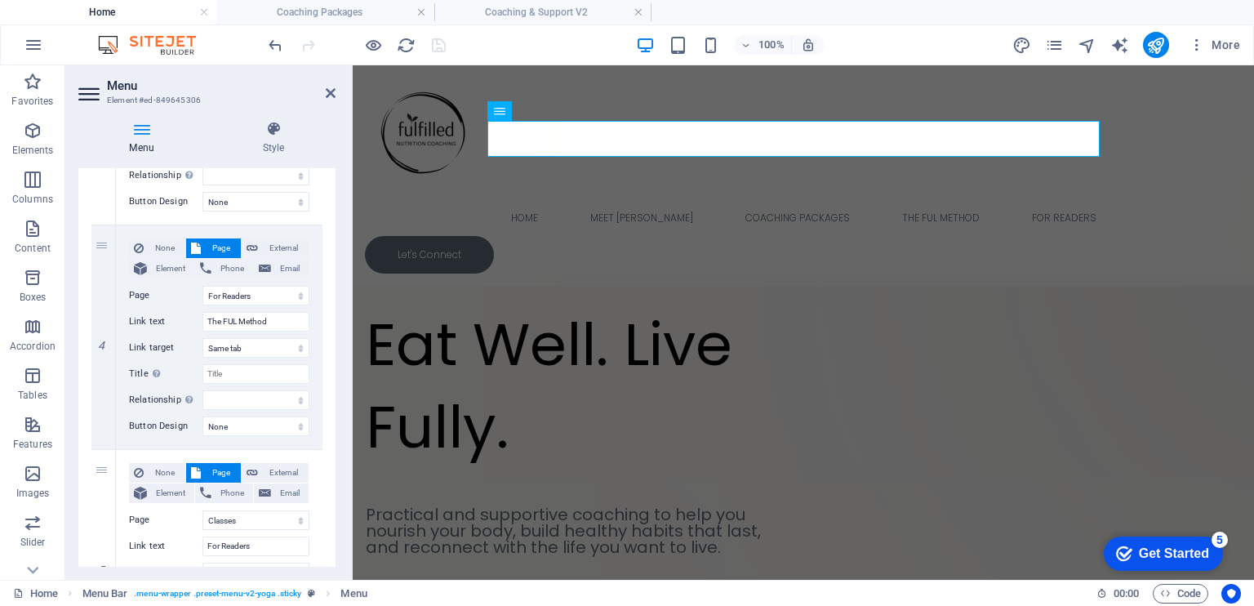
scroll to position [770, 0]
click at [299, 303] on select "Home Meet [PERSON_NAME] Coaching Packages Privacy Policy The FUL Method For Rea…" at bounding box center [255, 297] width 107 height 20
select select "4"
click at [202, 287] on select "Home Meet [PERSON_NAME] Coaching Packages Privacy Policy The FUL Method For Rea…" at bounding box center [255, 297] width 107 height 20
select select
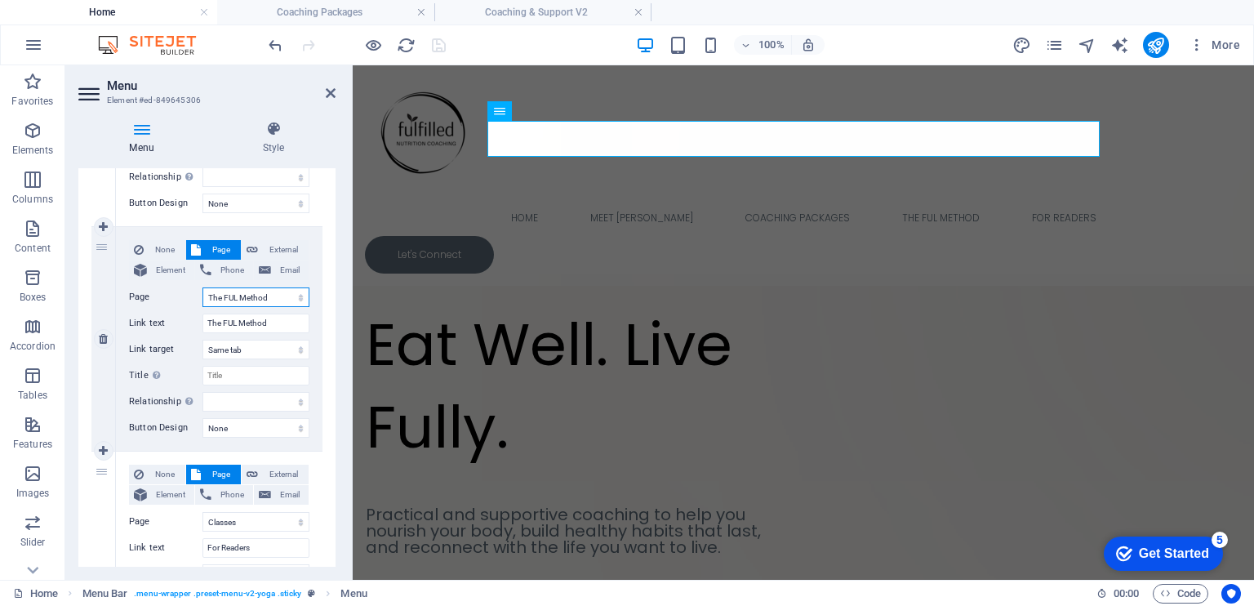
select select
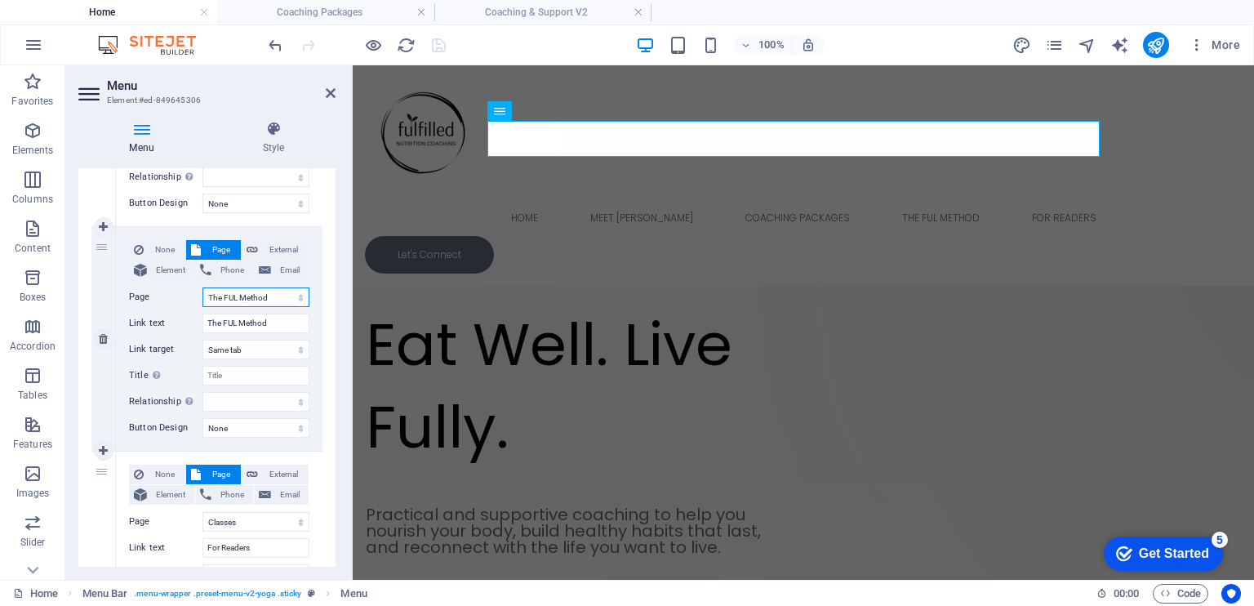
select select
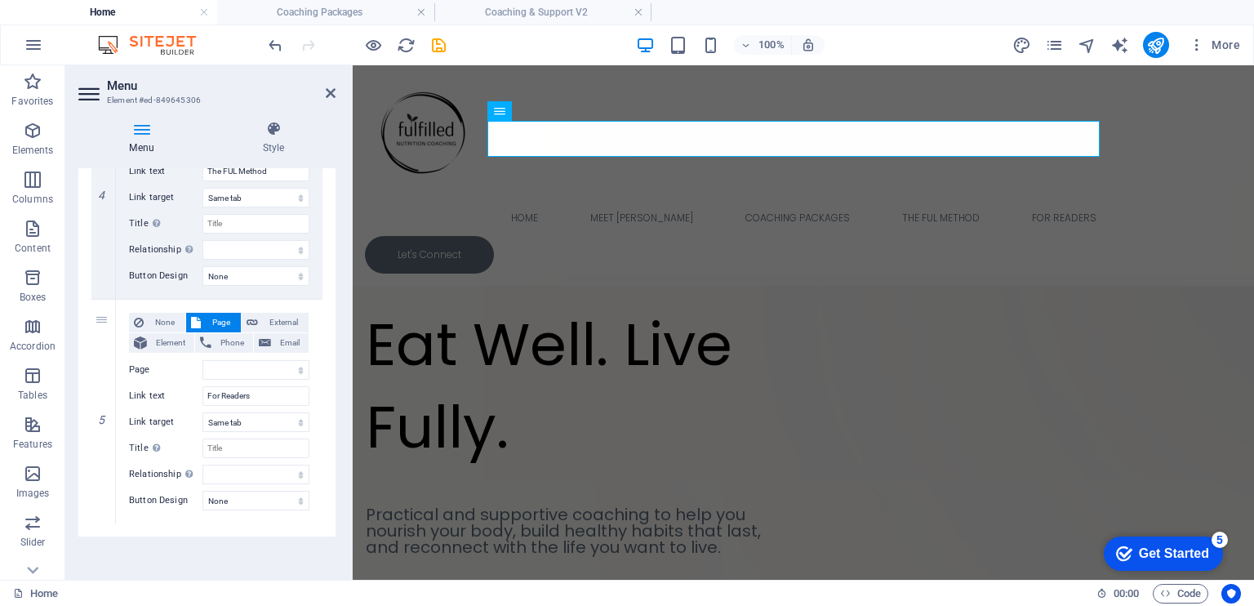
scroll to position [924, 0]
click at [297, 368] on select "Home Meet [PERSON_NAME] Coaching Packages Privacy Policy The FUL Method For Rea…" at bounding box center [255, 368] width 107 height 20
select select "5"
click at [202, 358] on select "Home Meet [PERSON_NAME] Coaching Packages Privacy Policy The FUL Method For Rea…" at bounding box center [255, 368] width 107 height 20
select select
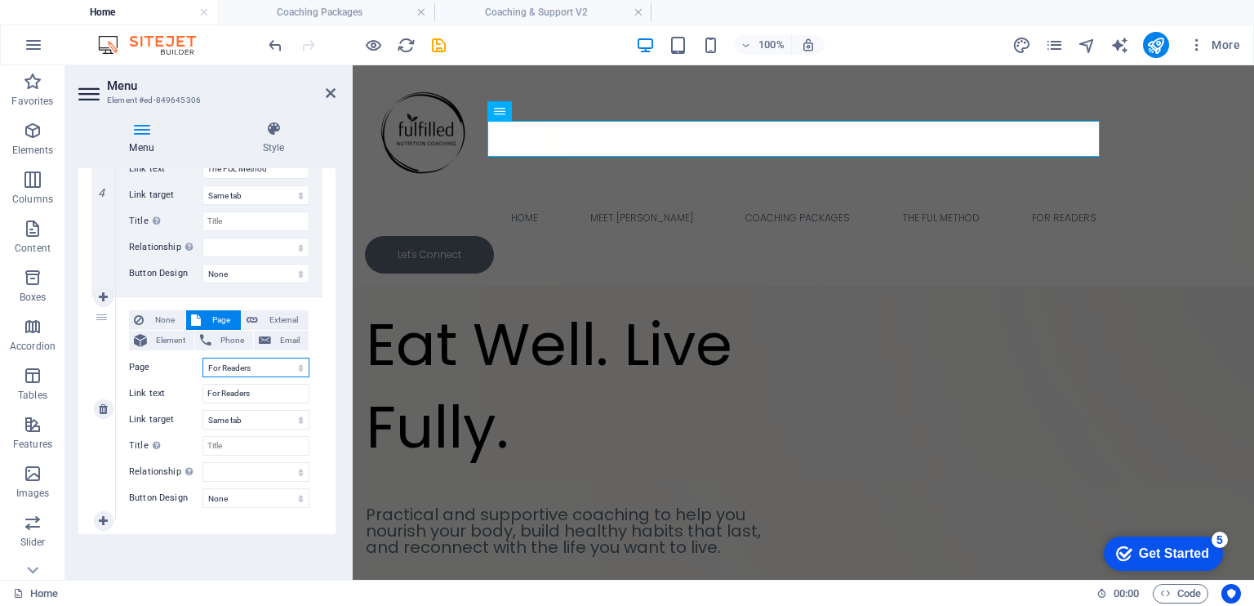
select select
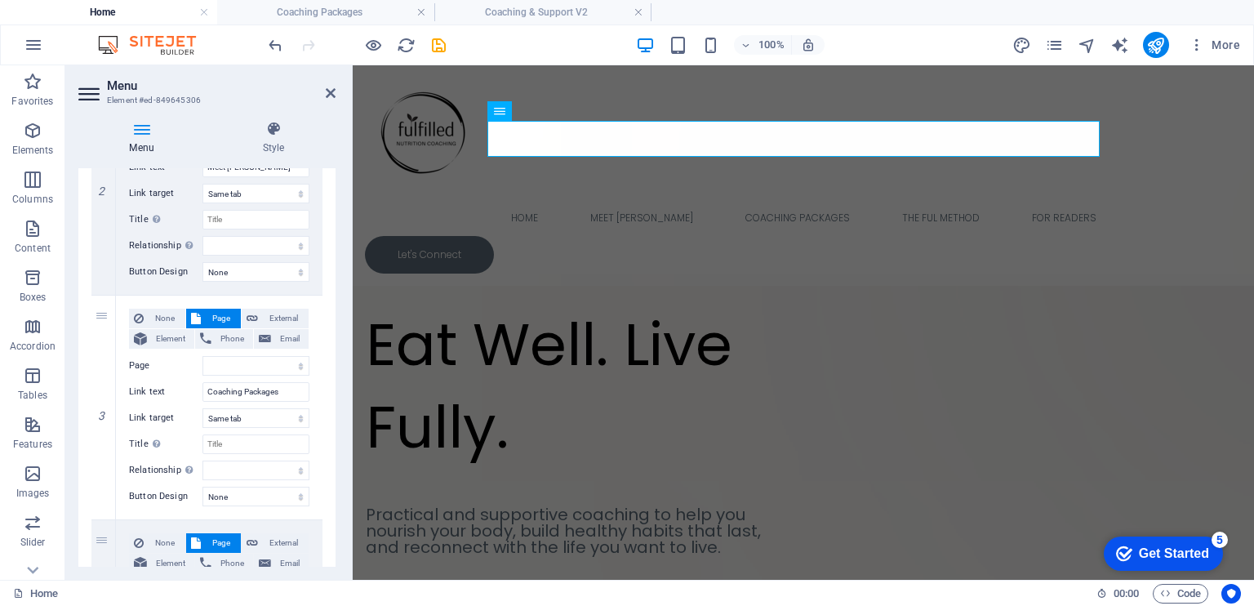
scroll to position [488, 0]
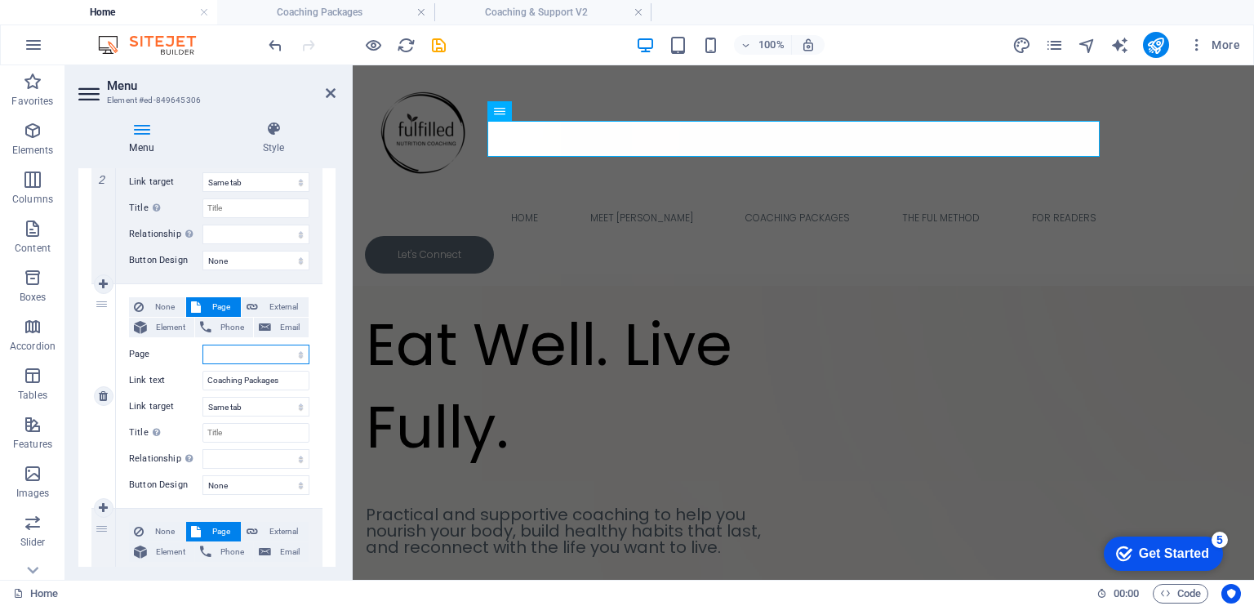
click at [298, 350] on select "Home Meet [PERSON_NAME] Coaching Packages Privacy Policy The FUL Method For Rea…" at bounding box center [255, 355] width 107 height 20
select select "2"
click at [202, 345] on select "Home Meet [PERSON_NAME] Coaching Packages Privacy Policy The FUL Method For Rea…" at bounding box center [255, 355] width 107 height 20
select select
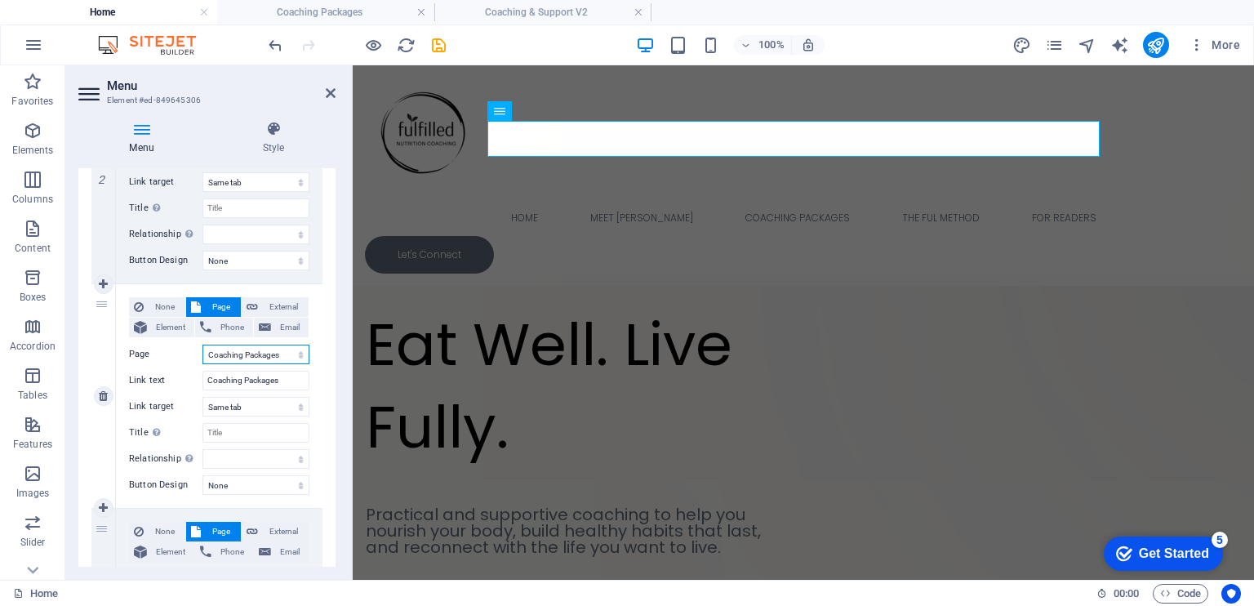
select select
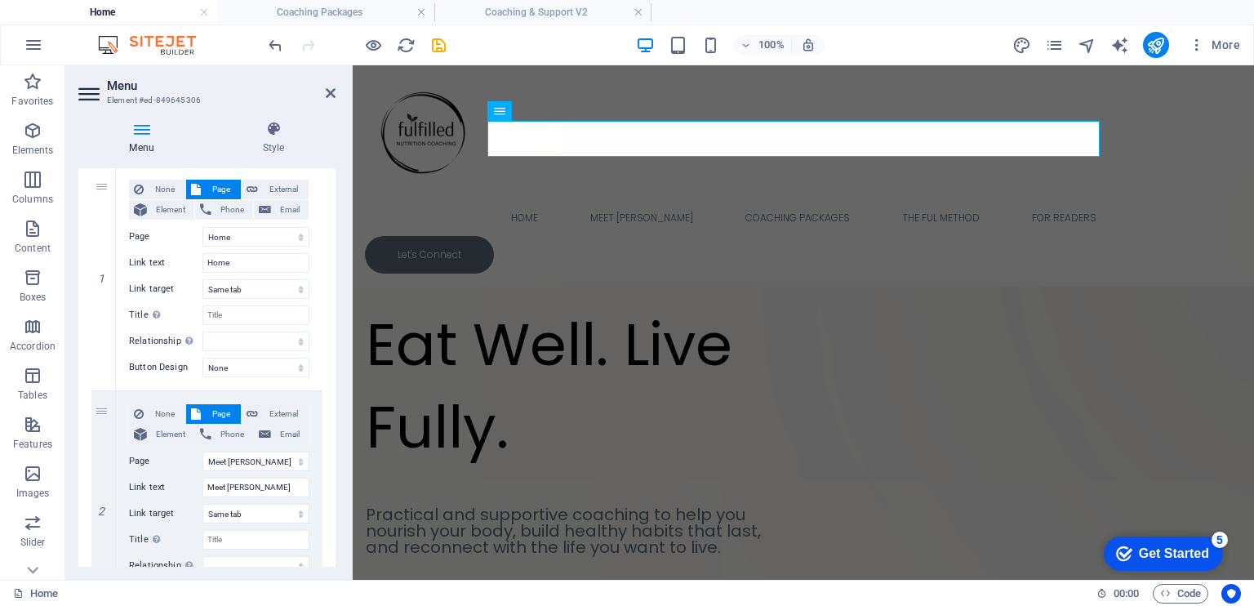
scroll to position [0, 0]
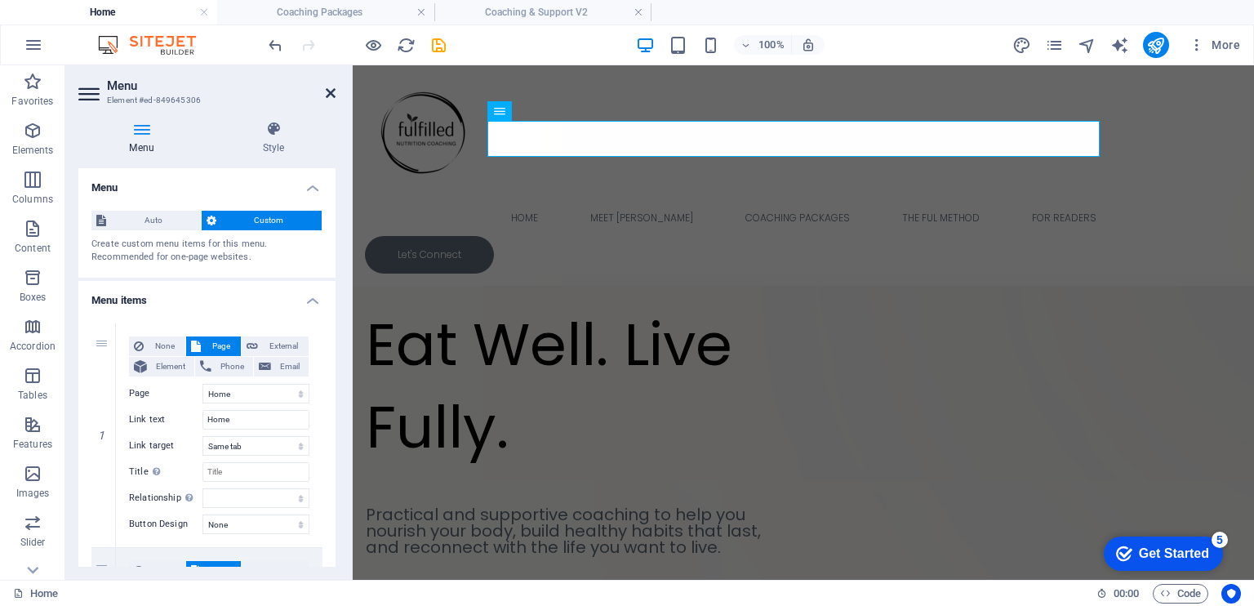
click at [330, 96] on icon at bounding box center [331, 93] width 10 height 13
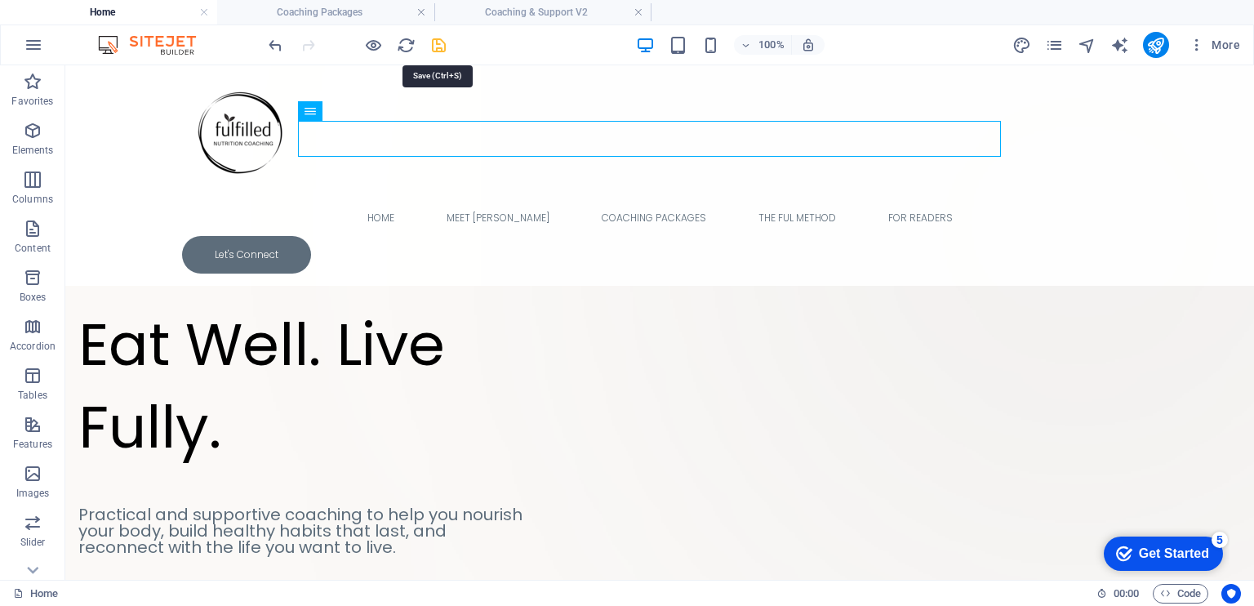
click at [441, 47] on icon "save" at bounding box center [438, 45] width 19 height 19
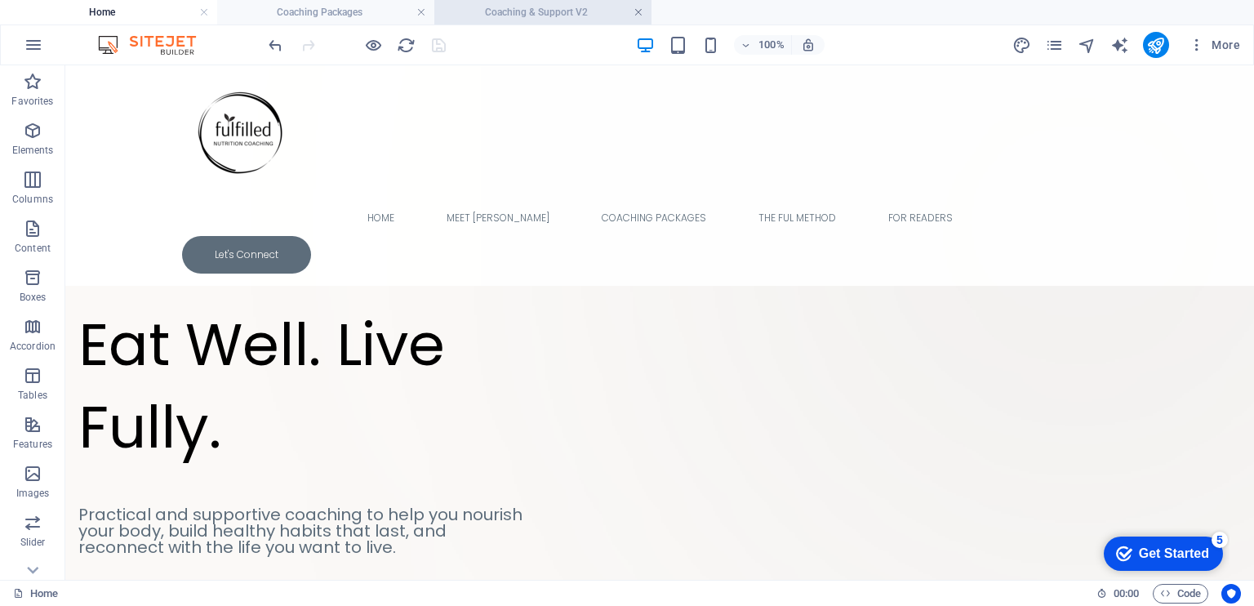
click at [642, 11] on link at bounding box center [639, 13] width 10 height 16
click at [347, 7] on h4 "Coaching Packages" at bounding box center [325, 12] width 217 height 18
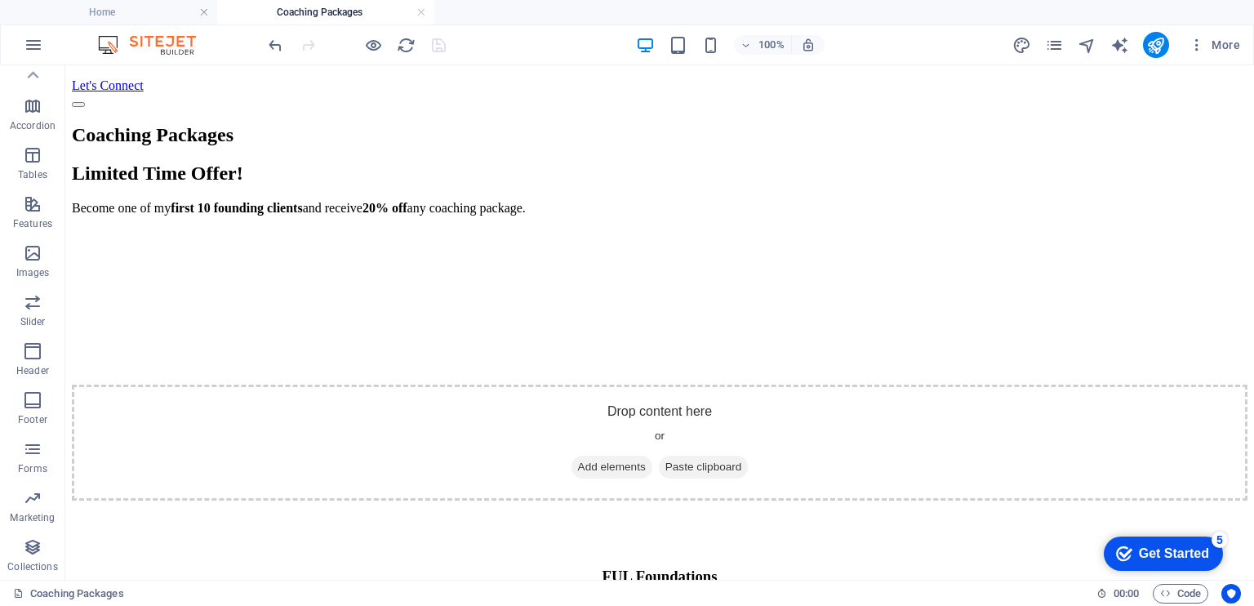
scroll to position [196, 0]
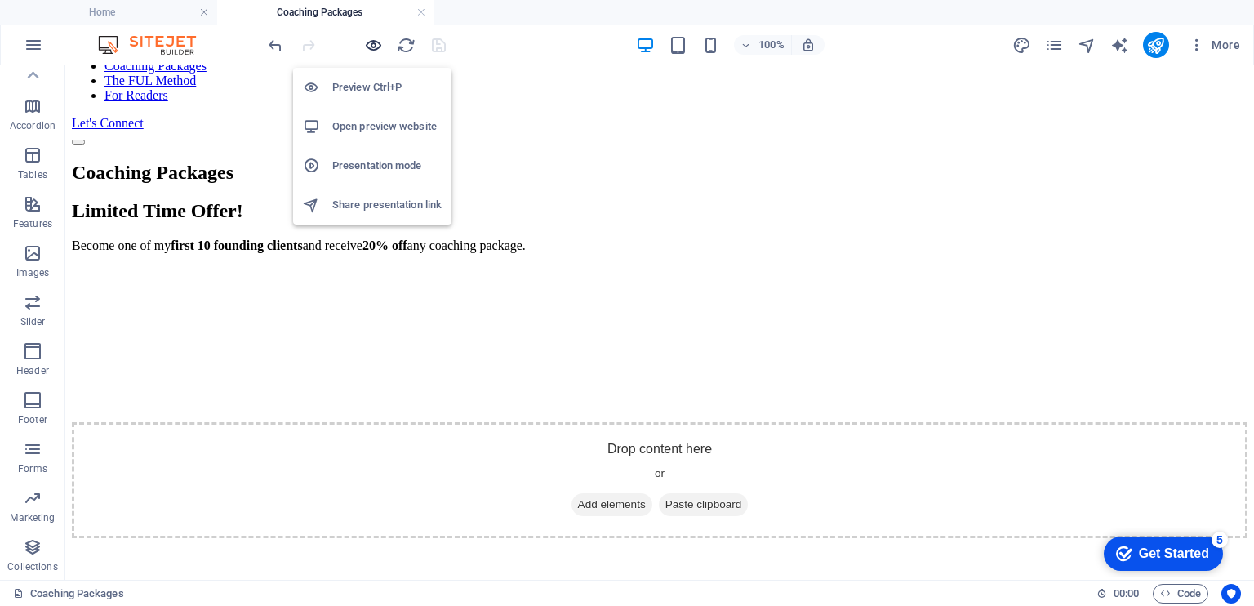
click at [366, 46] on icon "button" at bounding box center [373, 45] width 19 height 19
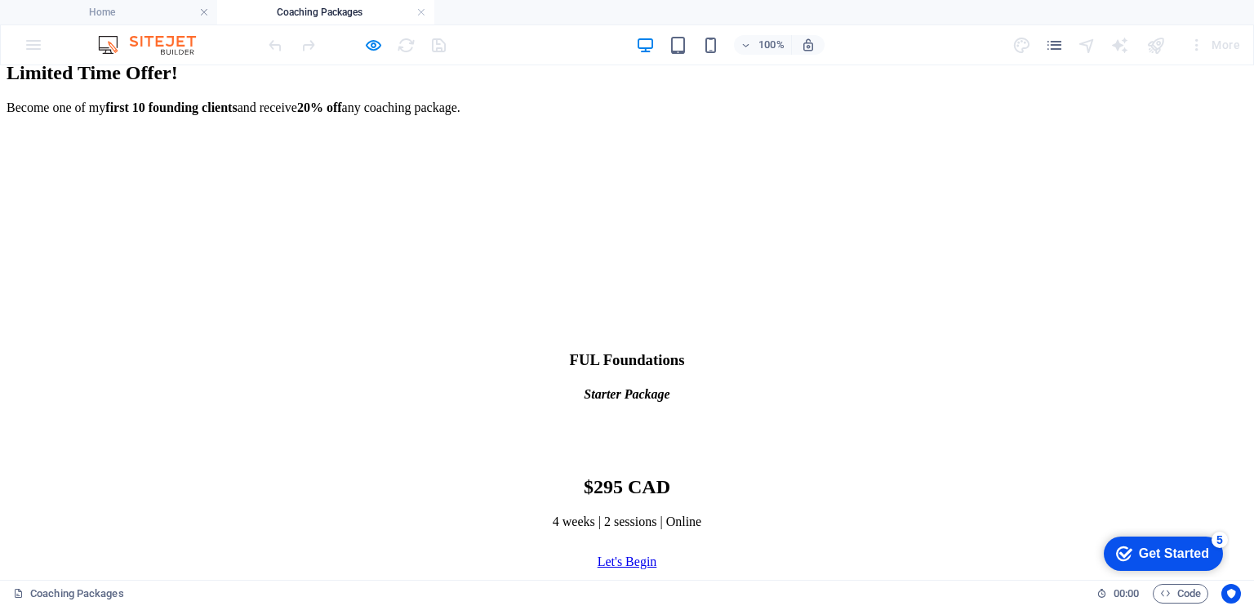
scroll to position [358, 0]
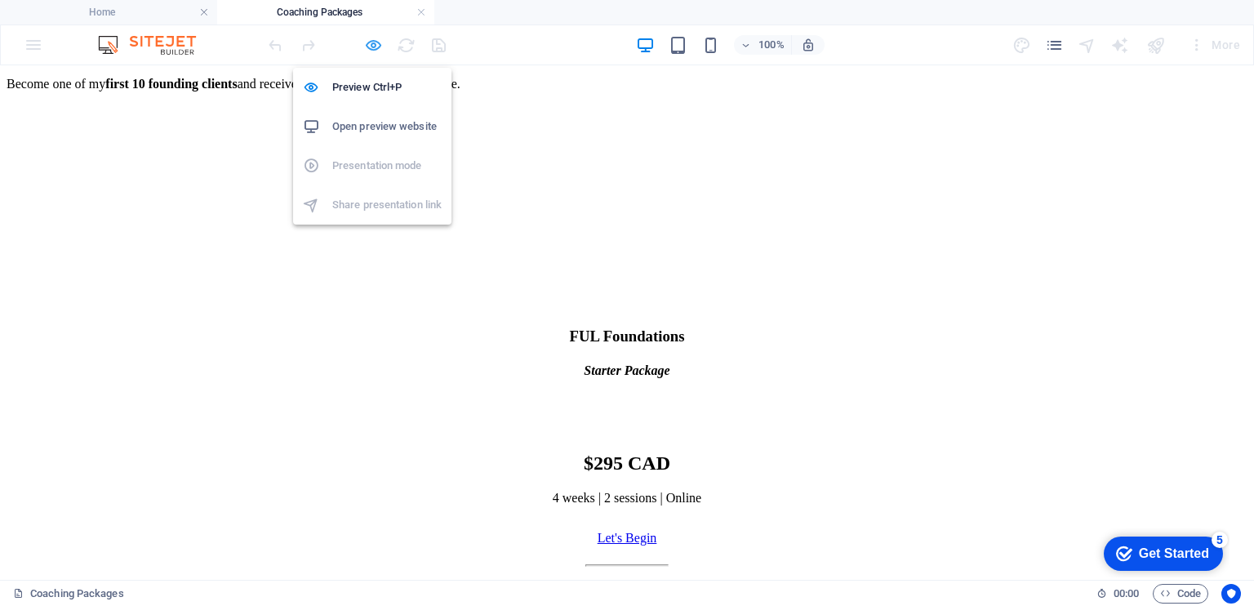
click at [369, 43] on icon "button" at bounding box center [373, 45] width 19 height 19
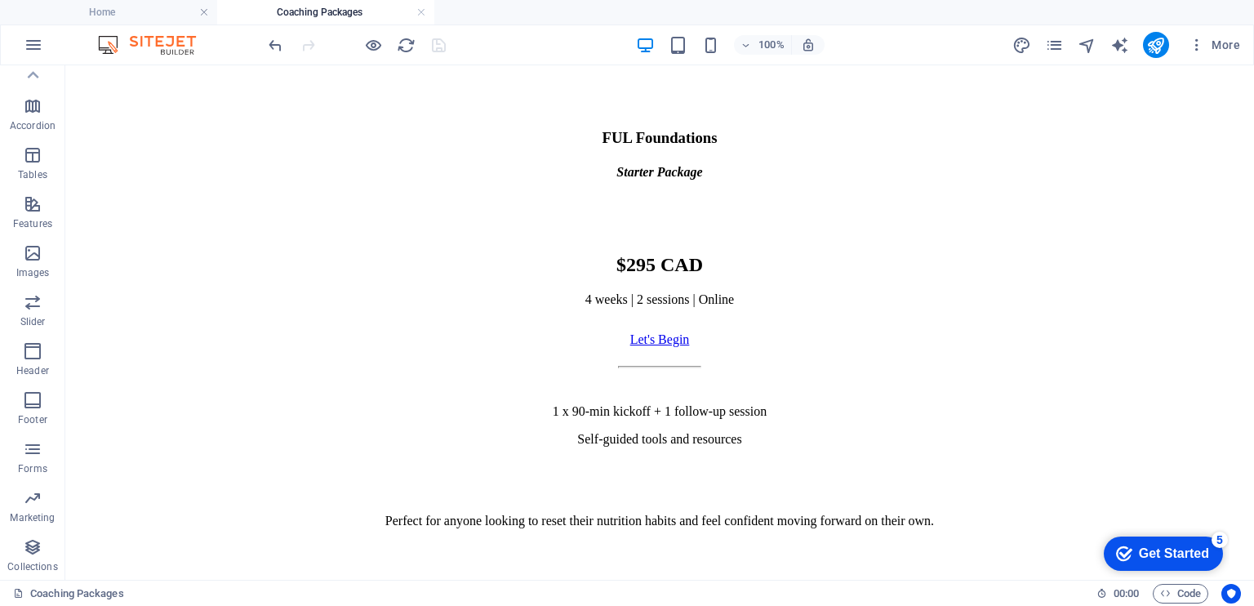
scroll to position [674, 0]
click at [38, 47] on icon "button" at bounding box center [34, 45] width 20 height 20
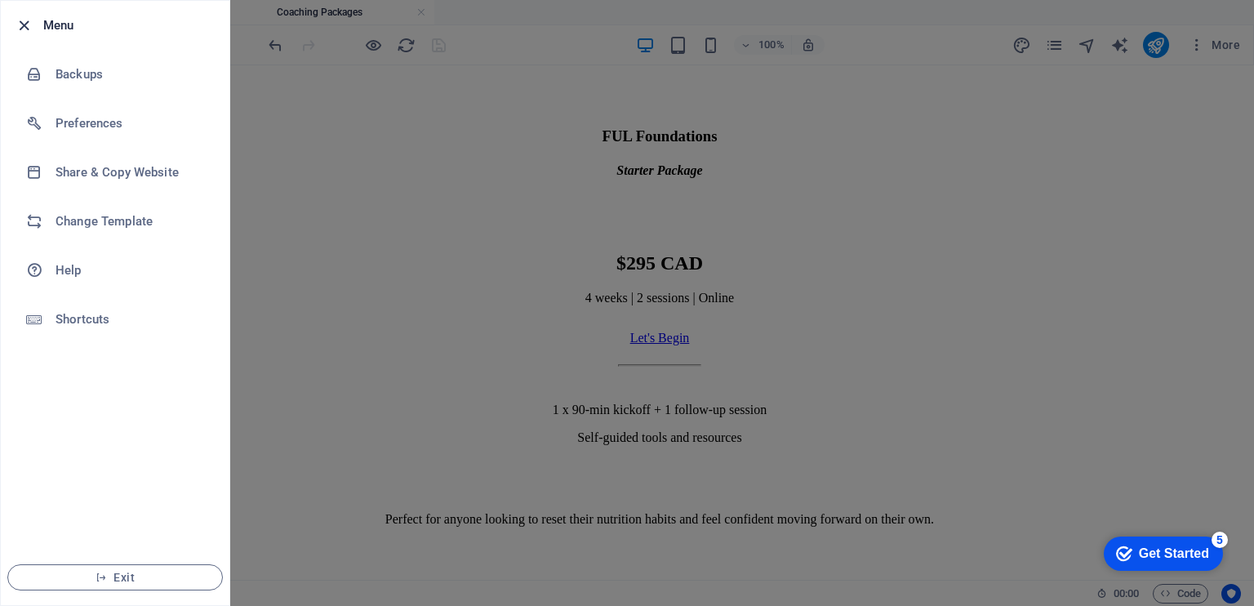
click at [24, 29] on icon "button" at bounding box center [24, 25] width 19 height 19
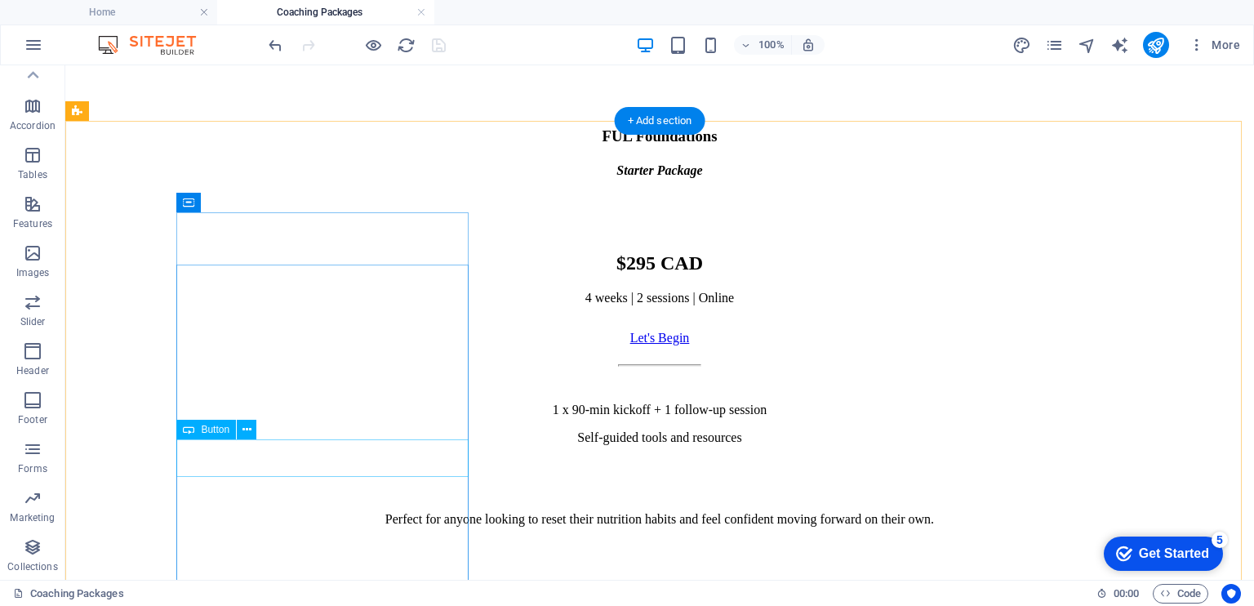
click at [323, 345] on div "Let's Begin" at bounding box center [660, 338] width 1176 height 15
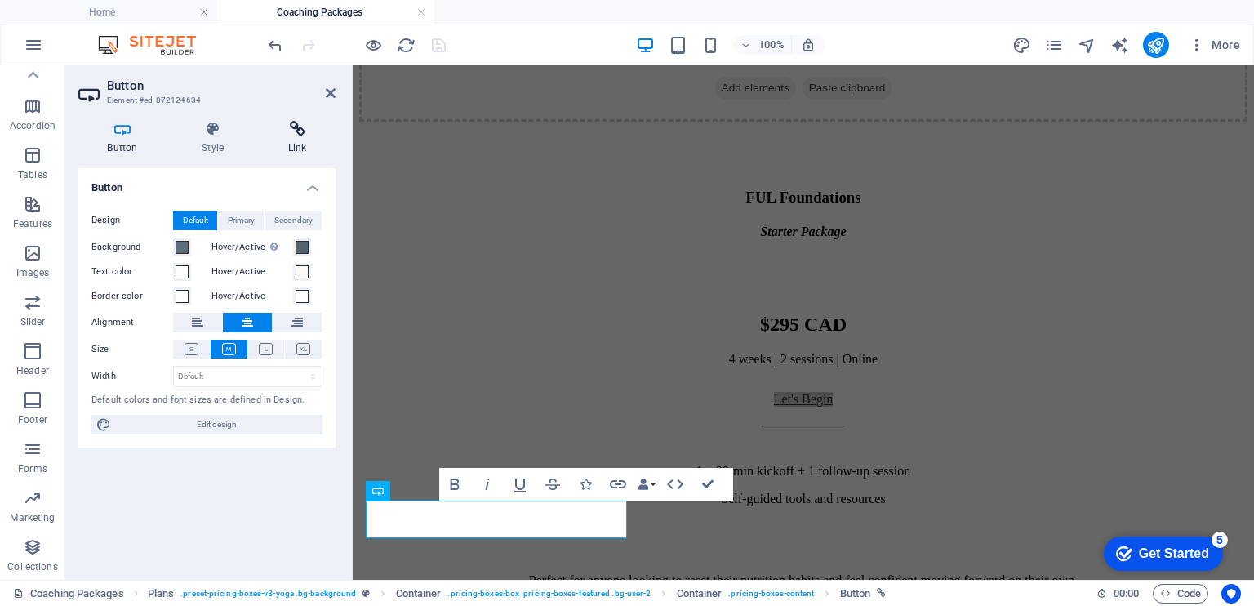
click at [297, 126] on icon at bounding box center [297, 129] width 77 height 16
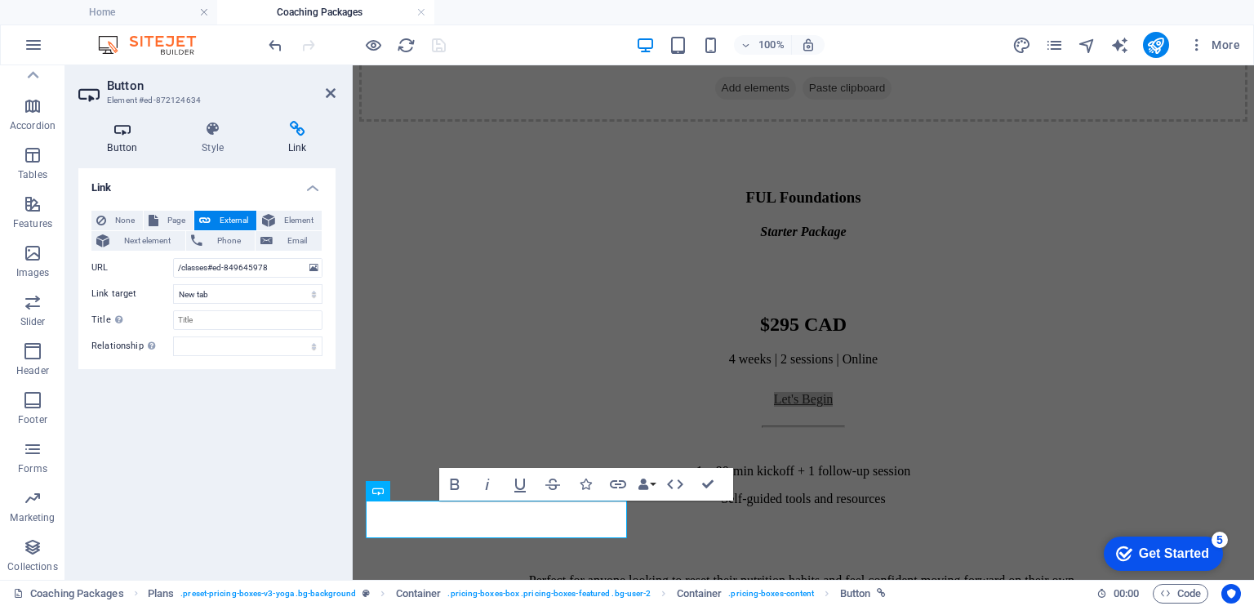
click at [127, 135] on icon at bounding box center [122, 129] width 88 height 16
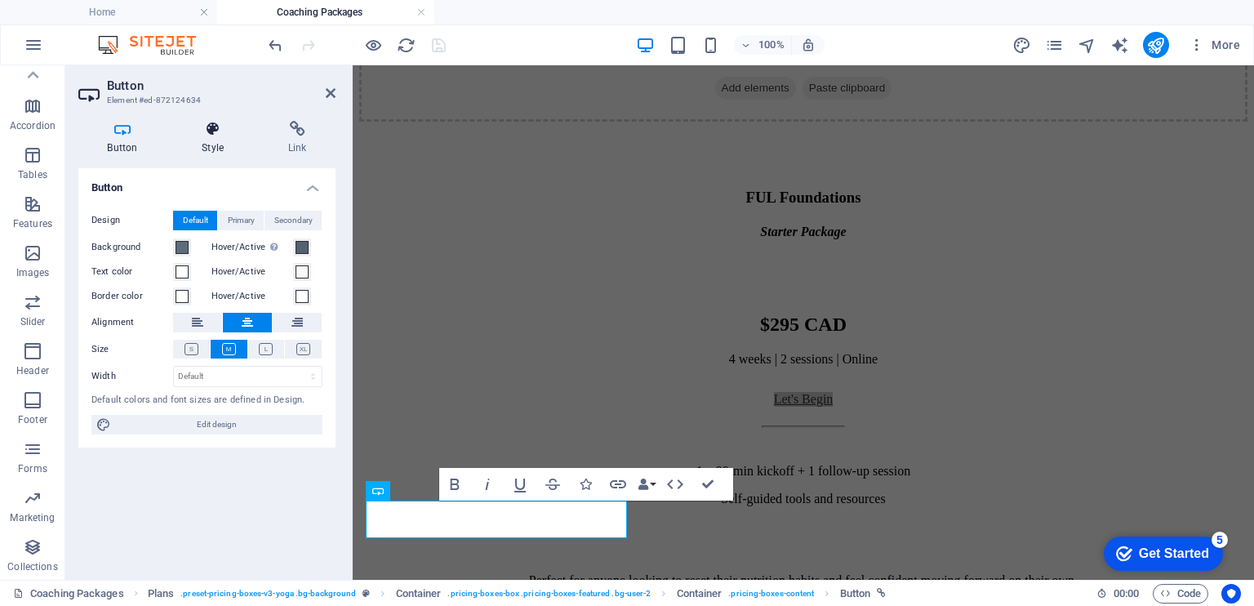
click at [208, 131] on icon at bounding box center [213, 129] width 80 height 16
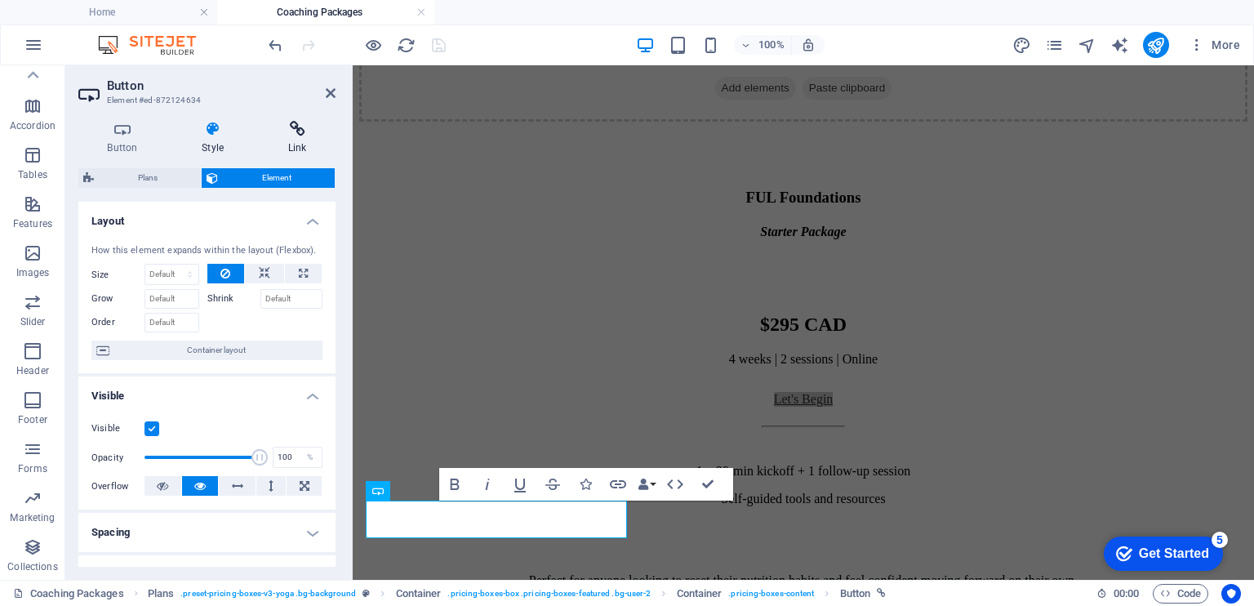
click at [302, 135] on icon at bounding box center [297, 129] width 77 height 16
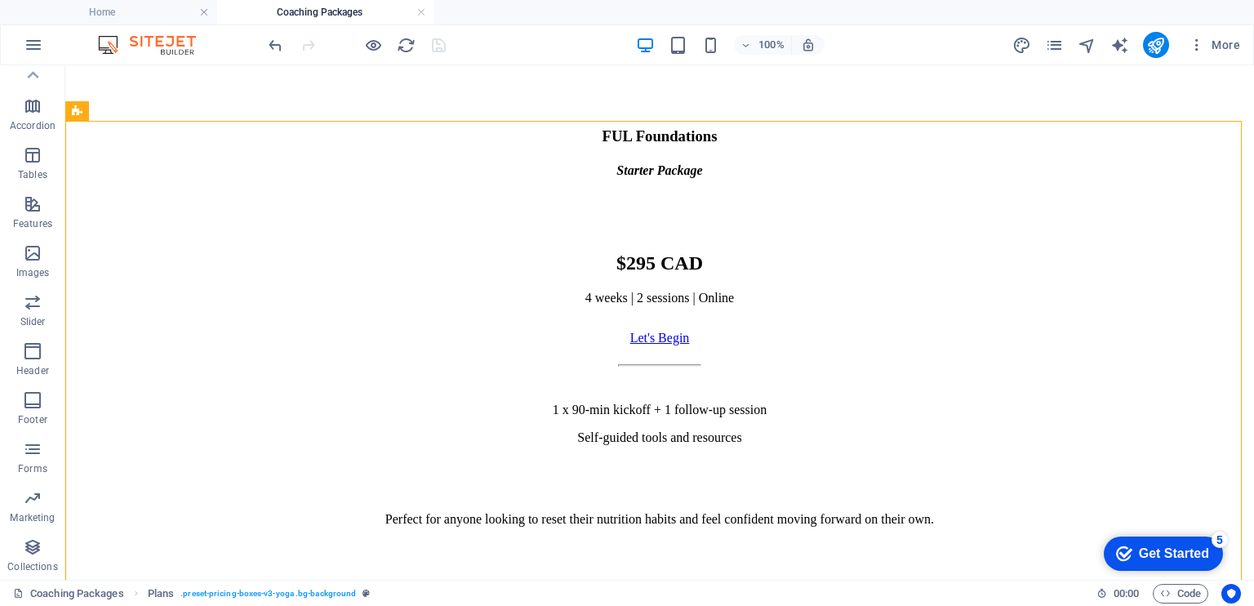
click at [349, 4] on h4 "Coaching Packages" at bounding box center [325, 12] width 217 height 18
click at [416, 11] on link at bounding box center [421, 13] width 10 height 16
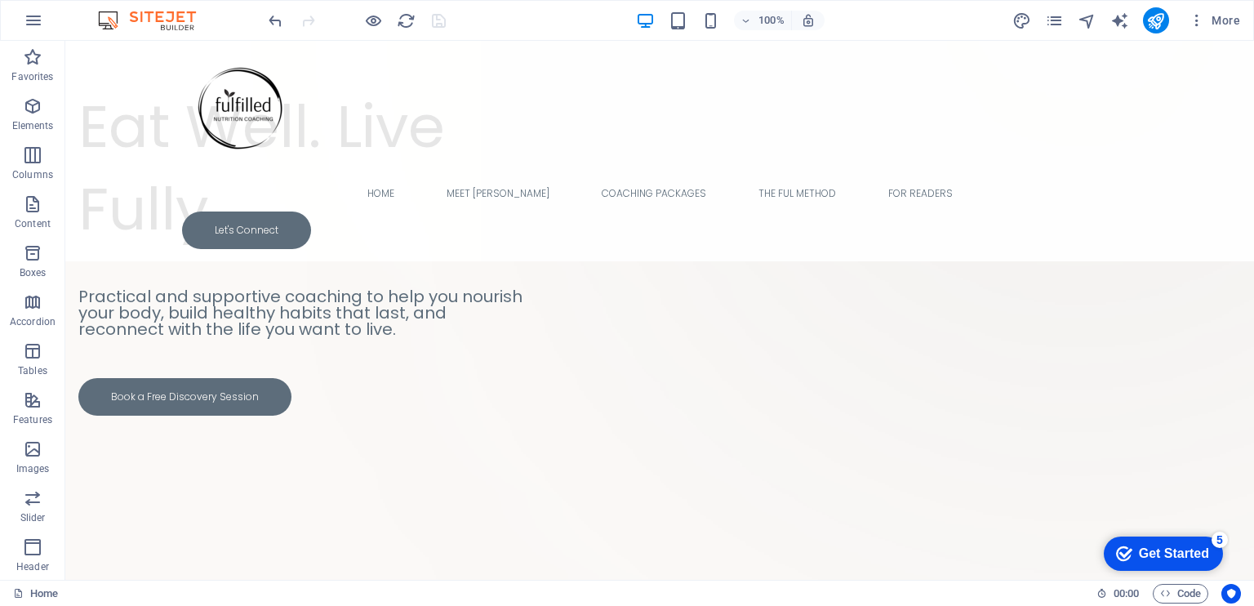
scroll to position [0, 0]
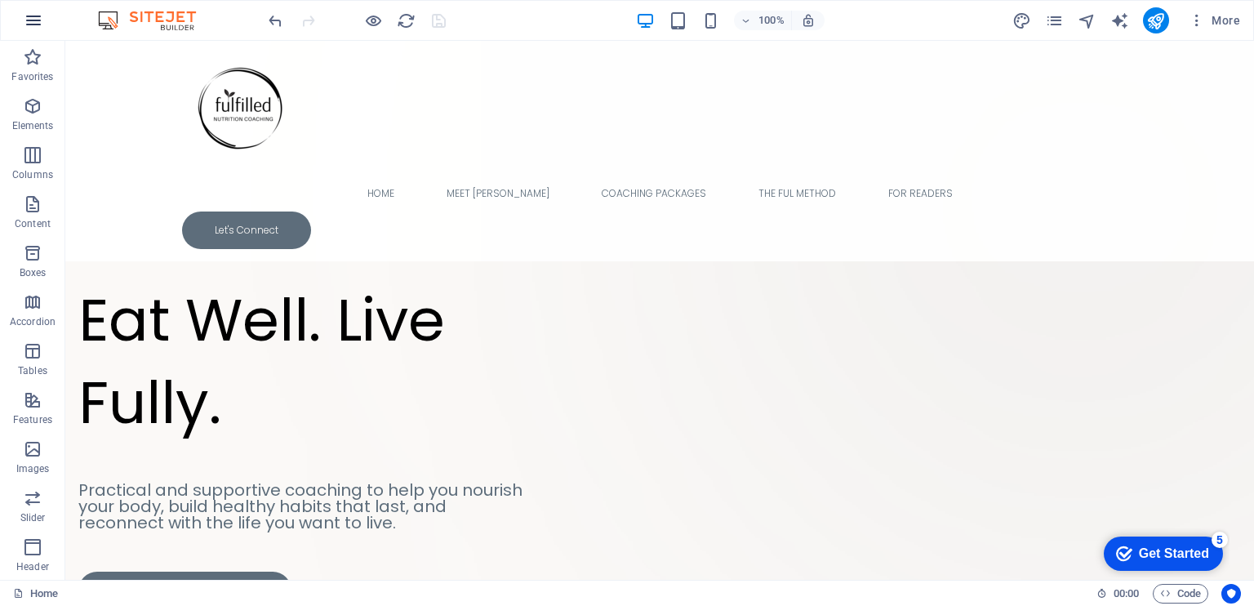
click at [41, 19] on icon "button" at bounding box center [34, 21] width 20 height 20
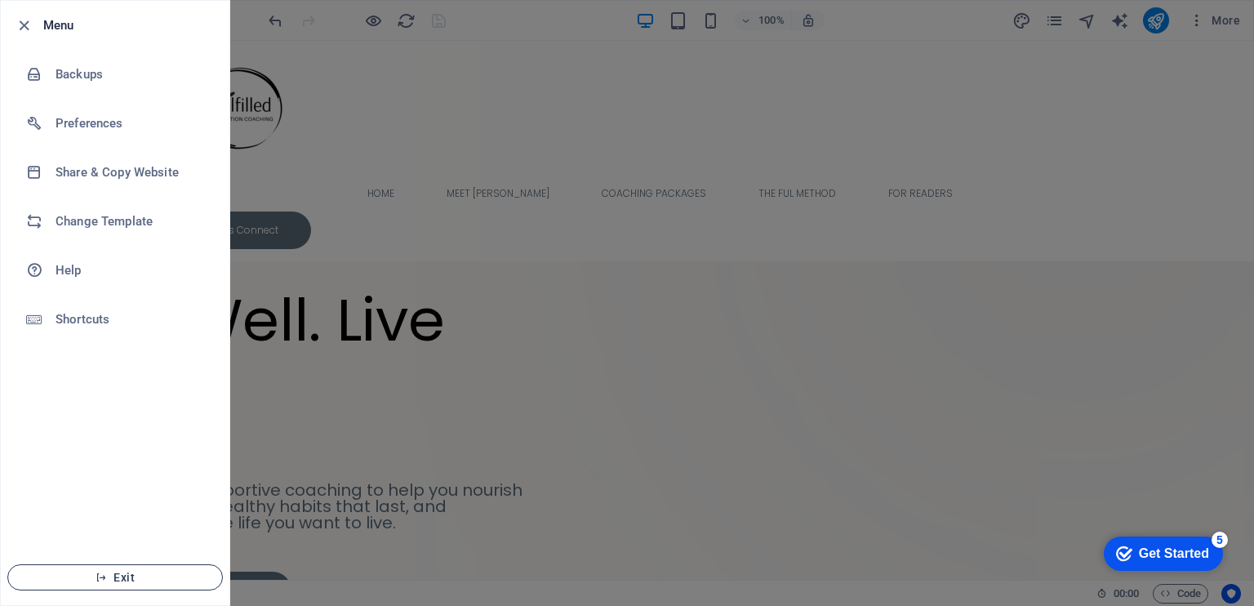
click at [127, 576] on span "Exit" at bounding box center [115, 577] width 188 height 13
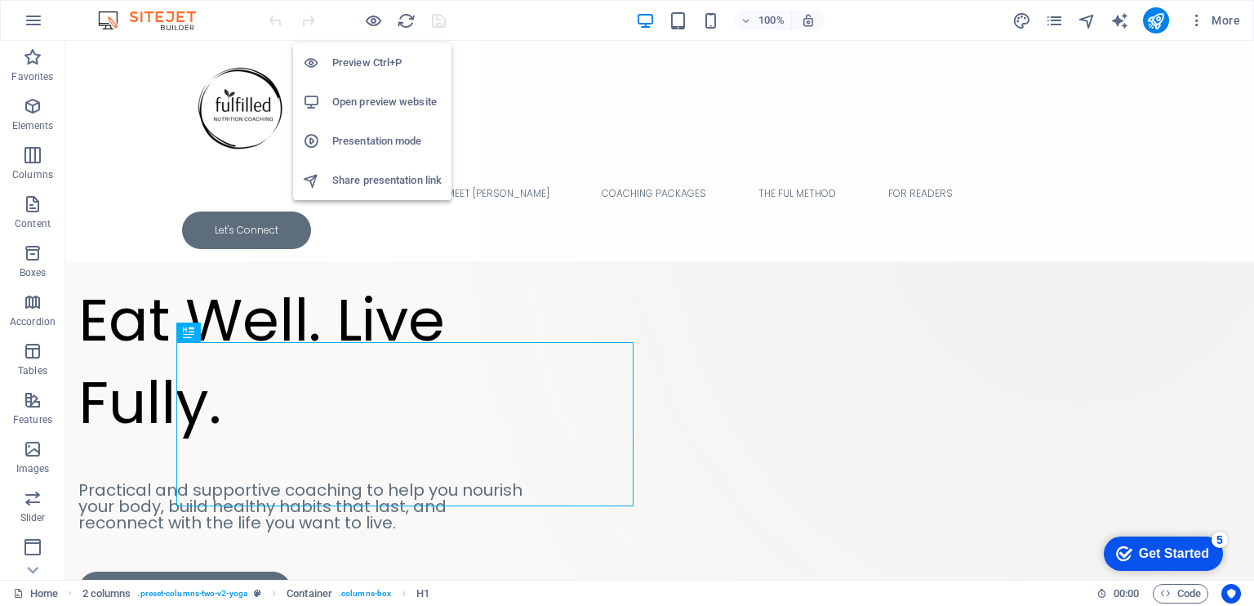
click at [367, 106] on h6 "Open preview website" at bounding box center [386, 102] width 109 height 20
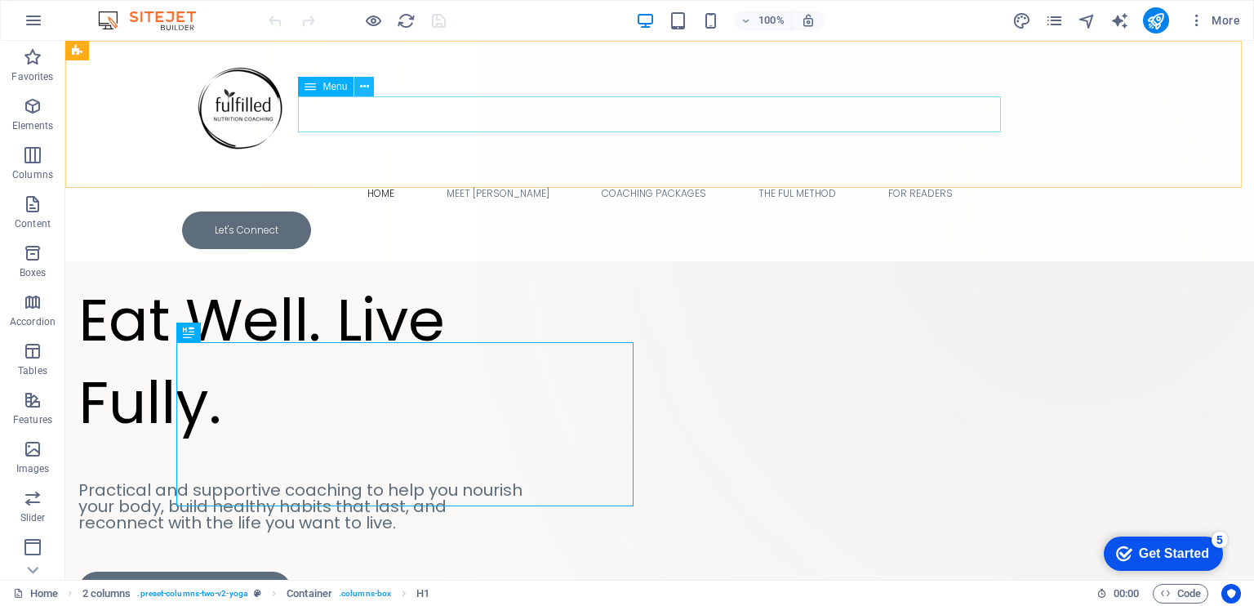
click at [369, 93] on button at bounding box center [364, 87] width 20 height 20
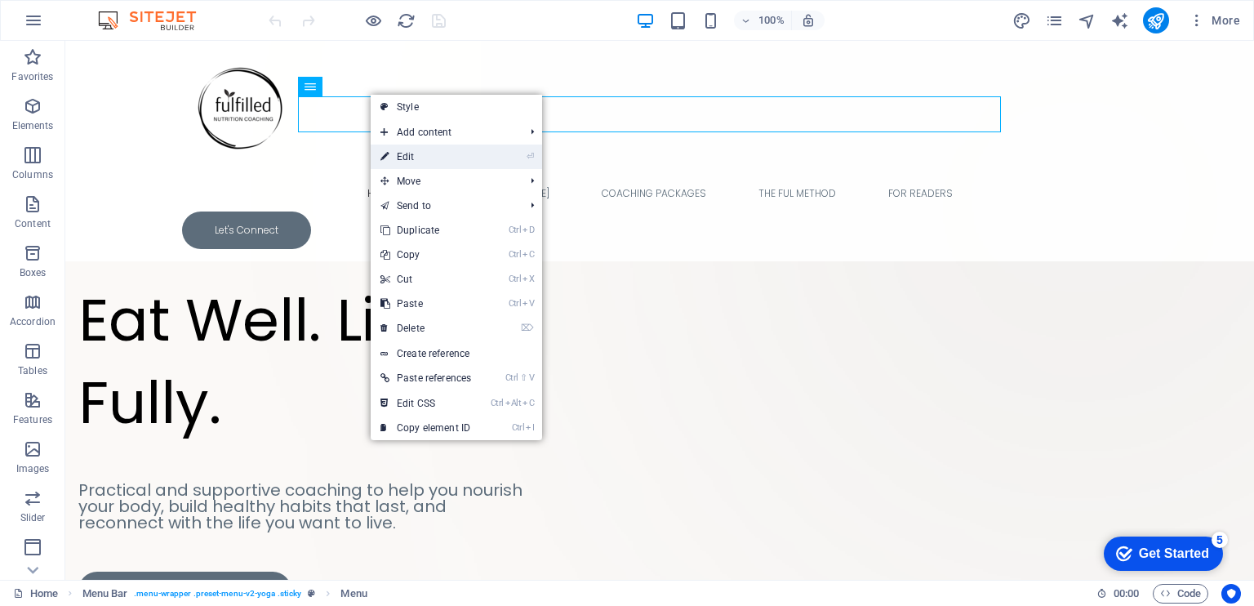
click at [441, 163] on link "⏎ Edit" at bounding box center [426, 157] width 110 height 24
select select
select select "1"
select select
select select "2"
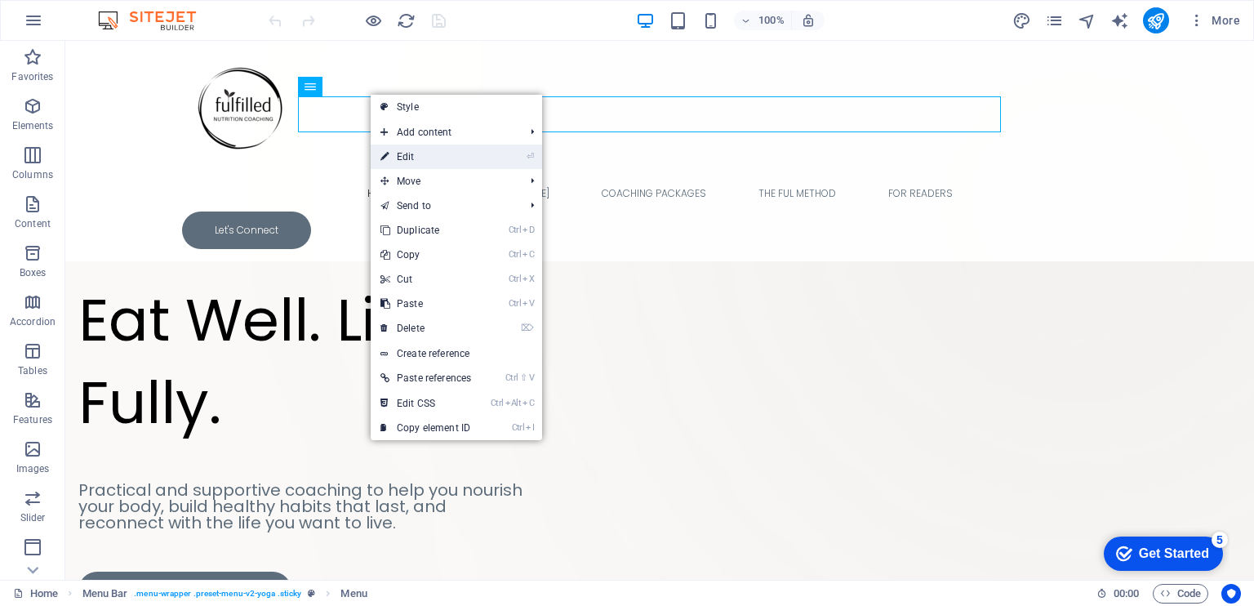
select select
select select "4"
select select
select select "5"
select select
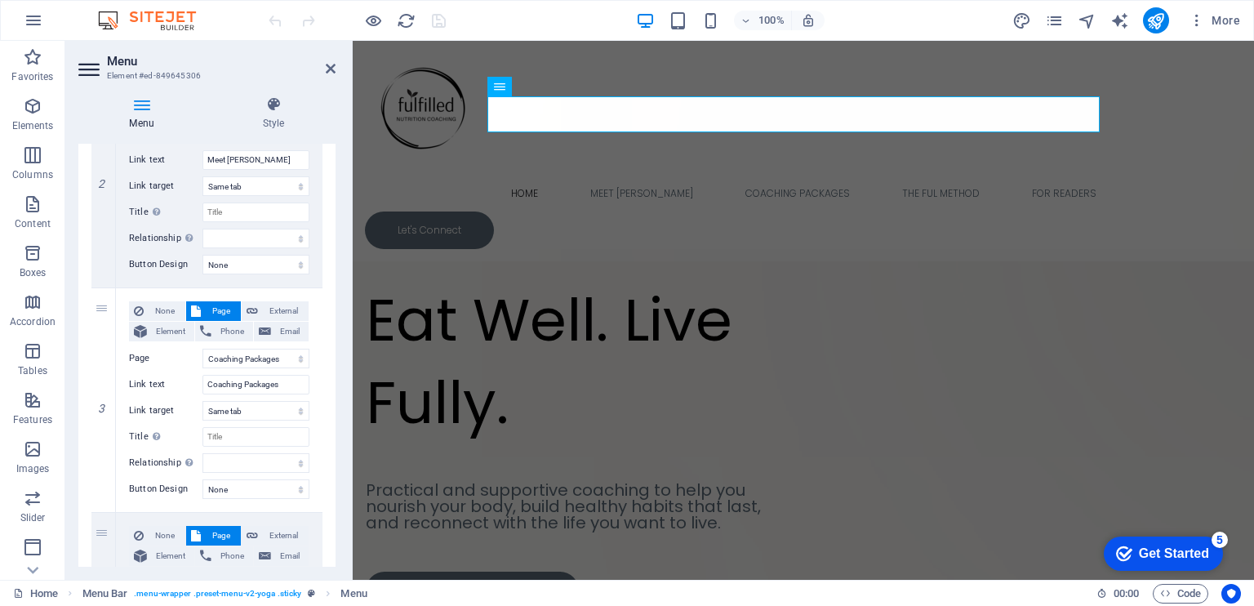
scroll to position [466, 0]
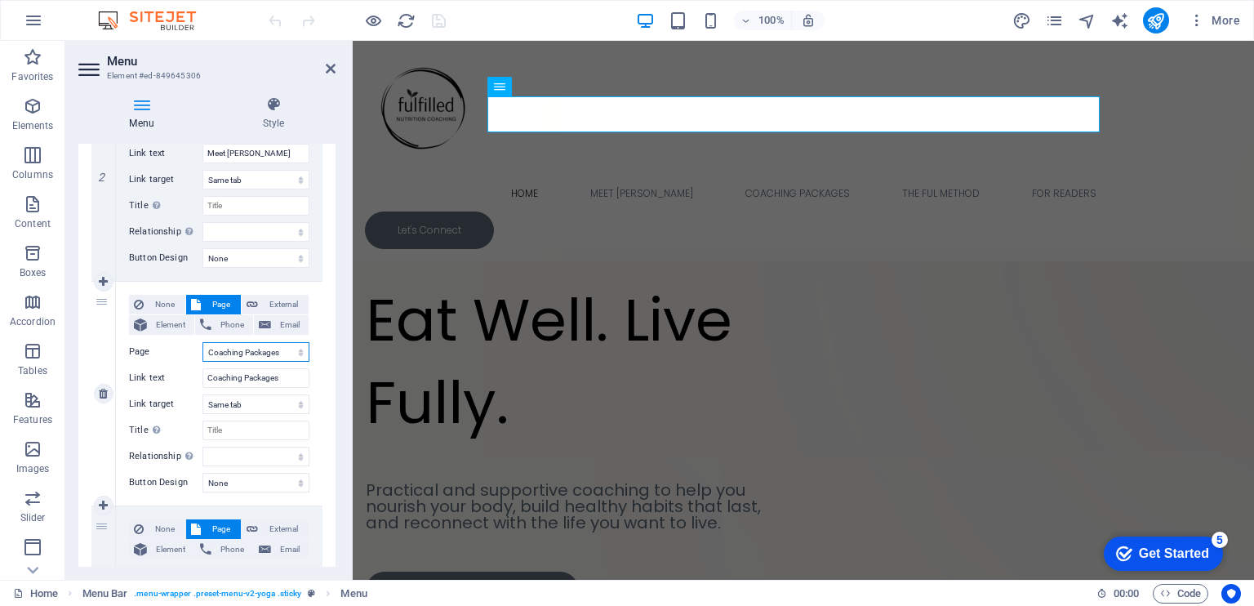
click at [296, 346] on select "Home Meet [PERSON_NAME] Coaching Packages Privacy Policy The FUL Method For Rea…" at bounding box center [255, 352] width 107 height 20
click at [202, 342] on select "Home Meet [PERSON_NAME] Coaching Packages Privacy Policy The FUL Method For Rea…" at bounding box center [255, 352] width 107 height 20
click at [333, 69] on icon at bounding box center [331, 68] width 10 height 13
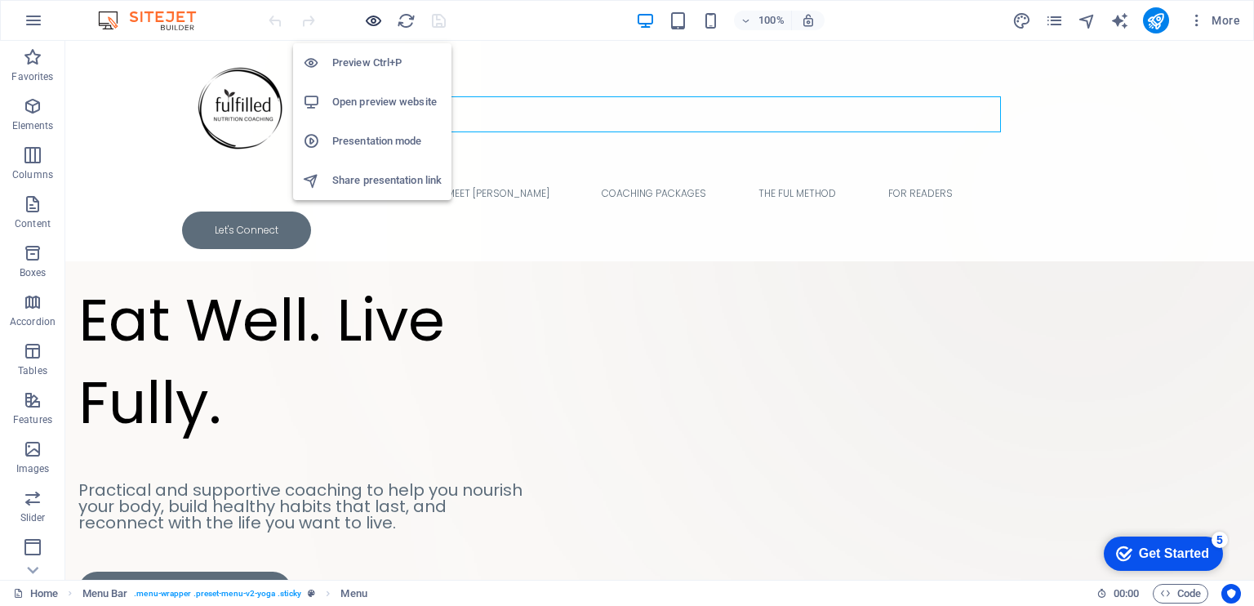
click at [369, 21] on icon "button" at bounding box center [373, 20] width 19 height 19
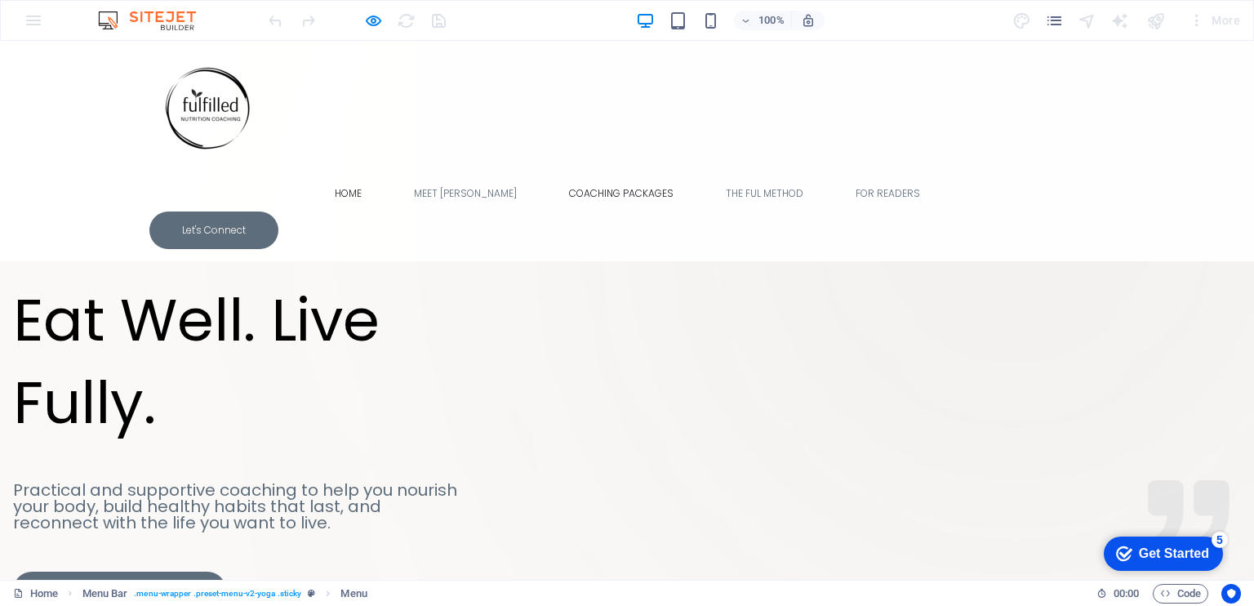
click at [583, 176] on link "Coaching Packages" at bounding box center [621, 194] width 131 height 36
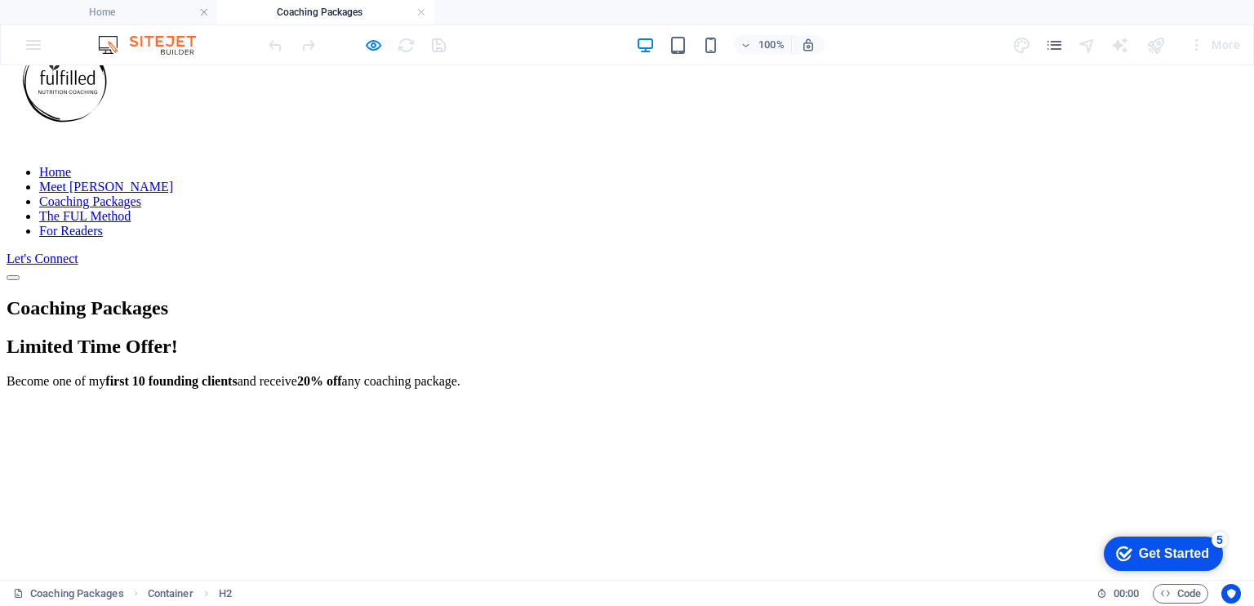
scroll to position [0, 0]
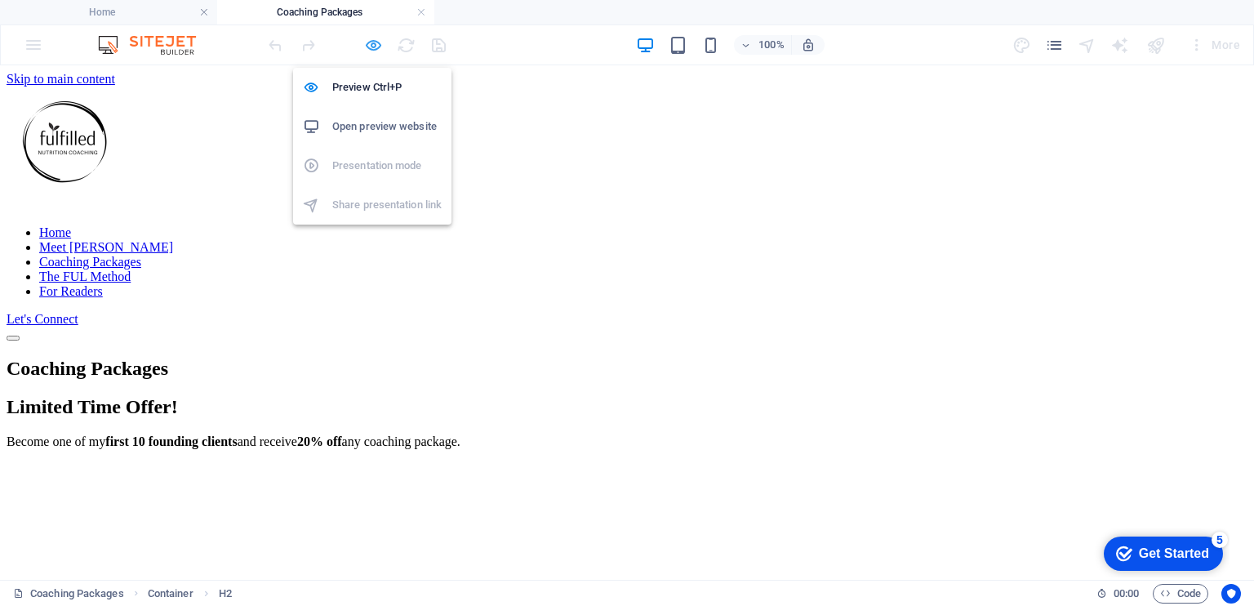
click at [366, 50] on icon "button" at bounding box center [373, 45] width 19 height 19
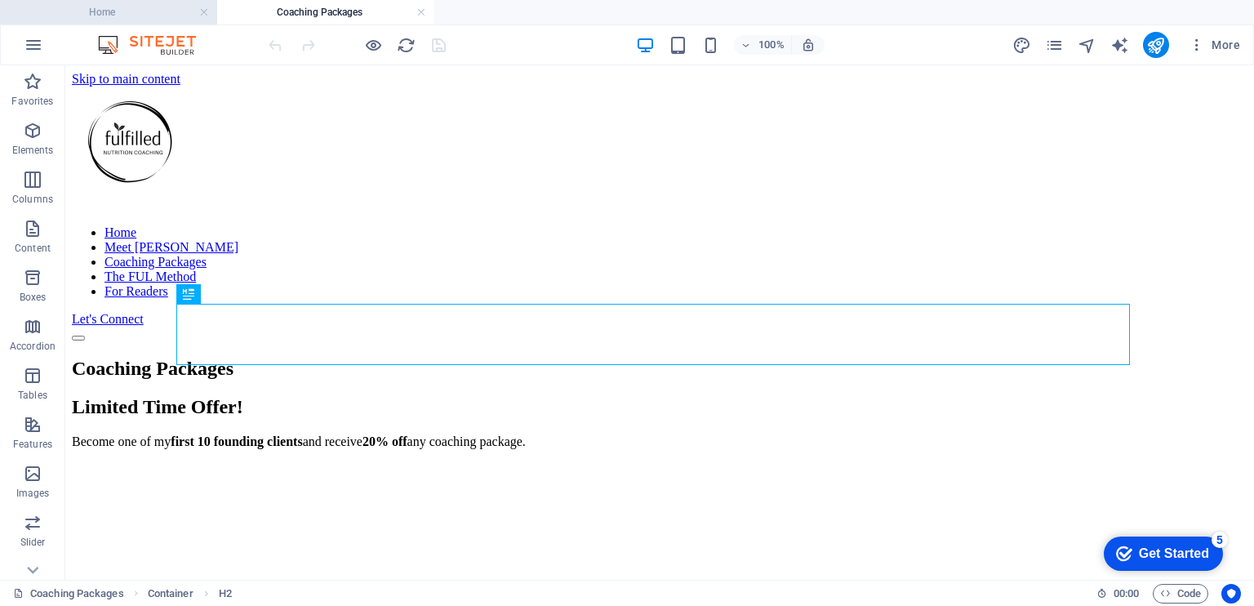
click at [132, 3] on h4 "Home" at bounding box center [108, 12] width 217 height 18
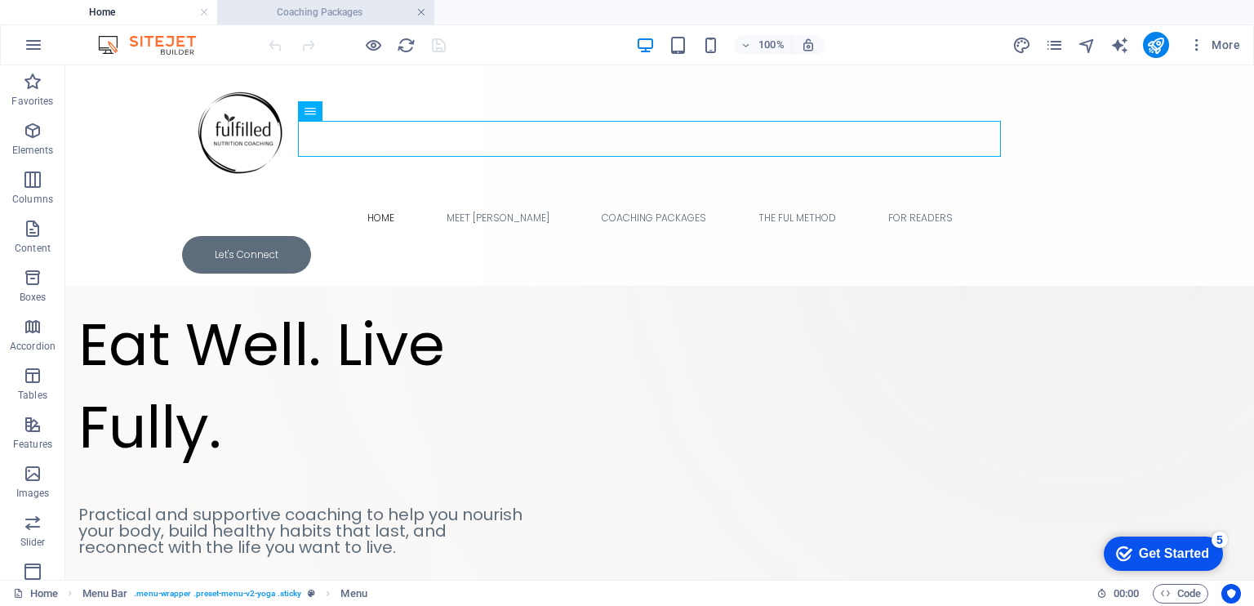
click at [425, 11] on link at bounding box center [421, 13] width 10 height 16
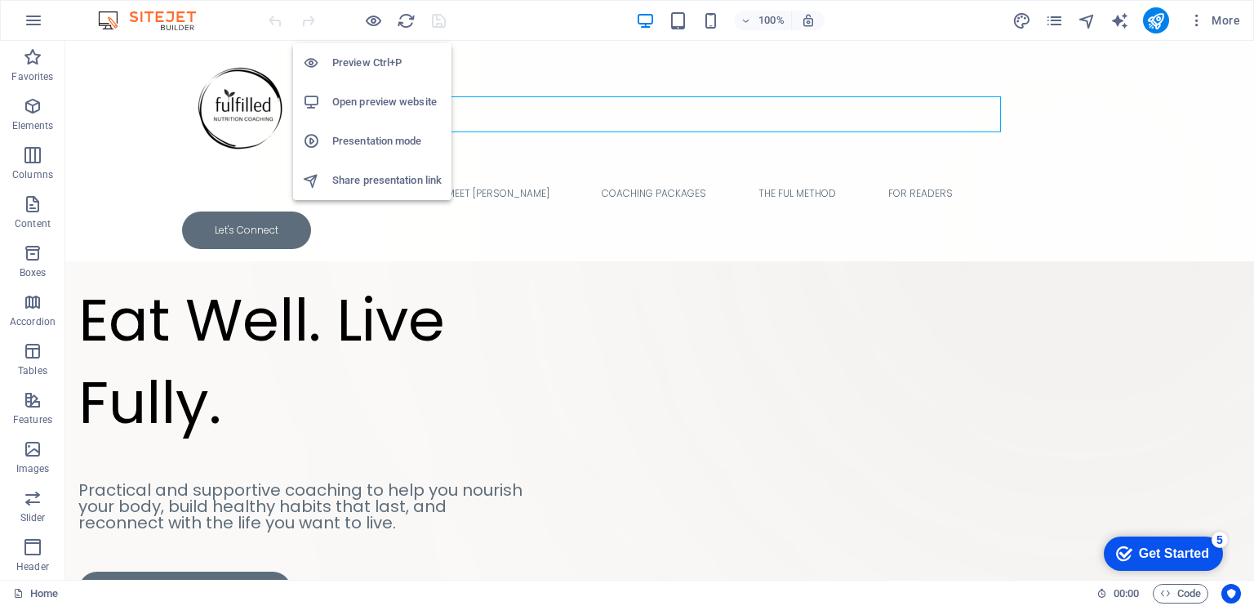
click at [368, 113] on li "Open preview website" at bounding box center [372, 101] width 158 height 39
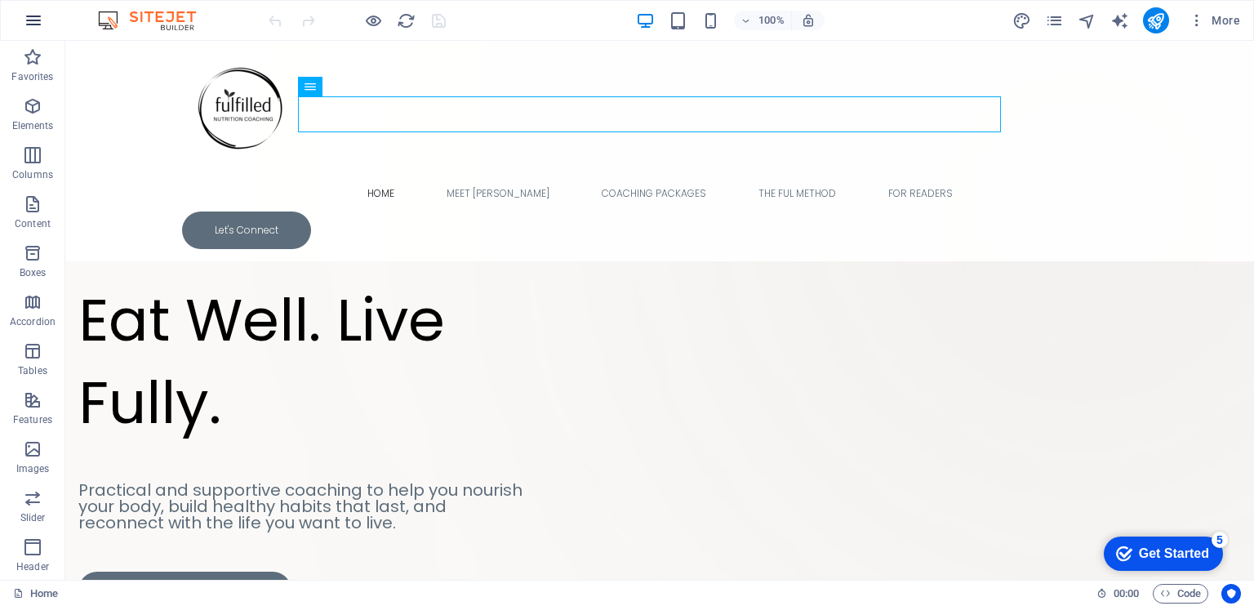
click at [29, 24] on icon "button" at bounding box center [34, 21] width 20 height 20
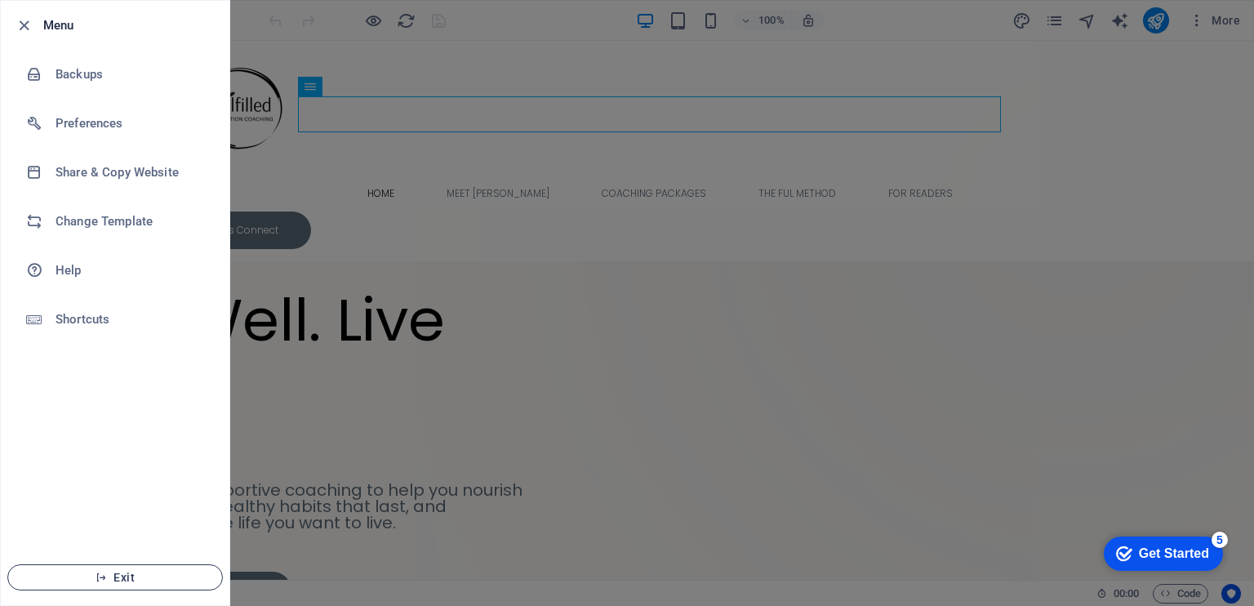
click at [137, 572] on span "Exit" at bounding box center [115, 577] width 188 height 13
